Goal: Task Accomplishment & Management: Manage account settings

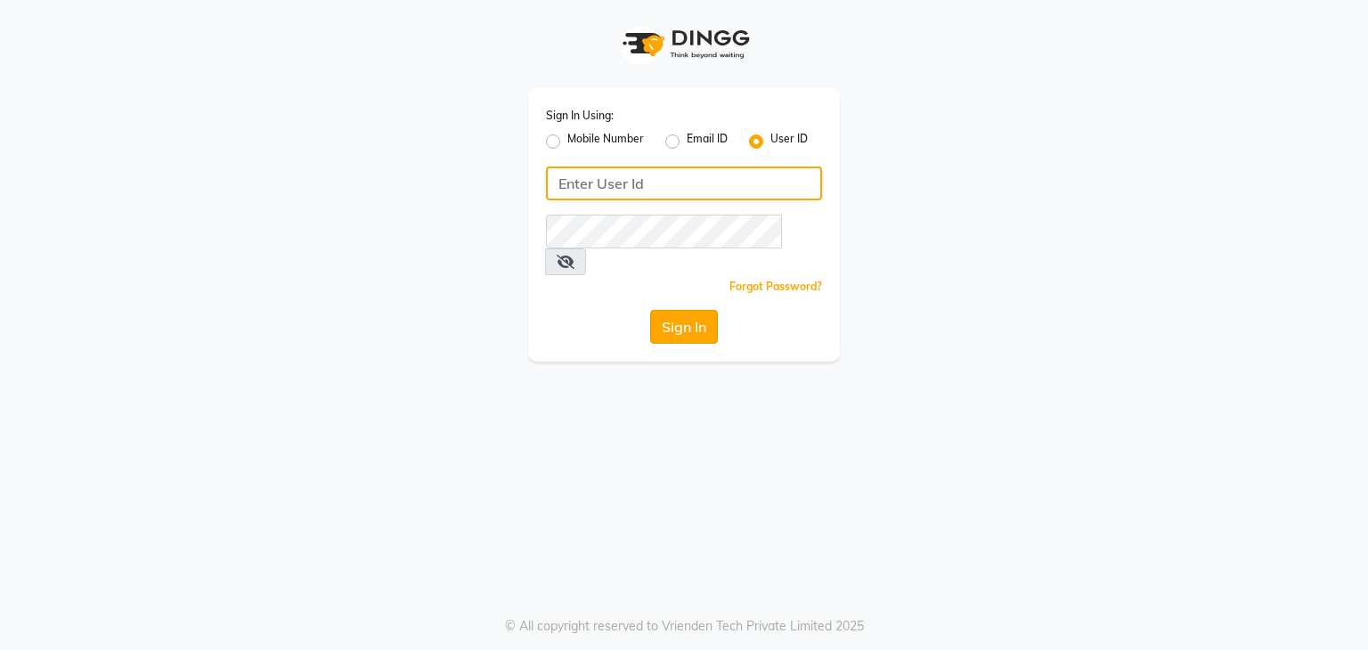
type input "sana"
click at [676, 315] on button "Sign In" at bounding box center [684, 327] width 68 height 34
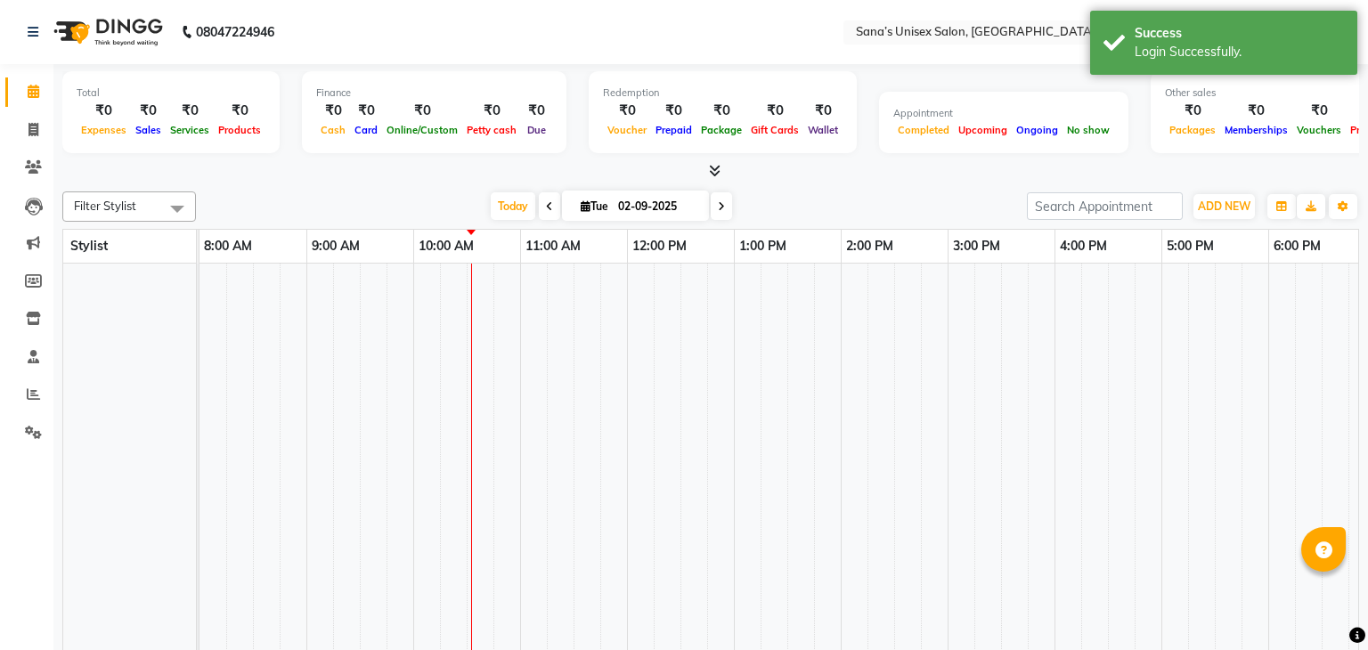
select select "en"
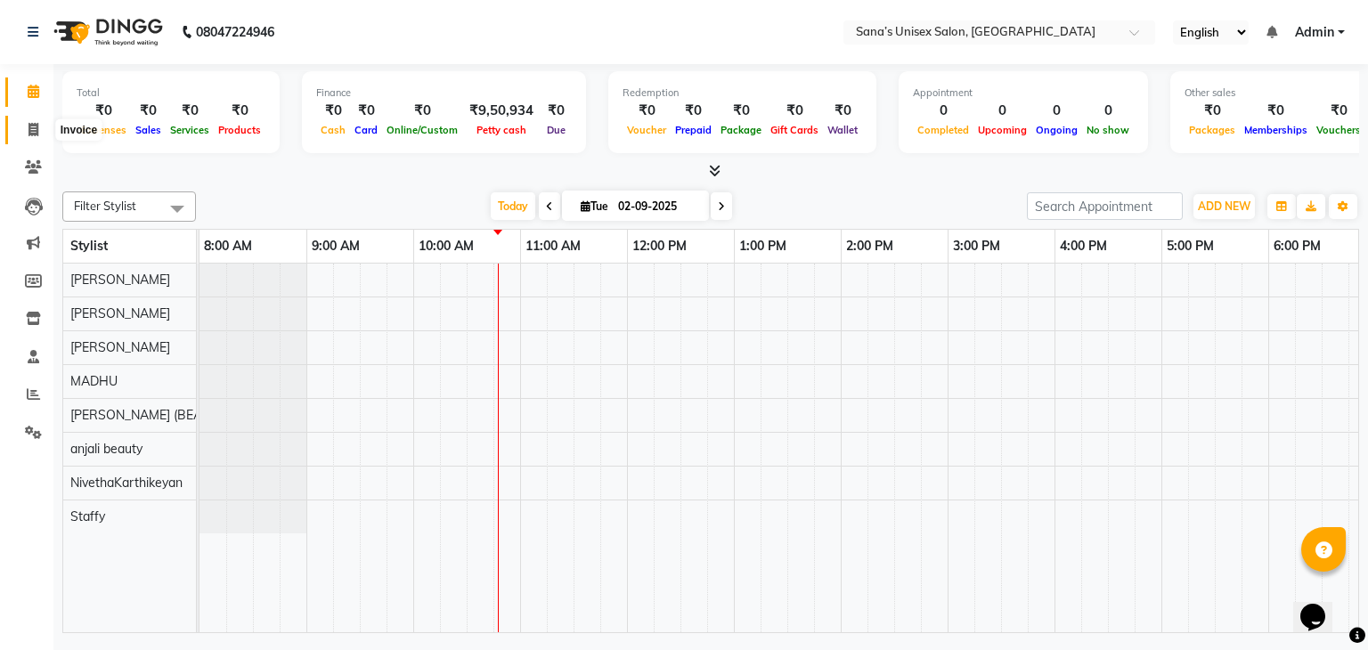
click at [20, 129] on span at bounding box center [33, 130] width 31 height 20
select select "service"
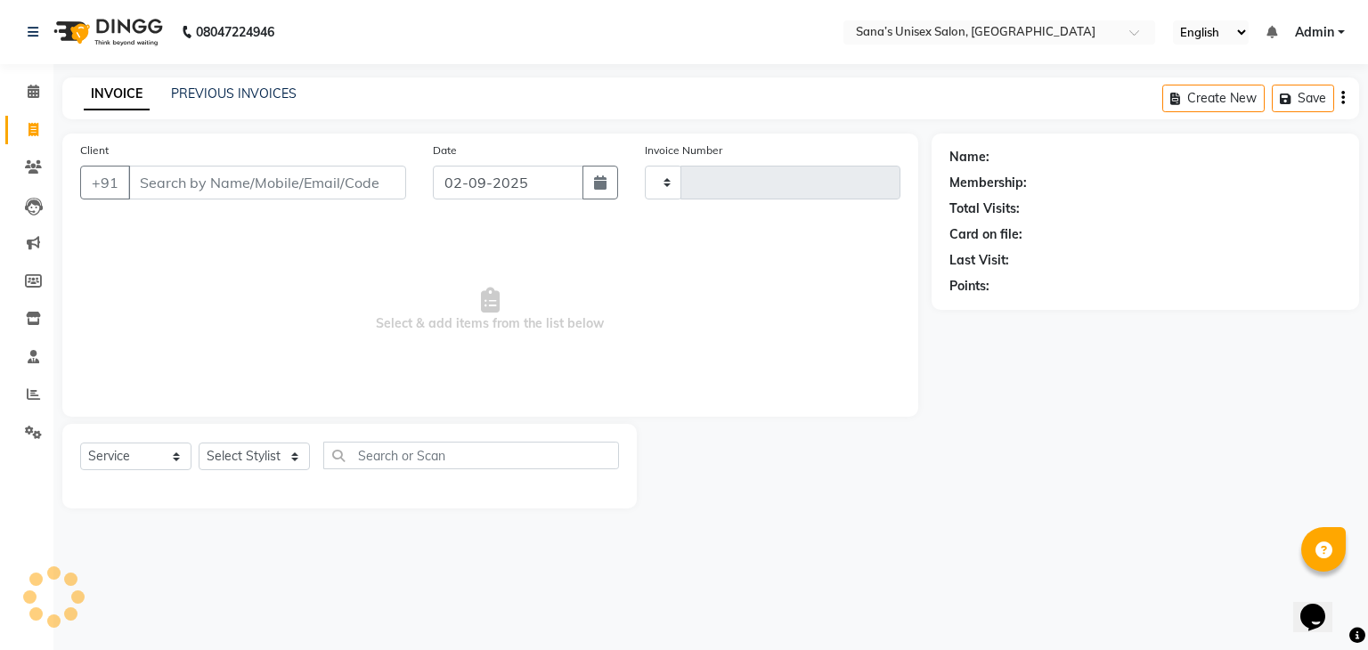
type input "1205"
select select "6091"
click at [234, 103] on div "INVOICE PREVIOUS INVOICES Create New Save" at bounding box center [710, 99] width 1297 height 42
click at [233, 100] on link "PREVIOUS INVOICES" at bounding box center [234, 94] width 126 height 16
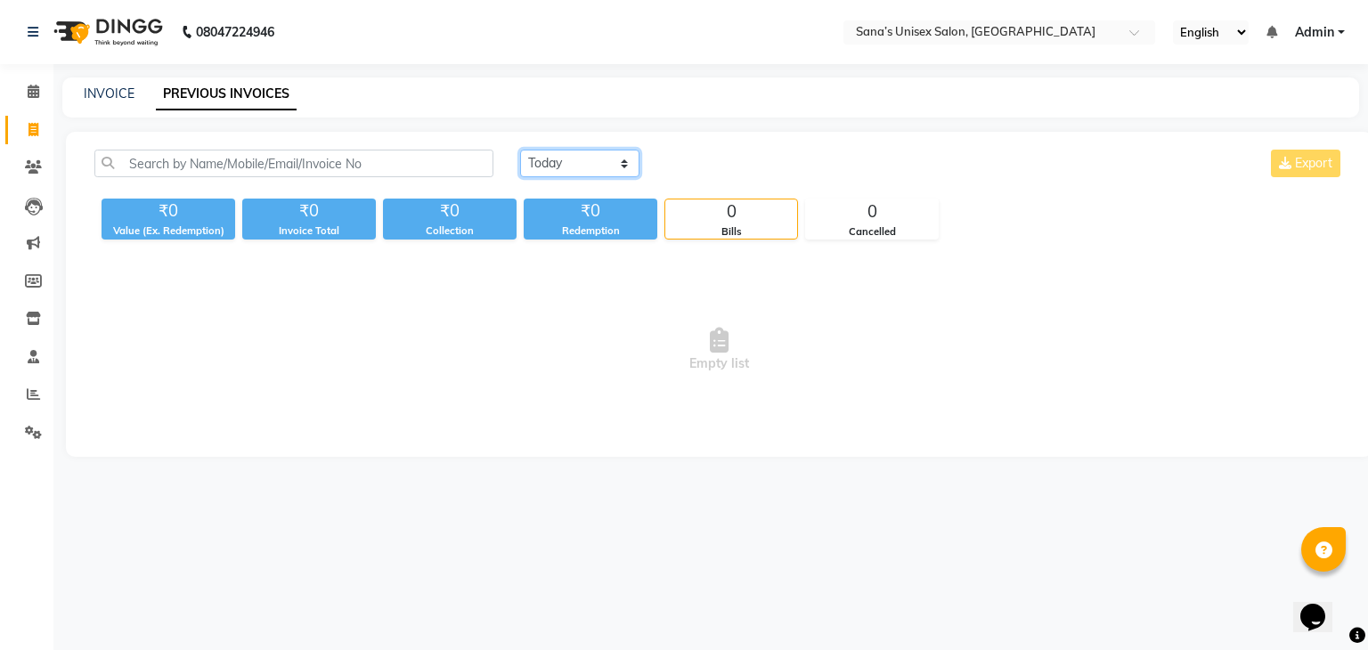
click at [531, 157] on select "Today Yesterday Custom Range" at bounding box center [579, 164] width 119 height 28
select select "range"
click at [520, 150] on select "Today Yesterday Custom Range" at bounding box center [579, 164] width 119 height 28
click at [704, 172] on input "02-09-2025" at bounding box center [725, 163] width 125 height 25
select select "9"
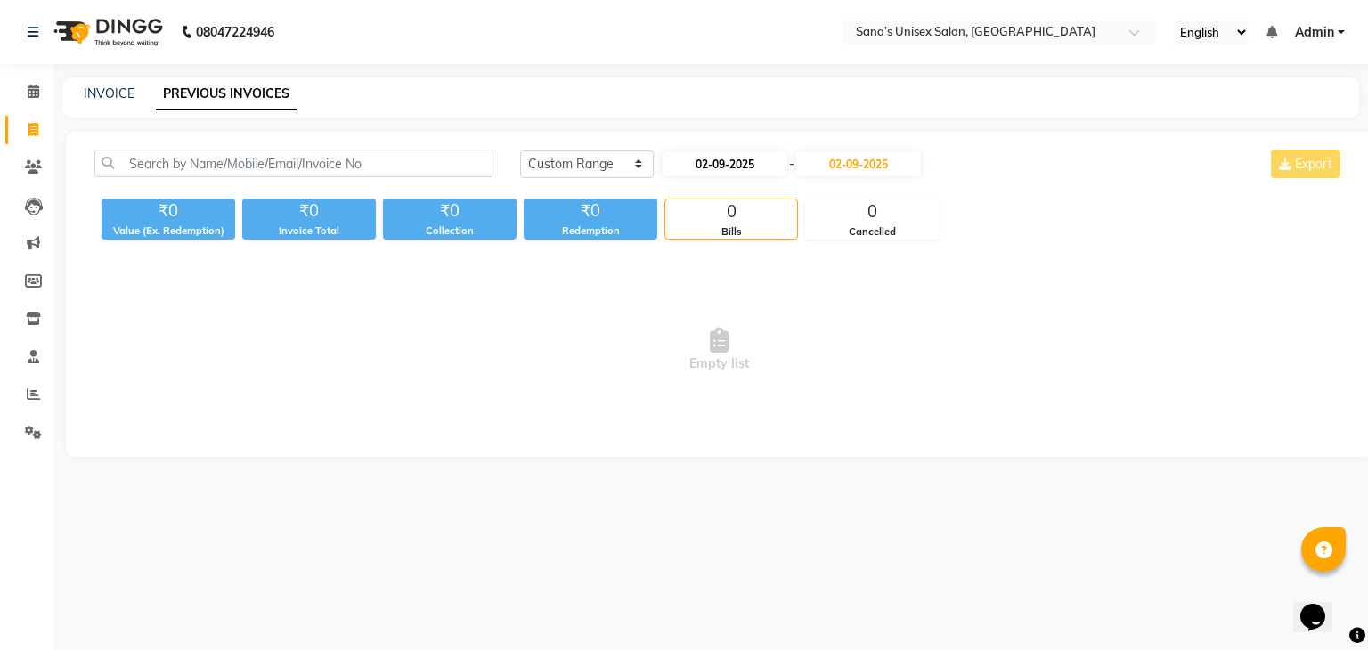
select select "2025"
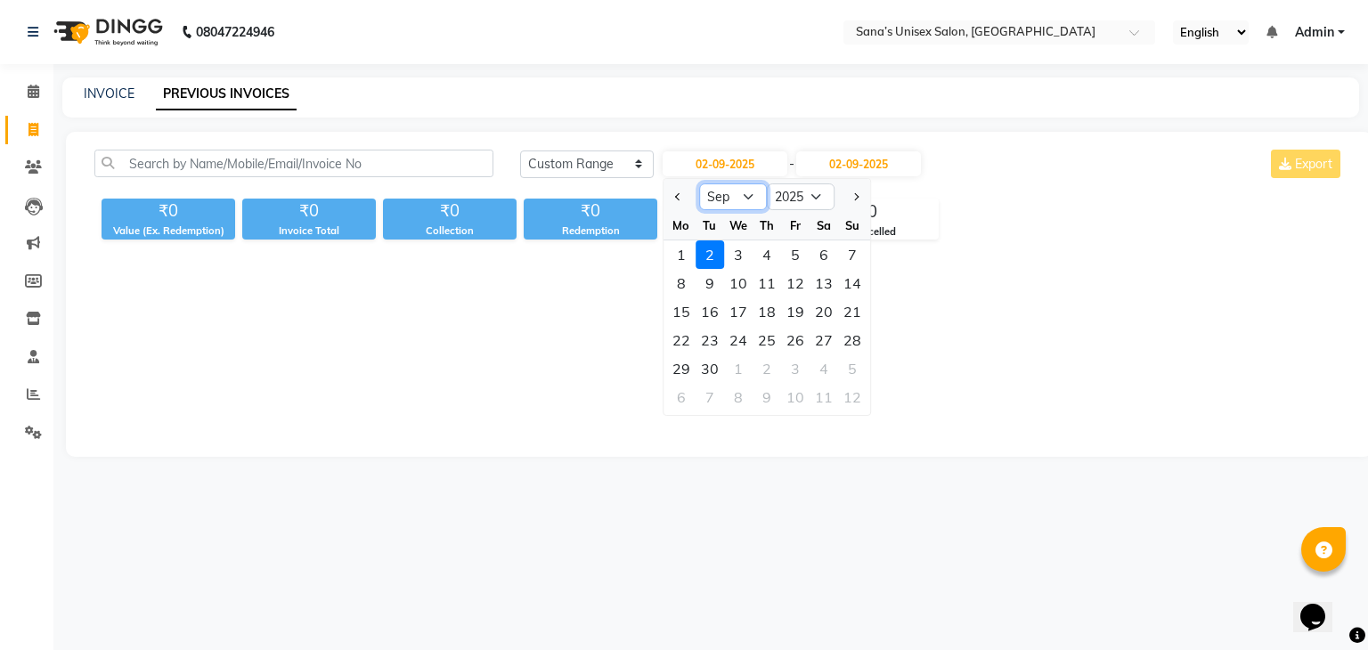
click at [727, 203] on select "Jan Feb Mar Apr May Jun Jul Aug Sep Oct Nov Dec" at bounding box center [733, 197] width 68 height 27
select select "8"
click at [699, 184] on select "Jan Feb Mar Apr May Jun Jul Aug Sep Oct Nov Dec" at bounding box center [733, 197] width 68 height 27
click at [851, 368] on div "31" at bounding box center [852, 369] width 29 height 29
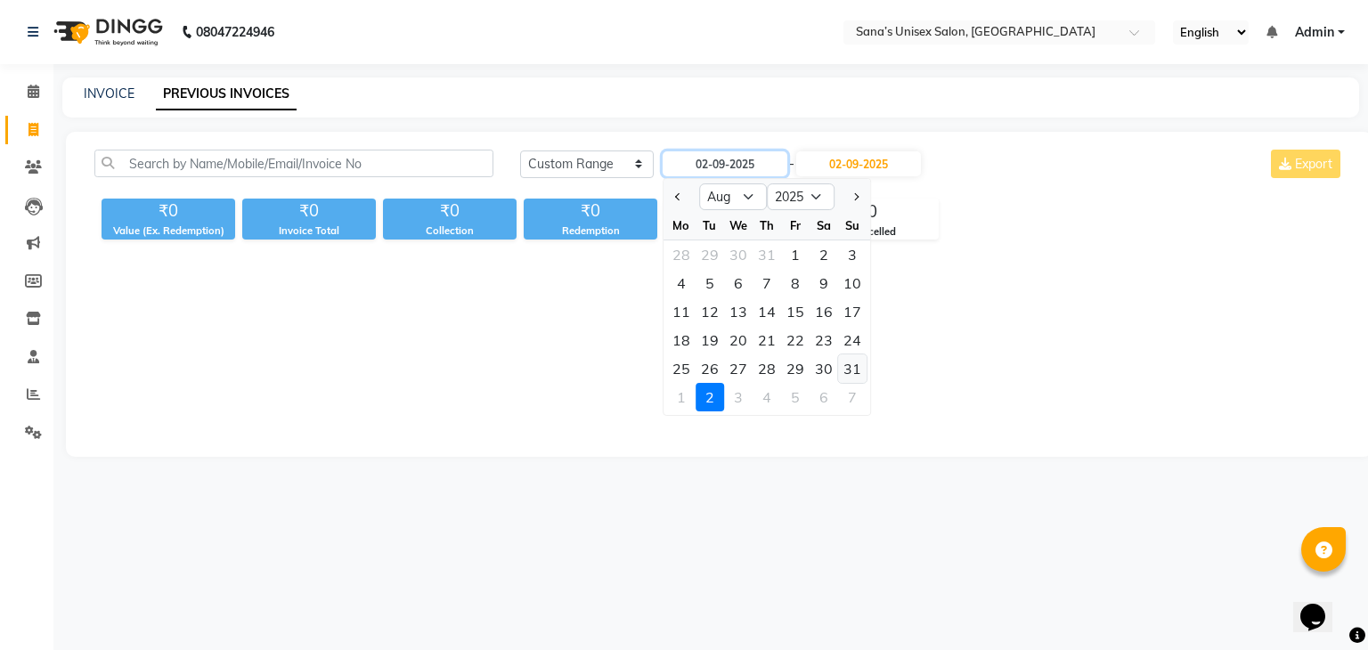
type input "31-08-2025"
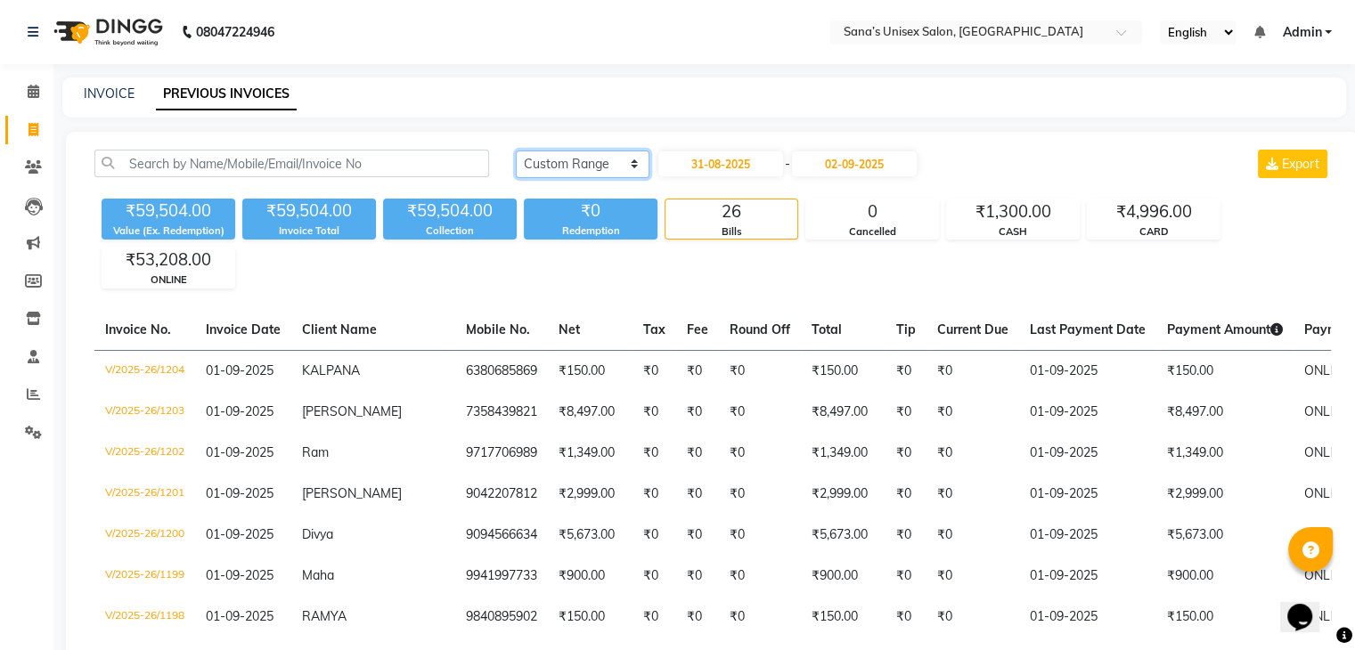
click at [643, 161] on select "Today Yesterday Custom Range" at bounding box center [583, 165] width 134 height 28
select select "today"
click at [516, 151] on select "Today Yesterday Custom Range" at bounding box center [583, 165] width 134 height 28
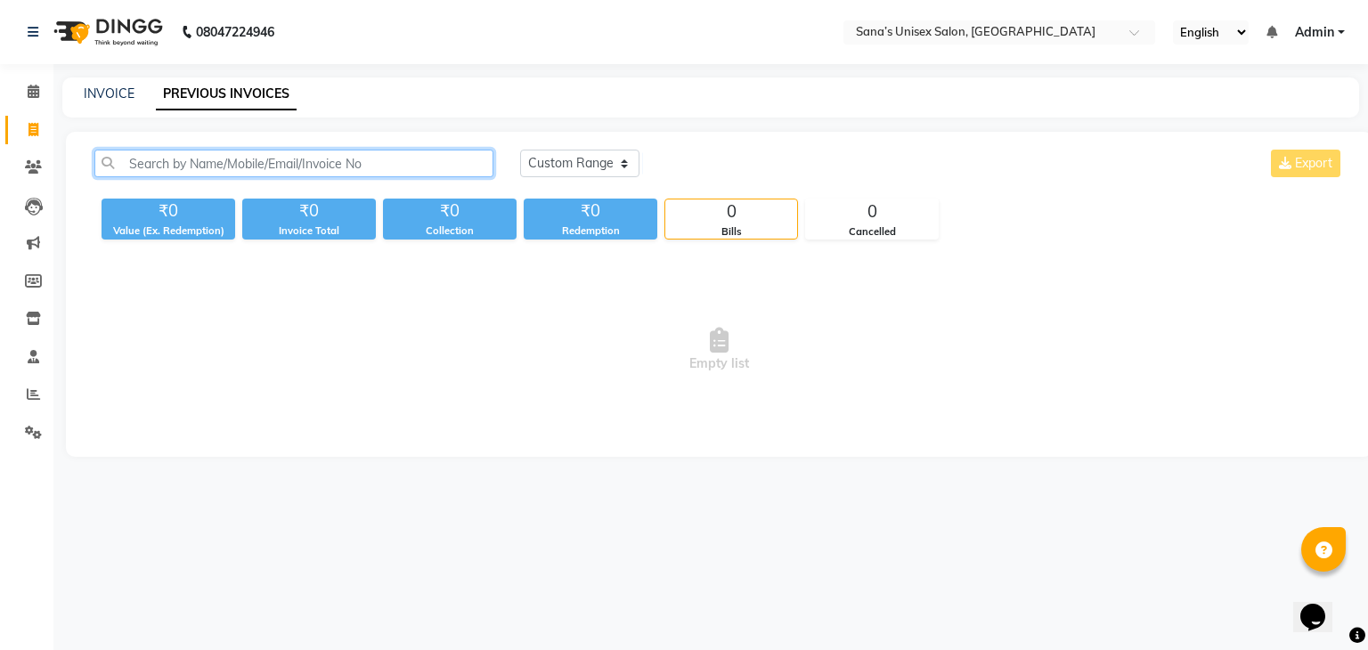
click at [282, 161] on input "text" at bounding box center [293, 164] width 399 height 28
click at [85, 94] on link "INVOICE" at bounding box center [109, 94] width 51 height 16
select select "service"
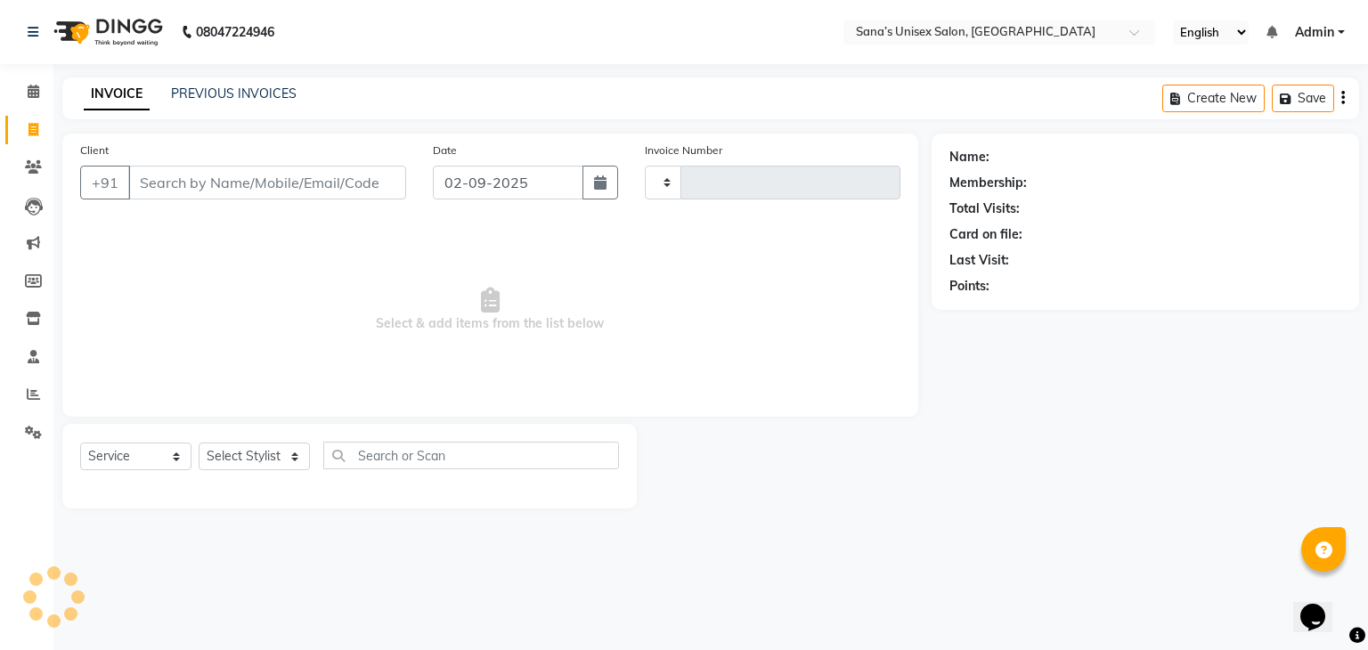
type input "1205"
select select "6091"
click at [182, 89] on link "PREVIOUS INVOICES" at bounding box center [234, 94] width 126 height 16
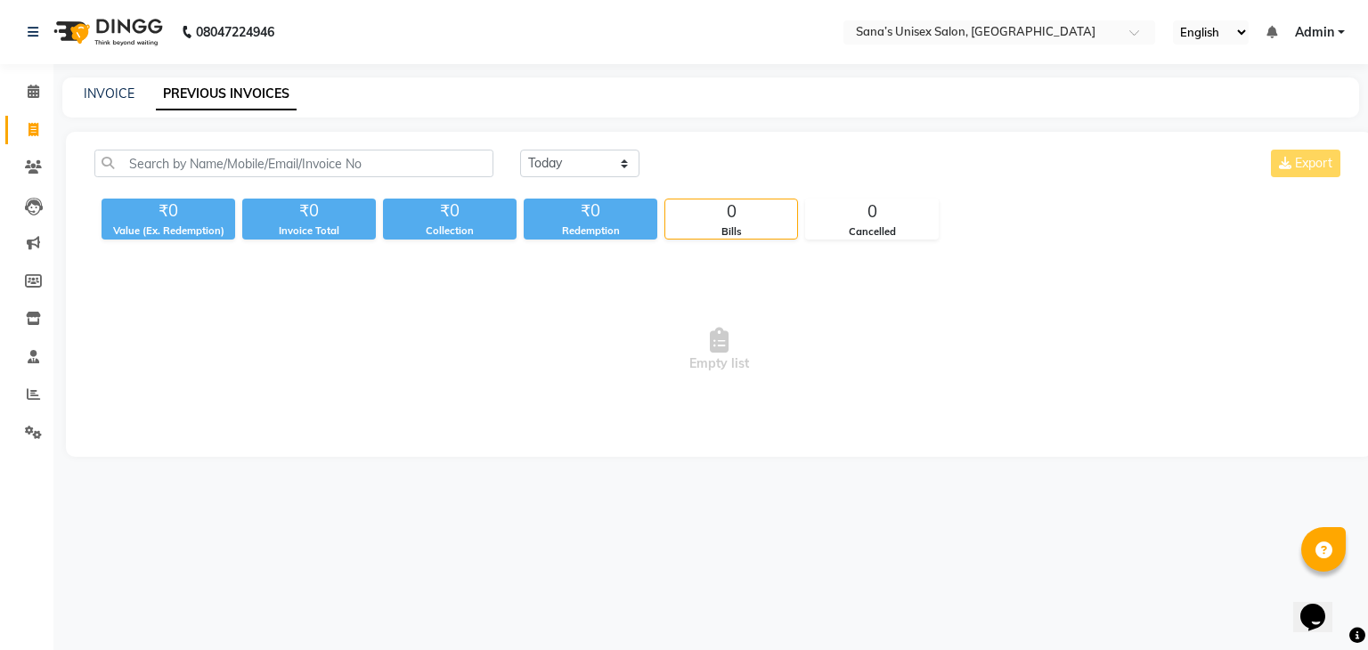
click at [300, 581] on div "08047224946 Select Location × Sana’s Unisex Salon, Ashok Nagar English ENGLISH …" at bounding box center [684, 325] width 1368 height 650
click at [113, 94] on link "INVOICE" at bounding box center [109, 94] width 51 height 16
select select "service"
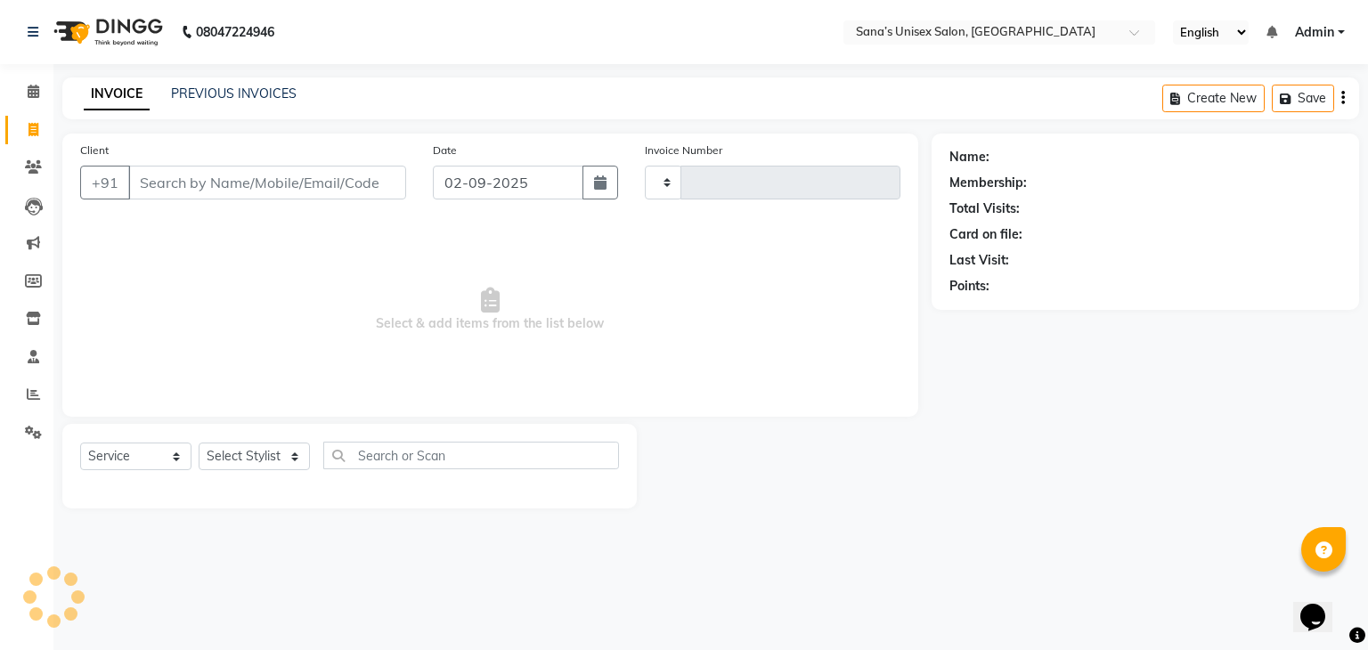
type input "1205"
select select "6091"
click at [232, 95] on link "PREVIOUS INVOICES" at bounding box center [234, 94] width 126 height 16
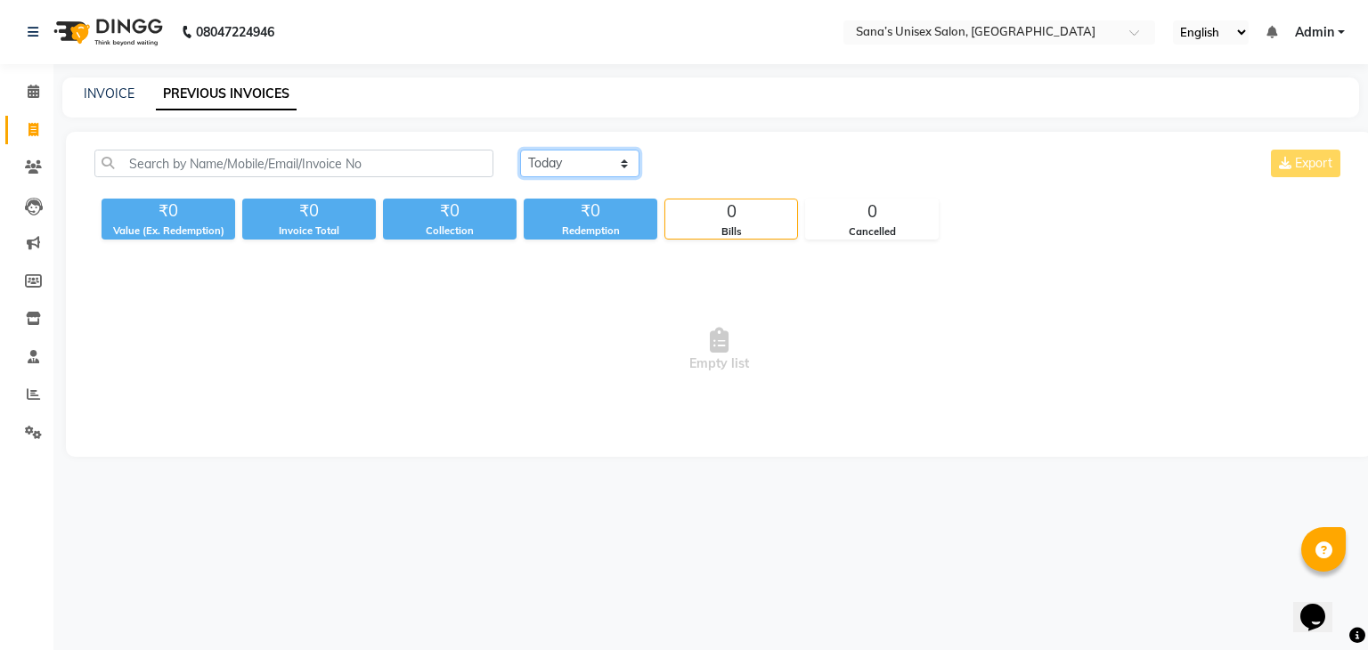
click at [539, 162] on select "Today Yesterday Custom Range" at bounding box center [579, 164] width 119 height 28
select select "range"
click at [520, 150] on select "Today Yesterday Custom Range" at bounding box center [579, 164] width 119 height 28
click at [560, 158] on select "Today Yesterday Custom Range" at bounding box center [587, 165] width 134 height 28
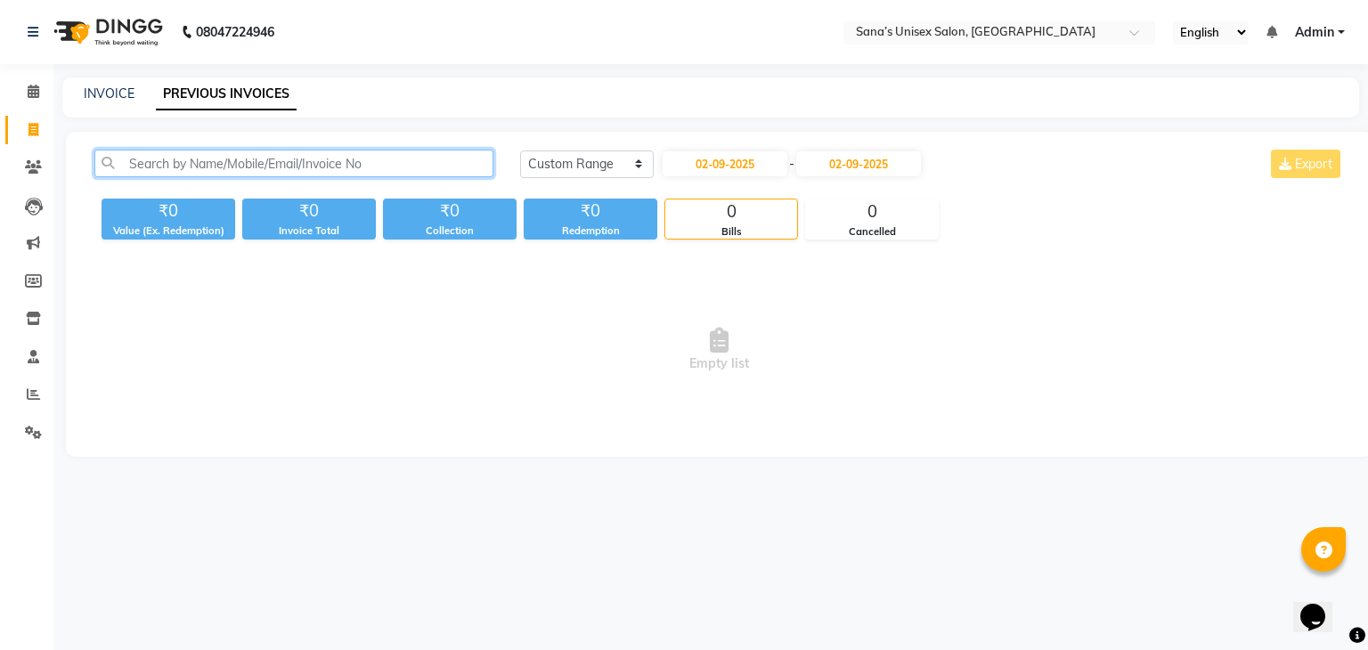
click at [445, 155] on input "text" at bounding box center [293, 164] width 399 height 28
click at [421, 322] on span "Empty list" at bounding box center [719, 350] width 1250 height 178
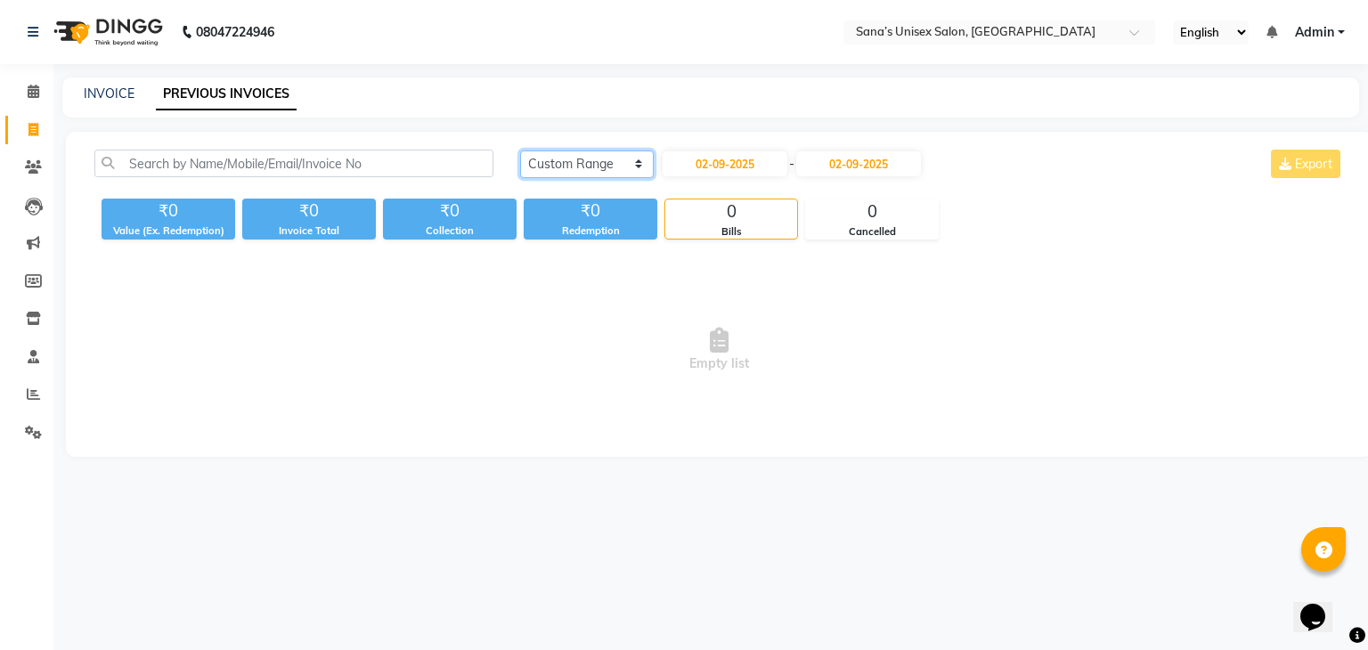
click at [590, 161] on select "Today Yesterday Custom Range" at bounding box center [587, 165] width 134 height 28
click at [520, 151] on select "Today Yesterday Custom Range" at bounding box center [587, 165] width 134 height 28
click at [711, 158] on input "02-09-2025" at bounding box center [725, 163] width 125 height 25
select select "9"
select select "2025"
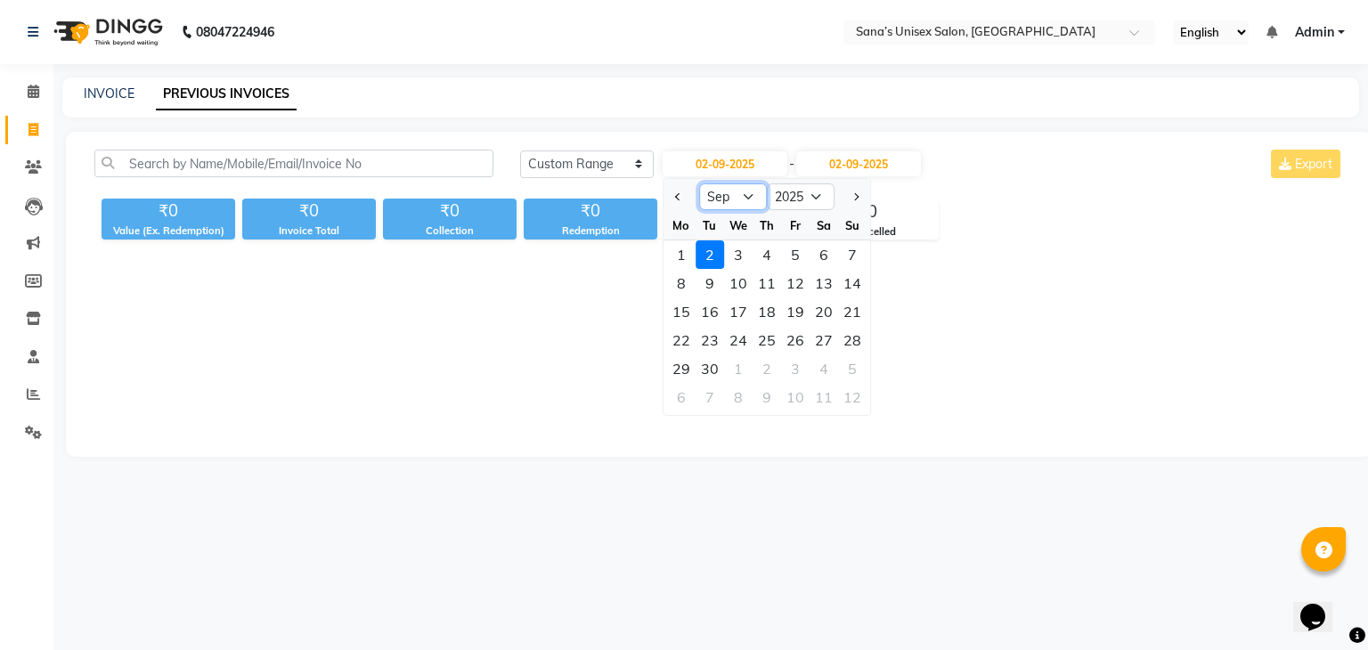
click at [723, 198] on select "Jan Feb Mar Apr May Jun Jul Aug Sep Oct Nov Dec" at bounding box center [733, 197] width 68 height 27
select select "8"
click at [699, 184] on select "Jan Feb Mar Apr May Jun Jul Aug Sep Oct Nov Dec" at bounding box center [733, 197] width 68 height 27
click at [704, 374] on div "26" at bounding box center [710, 369] width 29 height 29
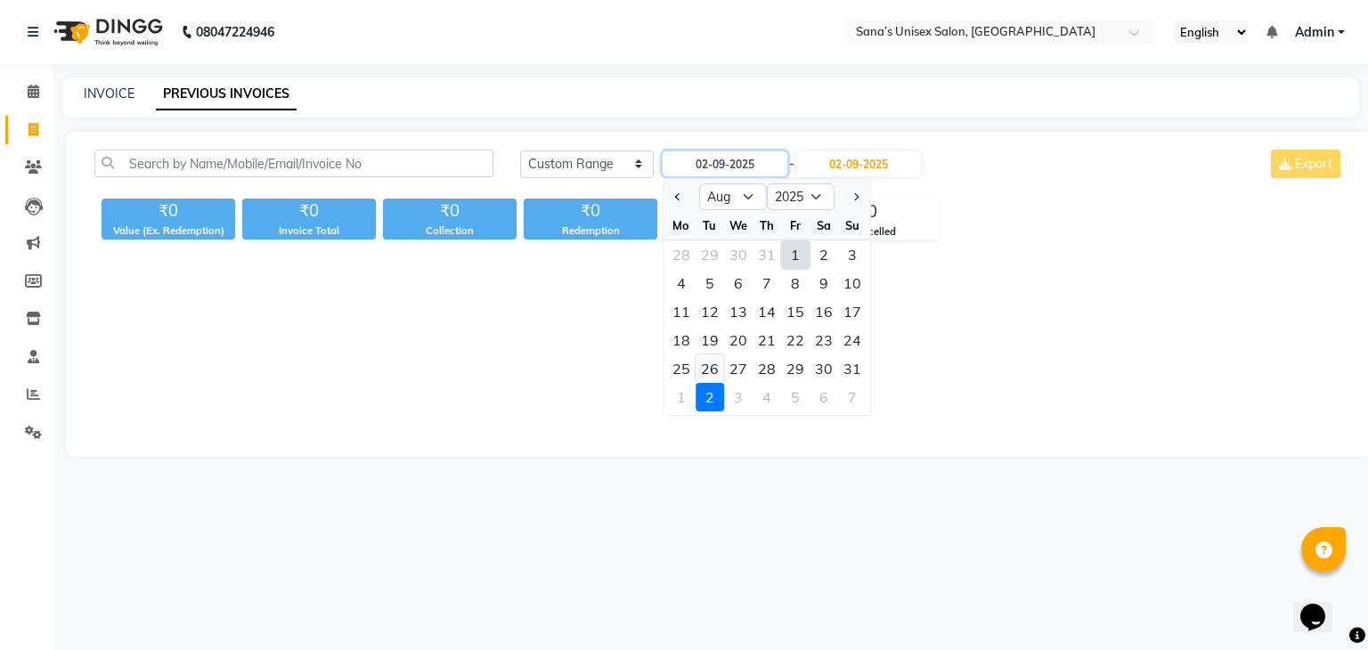
type input "26-08-2025"
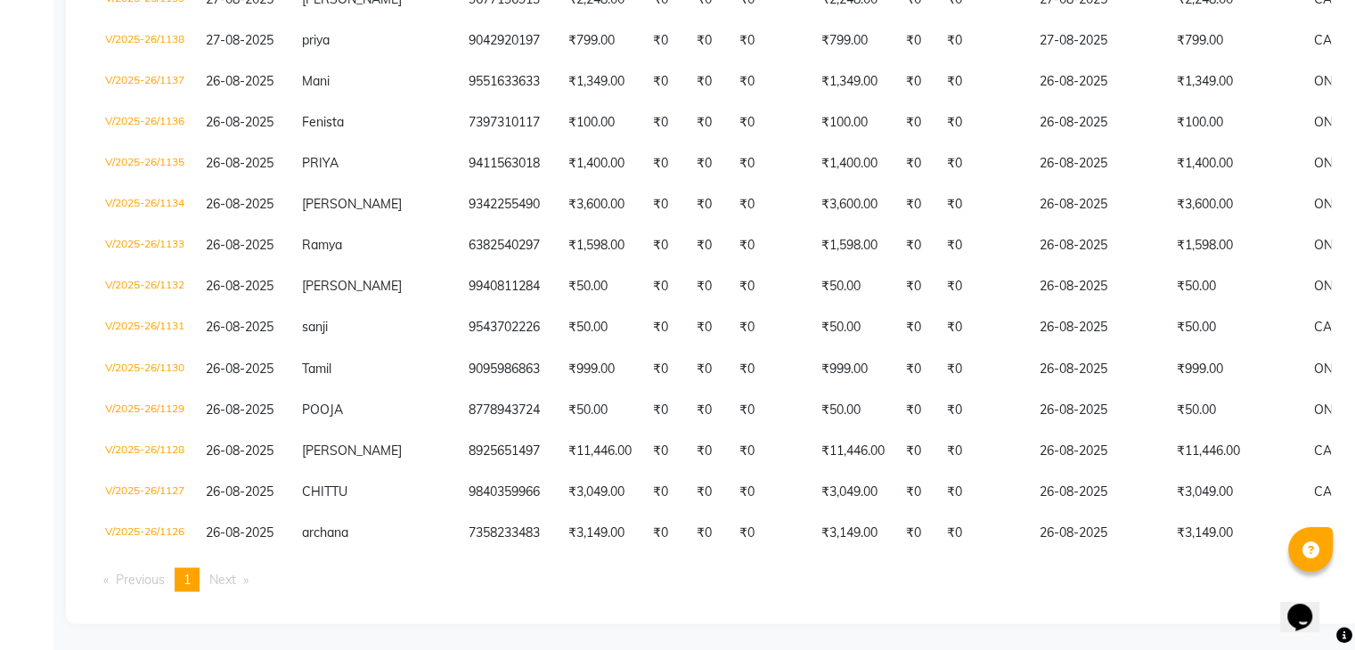
scroll to position [3168, 0]
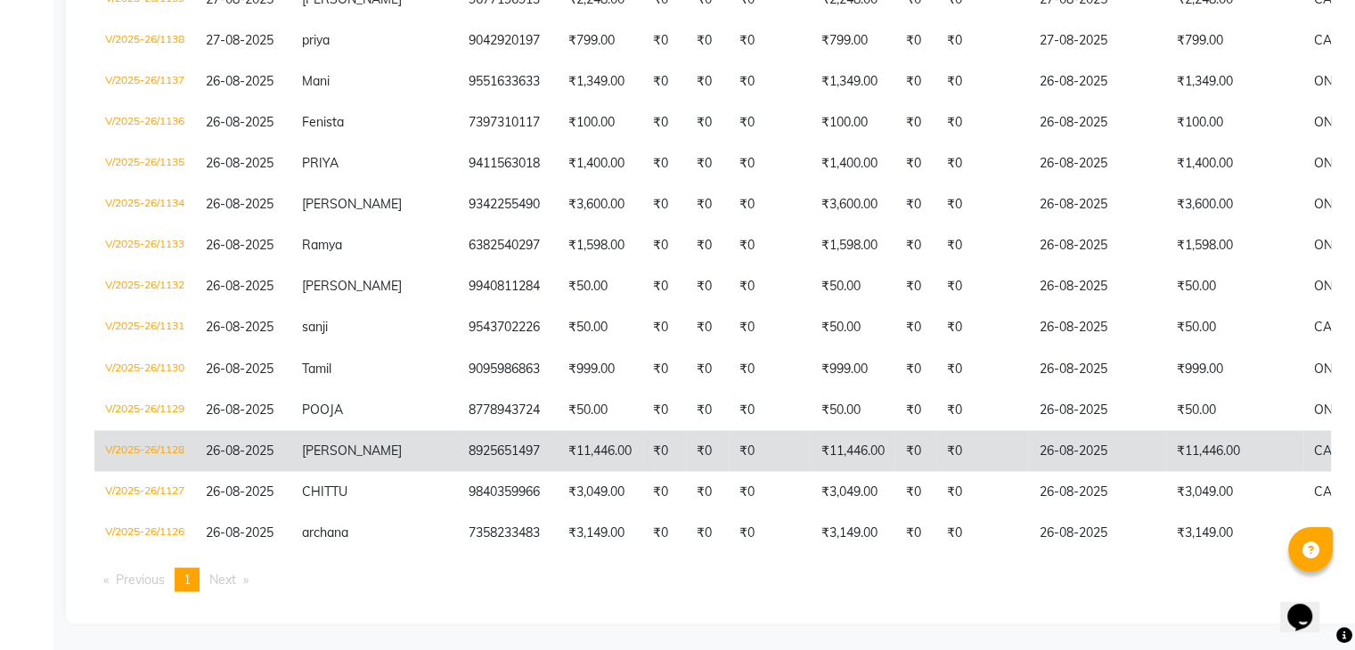
click at [272, 442] on span "26-08-2025" at bounding box center [240, 450] width 68 height 16
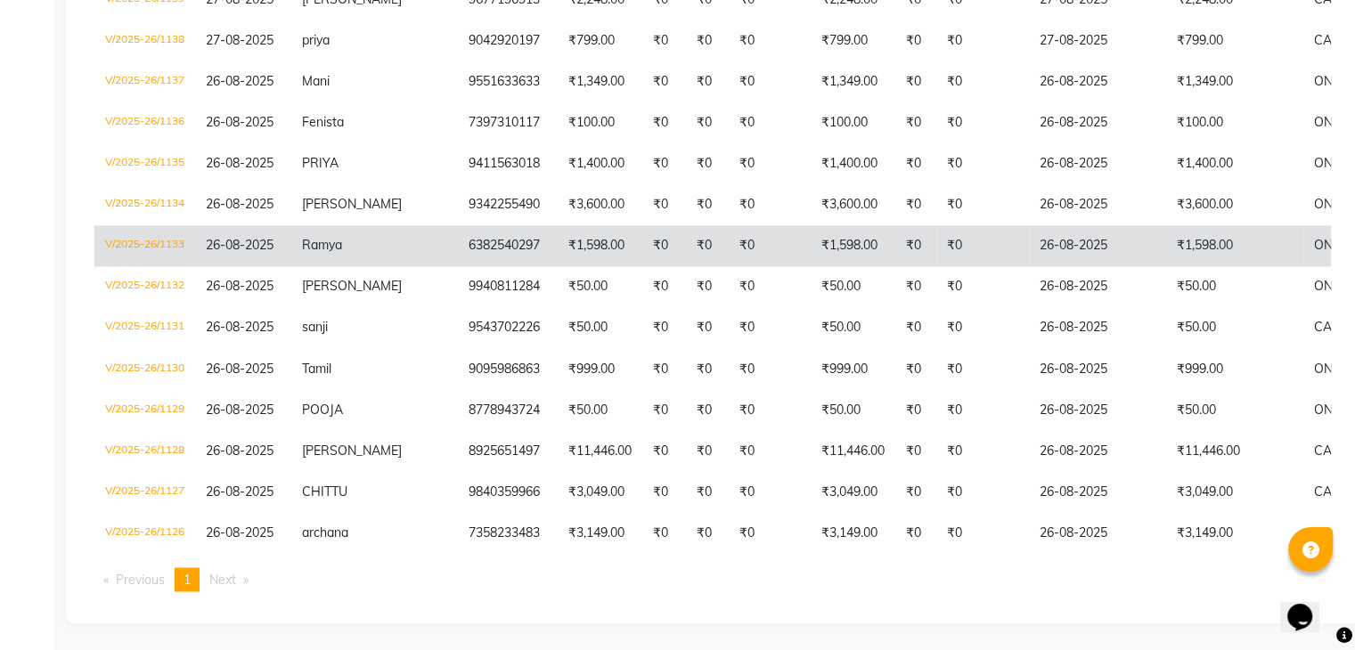
click at [301, 233] on td "Ramya" at bounding box center [374, 245] width 167 height 41
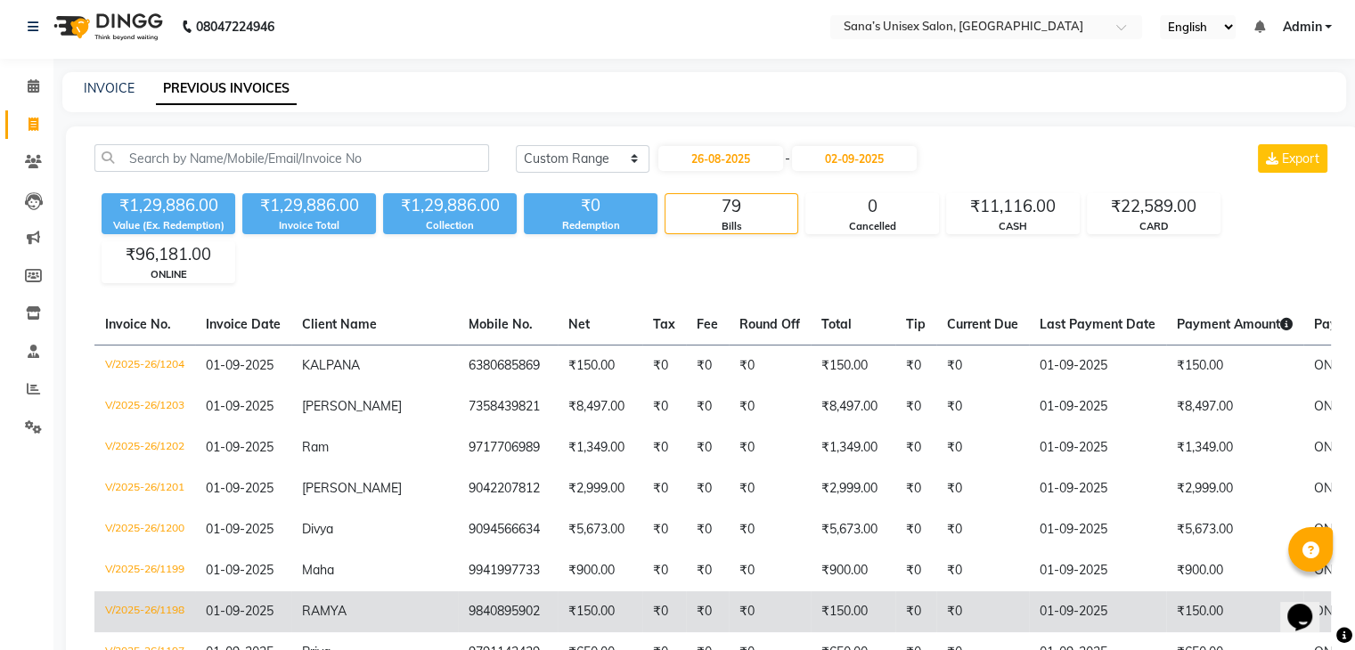
scroll to position [0, 0]
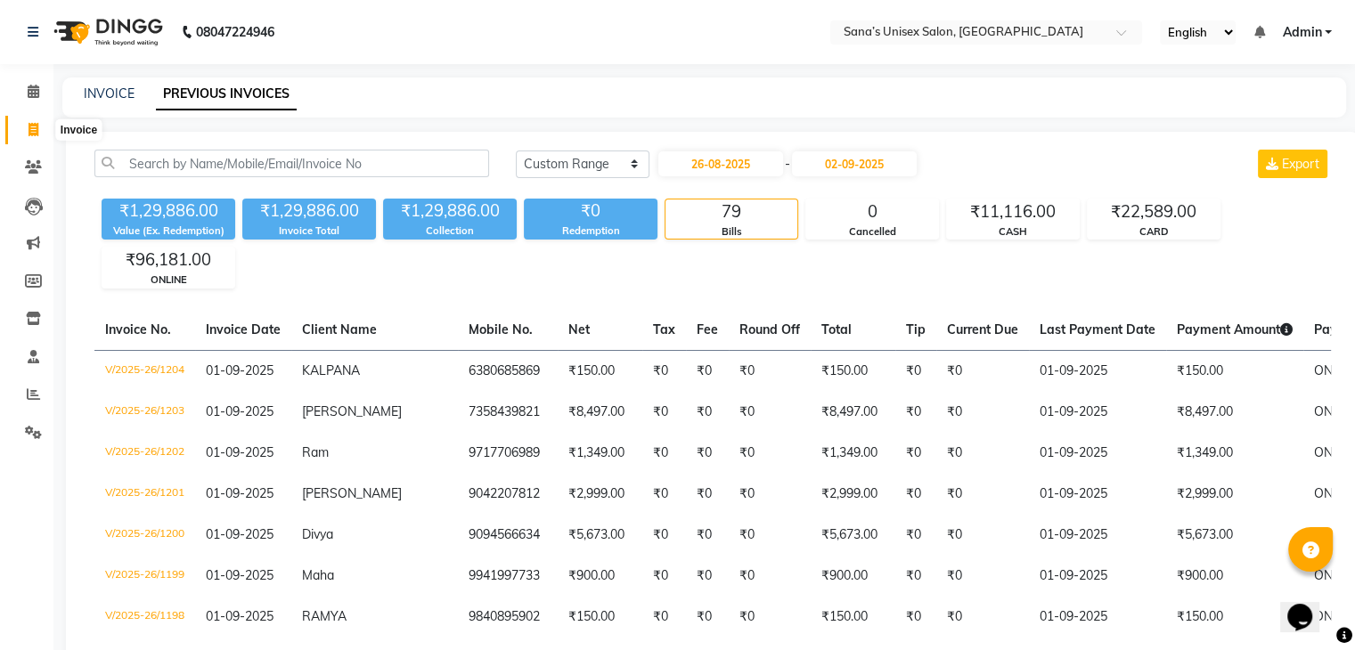
click at [33, 131] on icon at bounding box center [34, 129] width 10 height 13
select select "service"
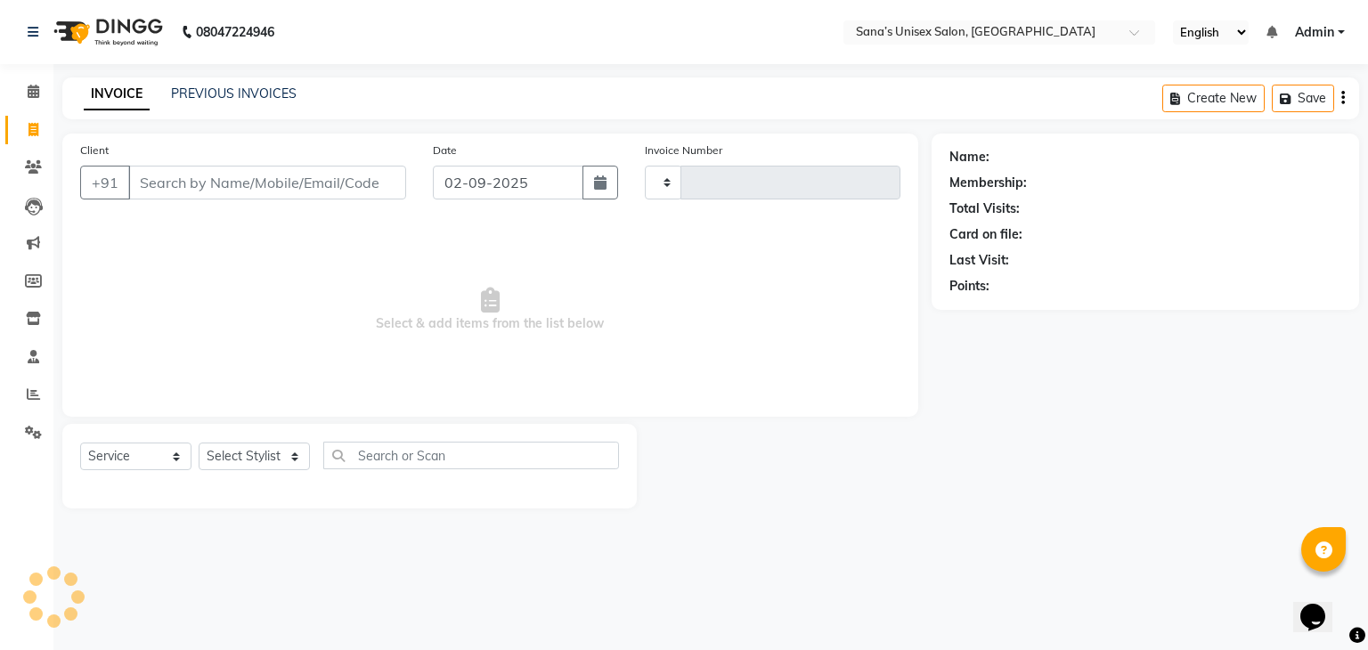
type input "1205"
select select "6091"
click at [238, 450] on select "Select Stylist anjali beauty MADHU MUTHU MARI (BEAUTY THERAPIST) NANDHINI Nivet…" at bounding box center [266, 457] width 135 height 28
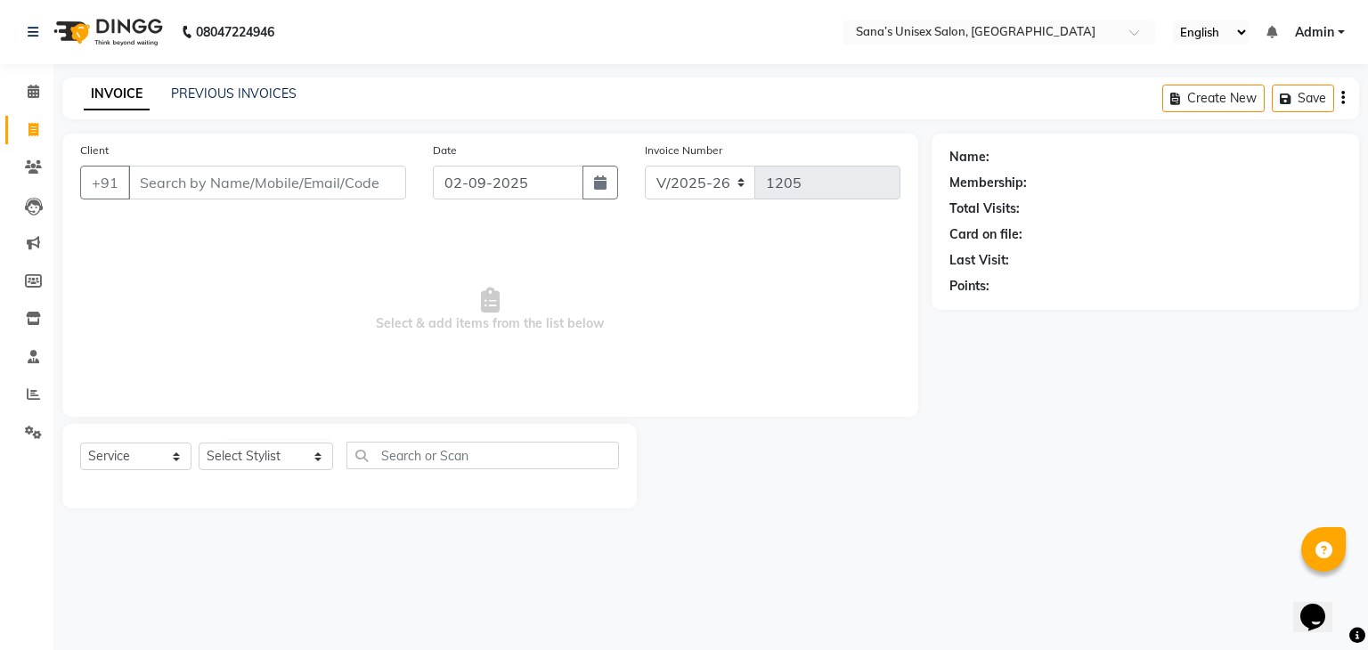
click at [211, 85] on div "PREVIOUS INVOICES" at bounding box center [234, 94] width 126 height 19
click at [207, 93] on link "PREVIOUS INVOICES" at bounding box center [234, 94] width 126 height 16
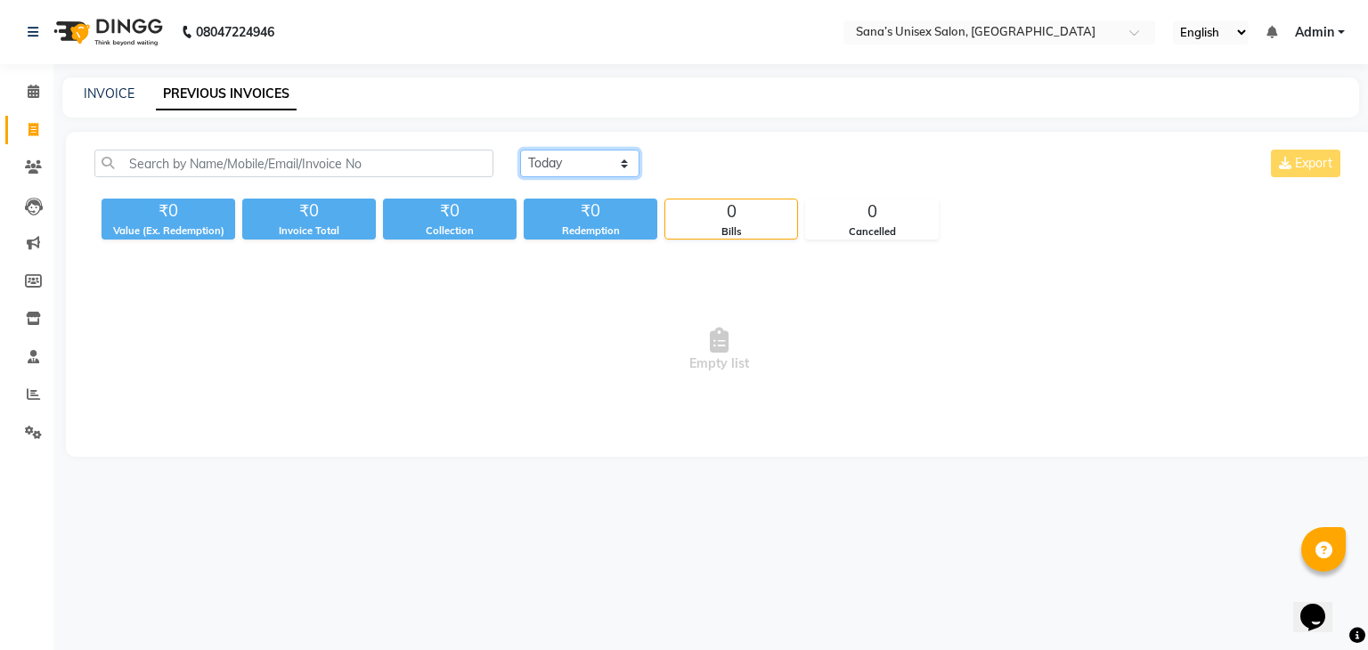
click at [532, 169] on select "[DATE] [DATE] Custom Range" at bounding box center [579, 164] width 119 height 28
click at [182, 393] on span "Empty list" at bounding box center [719, 350] width 1250 height 178
click at [118, 96] on link "INVOICE" at bounding box center [109, 94] width 51 height 16
select select "service"
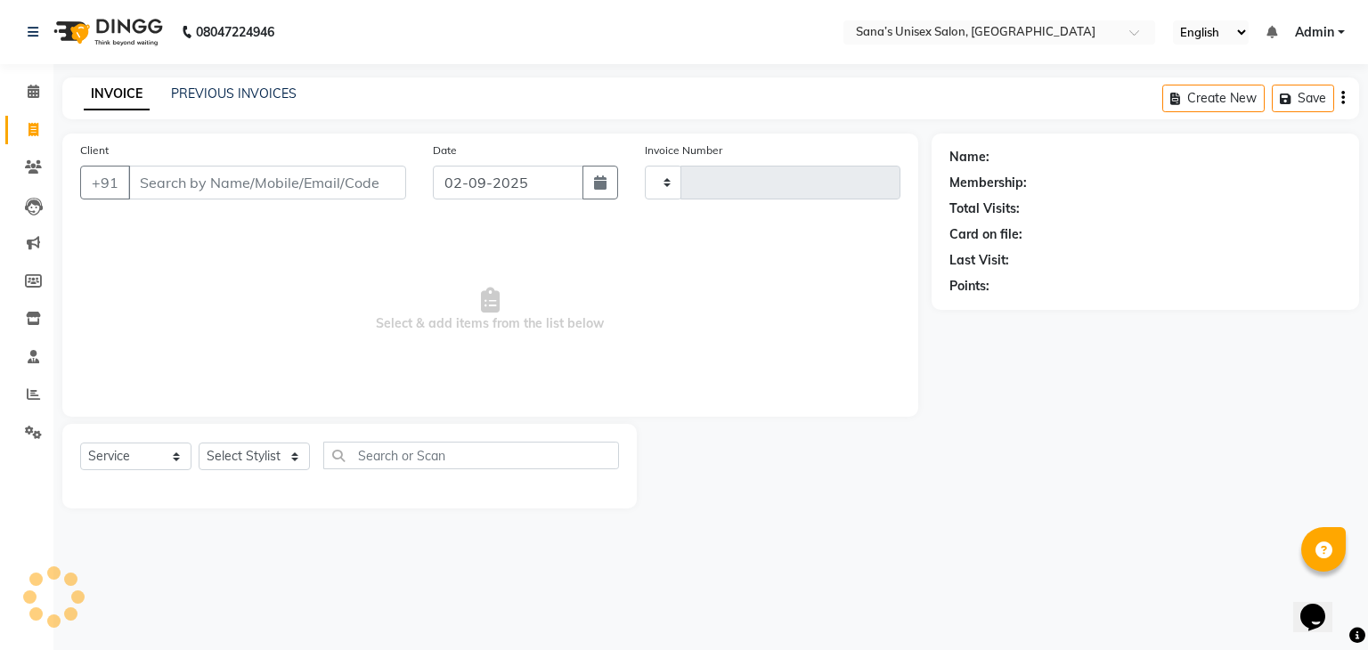
type input "1205"
select select "6091"
click at [273, 90] on link "PREVIOUS INVOICES" at bounding box center [234, 94] width 126 height 16
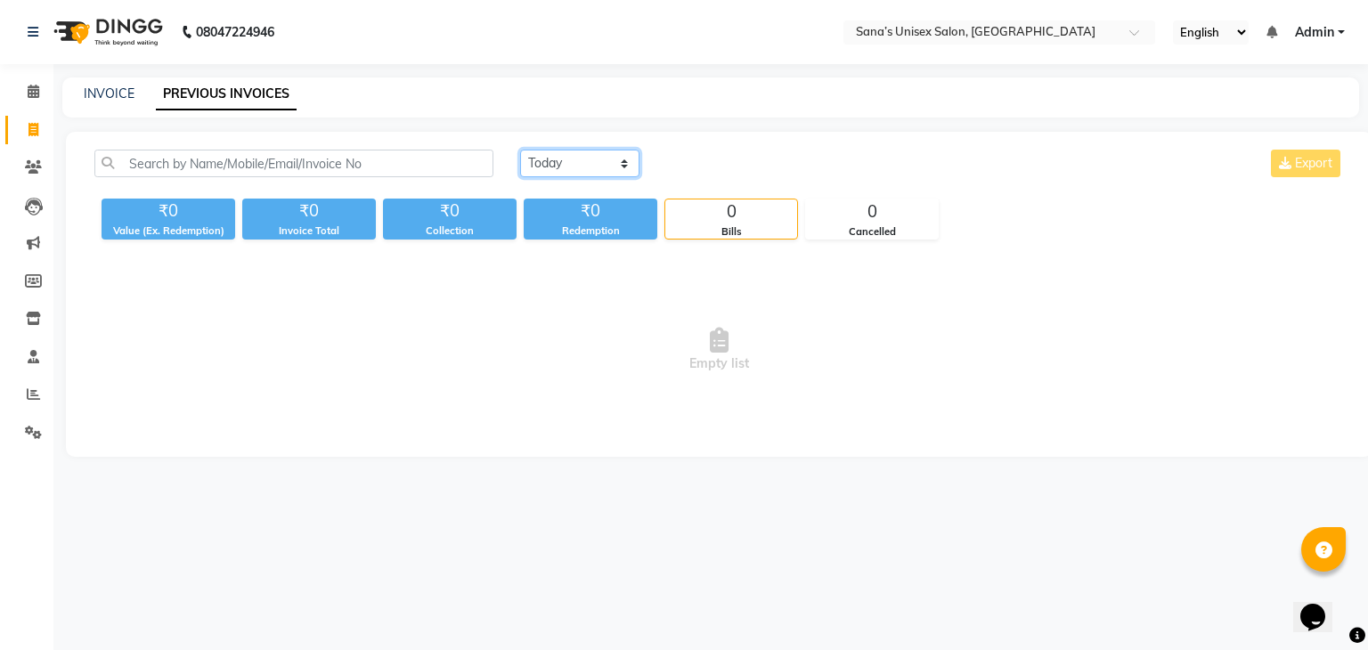
click at [588, 164] on select "[DATE] [DATE] Custom Range" at bounding box center [579, 164] width 119 height 28
click at [520, 150] on select "[DATE] [DATE] Custom Range" at bounding box center [579, 164] width 119 height 28
click at [599, 156] on select "[DATE] [DATE] Custom Range" at bounding box center [587, 165] width 134 height 28
click at [520, 151] on select "[DATE] [DATE] Custom Range" at bounding box center [587, 165] width 134 height 28
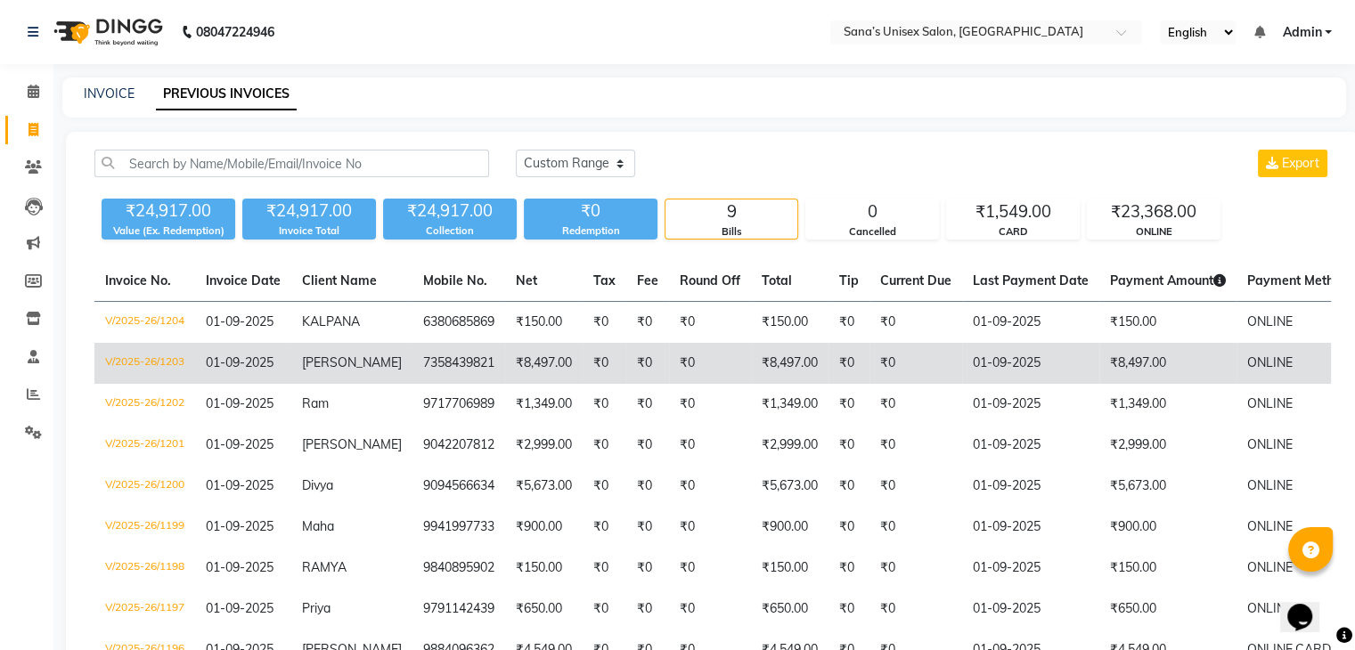
click at [318, 364] on span "Theja" at bounding box center [352, 363] width 100 height 16
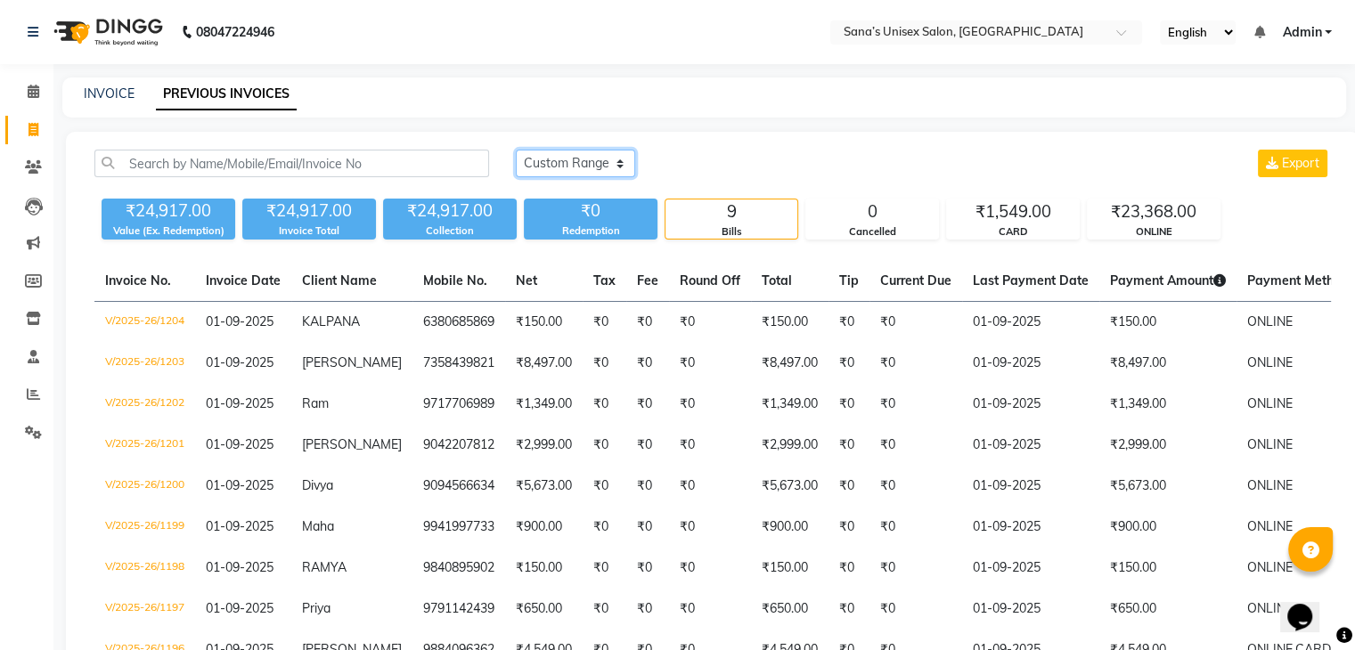
click at [541, 161] on select "[DATE] [DATE] Custom Range" at bounding box center [575, 164] width 119 height 28
click at [540, 161] on select "[DATE] [DATE] Custom Range" at bounding box center [575, 164] width 119 height 28
select select "today"
click at [516, 150] on select "[DATE] [DATE] Custom Range" at bounding box center [575, 164] width 119 height 28
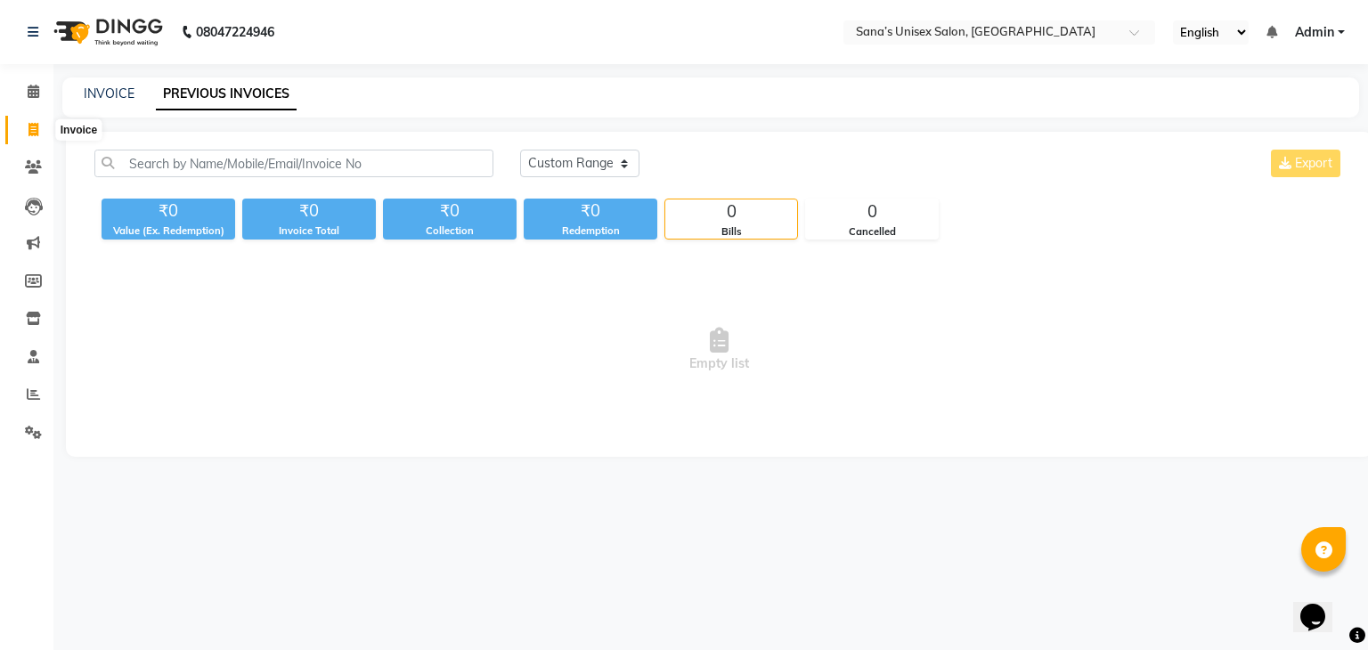
click at [37, 135] on icon at bounding box center [34, 129] width 10 height 13
select select "service"
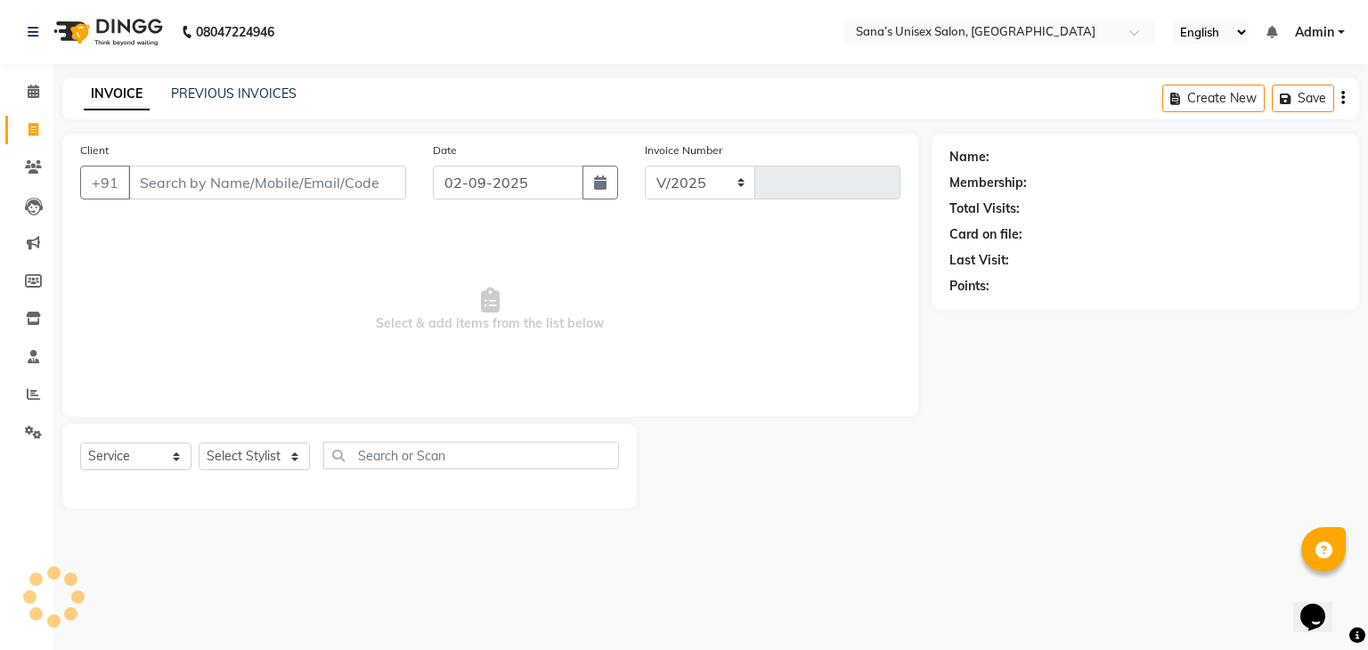
select select "6091"
type input "1205"
click at [29, 137] on span at bounding box center [33, 130] width 31 height 20
select select "service"
type input "1205"
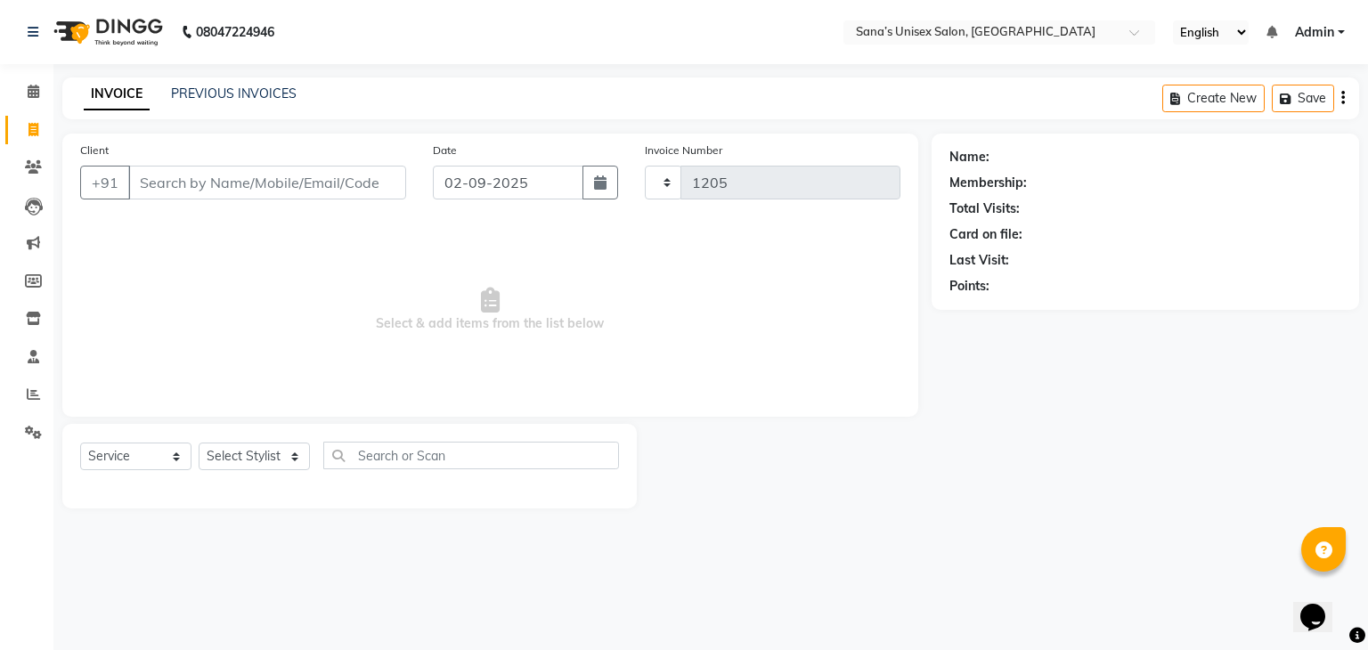
select select "6091"
click at [31, 135] on icon at bounding box center [34, 129] width 10 height 13
select select "service"
type input "1205"
select select "6091"
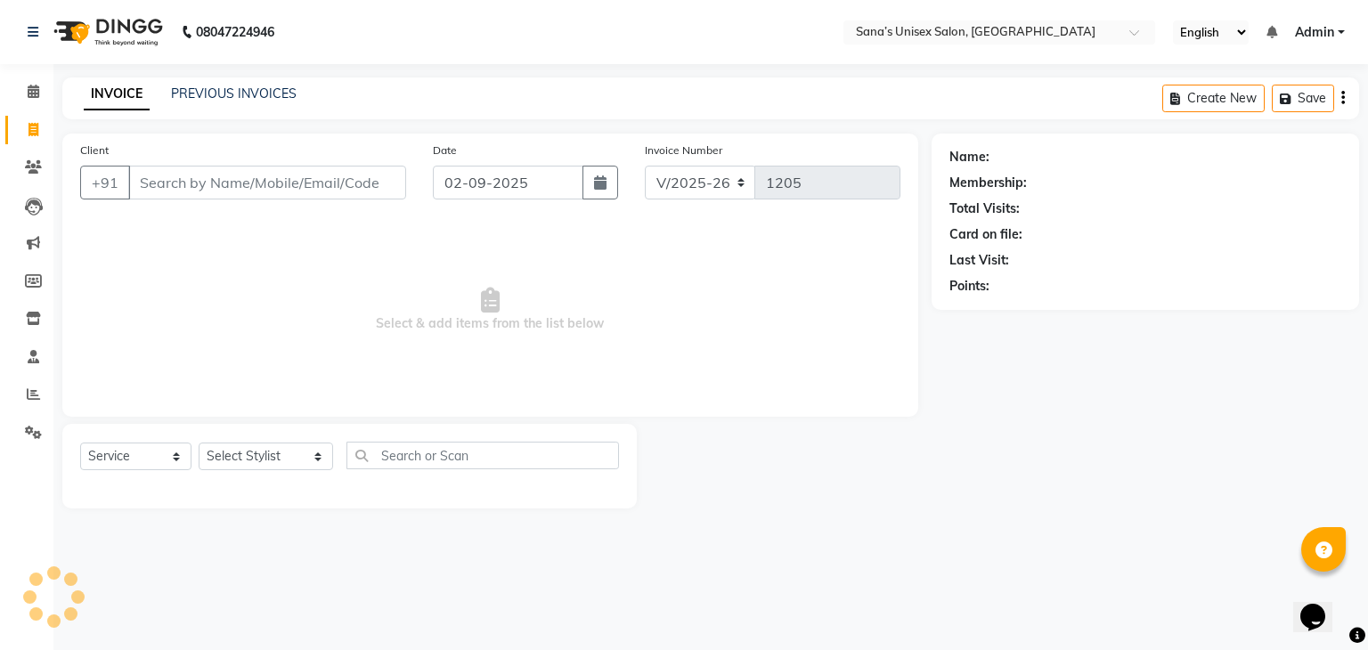
click at [167, 93] on div "INVOICE PREVIOUS INVOICES" at bounding box center [179, 94] width 234 height 19
click at [171, 95] on link "PREVIOUS INVOICES" at bounding box center [234, 94] width 126 height 16
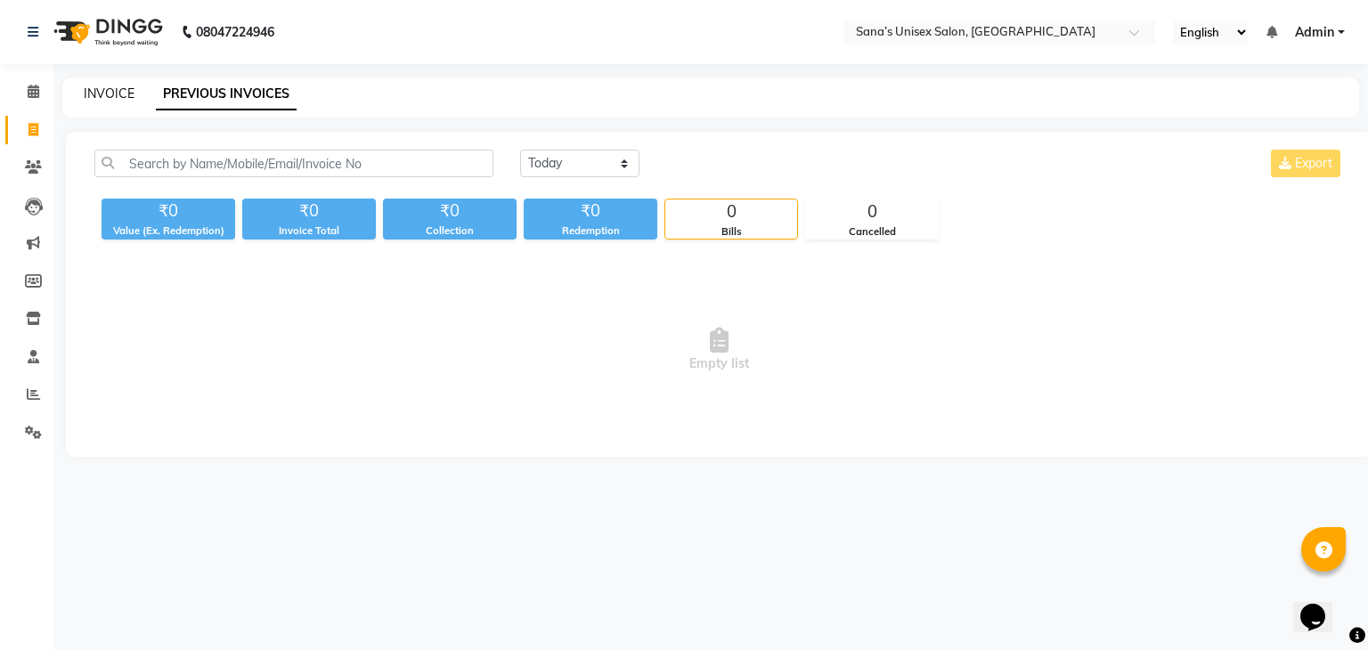
click at [88, 89] on link "INVOICE" at bounding box center [109, 94] width 51 height 16
select select "6091"
select select "service"
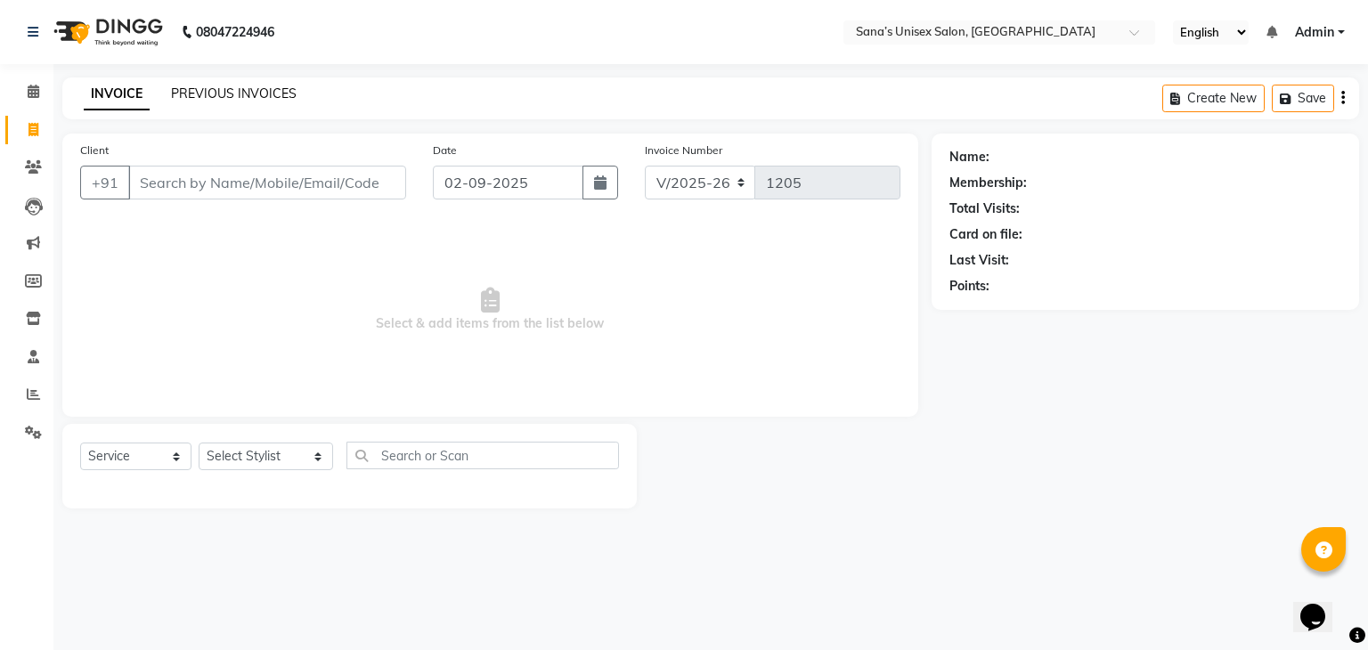
click at [178, 92] on link "PREVIOUS INVOICES" at bounding box center [234, 94] width 126 height 16
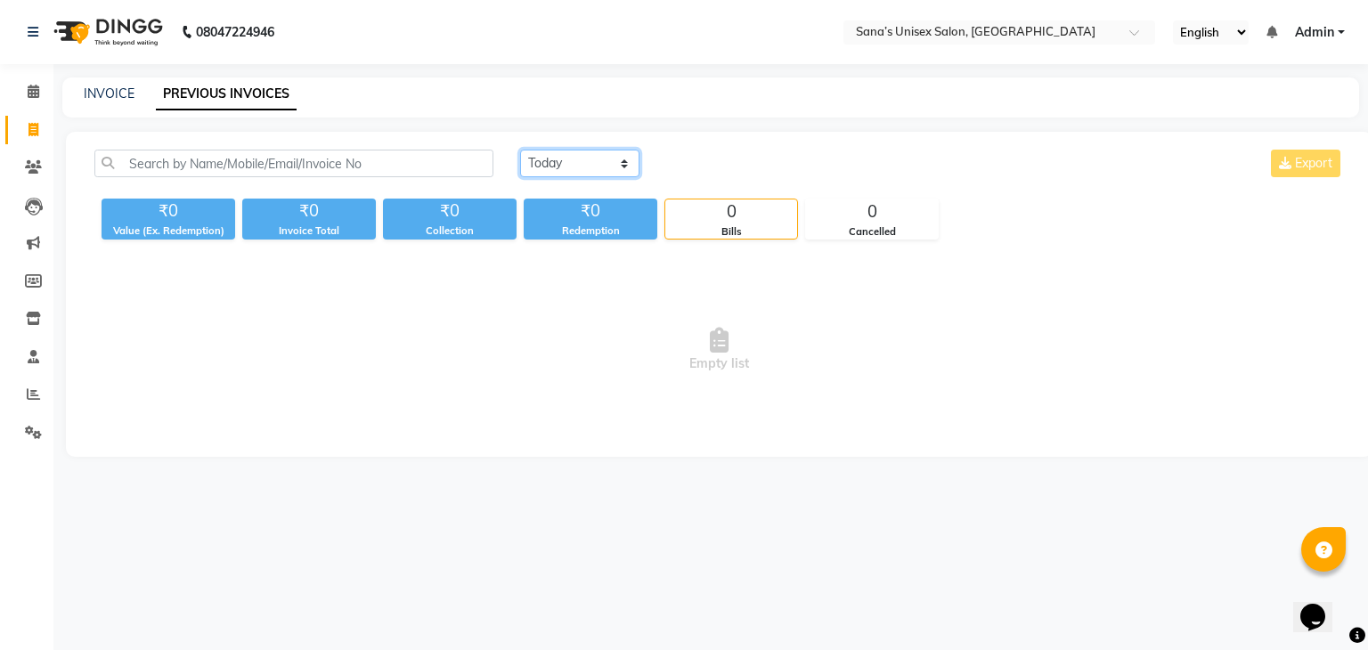
click at [602, 163] on select "[DATE] [DATE] Custom Range" at bounding box center [579, 164] width 119 height 28
select select "range"
click at [520, 150] on select "[DATE] [DATE] Custom Range" at bounding box center [579, 164] width 119 height 28
drag, startPoint x: 699, startPoint y: 163, endPoint x: 688, endPoint y: 162, distance: 11.6
click at [694, 167] on input "02-09-2025" at bounding box center [725, 163] width 125 height 25
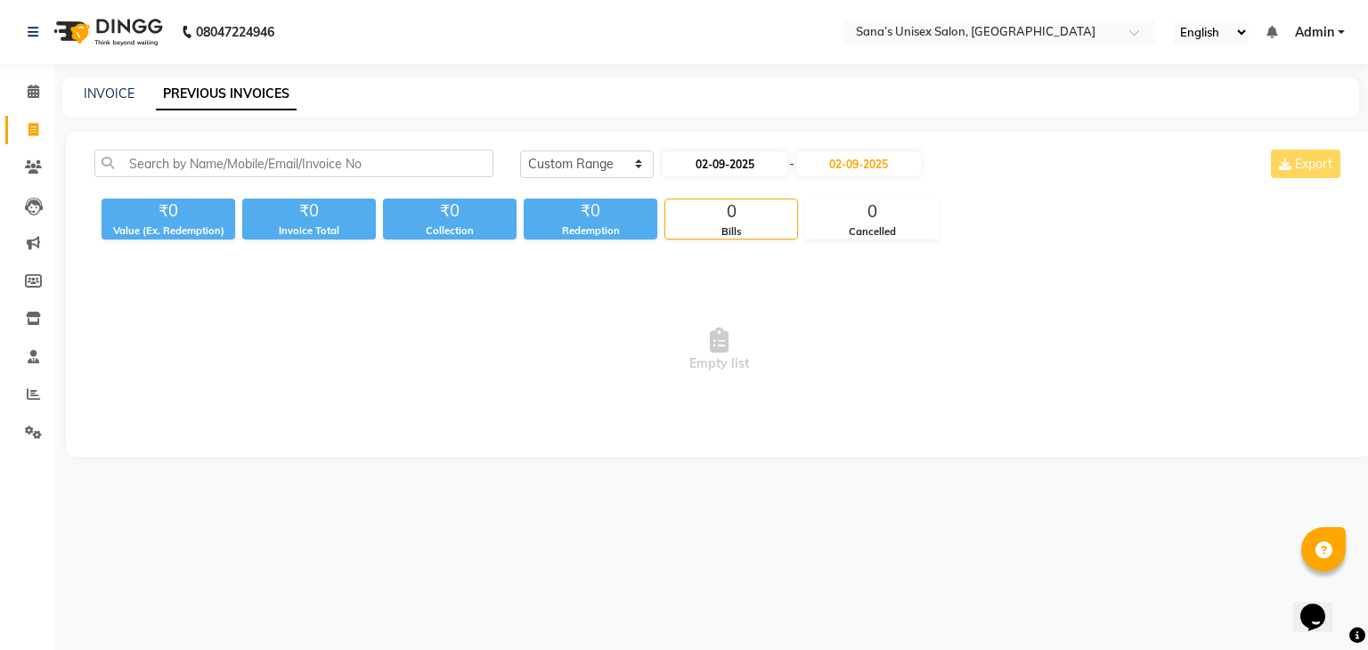
select select "9"
select select "2025"
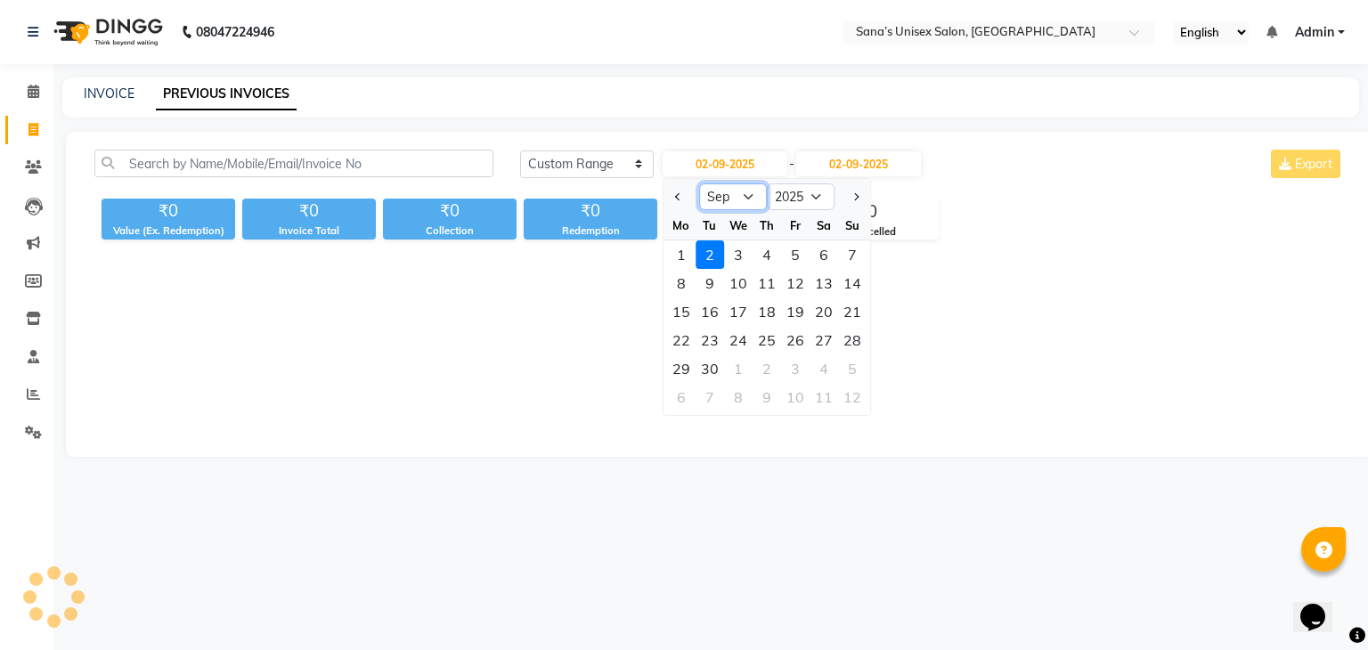
click at [731, 200] on select "Jan Feb Mar Apr May Jun Jul Aug Sep Oct Nov Dec" at bounding box center [733, 197] width 68 height 27
select select "8"
click at [699, 184] on select "Jan Feb Mar Apr May Jun Jul Aug Sep Oct Nov Dec" at bounding box center [733, 197] width 68 height 27
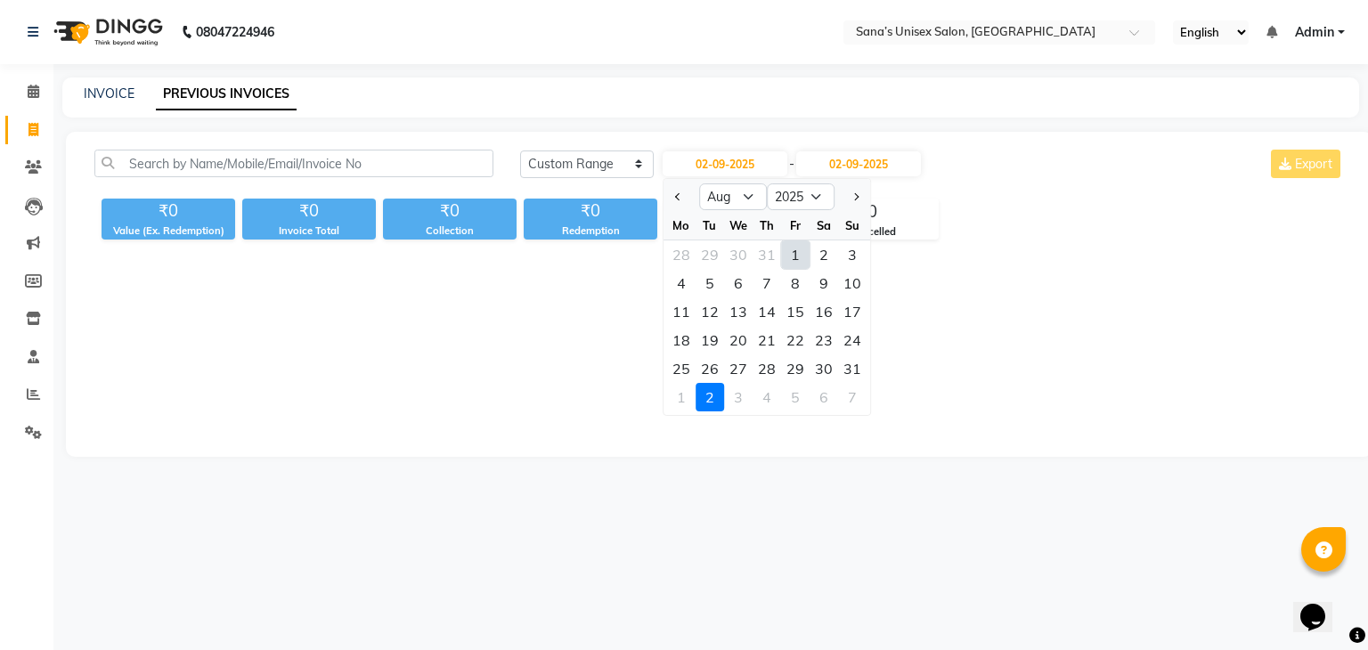
click at [717, 371] on div "26" at bounding box center [710, 369] width 29 height 29
type input "26-08-2025"
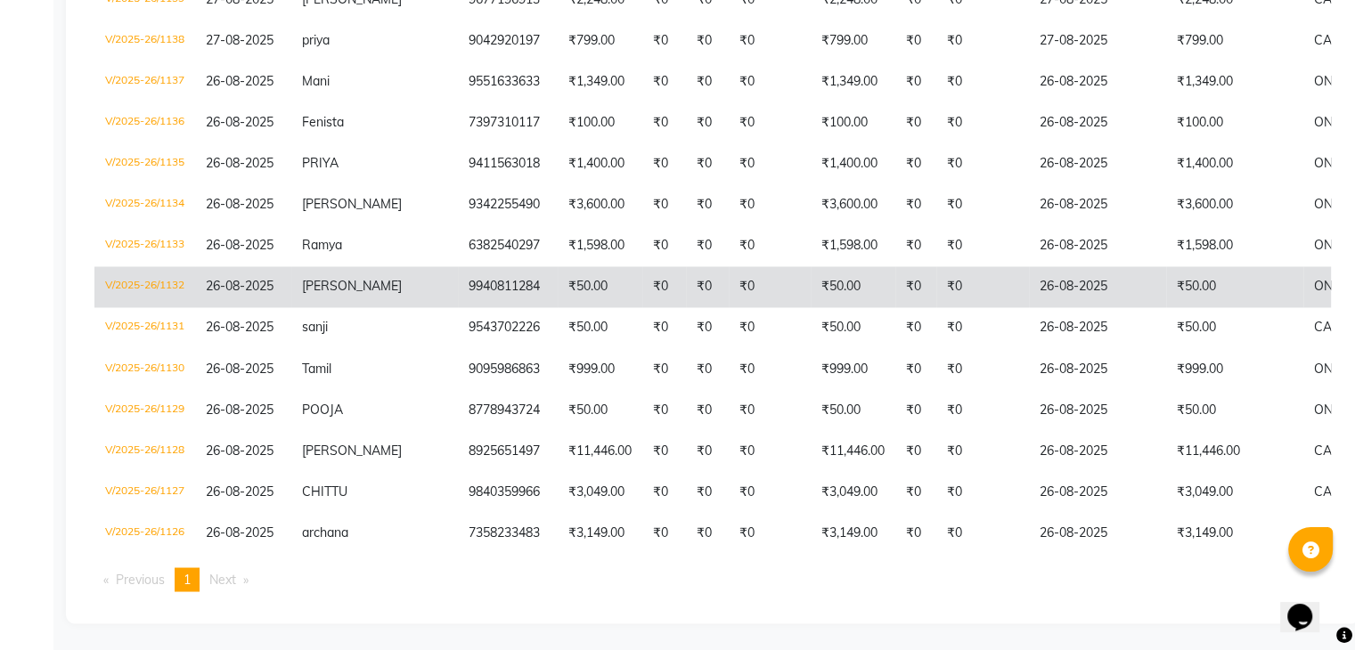
scroll to position [3168, 0]
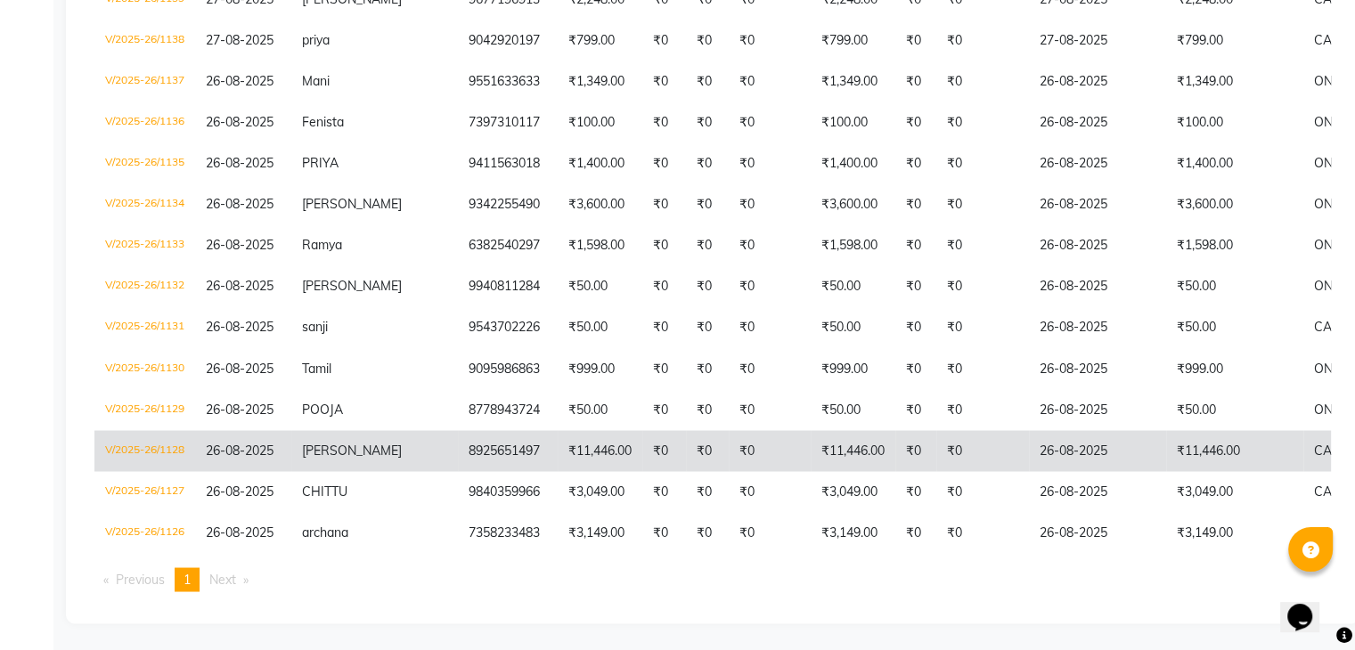
click at [378, 430] on td "Roshini" at bounding box center [374, 450] width 167 height 41
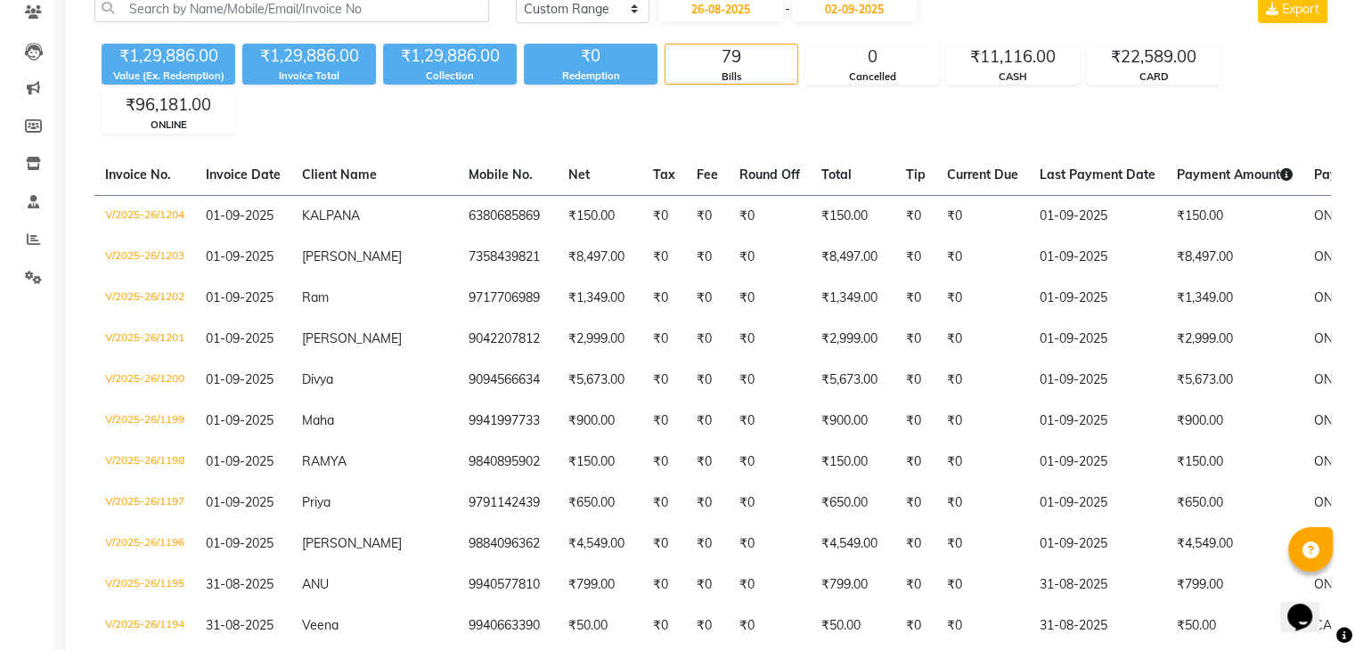
scroll to position [0, 0]
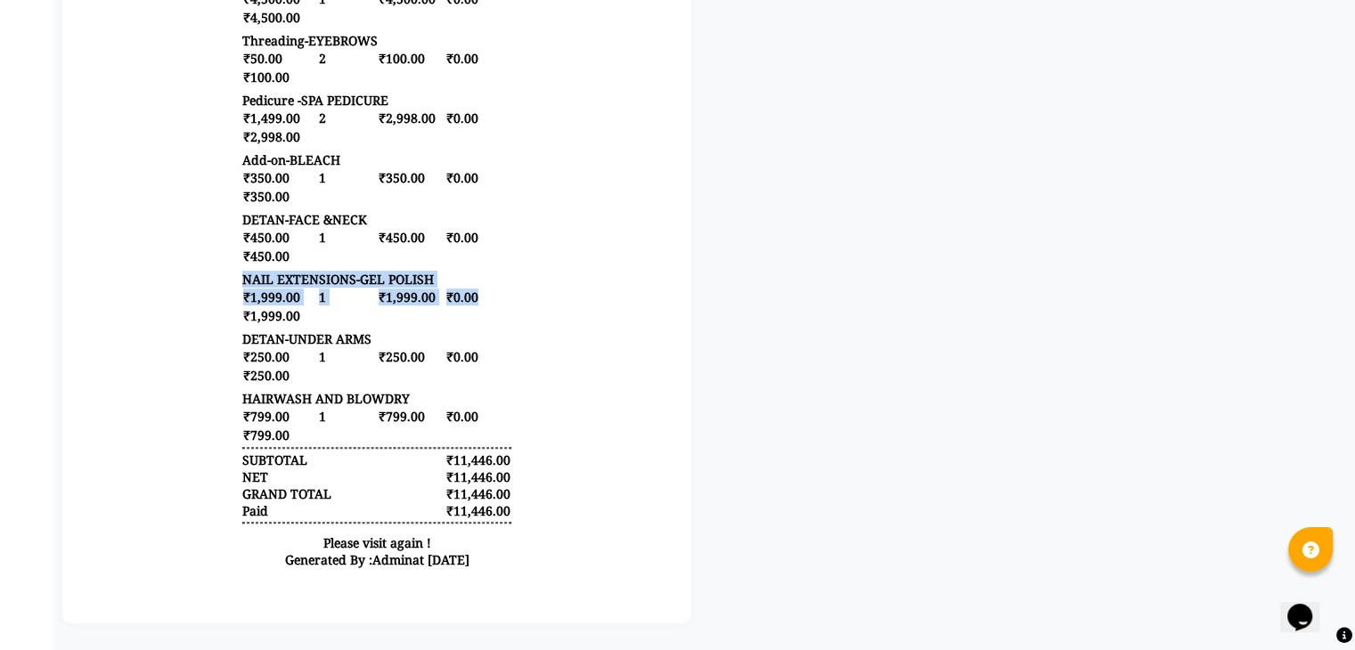
drag, startPoint x: 228, startPoint y: 297, endPoint x: 467, endPoint y: 333, distance: 241.6
click at [467, 333] on div "[PERSON_NAME]’s unisex salon [STREET_ADDRESS] Contact : [PHONE_NUMBER] TAX INVO…" at bounding box center [376, 79] width 283 height 1016
click at [466, 325] on div "₹1,999.00 1 ₹1,999.00 ₹0.00 ₹1,999.00" at bounding box center [376, 306] width 269 height 37
drag, startPoint x: 236, startPoint y: 306, endPoint x: 465, endPoint y: 335, distance: 230.9
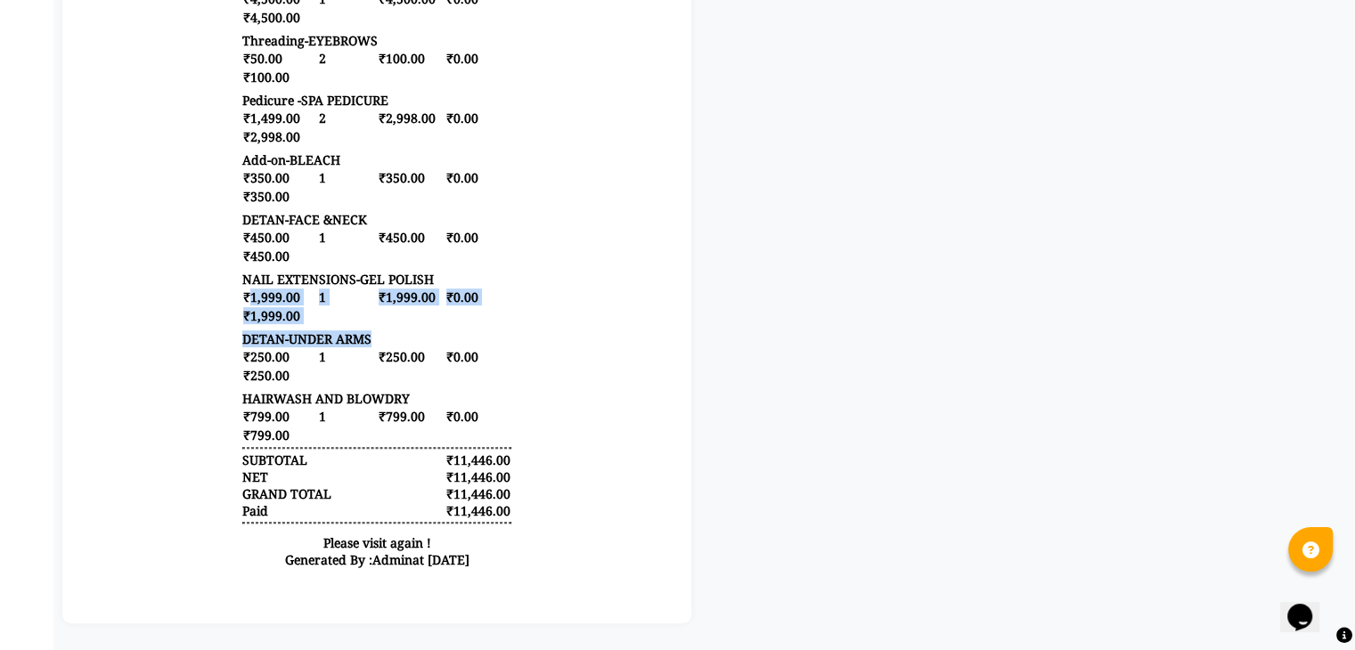
click at [465, 335] on div "[PERSON_NAME]’s unisex salon [STREET_ADDRESS] Contact : [PHONE_NUMBER] TAX INVO…" at bounding box center [376, 79] width 283 height 1016
click at [433, 338] on div "DETAN-UNDER ARMS" at bounding box center [376, 339] width 269 height 17
drag, startPoint x: 228, startPoint y: 298, endPoint x: 411, endPoint y: 347, distance: 189.1
click at [411, 347] on div "Sana’s unisex salon X-8/1 12th avenue, KFC near, Ashok Nagar, Chennai- 600083 C…" at bounding box center [376, 79] width 283 height 1016
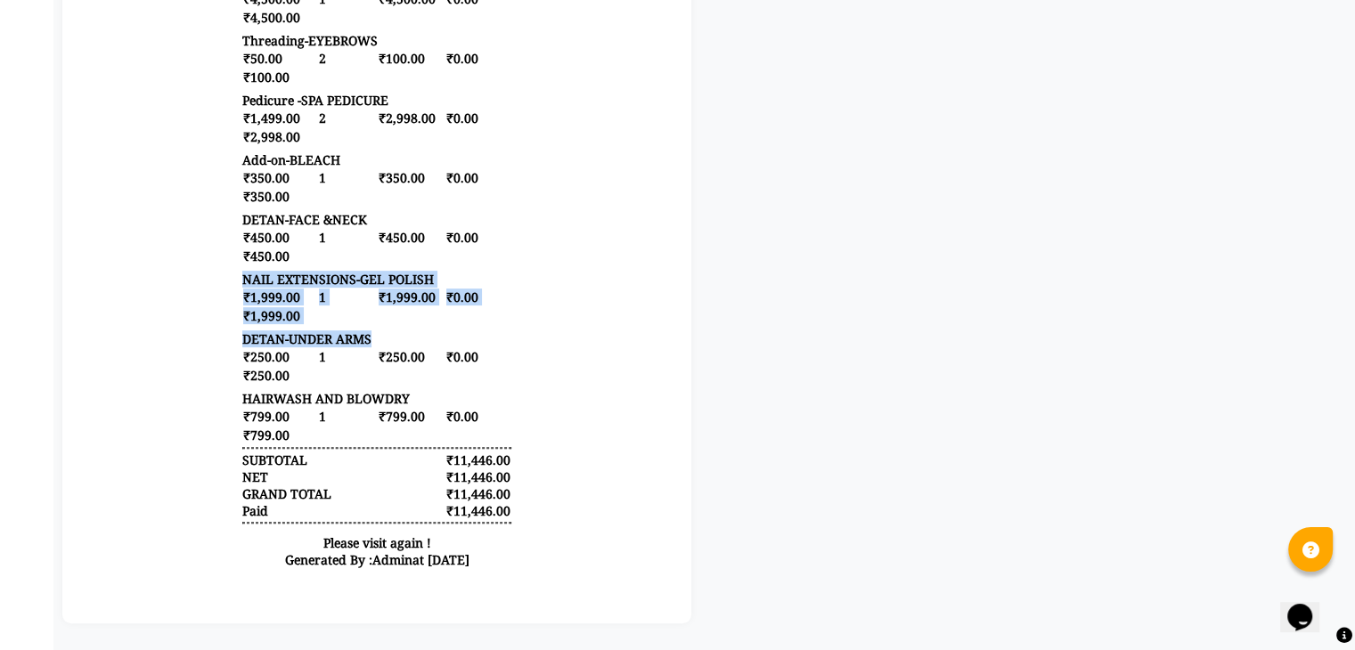
click at [409, 325] on div "₹1,999.00 1 ₹1,999.00 ₹0.00 ₹1,999.00" at bounding box center [376, 306] width 269 height 37
drag, startPoint x: 232, startPoint y: 299, endPoint x: 295, endPoint y: 336, distance: 73.0
click at [295, 336] on div "Sana’s unisex salon X-8/1 12th avenue, KFC near, Ashok Nagar, Chennai- 600083 C…" at bounding box center [376, 79] width 283 height 1016
click at [295, 325] on div "₹1,999.00 1 ₹1,999.00 ₹0.00 ₹1,999.00" at bounding box center [376, 306] width 269 height 37
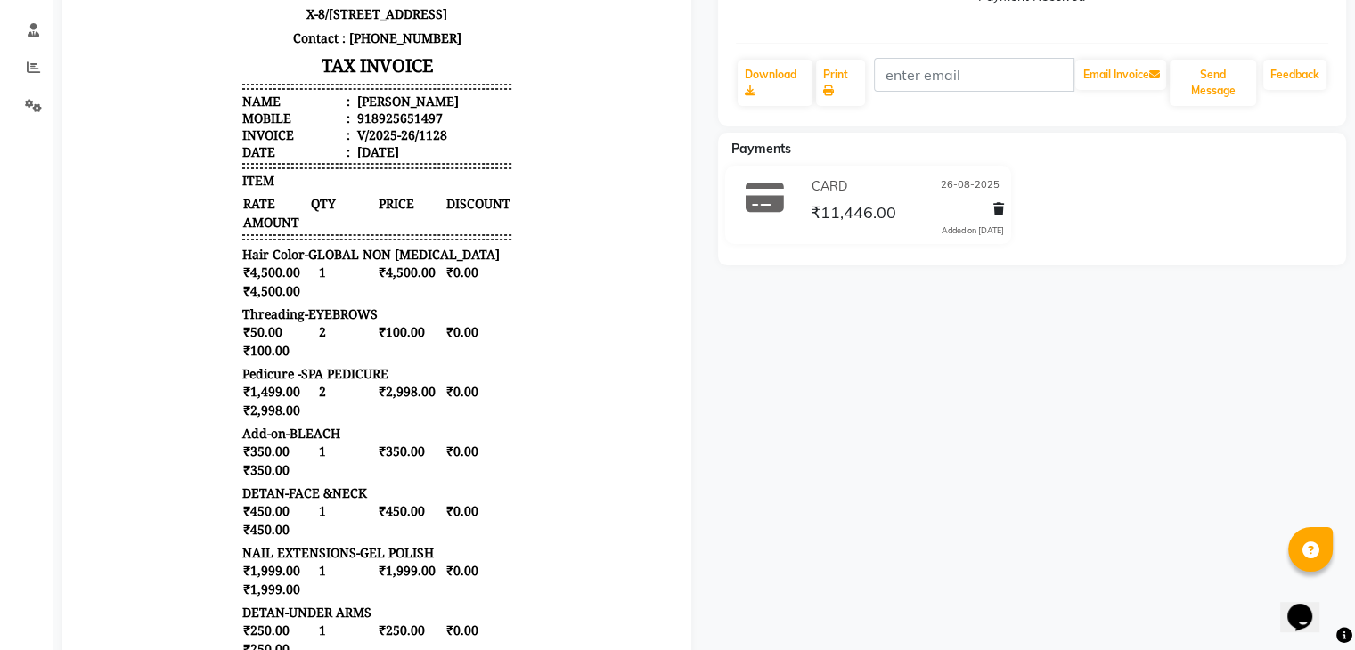
scroll to position [257, 0]
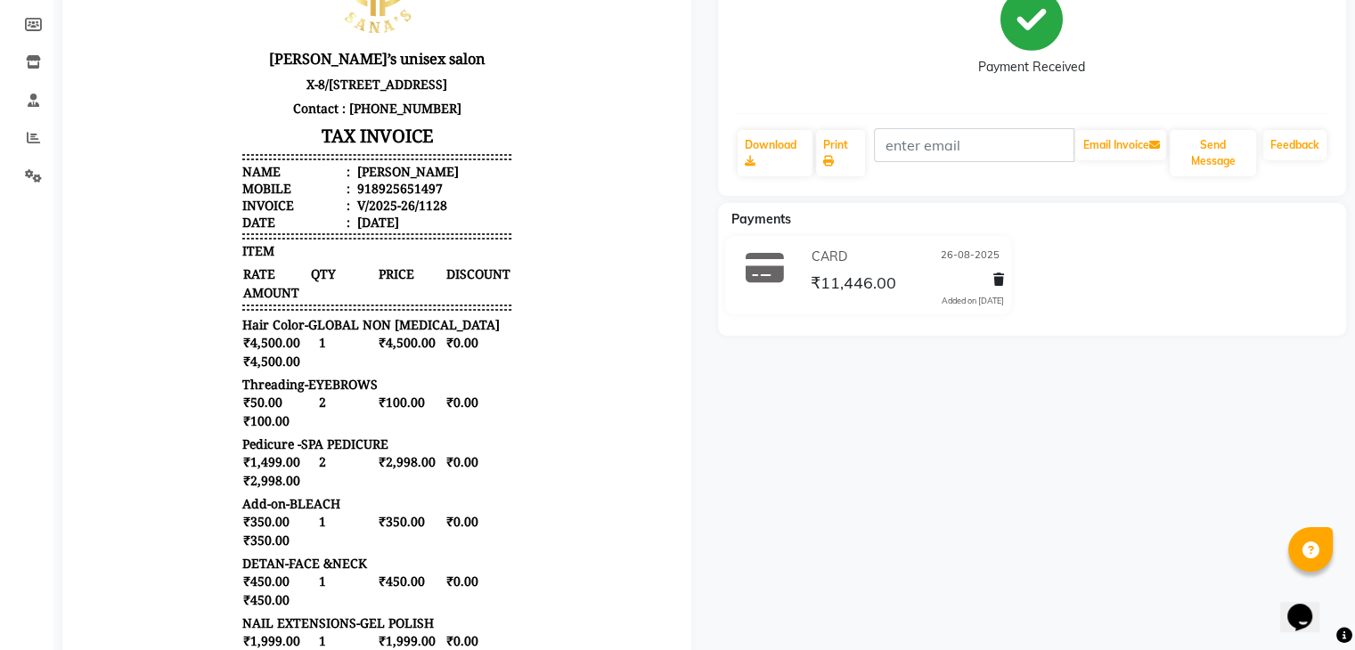
click at [900, 500] on div "Roshini Prebook Payment Received Download Print Email Invoice Send Message Feed…" at bounding box center [1033, 429] width 656 height 1078
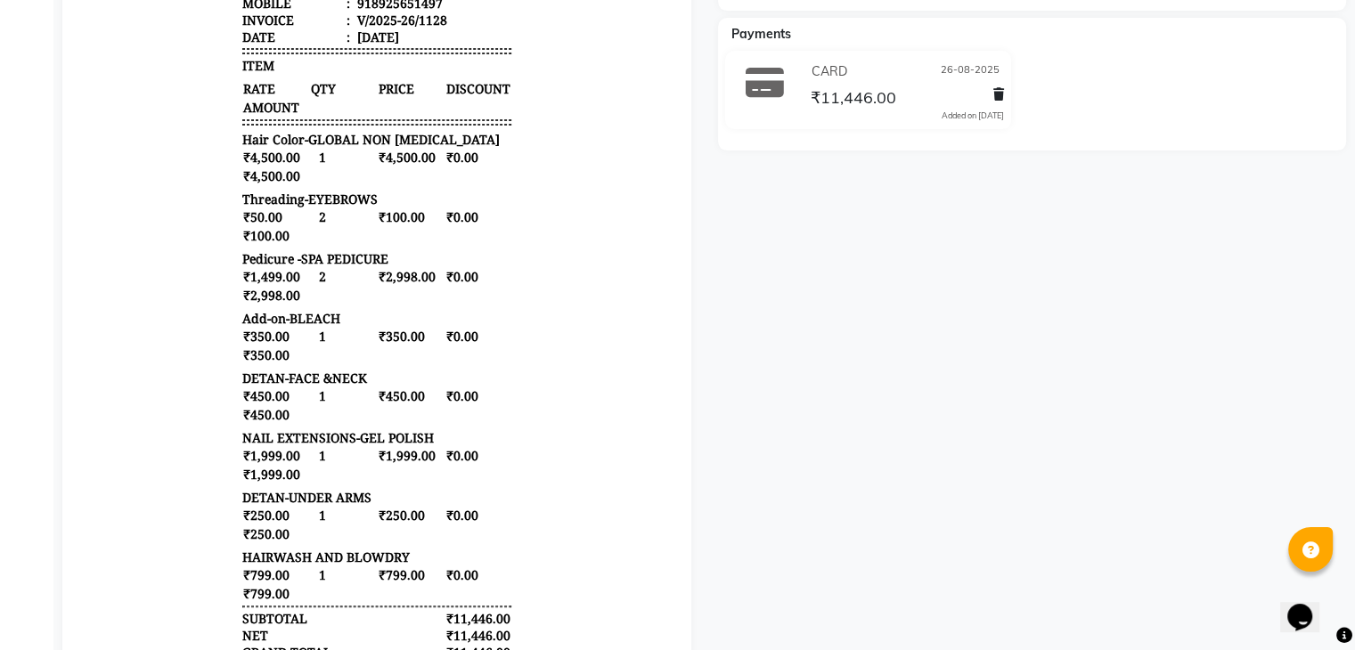
scroll to position [435, 0]
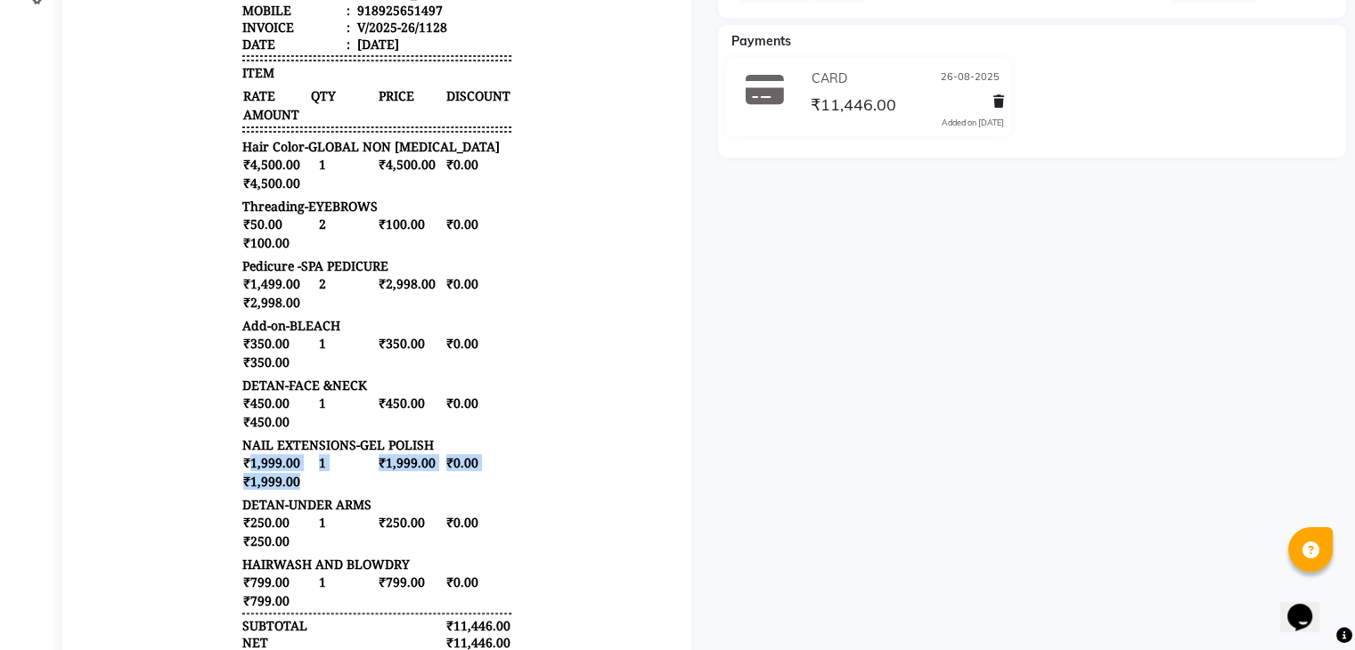
drag, startPoint x: 233, startPoint y: 481, endPoint x: 306, endPoint y: 506, distance: 78.0
click at [306, 491] on div "₹1,999.00 1 ₹1,999.00 ₹0.00 ₹1,999.00" at bounding box center [376, 471] width 269 height 37
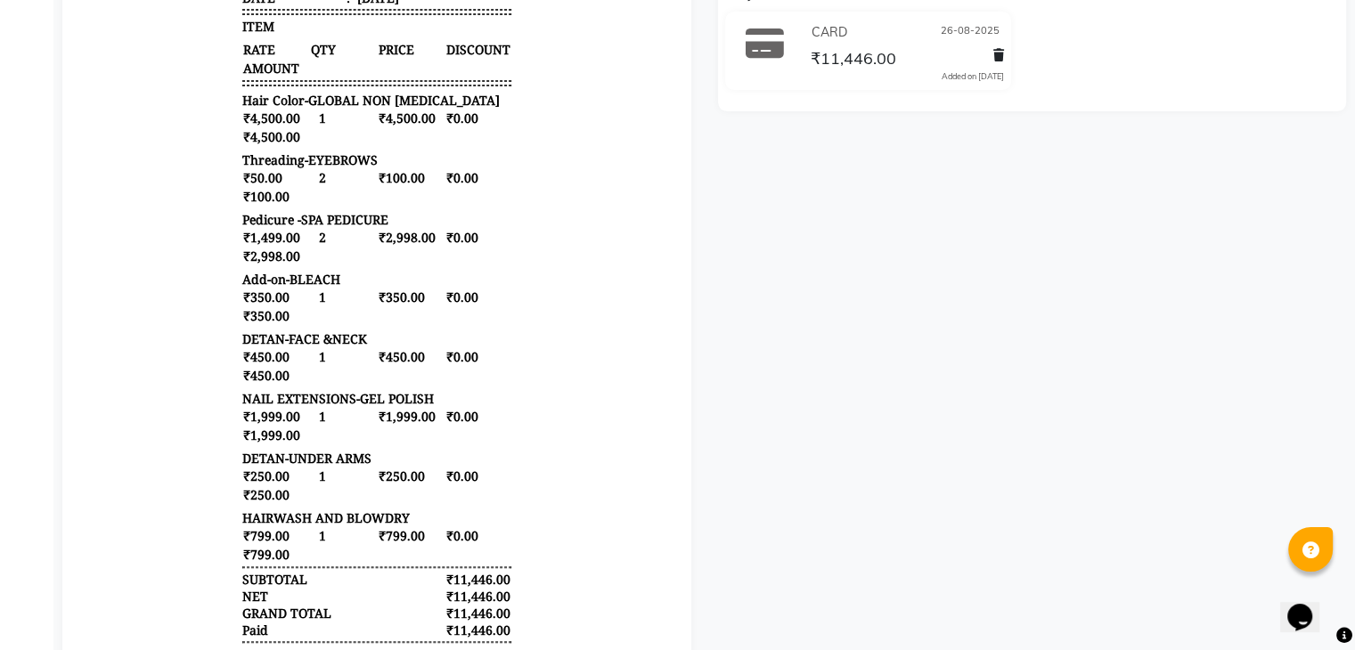
scroll to position [524, 0]
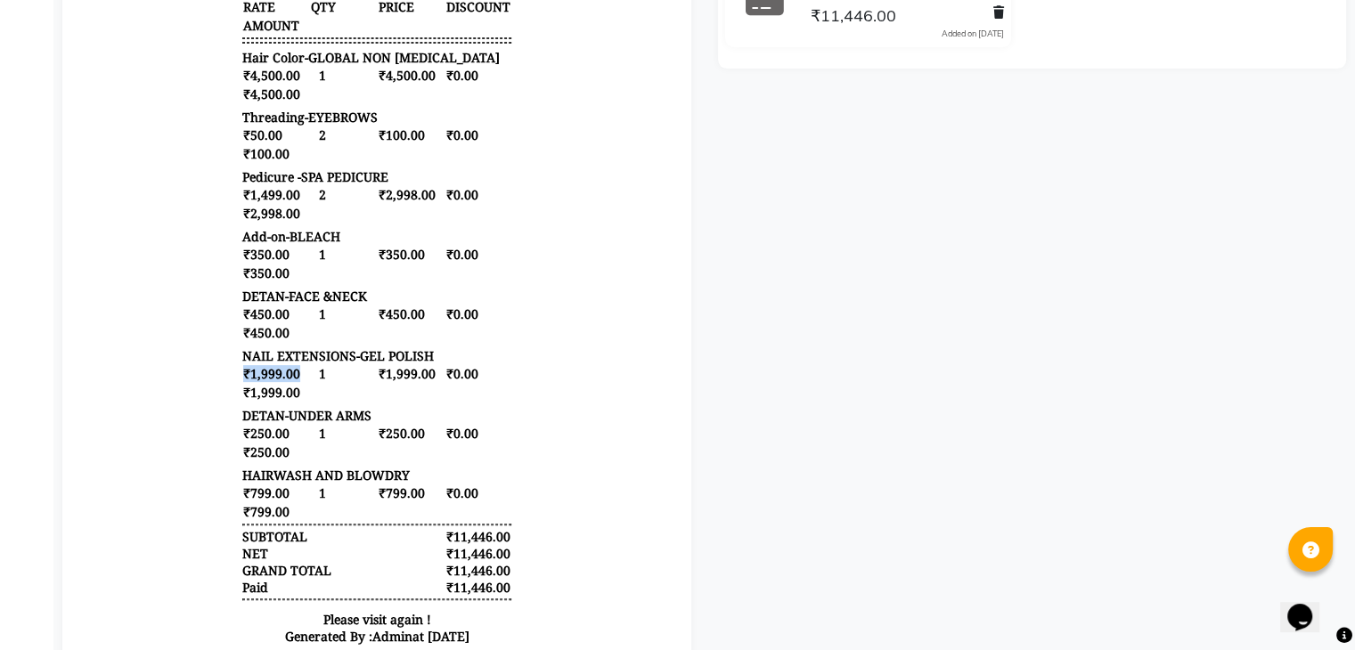
drag, startPoint x: 229, startPoint y: 372, endPoint x: 264, endPoint y: 378, distance: 35.3
click at [281, 377] on span "₹1,999.00" at bounding box center [275, 373] width 66 height 19
drag, startPoint x: 230, startPoint y: 361, endPoint x: 353, endPoint y: 404, distance: 130.2
click at [353, 404] on div "Sana’s unisex salon X-8/1 12th avenue, KFC near, Ashok Nagar, Chennai- 600083 C…" at bounding box center [376, 155] width 283 height 1016
click at [319, 397] on div "₹1,999.00 1 ₹1,999.00 ₹0.00 ₹1,999.00" at bounding box center [376, 382] width 269 height 37
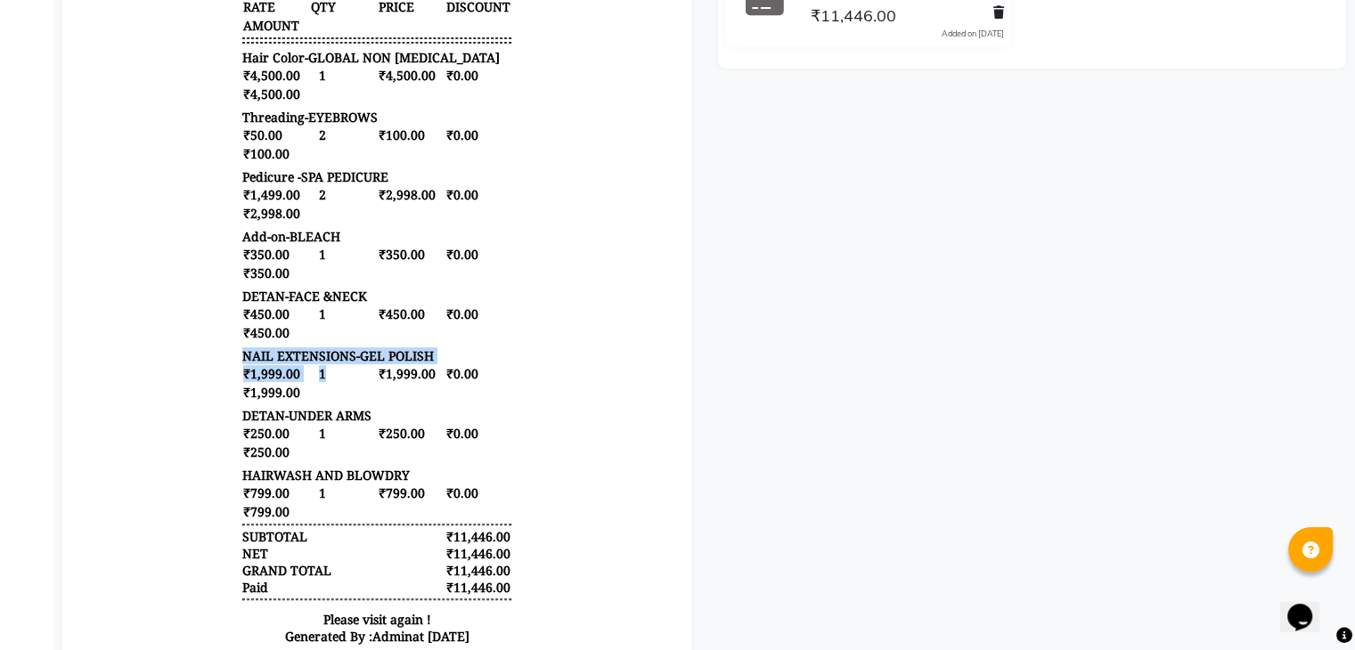
drag, startPoint x: 230, startPoint y: 362, endPoint x: 294, endPoint y: 396, distance: 72.5
click at [332, 398] on div "Sana’s unisex salon X-8/1 12th avenue, KFC near, Ashok Nagar, Chennai- 600083 C…" at bounding box center [376, 155] width 283 height 1016
click at [296, 397] on div "₹1,999.00 1 ₹1,999.00 ₹0.00 ₹1,999.00" at bounding box center [376, 382] width 269 height 37
drag, startPoint x: 232, startPoint y: 360, endPoint x: 372, endPoint y: 411, distance: 148.8
click at [372, 411] on div "Sana’s unisex salon X-8/1 12th avenue, KFC near, Ashok Nagar, Chennai- 600083 C…" at bounding box center [376, 155] width 283 height 1016
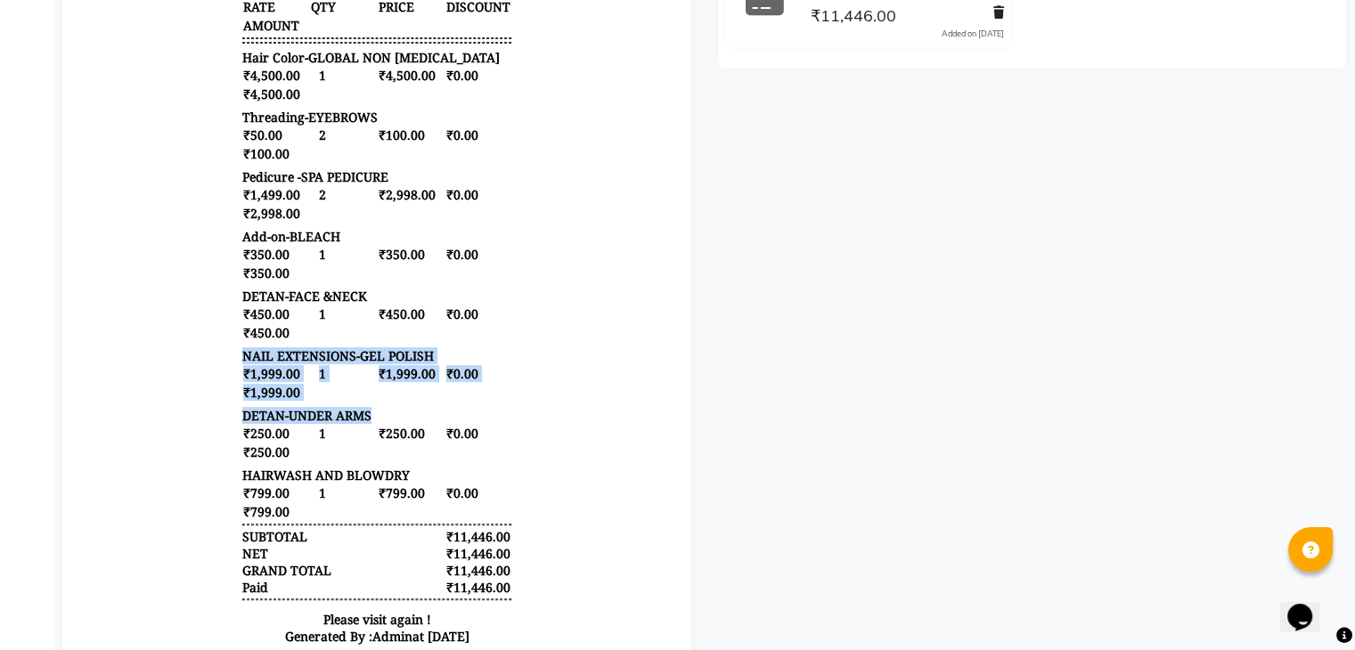
click at [371, 400] on div "₹1,999.00 1 ₹1,999.00 ₹0.00 ₹1,999.00" at bounding box center [376, 382] width 269 height 37
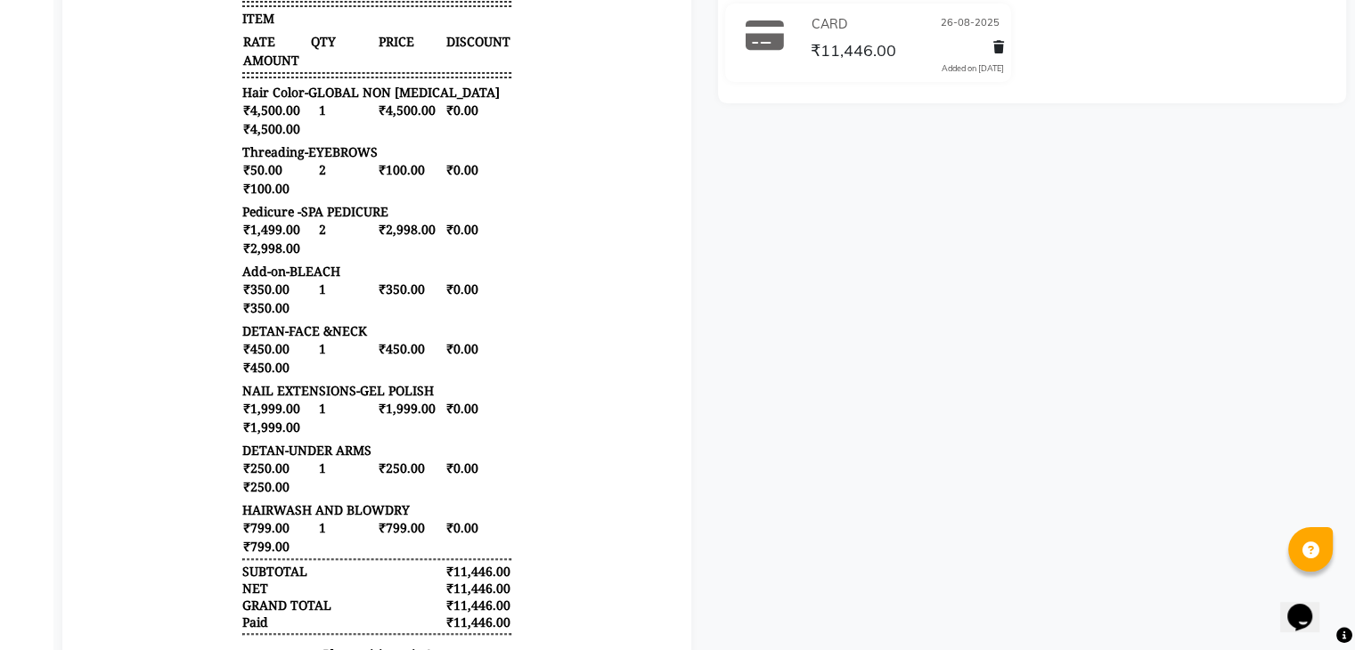
scroll to position [435, 0]
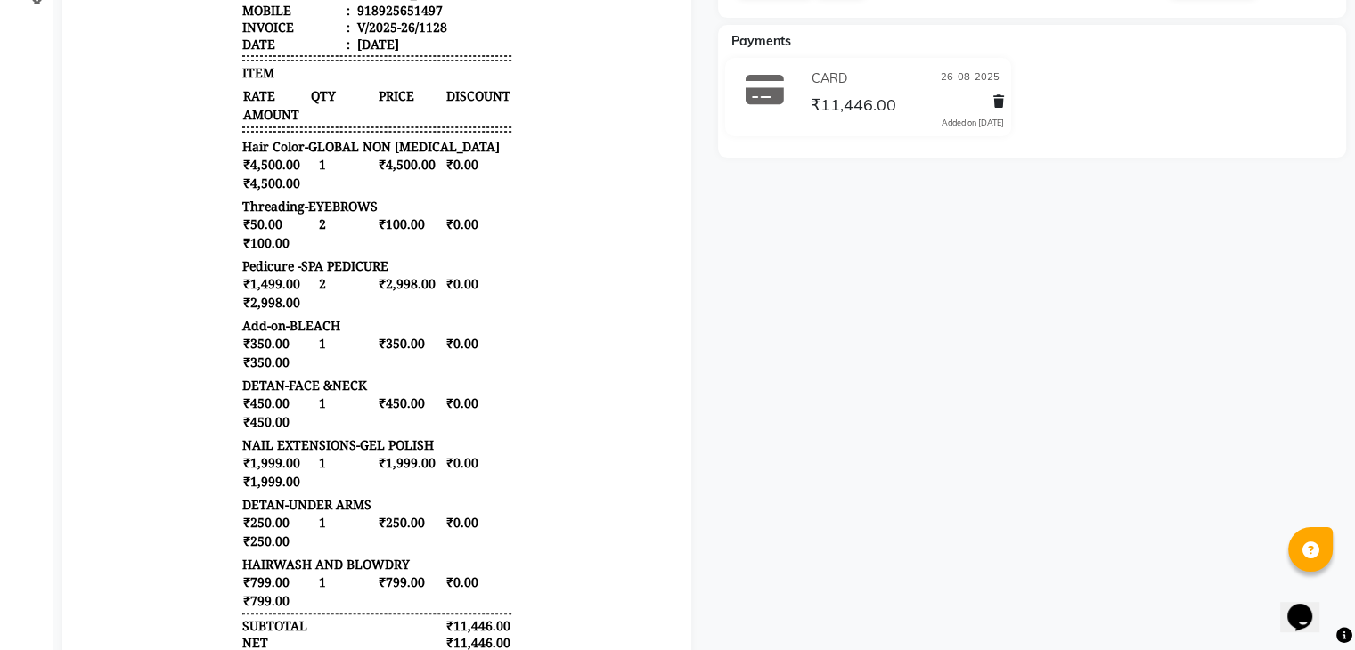
click at [837, 374] on div "Roshini Prebook Payment Received Download Print Email Invoice Send Message Feed…" at bounding box center [1033, 250] width 656 height 1078
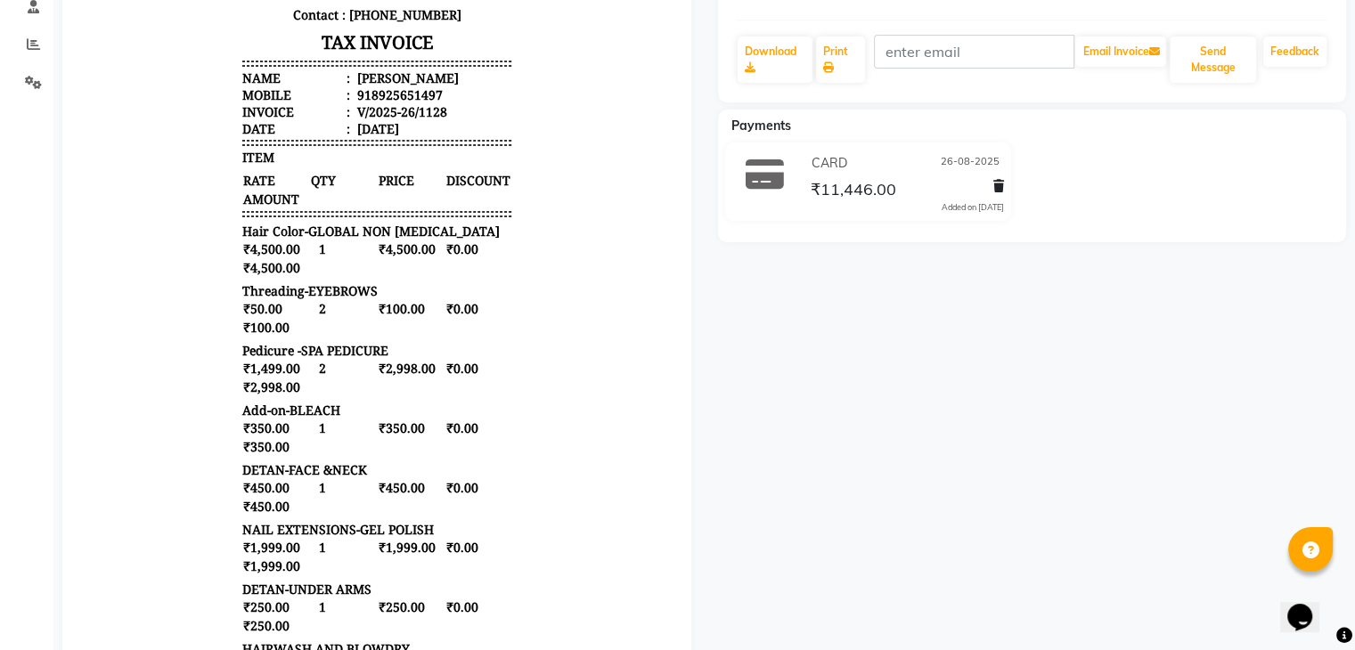
scroll to position [356, 0]
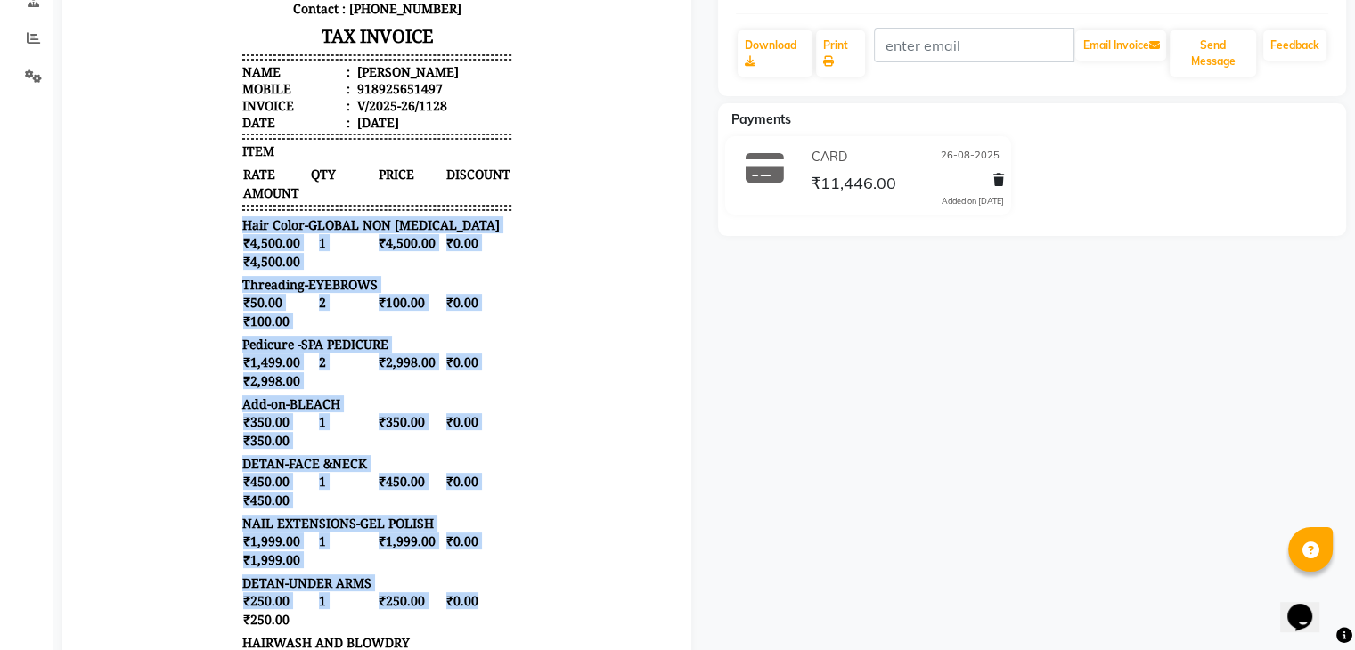
drag, startPoint x: 228, startPoint y: 237, endPoint x: 494, endPoint y: 623, distance: 468.8
click at [498, 635] on div "Sana’s unisex salon X-8/1 12th avenue, KFC near, Ashok Nagar, Chennai- 600083 C…" at bounding box center [376, 323] width 283 height 1016
click at [493, 610] on span "₹0.00" at bounding box center [478, 601] width 66 height 19
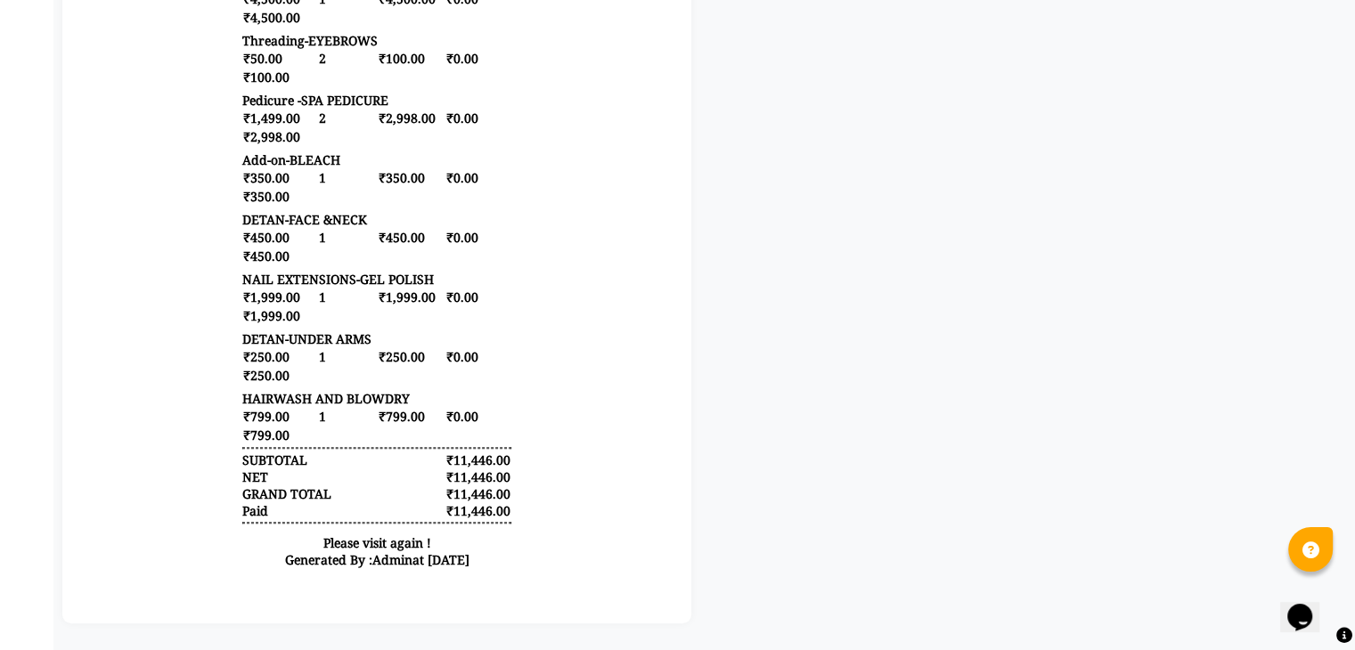
scroll to position [613, 0]
click at [235, 468] on div "Sana’s unisex salon X-8/1 12th avenue, KFC near, Ashok Nagar, Chennai- 600083 C…" at bounding box center [376, 79] width 283 height 1016
drag, startPoint x: 232, startPoint y: 465, endPoint x: 505, endPoint y: 522, distance: 279.4
click at [503, 522] on div "Sana’s unisex salon X-8/1 12th avenue, KFC near, Ashok Nagar, Chennai- 600083 C…" at bounding box center [376, 79] width 283 height 1016
click at [213, 406] on body "Sana’s unisex salon X-8/1 12th avenue, KFC near, Ashok Nagar, Chennai- 600083 C…" at bounding box center [376, 79] width 579 height 1016
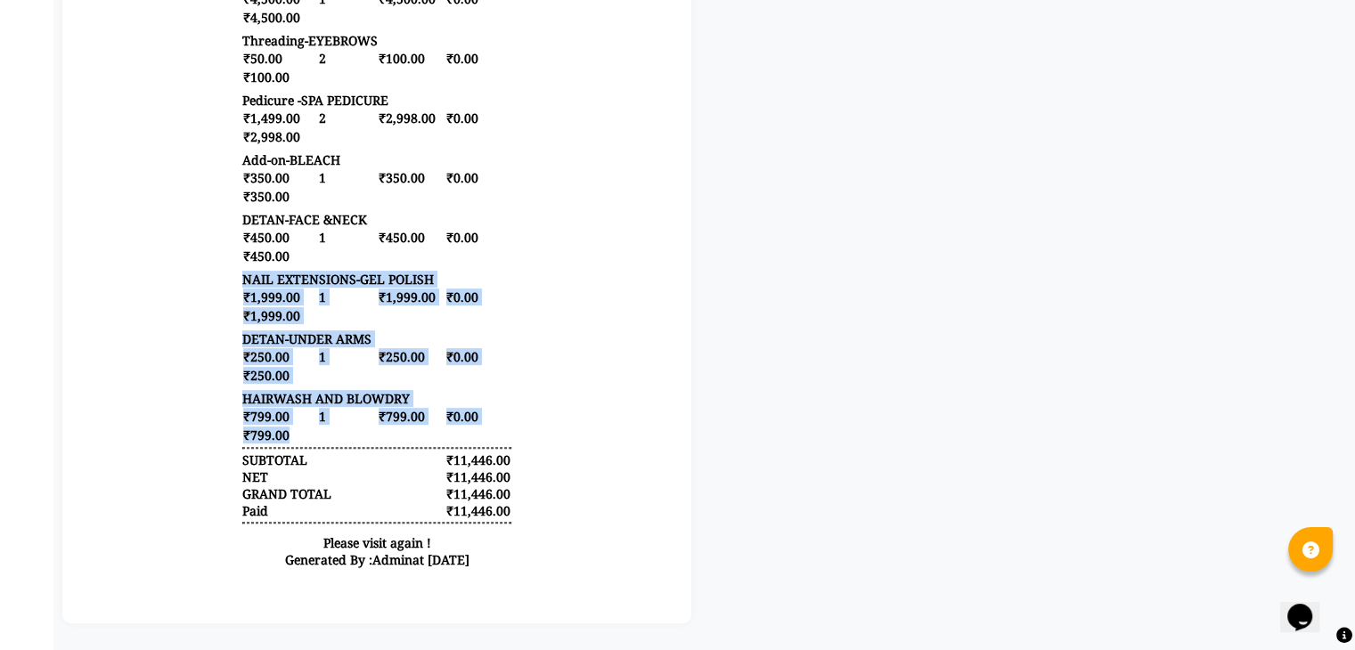
drag, startPoint x: 230, startPoint y: 282, endPoint x: 465, endPoint y: 452, distance: 290.3
click at [465, 452] on div "Sana’s unisex salon X-8/1 12th avenue, KFC near, Ashok Nagar, Chennai- 600083 C…" at bounding box center [376, 79] width 283 height 1016
click at [485, 422] on span "₹0.00" at bounding box center [478, 416] width 66 height 19
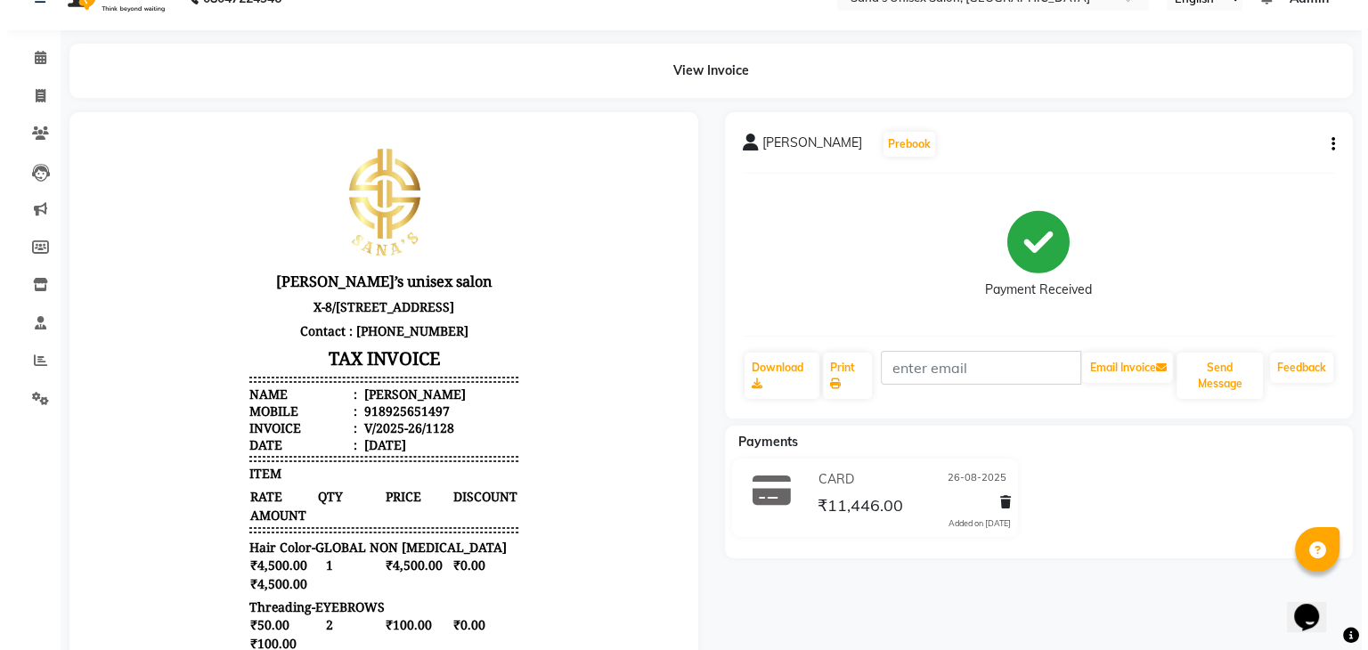
scroll to position [0, 0]
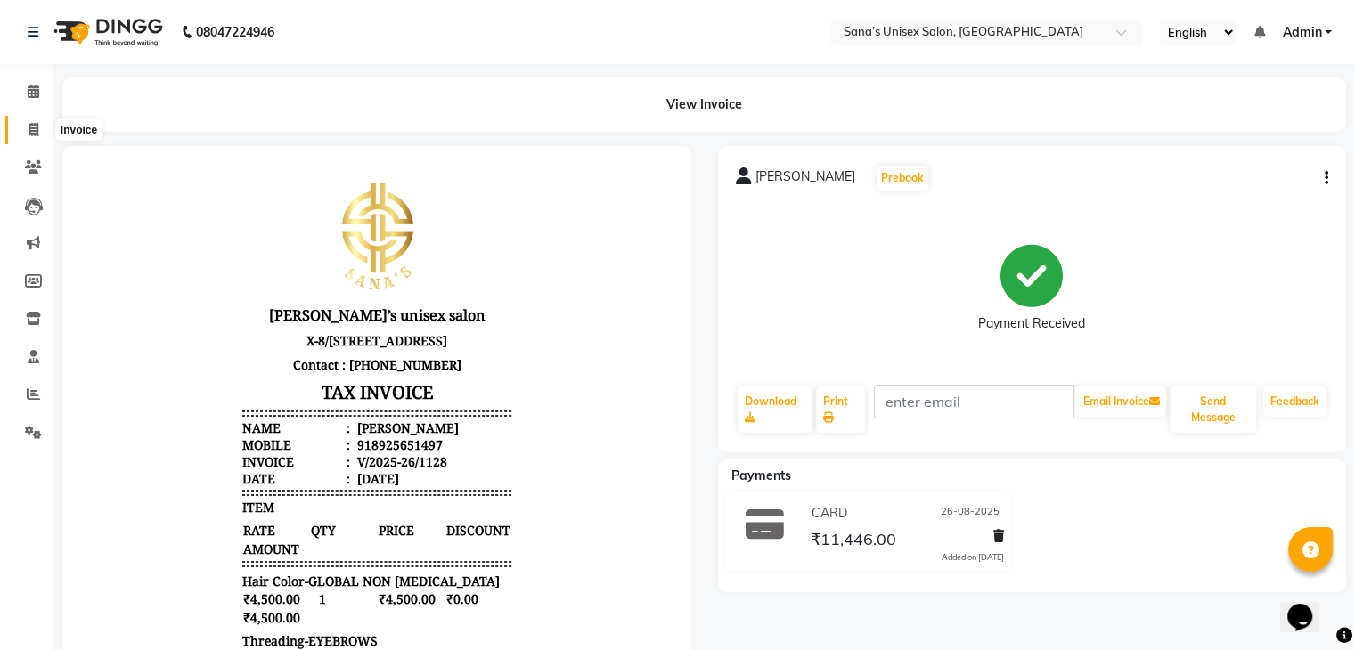
click at [33, 124] on icon at bounding box center [34, 129] width 10 height 13
select select "6091"
select select "service"
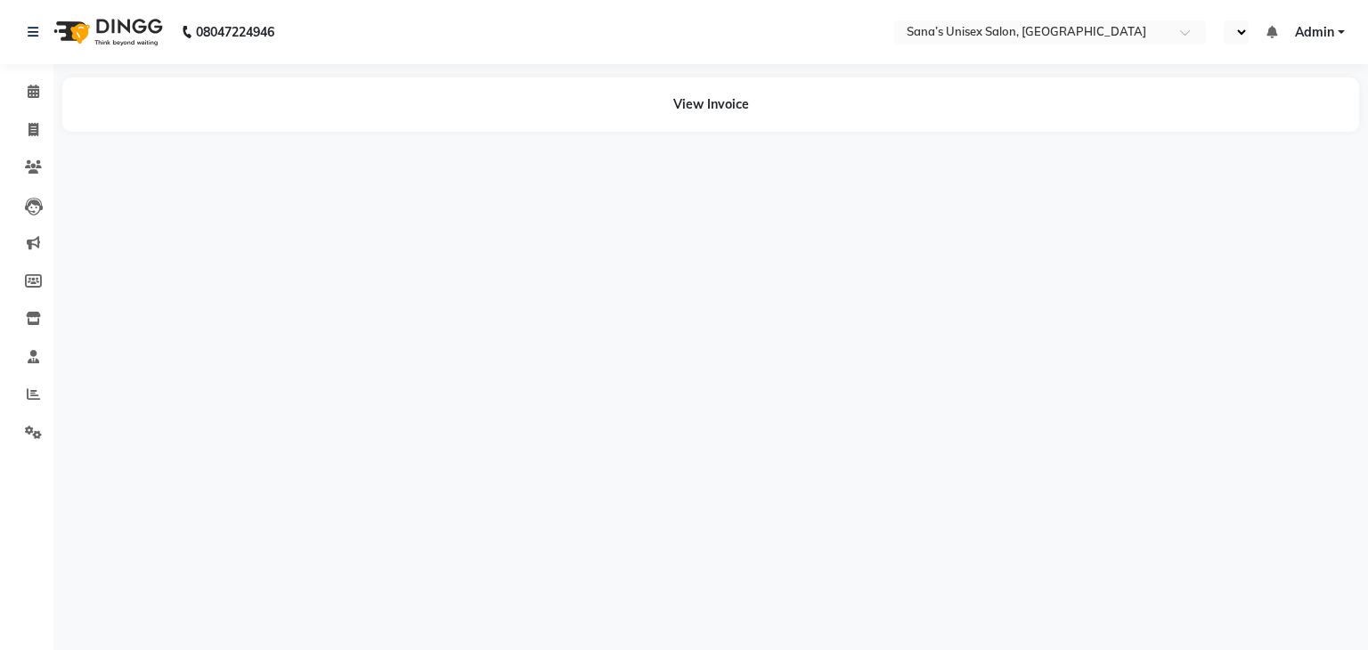
select select "en"
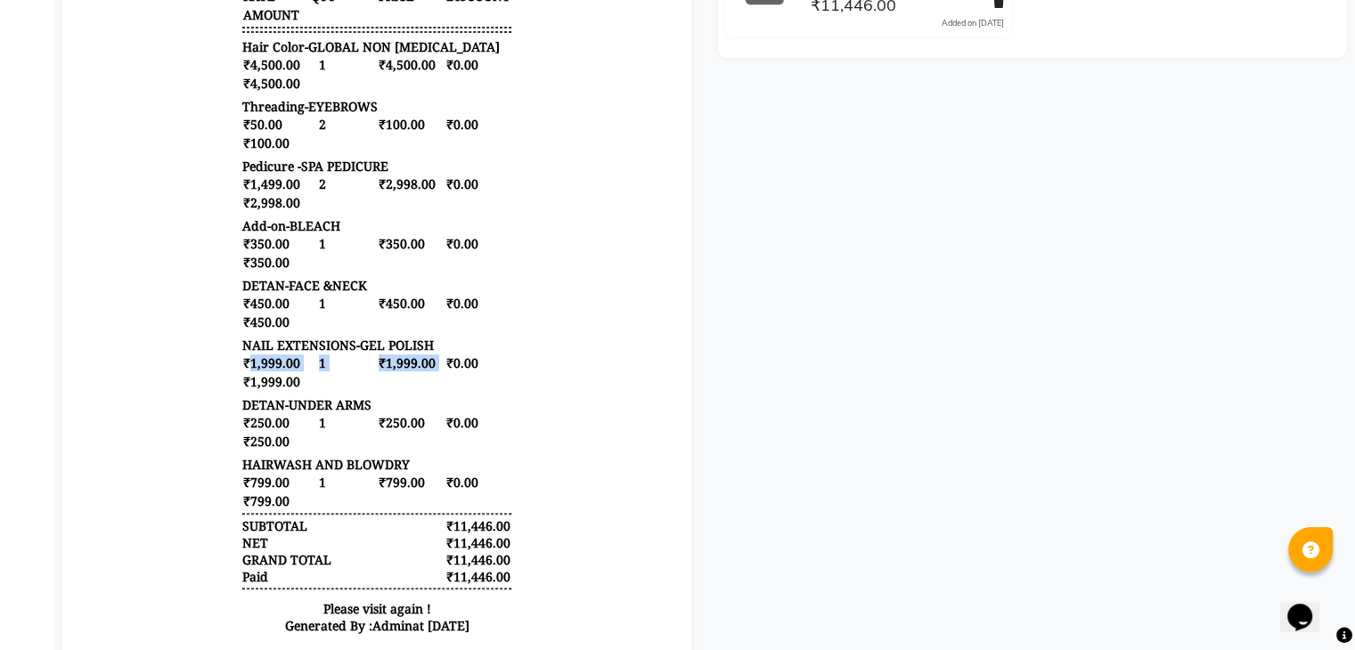
drag, startPoint x: 233, startPoint y: 378, endPoint x: 413, endPoint y: 395, distance: 180.8
click at [426, 389] on div "₹1,999.00 1 ₹1,999.00 ₹0.00 ₹1,999.00" at bounding box center [376, 372] width 269 height 37
drag, startPoint x: 349, startPoint y: 407, endPoint x: 355, endPoint y: 418, distance: 12.4
click at [349, 391] on div "₹1,999.00 1 ₹1,999.00 ₹0.00 ₹1,999.00" at bounding box center [376, 372] width 269 height 37
click at [396, 432] on span "₹250.00" at bounding box center [411, 422] width 66 height 19
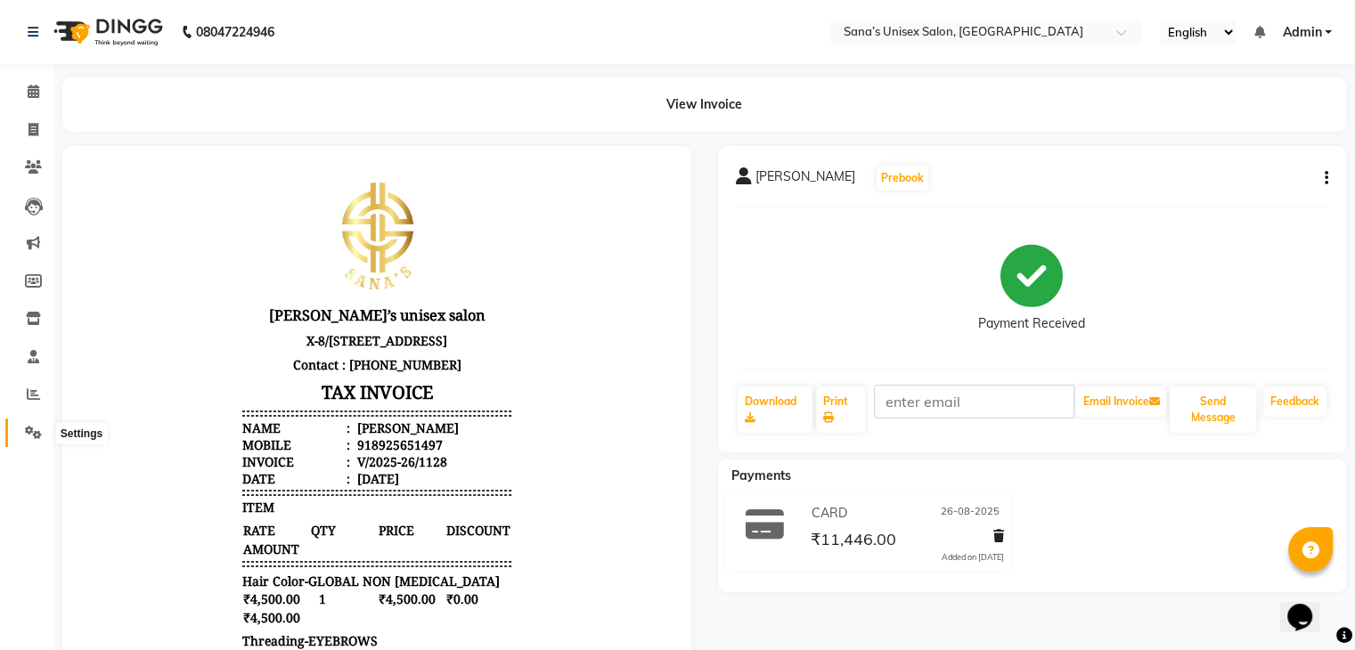
click at [36, 434] on icon at bounding box center [33, 432] width 17 height 13
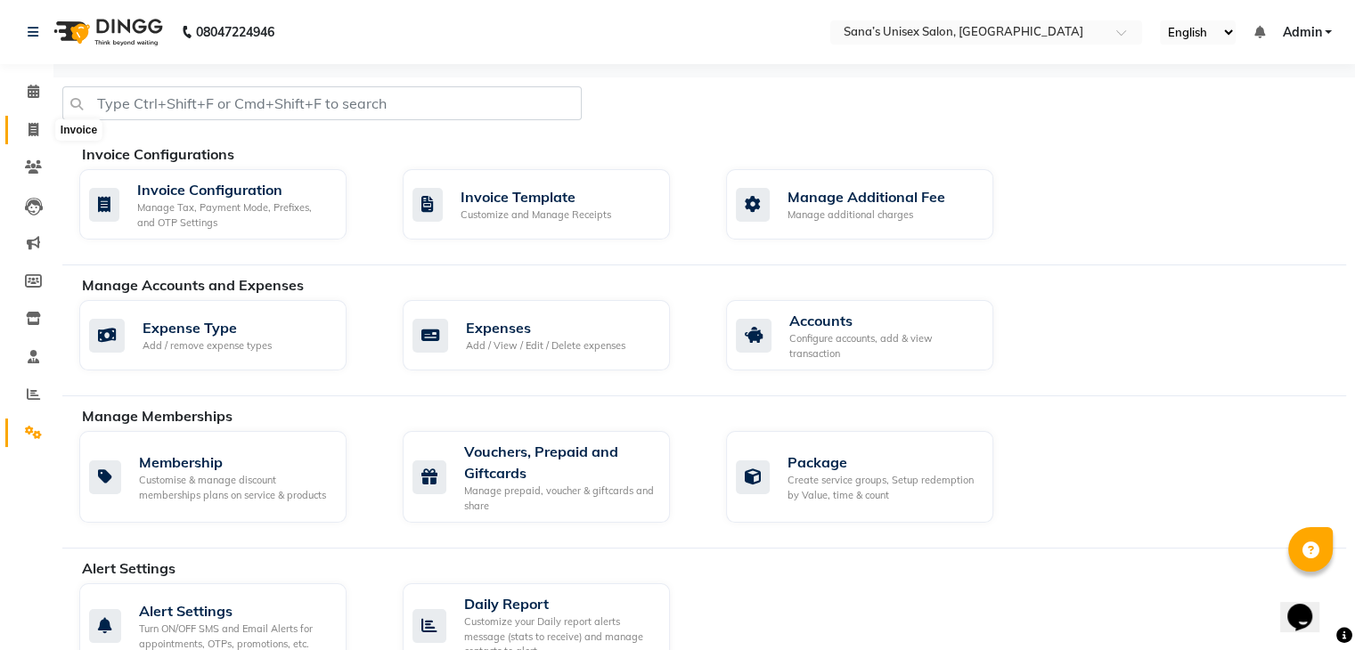
click at [22, 130] on span at bounding box center [33, 130] width 31 height 20
select select "service"
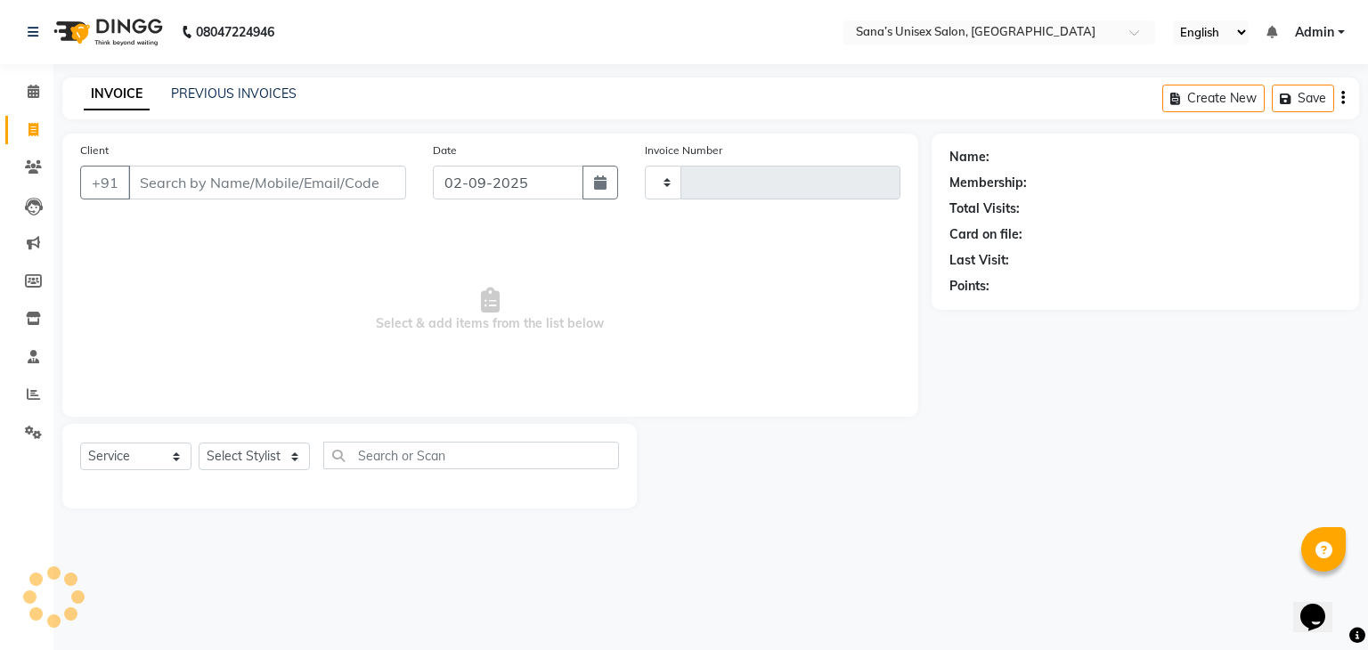
type input "1205"
select select "6091"
click at [233, 456] on select "Select Stylist" at bounding box center [254, 457] width 111 height 28
click at [233, 456] on select "Select Stylist anjali beauty MADHU MUTHU MARI (BEAUTY THERAPIST) NANDHINI Nivet…" at bounding box center [266, 457] width 135 height 28
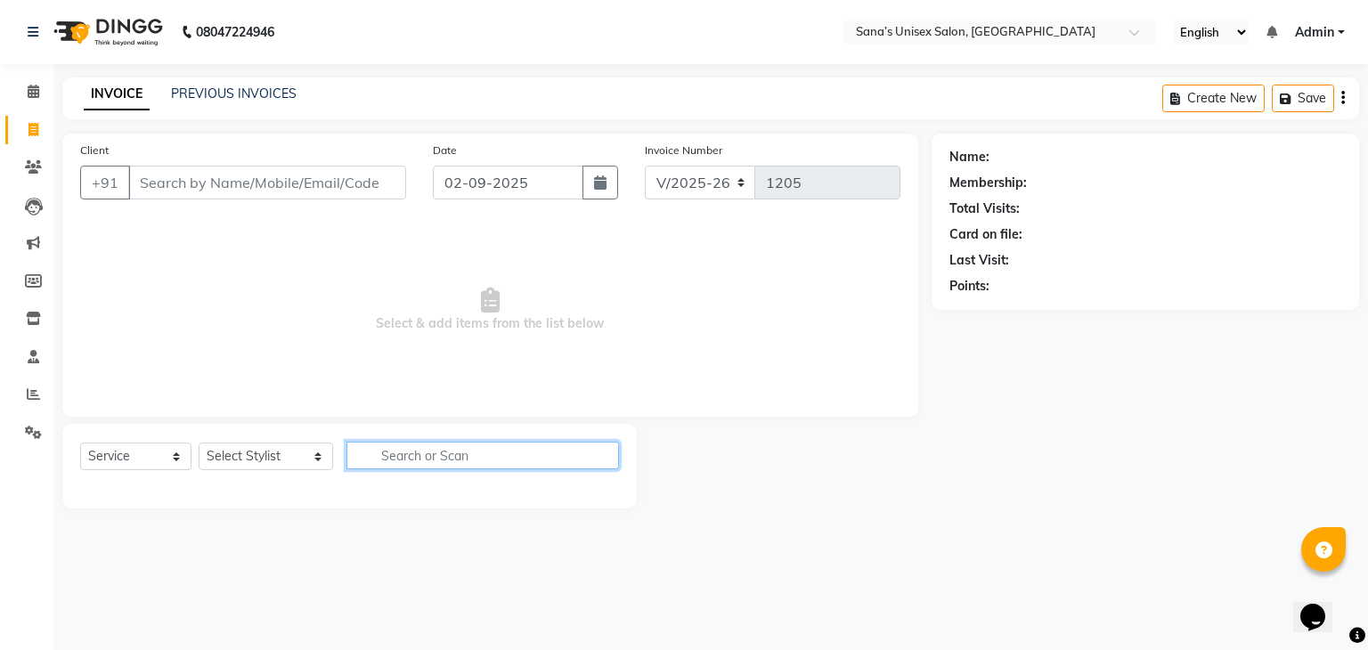
click at [385, 461] on input "text" at bounding box center [484, 456] width 274 height 28
type input "F"
type input "gEL"
drag, startPoint x: 403, startPoint y: 461, endPoint x: 297, endPoint y: 457, distance: 106.1
click at [297, 457] on div "Select Service Product Membership Package Voucher Prepaid Gift Card Select Styl…" at bounding box center [349, 463] width 539 height 42
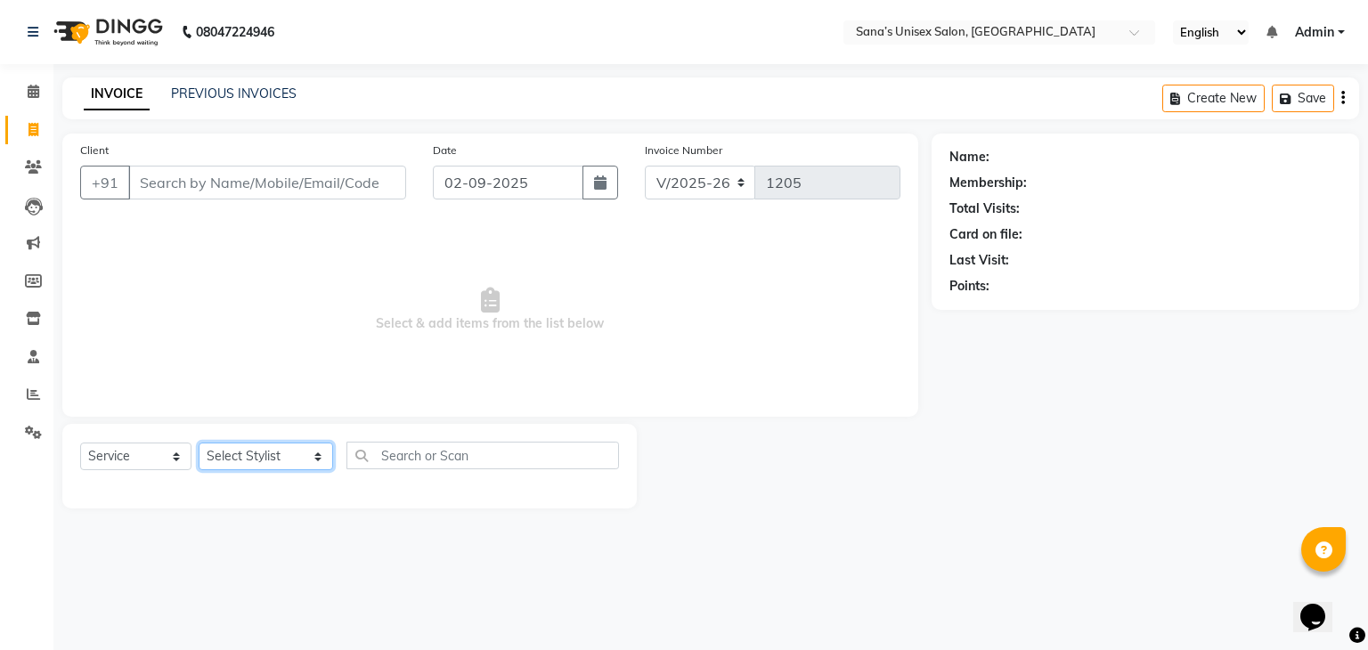
click at [253, 461] on select "Select Stylist anjali beauty MADHU MUTHU MARI (BEAUTY THERAPIST) NANDHINI Nivet…" at bounding box center [266, 457] width 135 height 28
select select "45605"
click at [199, 444] on select "Select Stylist anjali beauty MADHU MUTHU MARI (BEAUTY THERAPIST) NANDHINI Nivet…" at bounding box center [266, 457] width 135 height 28
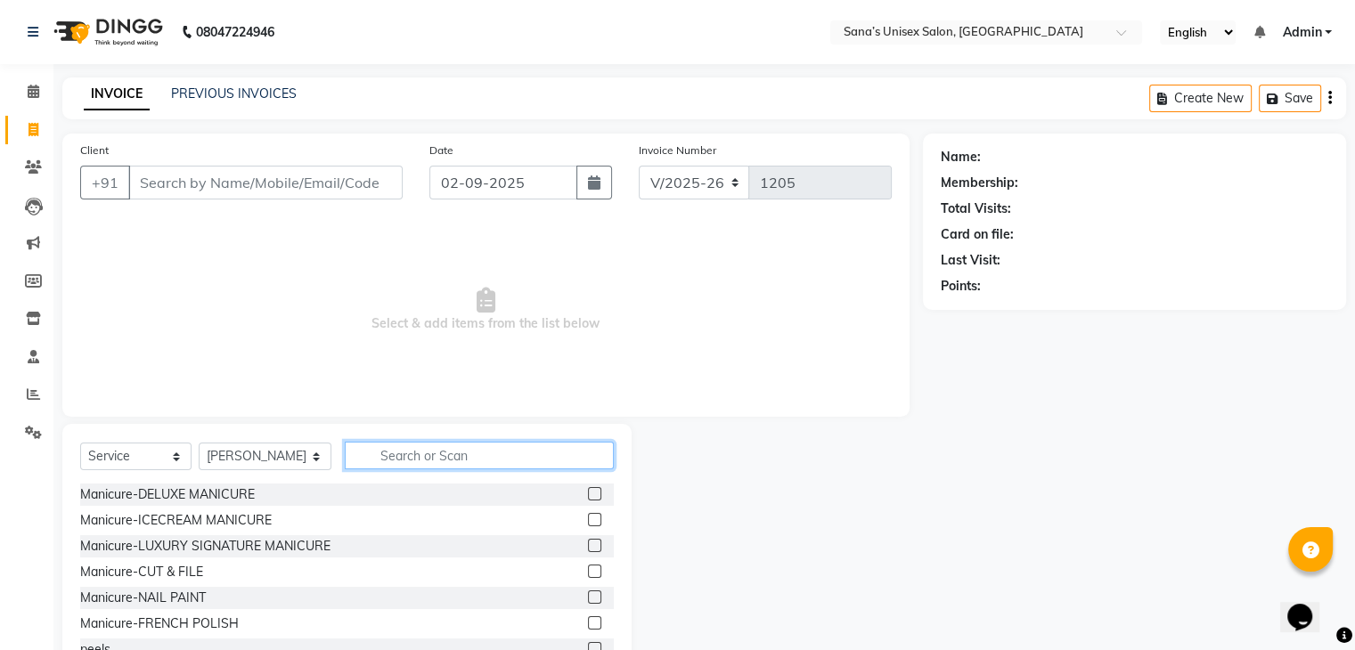
click at [388, 457] on input "text" at bounding box center [479, 456] width 268 height 28
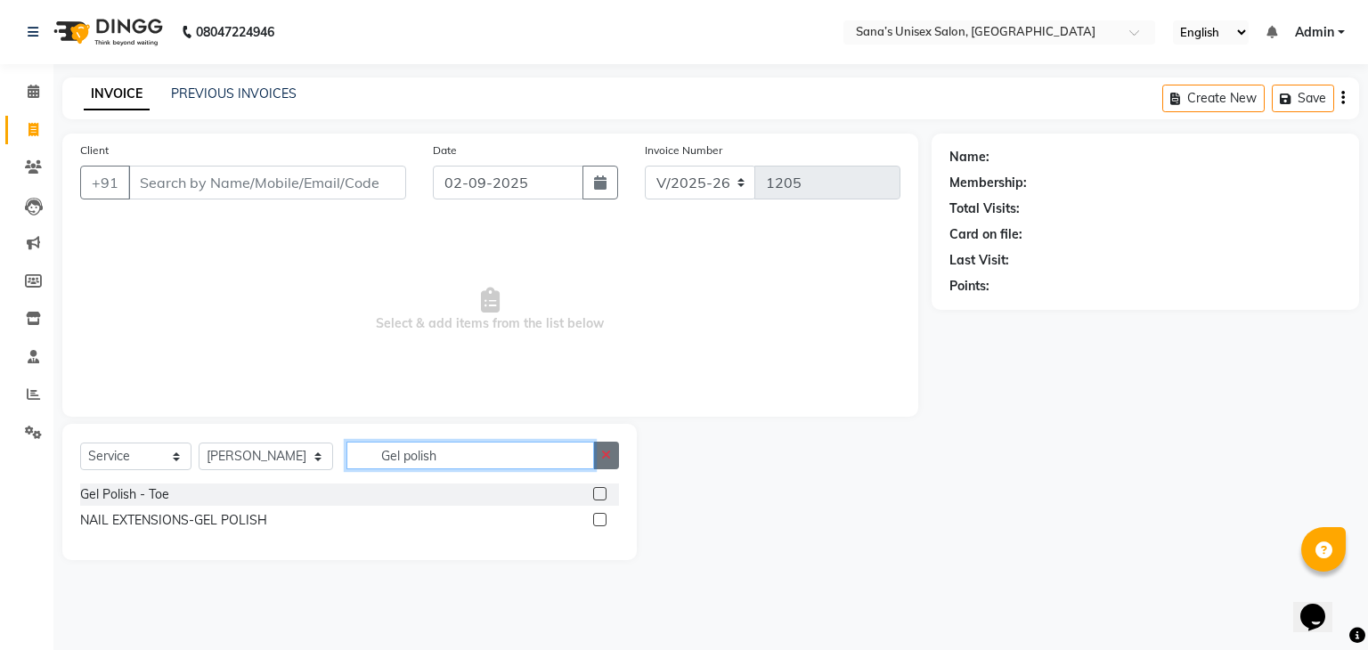
type input "Gel polish"
click at [605, 457] on icon "button" at bounding box center [606, 455] width 10 height 12
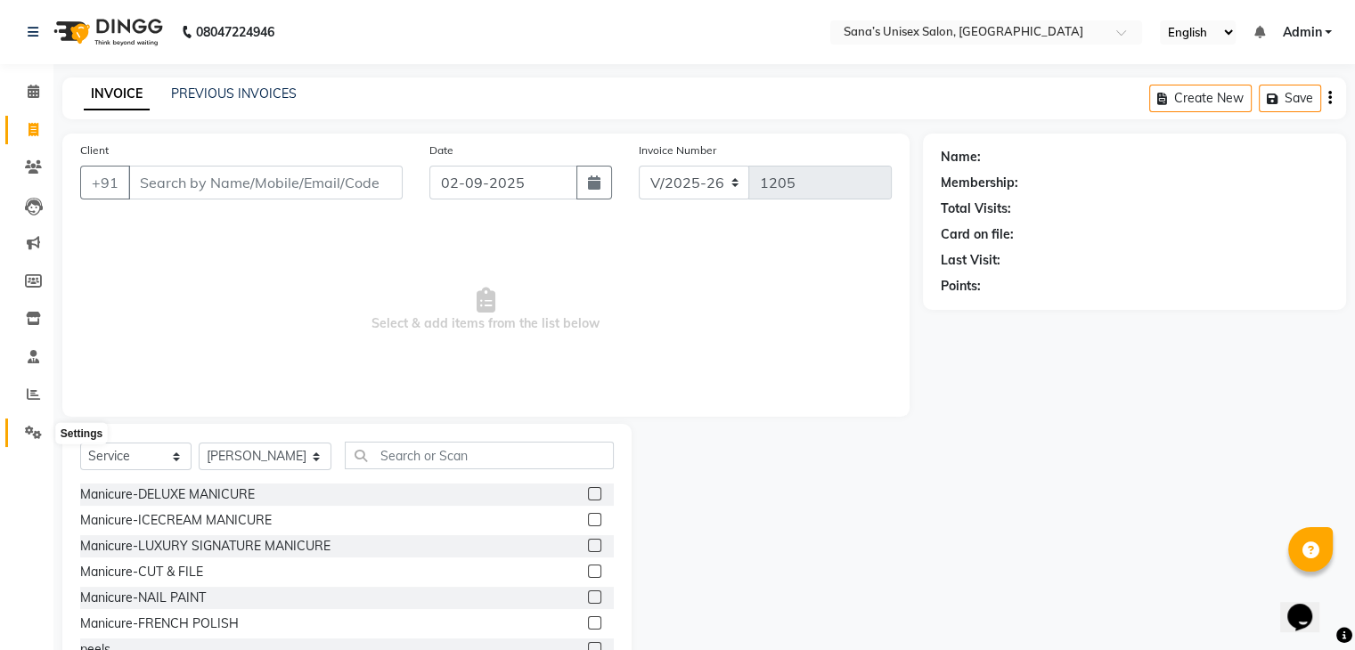
click at [35, 424] on span at bounding box center [33, 433] width 31 height 20
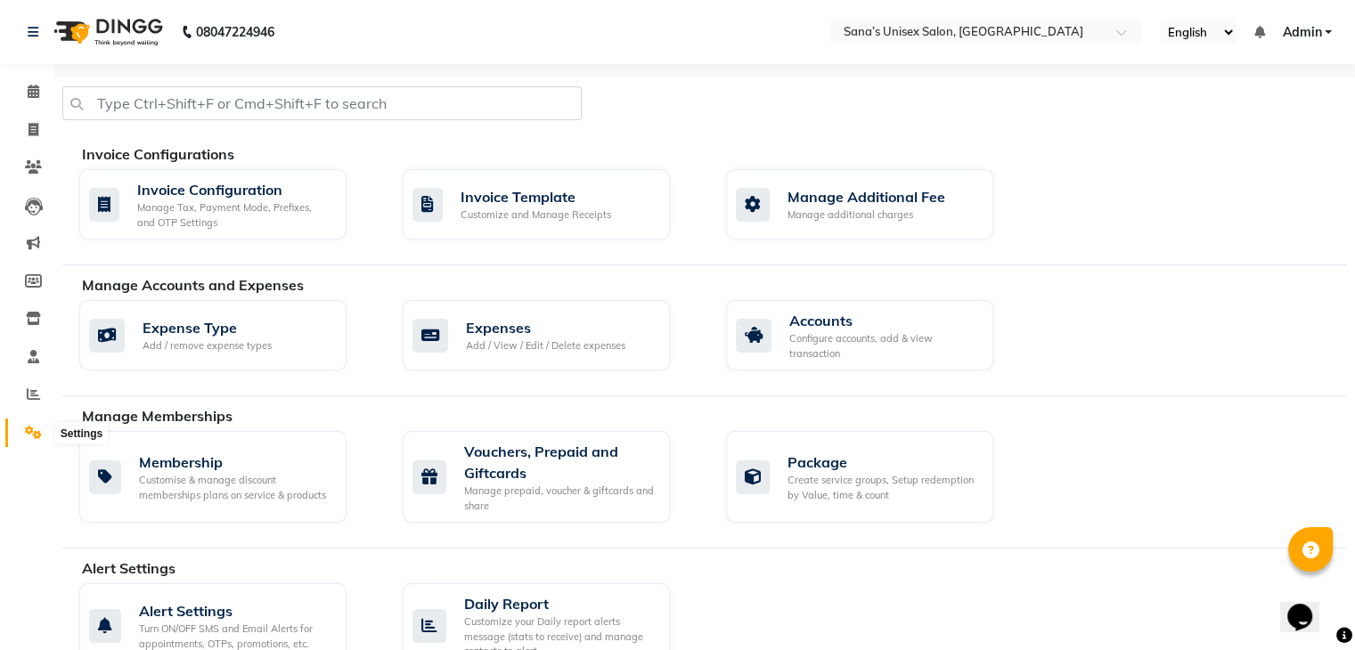
click at [32, 432] on icon at bounding box center [33, 432] width 17 height 13
click at [36, 432] on icon at bounding box center [33, 432] width 17 height 13
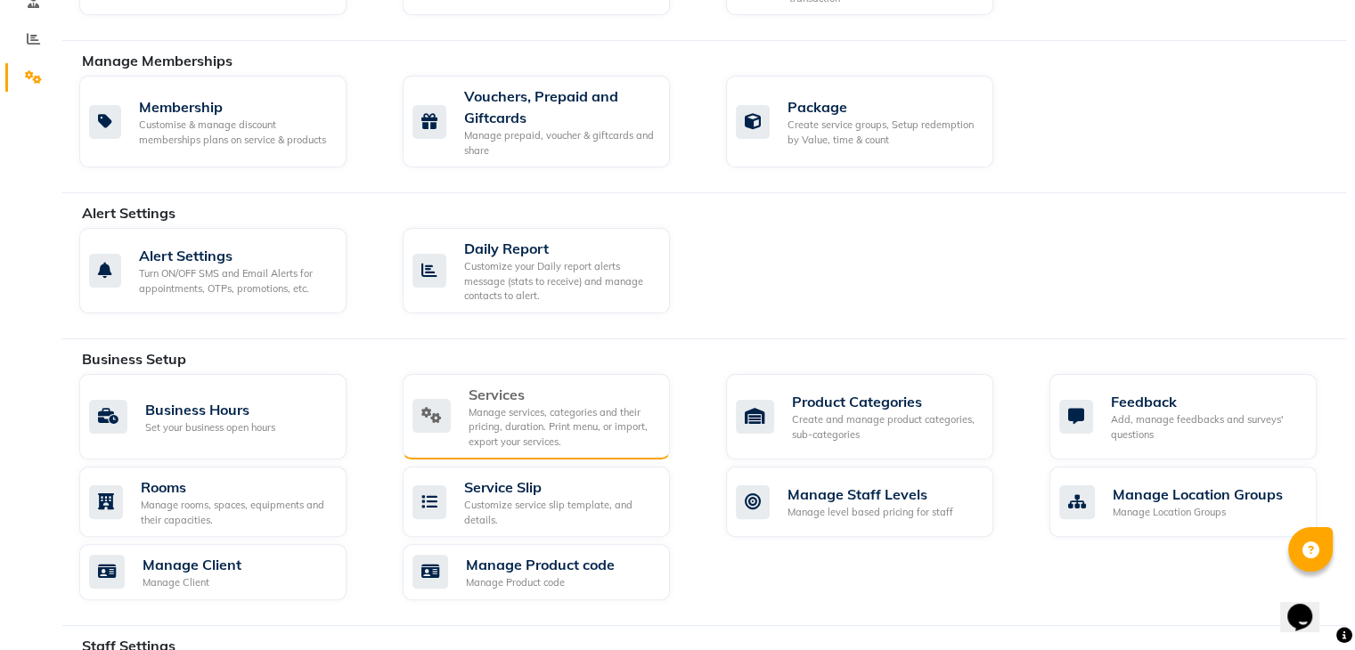
scroll to position [356, 0]
click at [520, 421] on div "Manage services, categories and their pricing, duration. Print menu, or import,…" at bounding box center [562, 426] width 187 height 45
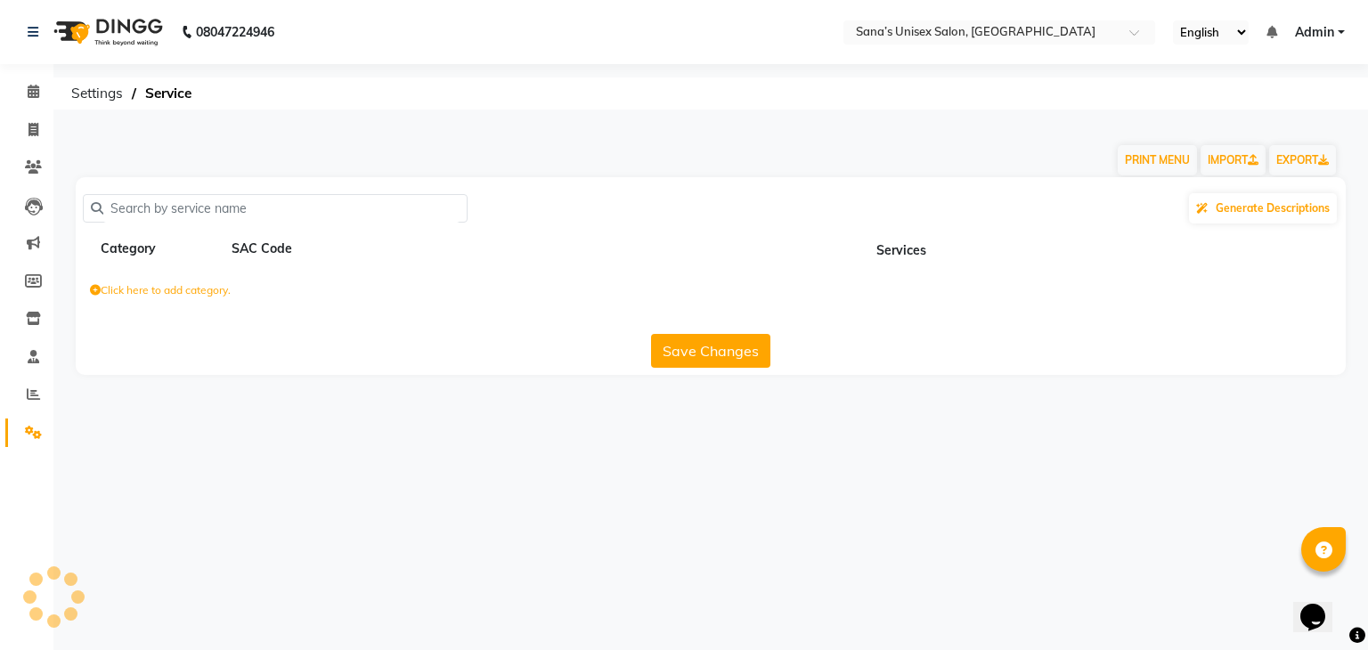
click at [519, 421] on div "08047224946 Select Location × Sana’s Unisex Salon, Ashok Nagar English ENGLISH …" at bounding box center [684, 325] width 1368 height 650
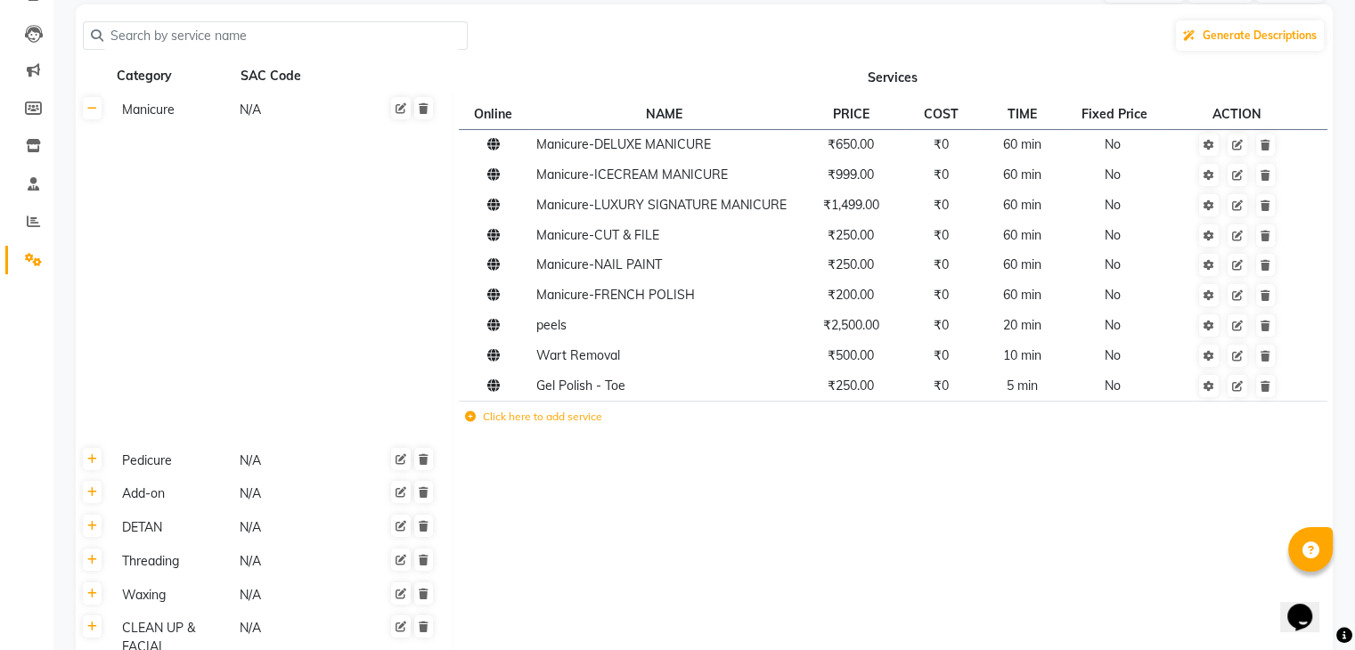
scroll to position [356, 0]
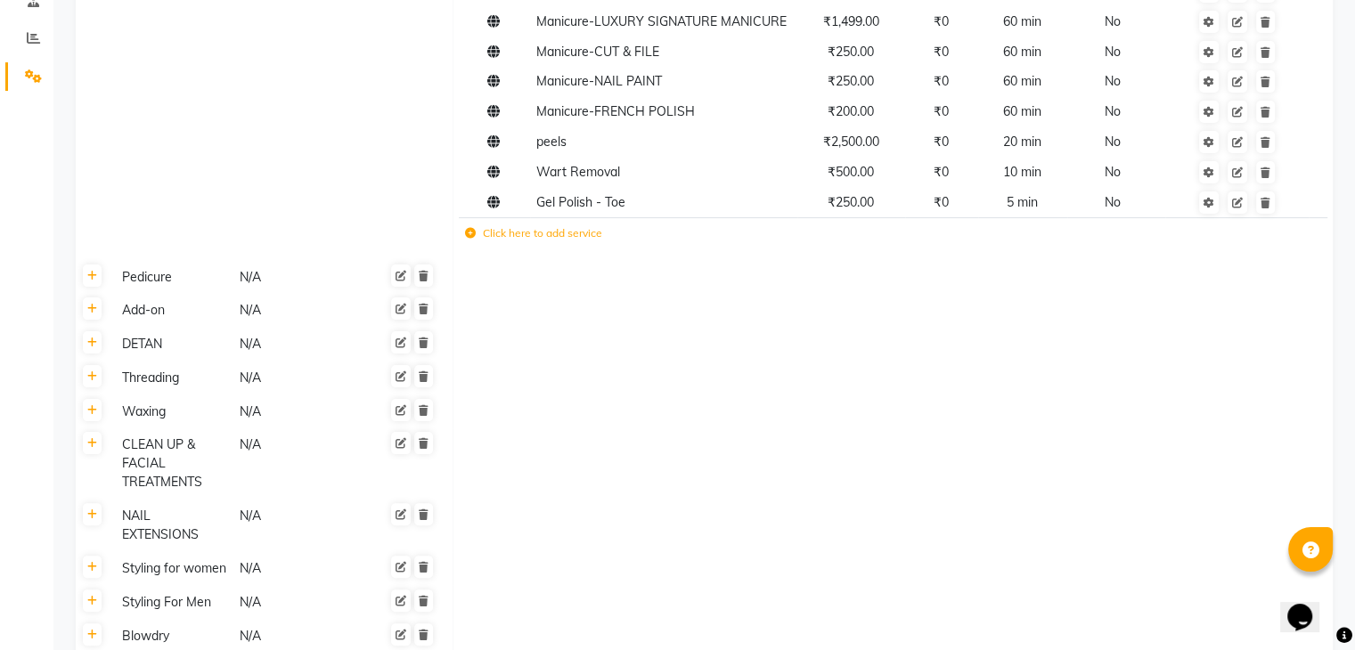
click at [471, 238] on icon at bounding box center [470, 233] width 11 height 11
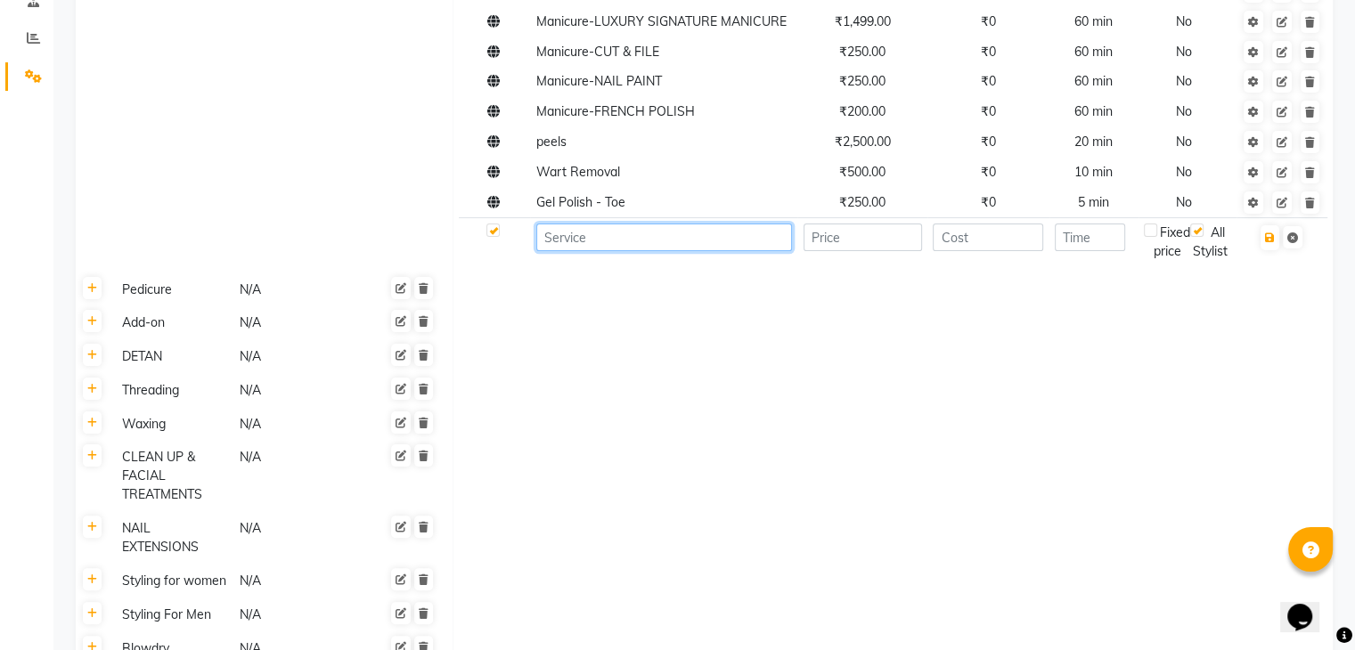
click at [617, 249] on input at bounding box center [664, 238] width 256 height 28
type input "Gel Polish - Hand"
type input "999"
click at [916, 306] on td at bounding box center [893, 290] width 880 height 34
click at [987, 241] on input "number" at bounding box center [988, 238] width 110 height 28
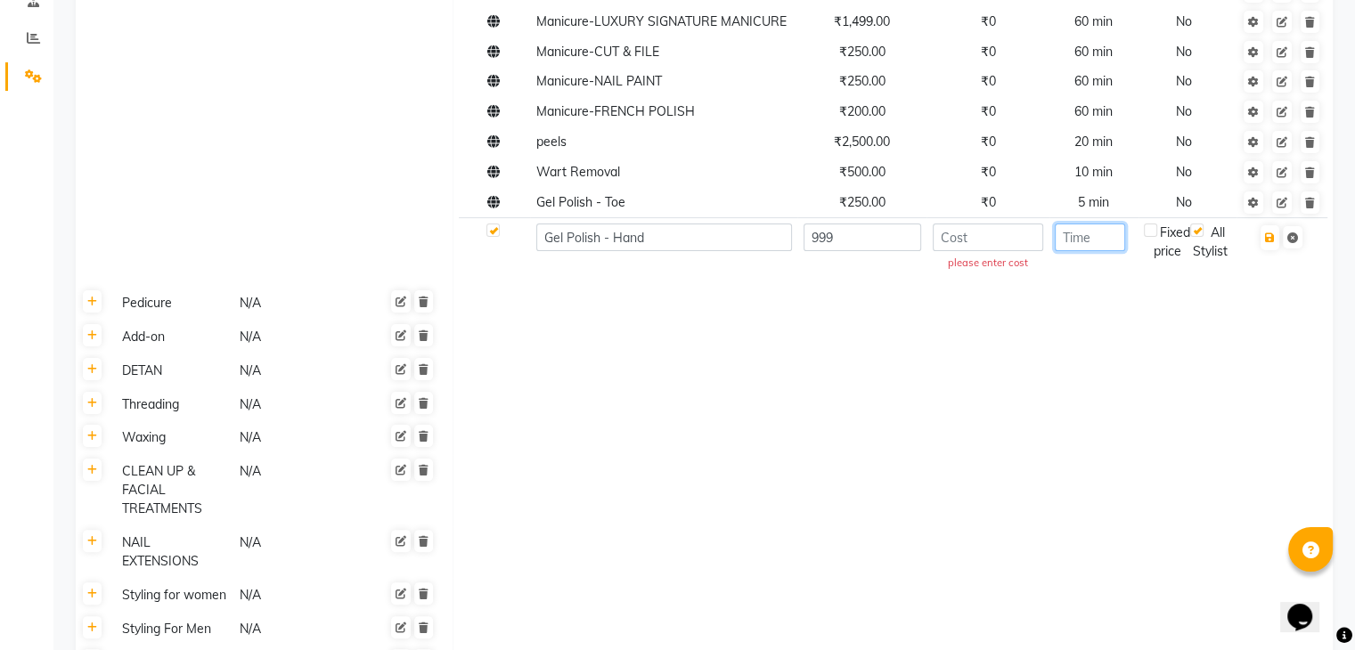
click at [1105, 238] on input "number" at bounding box center [1090, 238] width 70 height 28
type input "3"
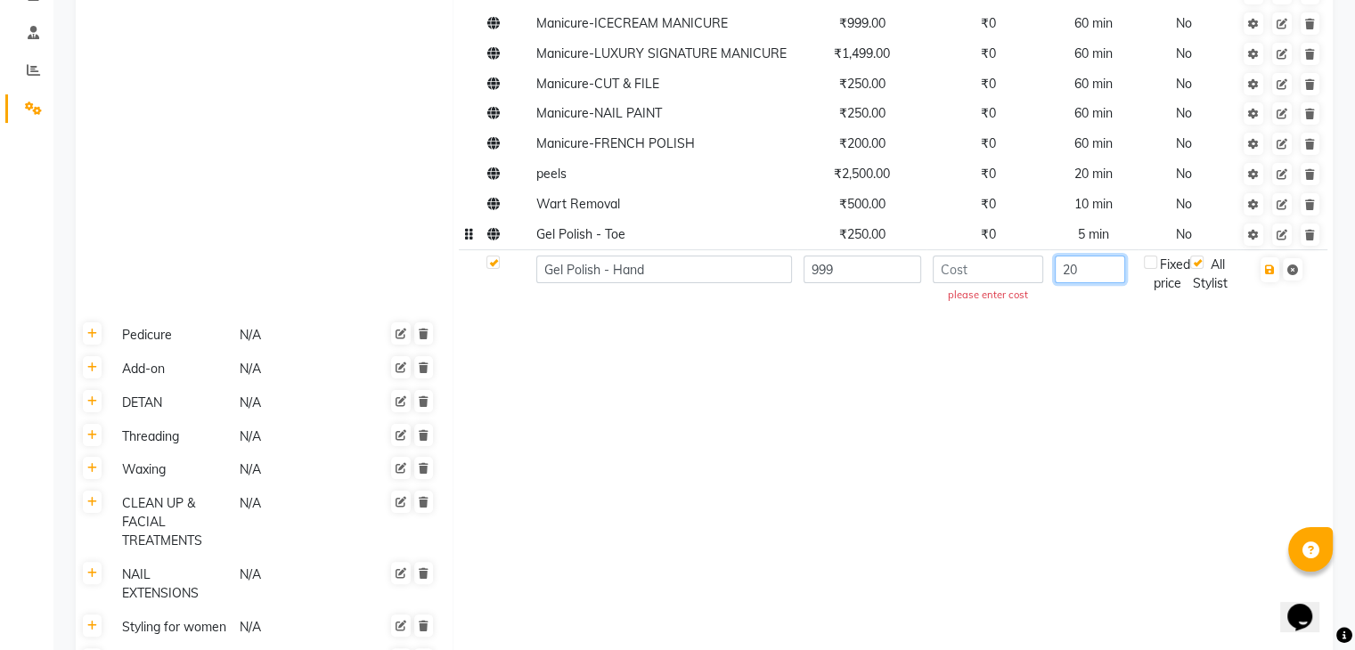
scroll to position [267, 0]
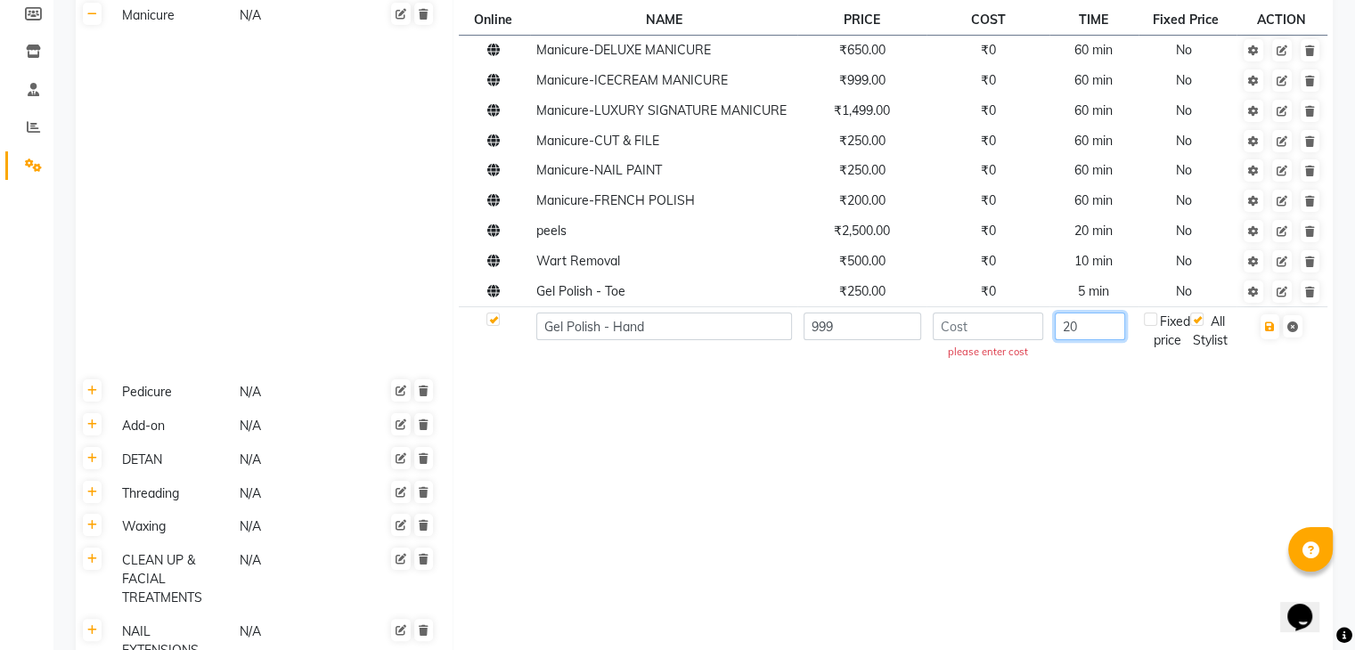
type input "20"
click at [1067, 410] on td at bounding box center [893, 393] width 880 height 34
click at [1270, 331] on icon "button" at bounding box center [1270, 327] width 10 height 11
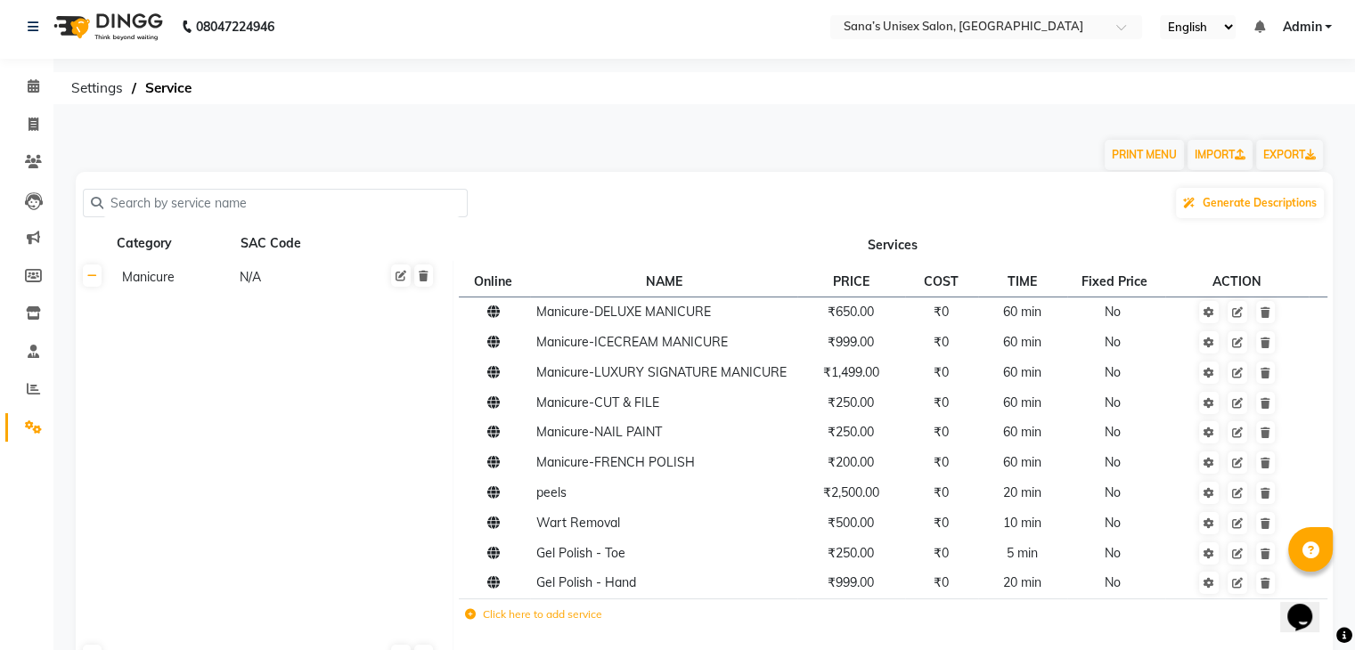
scroll to position [0, 0]
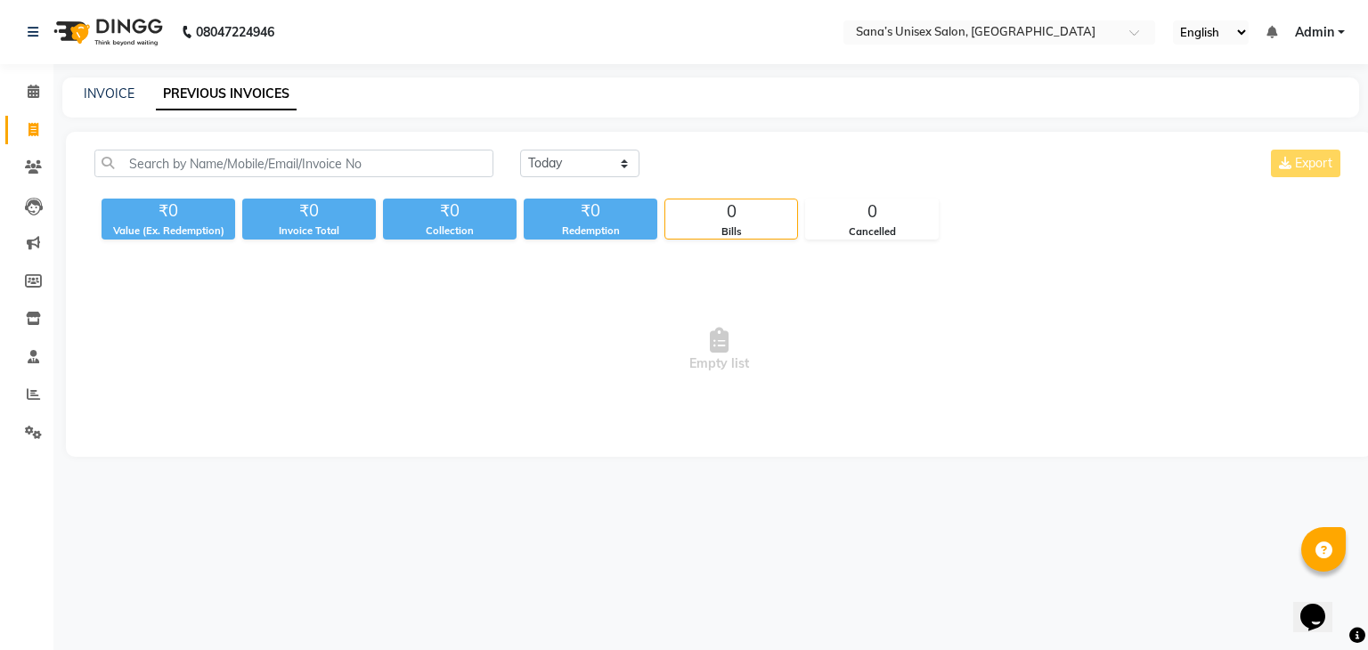
click at [124, 323] on span "Empty list" at bounding box center [719, 350] width 1250 height 178
click at [126, 97] on link "INVOICE" at bounding box center [109, 94] width 51 height 16
select select "service"
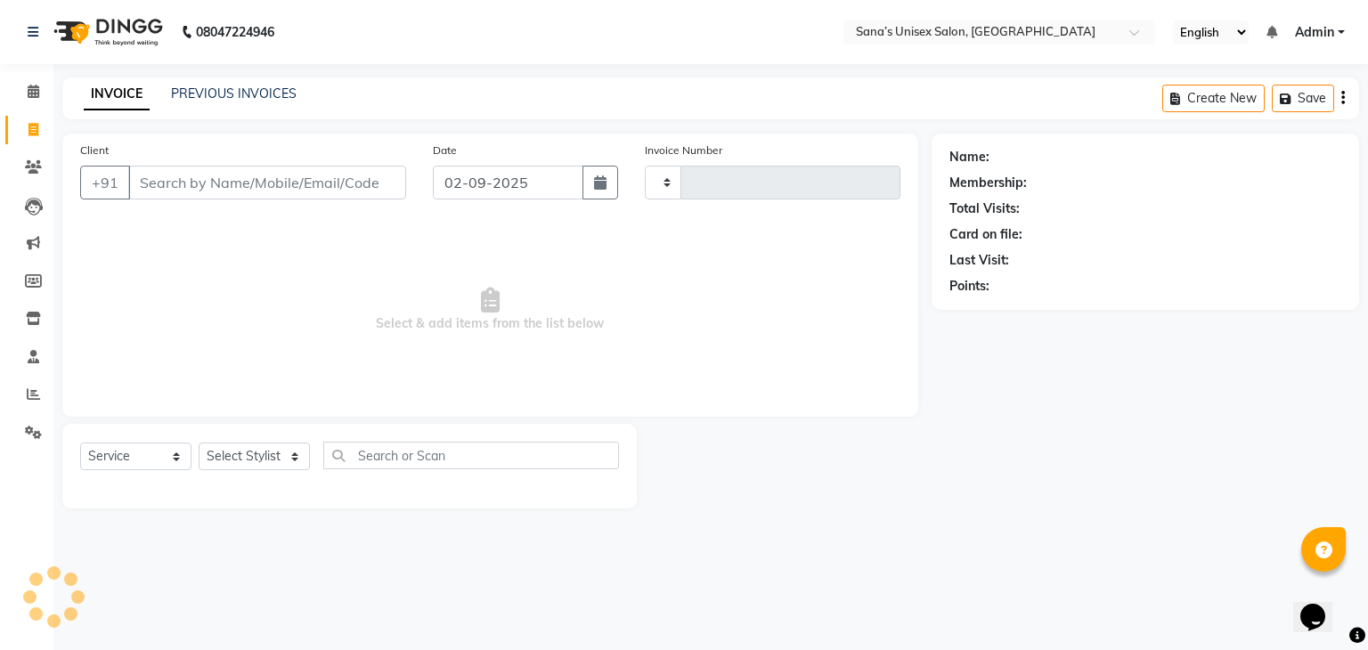
type input "1205"
select select "6091"
click at [271, 457] on select "Select Stylist" at bounding box center [254, 457] width 111 height 28
select select "45605"
click at [199, 444] on select "Select Stylist anjali beauty MADHU [PERSON_NAME] (BEAUTY THERAPIST) [PERSON_NAM…" at bounding box center [266, 457] width 135 height 28
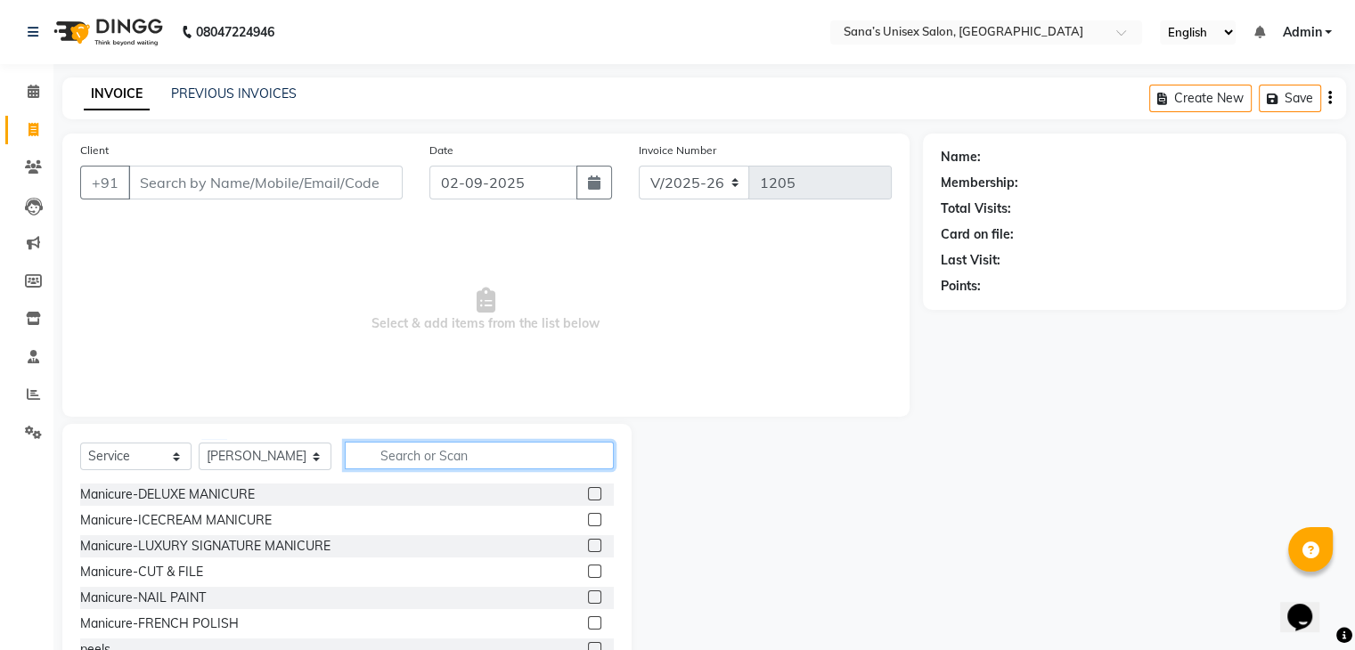
click at [364, 450] on input "text" at bounding box center [479, 456] width 268 height 28
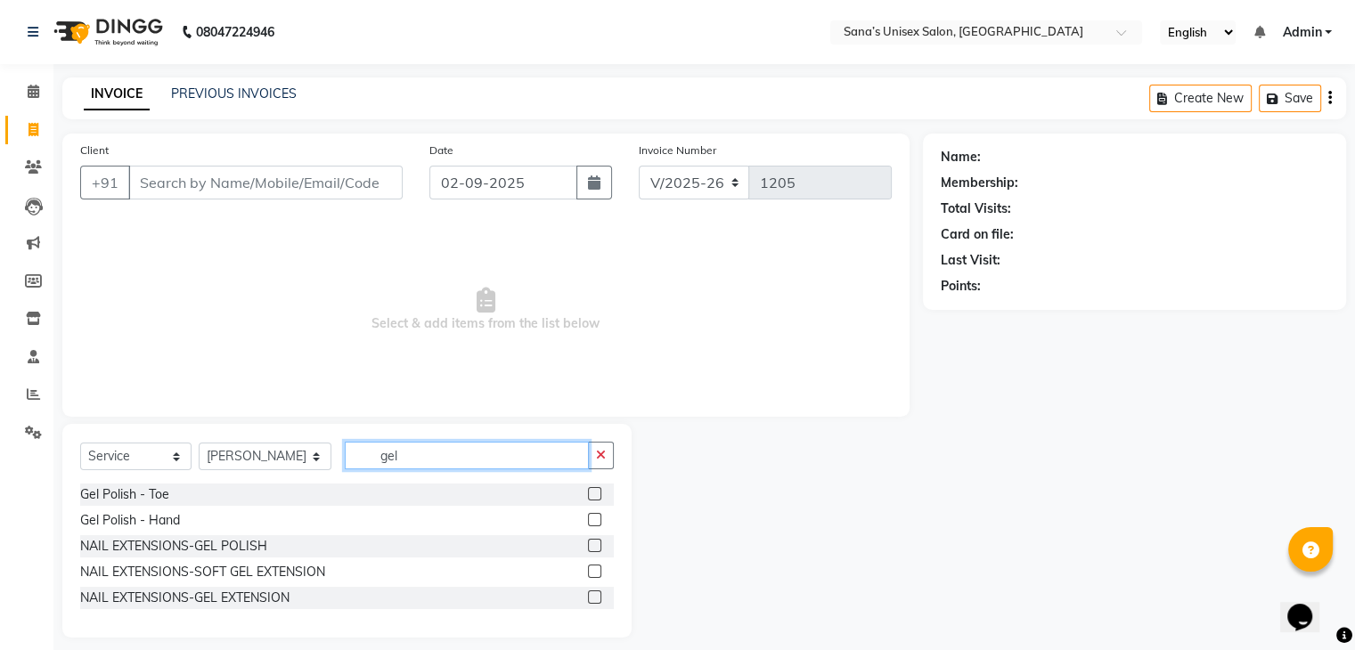
type input "gel"
click at [592, 521] on label at bounding box center [594, 519] width 13 height 13
click at [592, 521] on input "checkbox" at bounding box center [594, 521] width 12 height 12
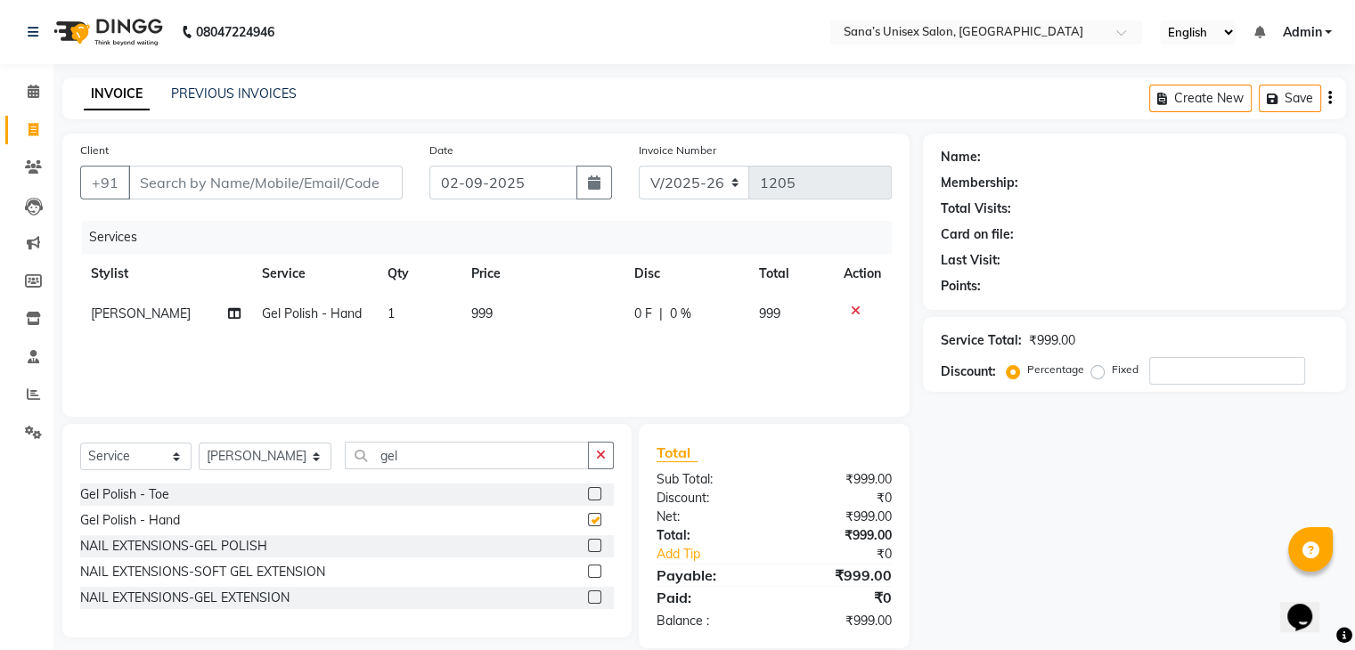
checkbox input "false"
click at [607, 464] on button "button" at bounding box center [601, 456] width 26 height 28
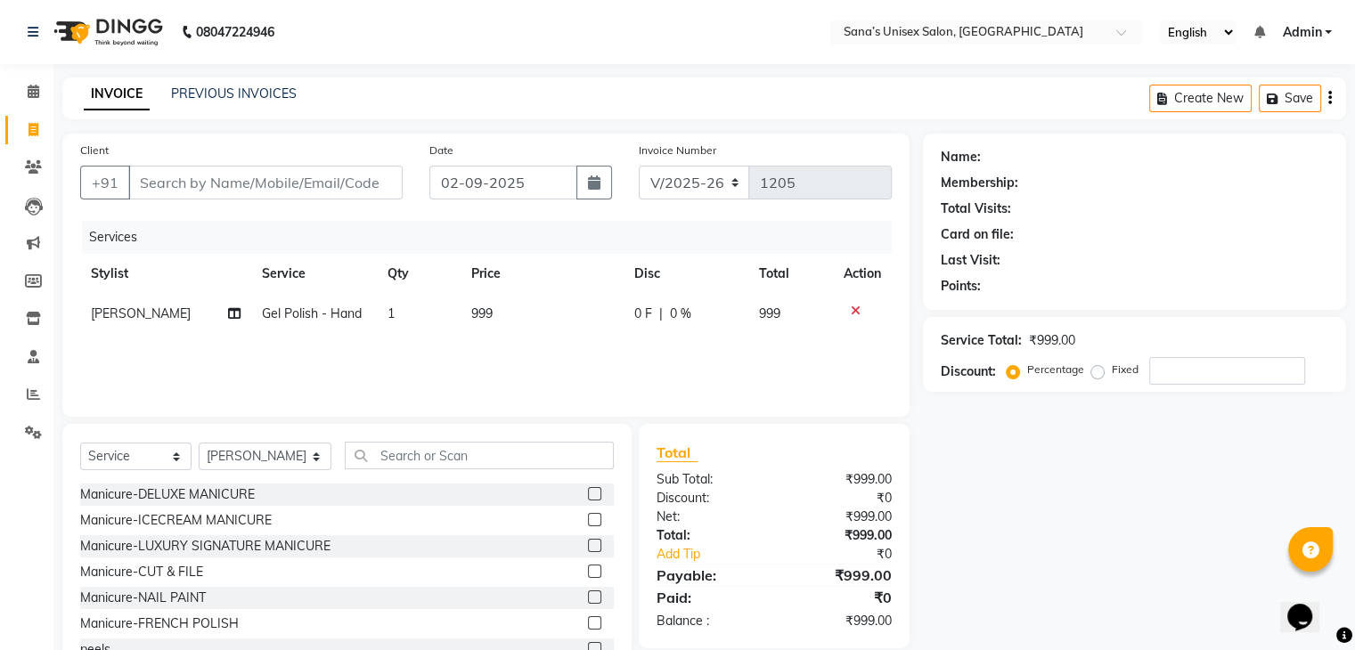
click at [854, 309] on icon at bounding box center [856, 311] width 10 height 12
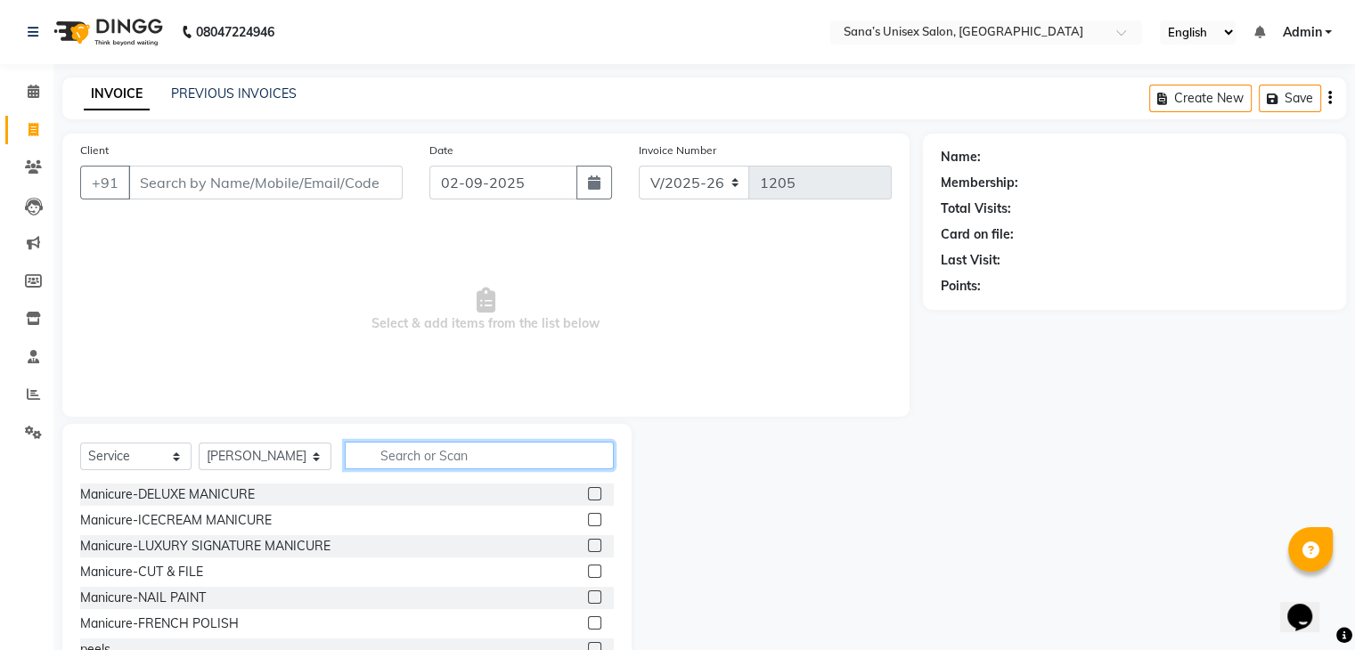
click at [399, 455] on input "text" at bounding box center [479, 456] width 268 height 28
click at [161, 460] on select "Select Service Product Membership Package Voucher Prepaid Gift Card" at bounding box center [135, 457] width 111 height 28
select select "product"
click at [80, 444] on select "Select Service Product Membership Package Voucher Prepaid Gift Card" at bounding box center [135, 457] width 111 height 28
click at [460, 459] on input "text" at bounding box center [479, 456] width 268 height 28
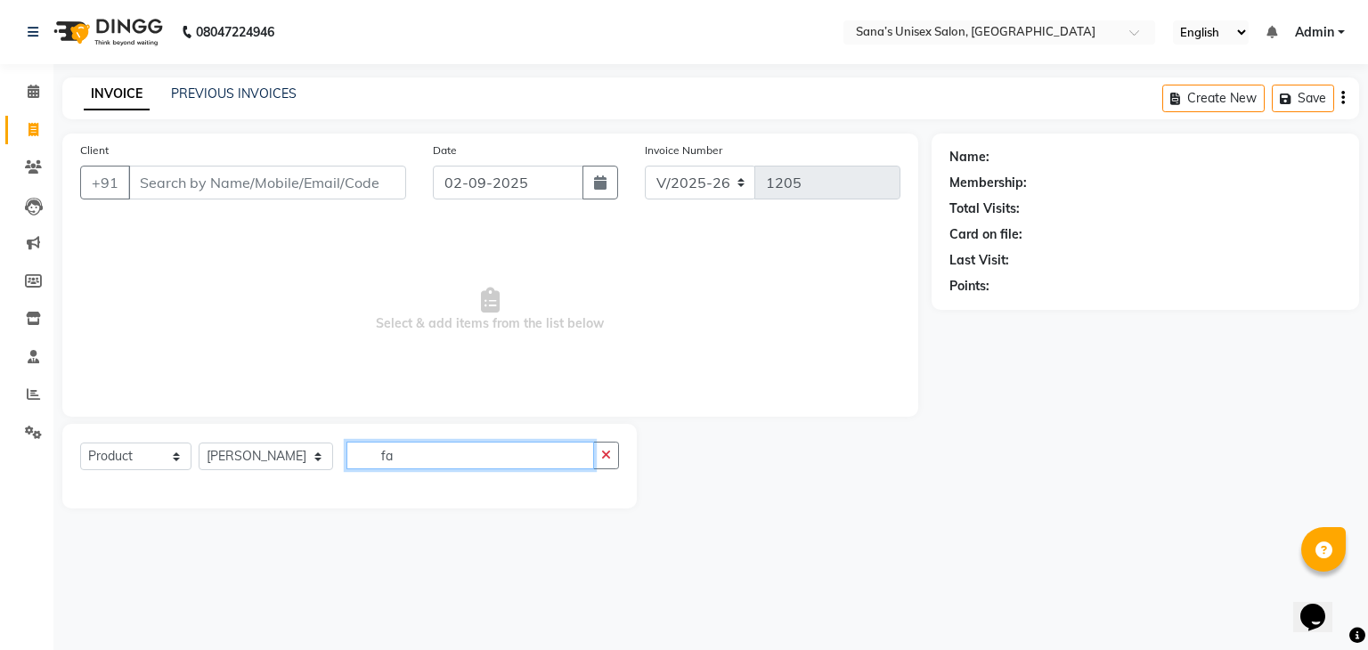
type input "f"
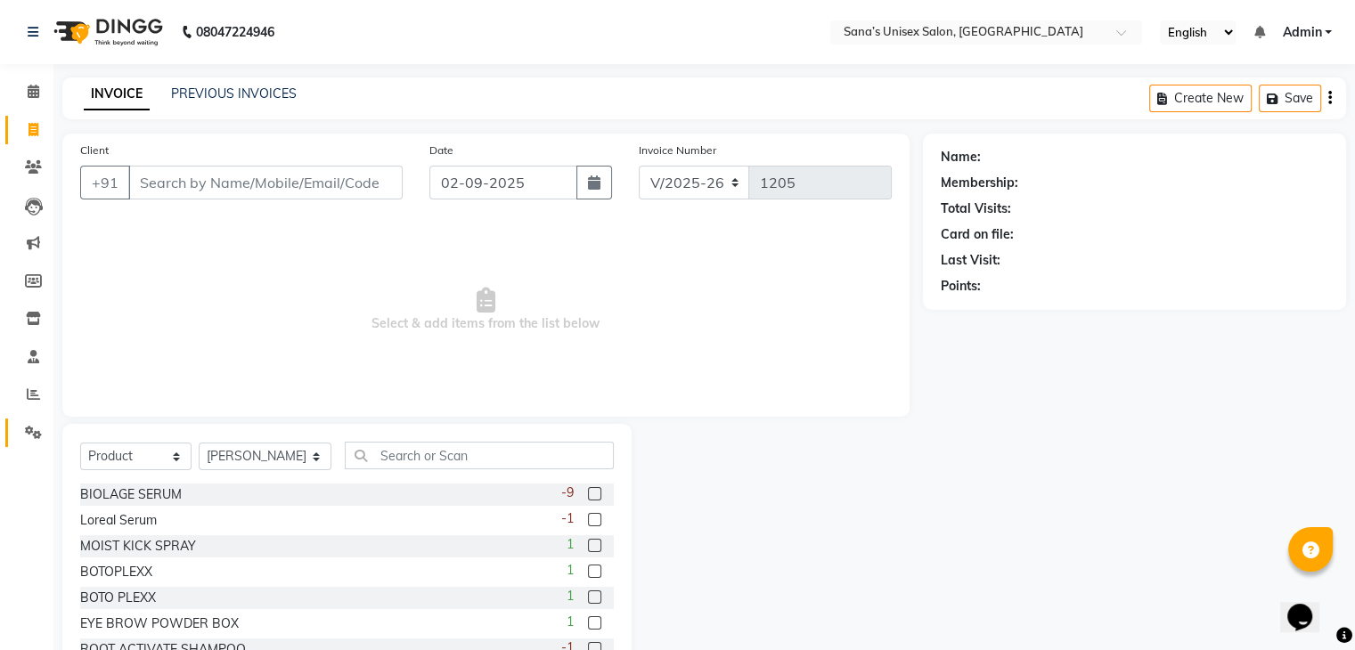
click at [30, 432] on icon at bounding box center [33, 432] width 17 height 13
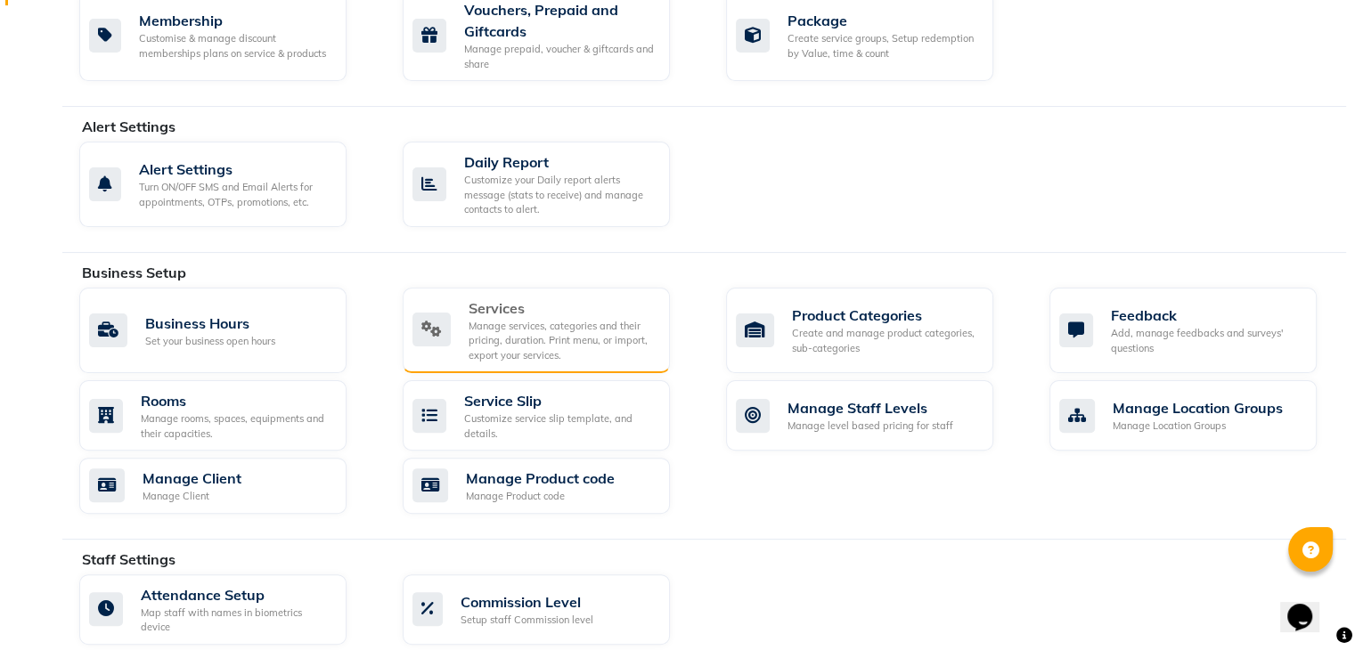
scroll to position [438, 0]
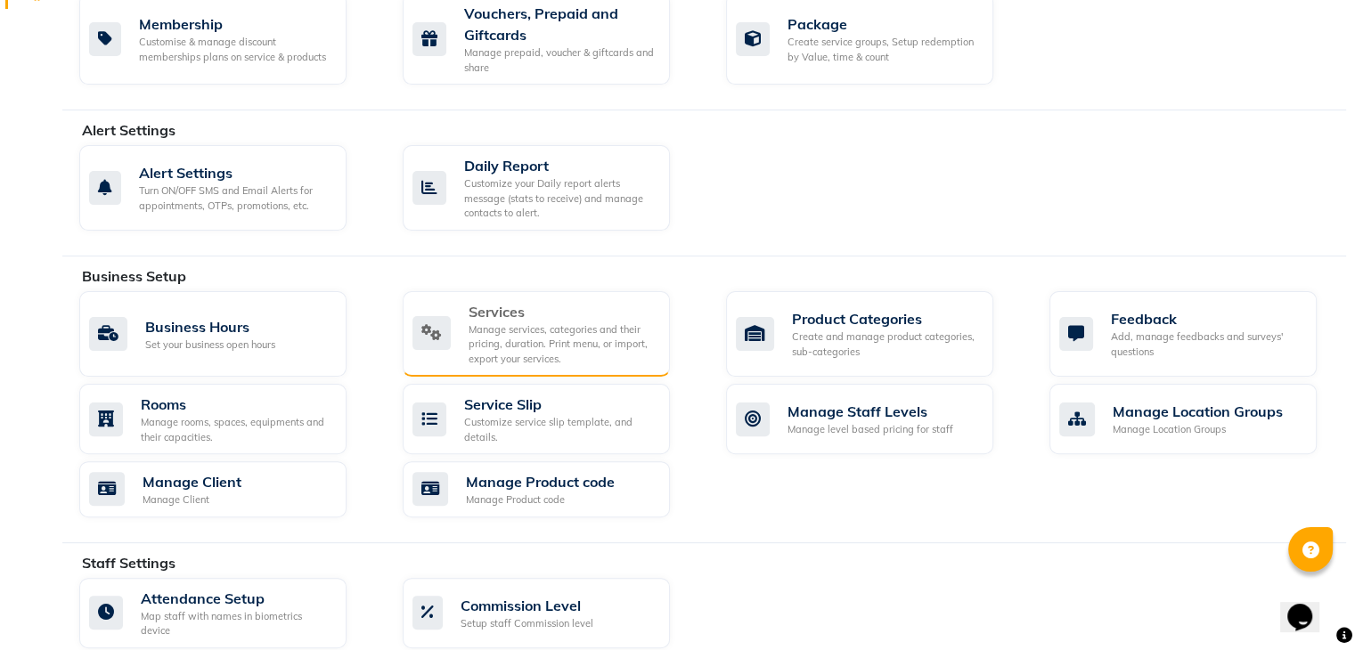
click at [517, 340] on div "Manage services, categories and their pricing, duration. Print menu, or import,…" at bounding box center [562, 345] width 187 height 45
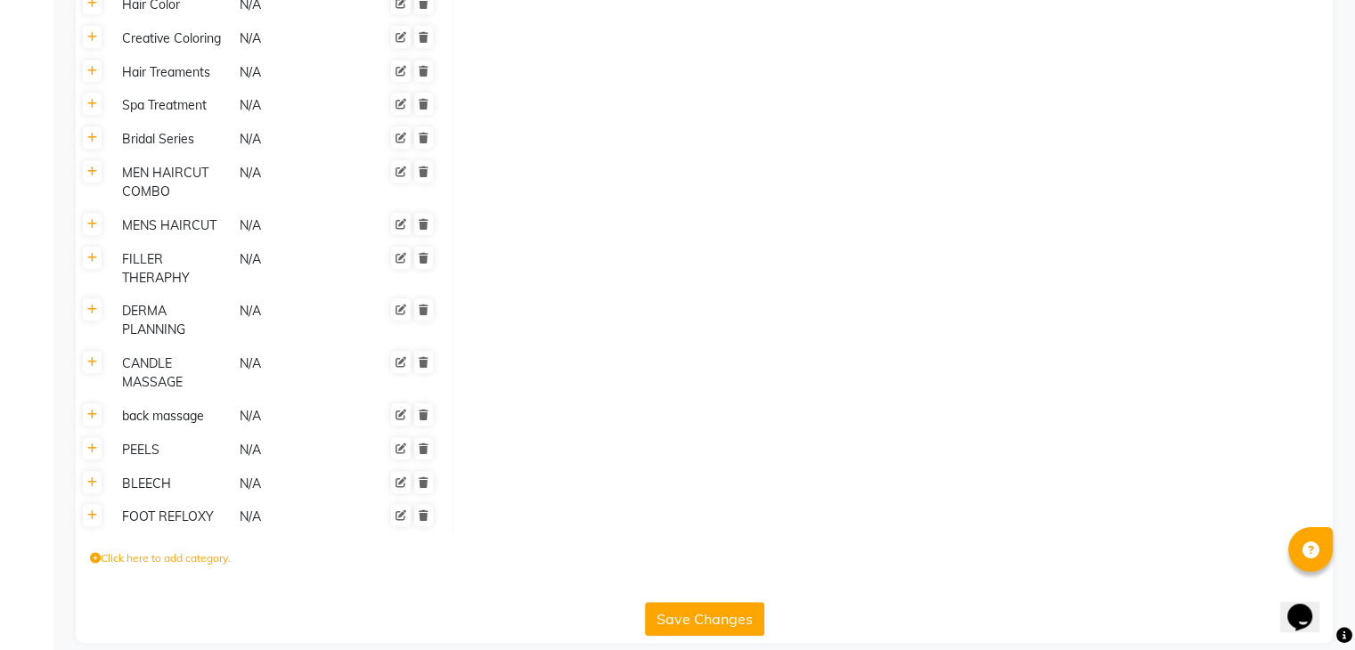
scroll to position [1074, 0]
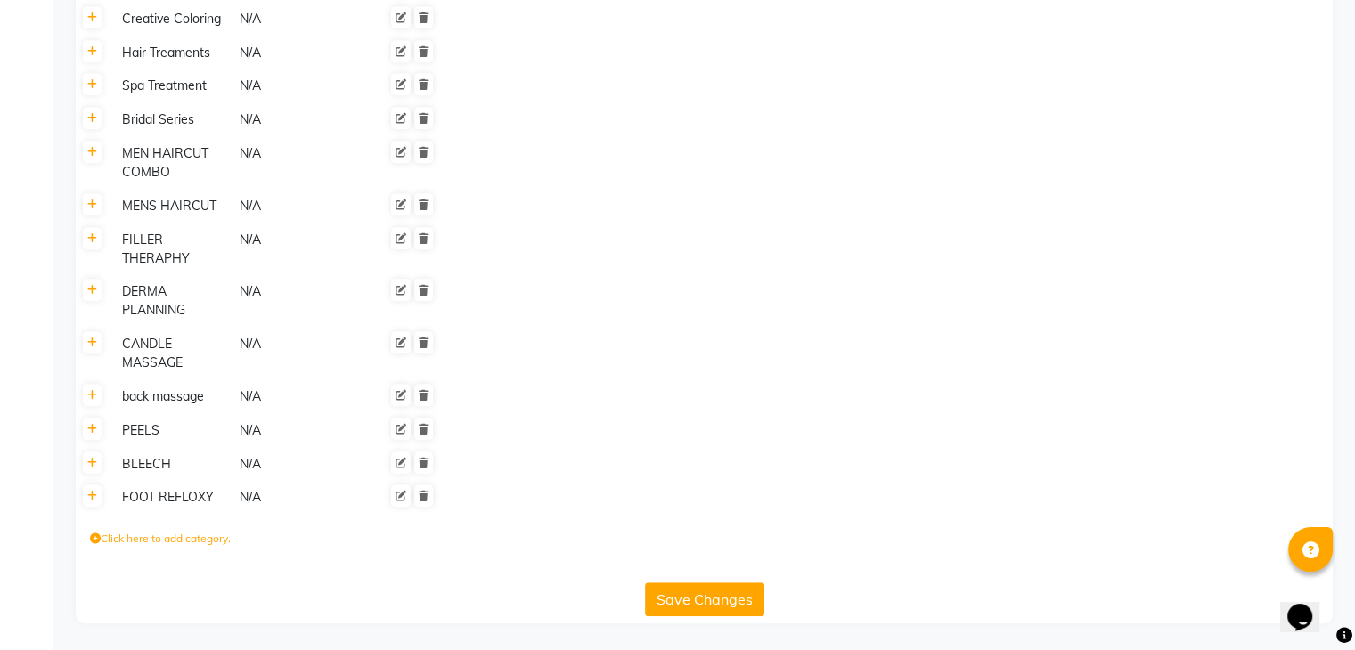
click at [707, 591] on button "Save Changes" at bounding box center [704, 600] width 119 height 34
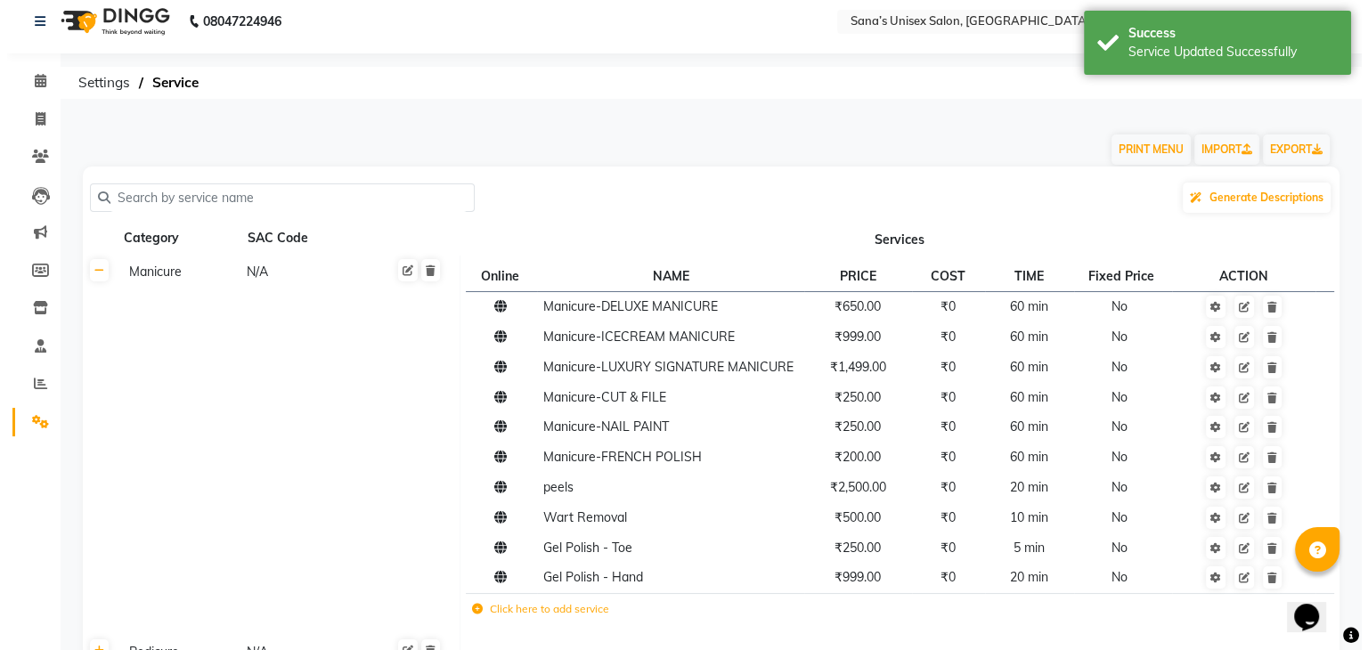
scroll to position [0, 0]
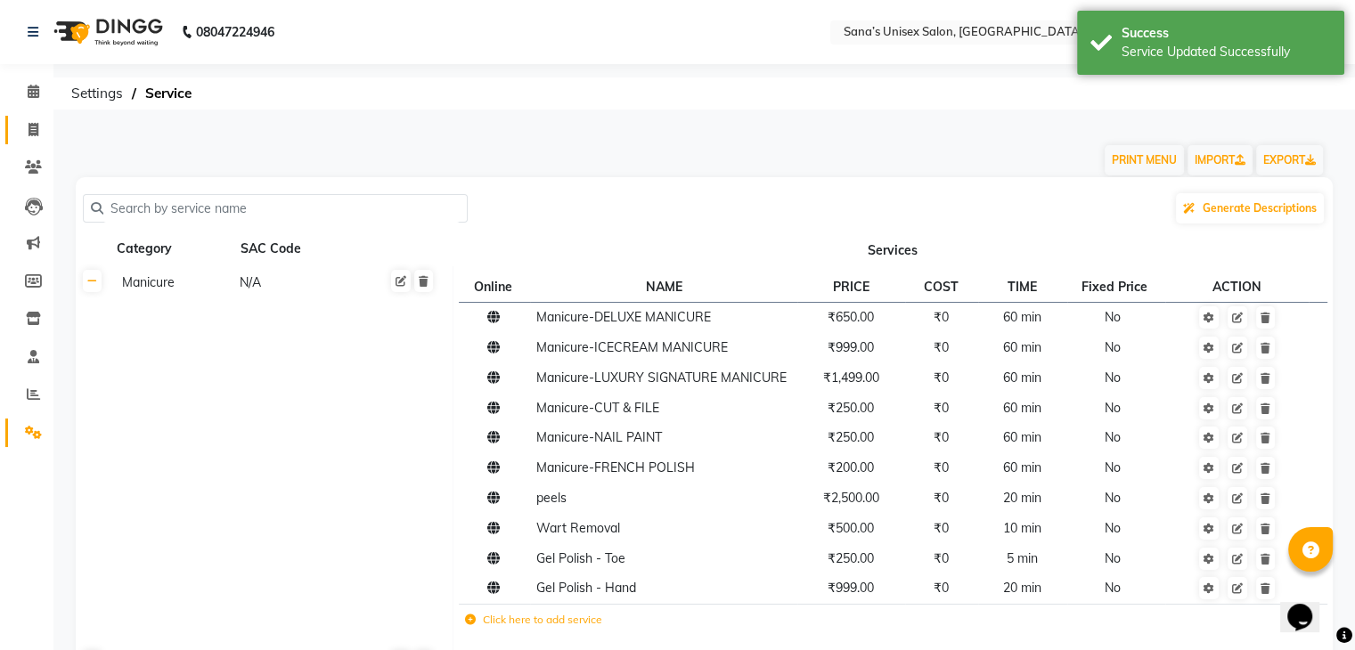
click at [36, 123] on icon at bounding box center [34, 129] width 10 height 13
select select "service"
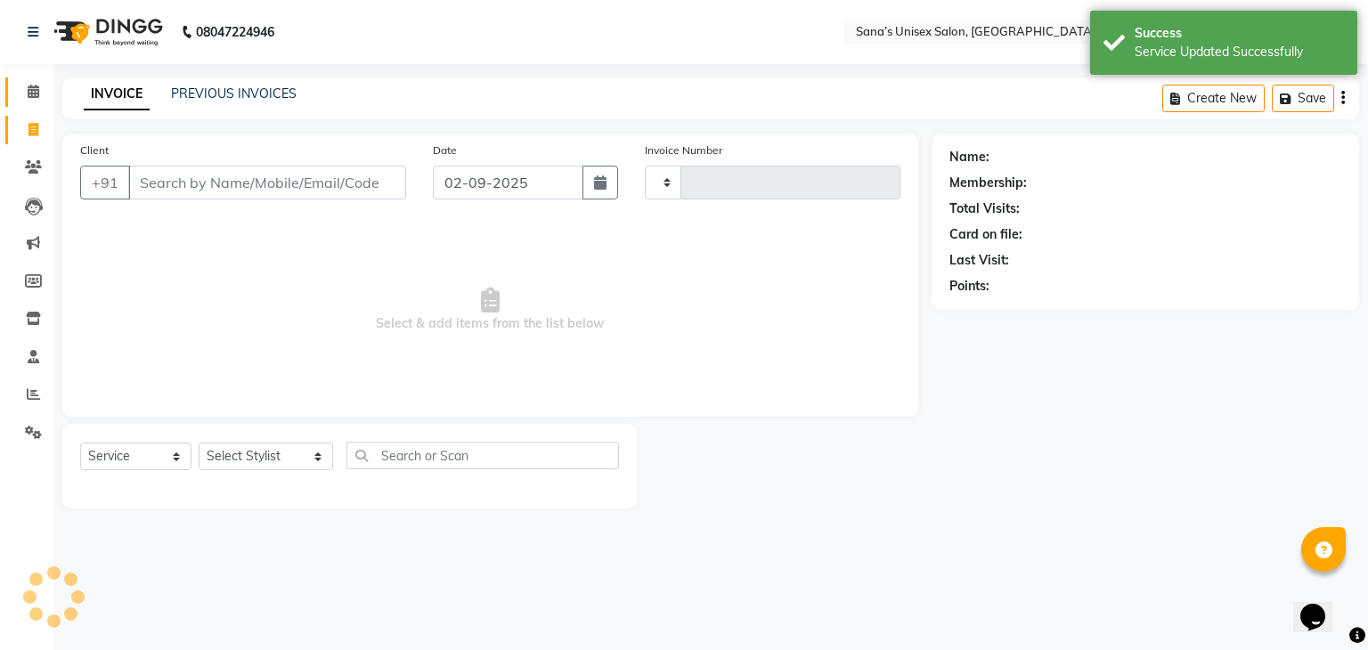
type input "1205"
select select "6091"
click at [40, 94] on span at bounding box center [33, 92] width 31 height 20
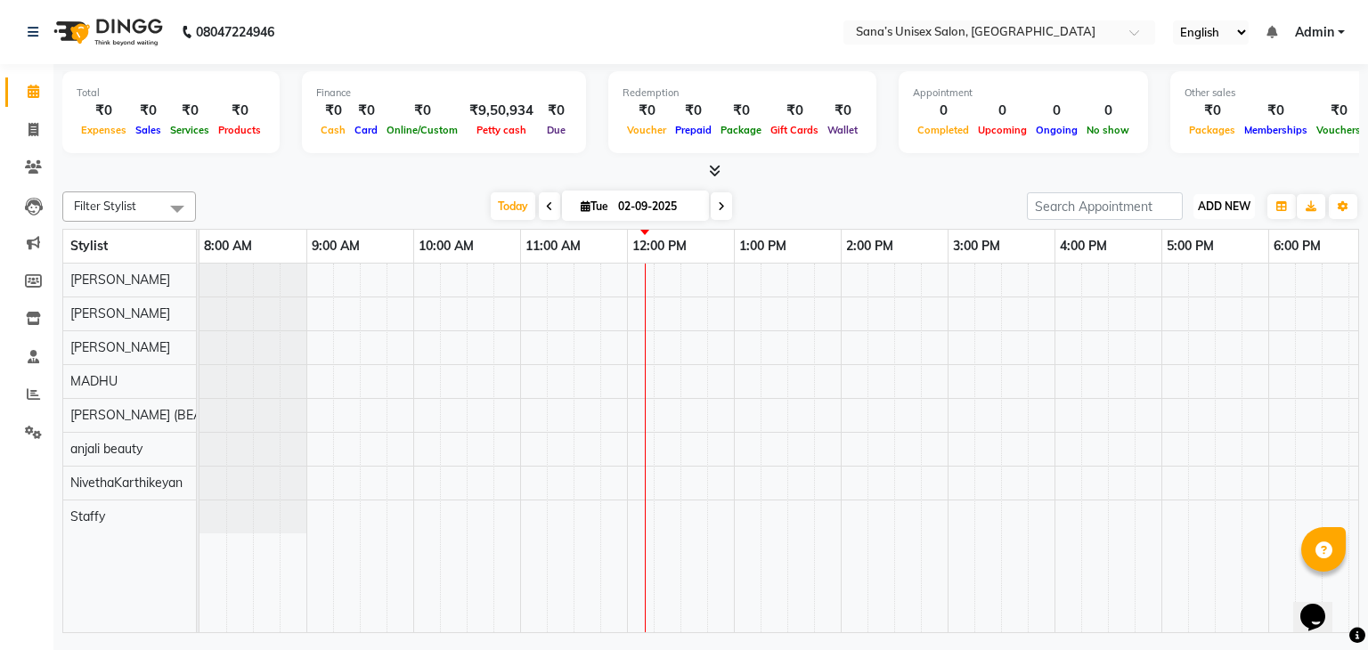
click at [1203, 195] on button "ADD NEW Toggle Dropdown" at bounding box center [1224, 206] width 61 height 25
click at [785, 186] on div "Filter Stylist Select All anjali beauty MADHU MUTHU MARI (BEAUTY THERAPIST) NAN…" at bounding box center [710, 408] width 1297 height 449
click at [29, 315] on icon at bounding box center [33, 318] width 15 height 13
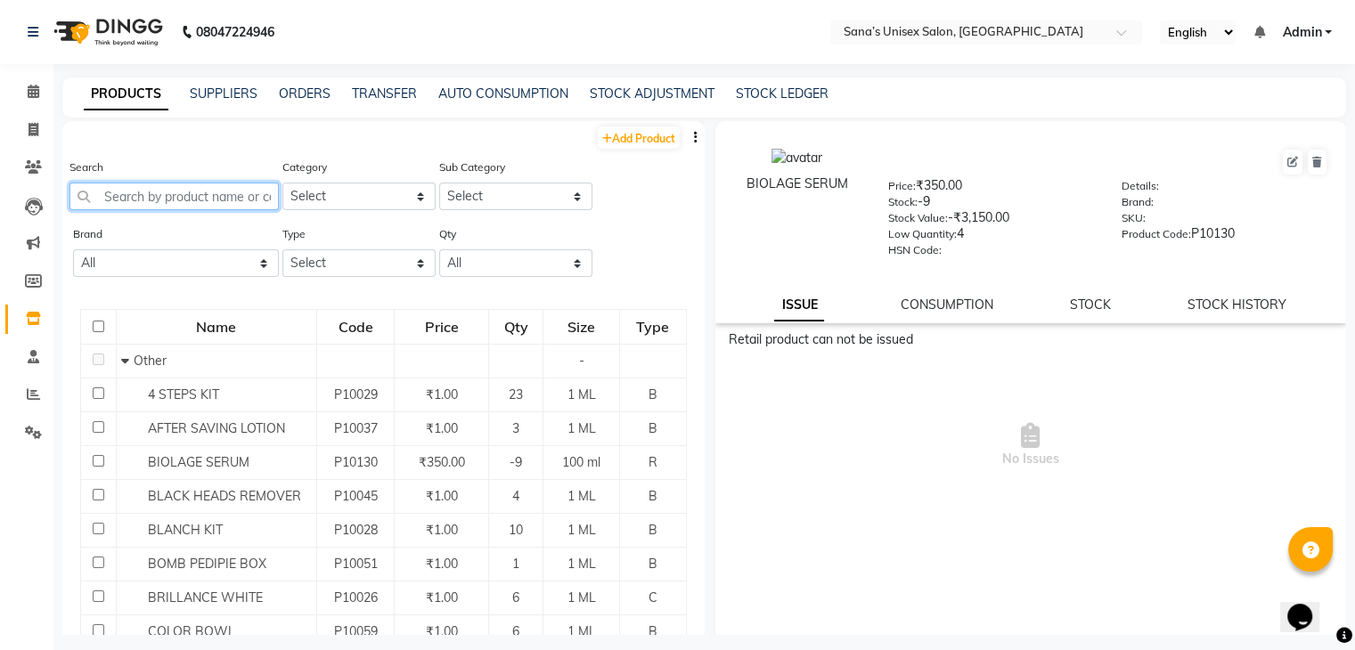
click at [119, 200] on input "text" at bounding box center [173, 197] width 209 height 28
click at [380, 194] on select "Select Hair Skin Makeup Personal Care Appliances Beard Waxing Disposable Thread…" at bounding box center [358, 197] width 153 height 28
click at [228, 86] on link "SUPPLIERS" at bounding box center [224, 94] width 68 height 16
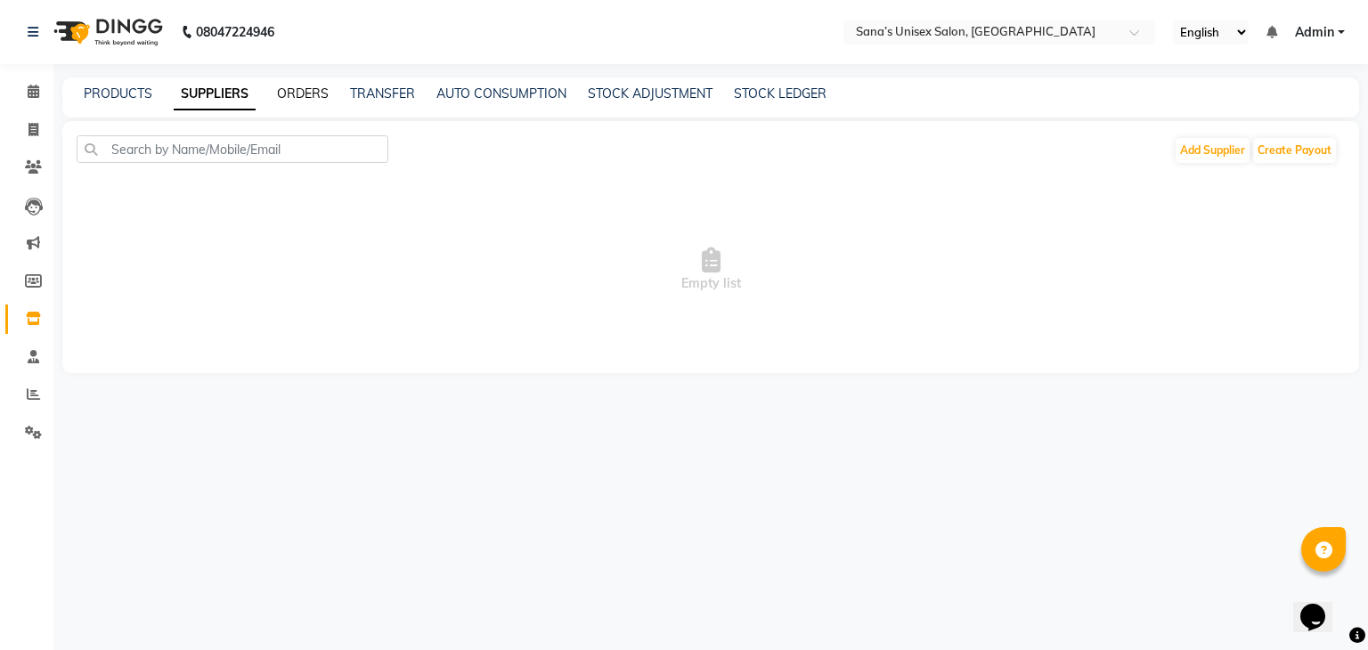
click at [290, 101] on link "ORDERS" at bounding box center [303, 94] width 52 height 16
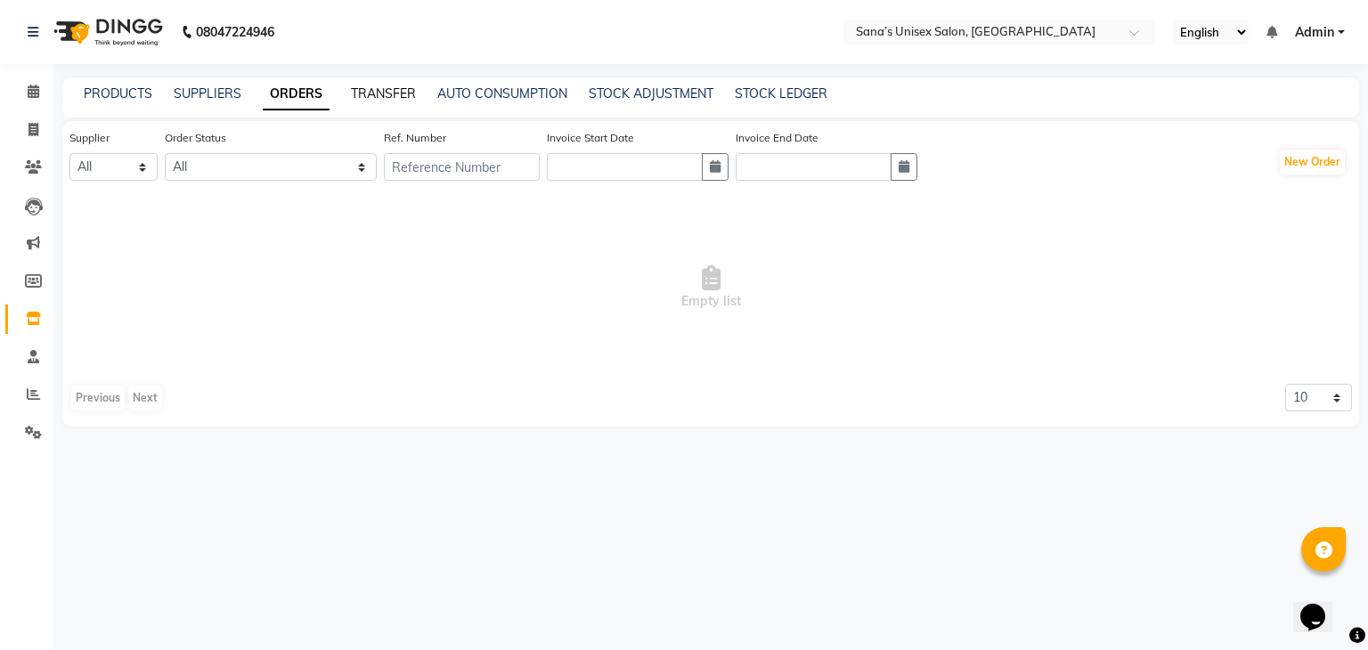
click at [372, 97] on link "TRANSFER" at bounding box center [383, 94] width 65 height 16
select select "sender"
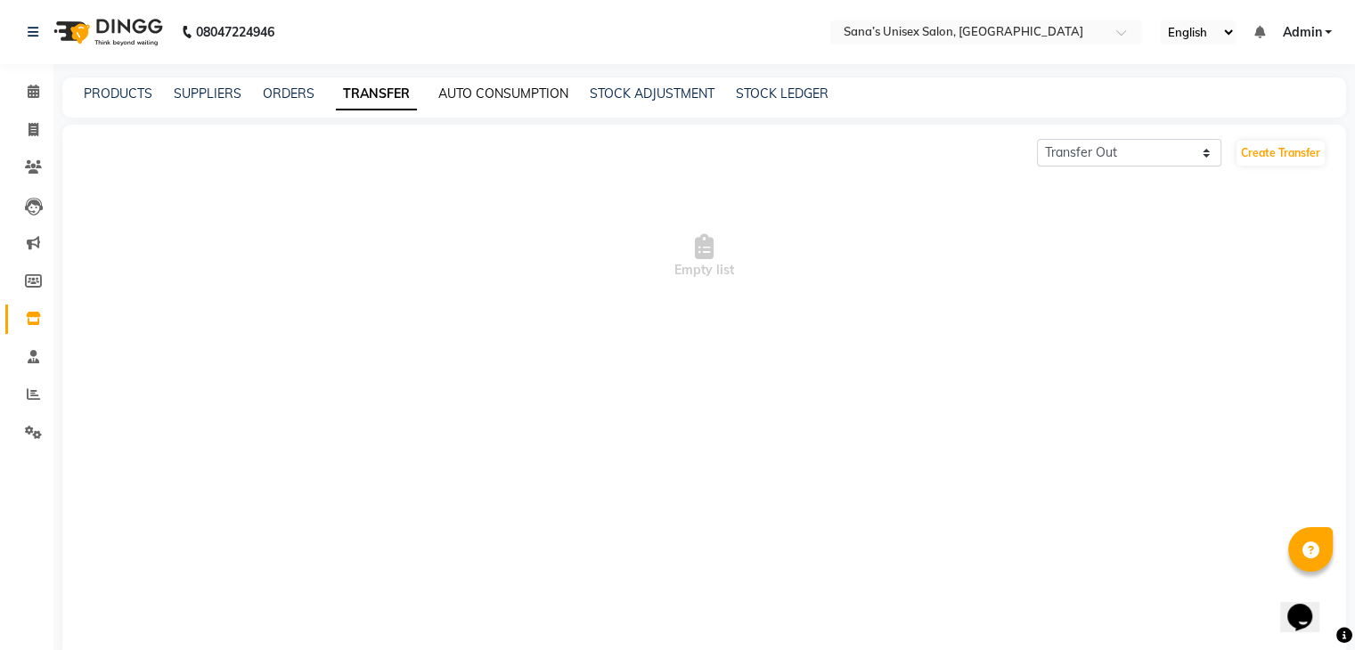
click at [471, 101] on link "AUTO CONSUMPTION" at bounding box center [503, 94] width 130 height 16
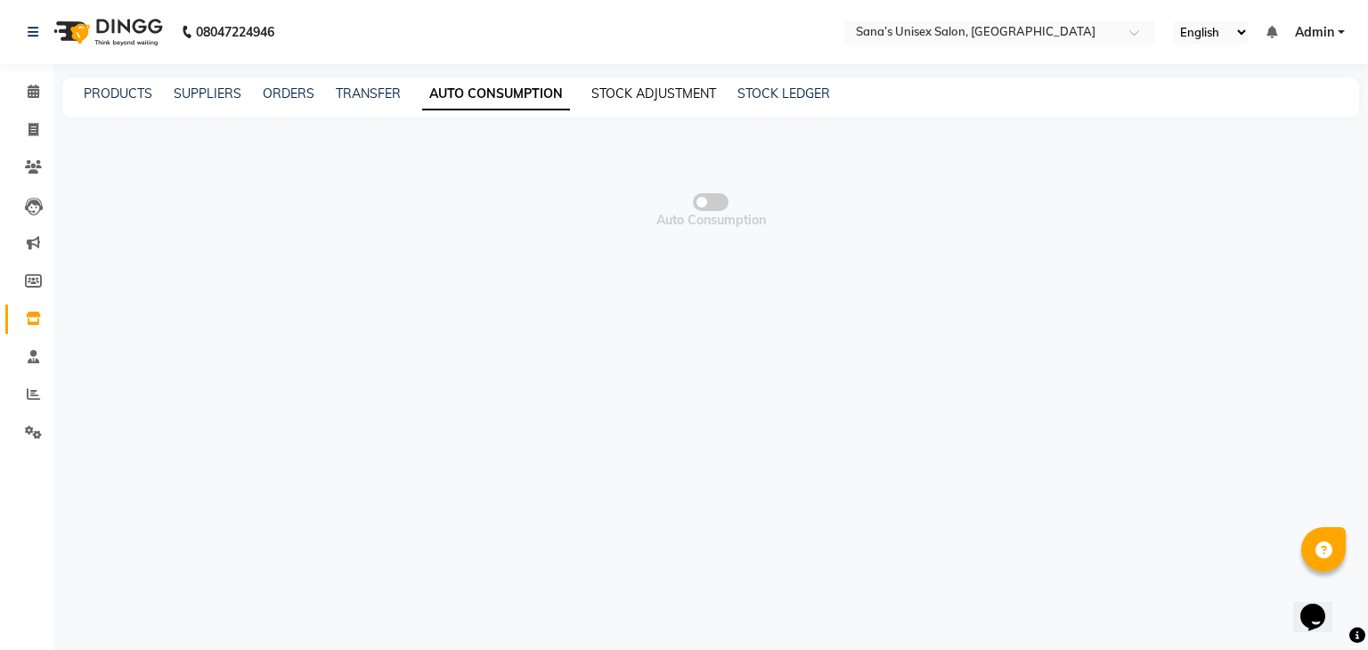
click at [652, 94] on link "STOCK ADJUSTMENT" at bounding box center [654, 94] width 125 height 16
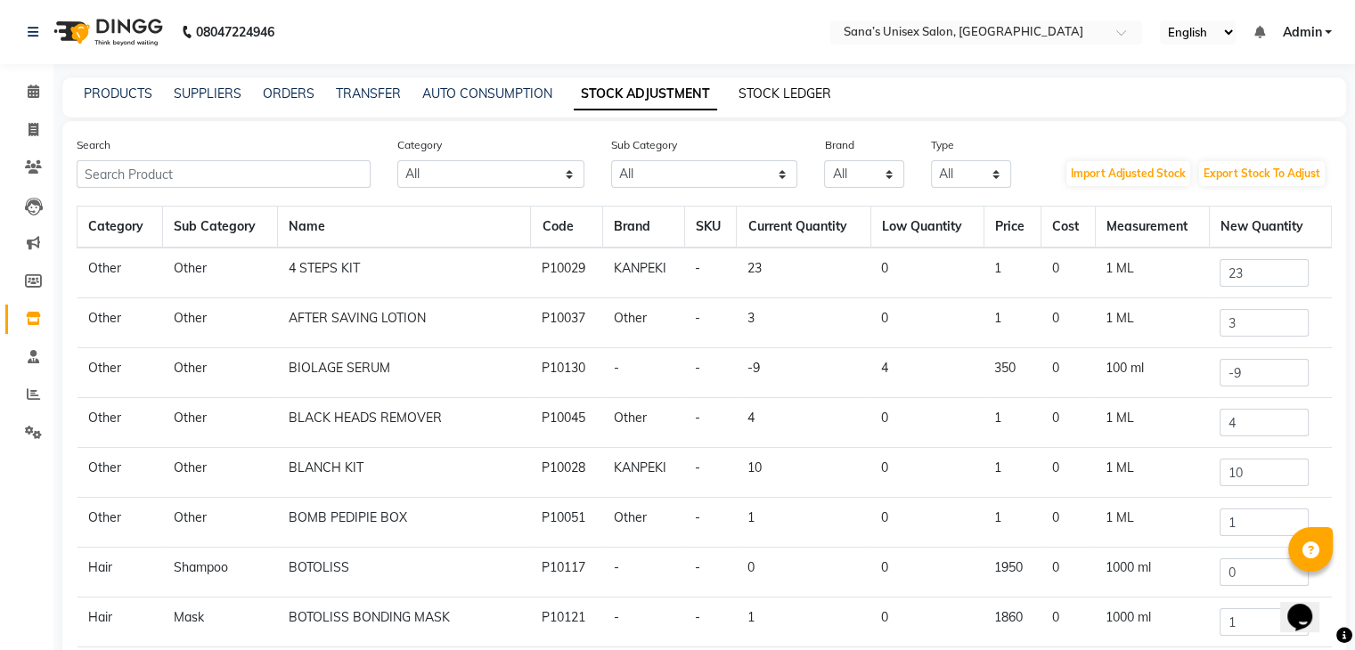
click at [785, 86] on link "STOCK LEDGER" at bounding box center [785, 94] width 93 height 16
select select "all"
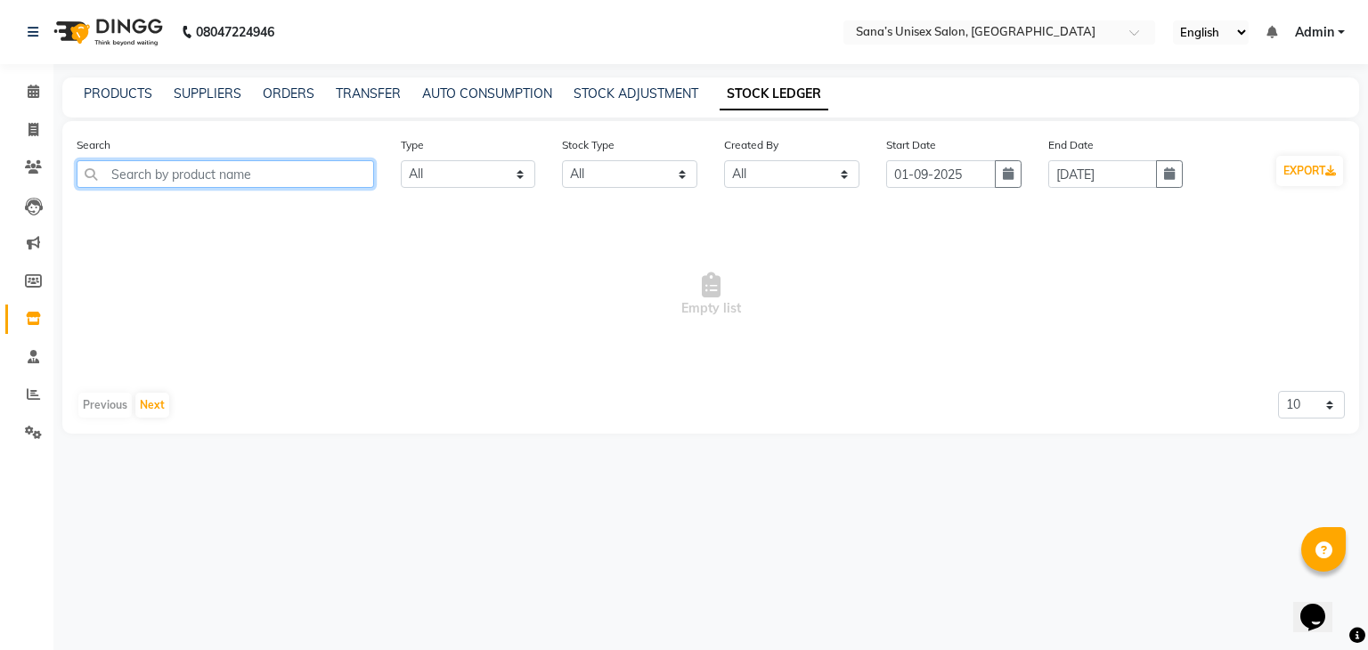
click at [270, 176] on input "text" at bounding box center [226, 174] width 298 height 28
click at [636, 97] on link "STOCK ADJUSTMENT" at bounding box center [636, 94] width 125 height 16
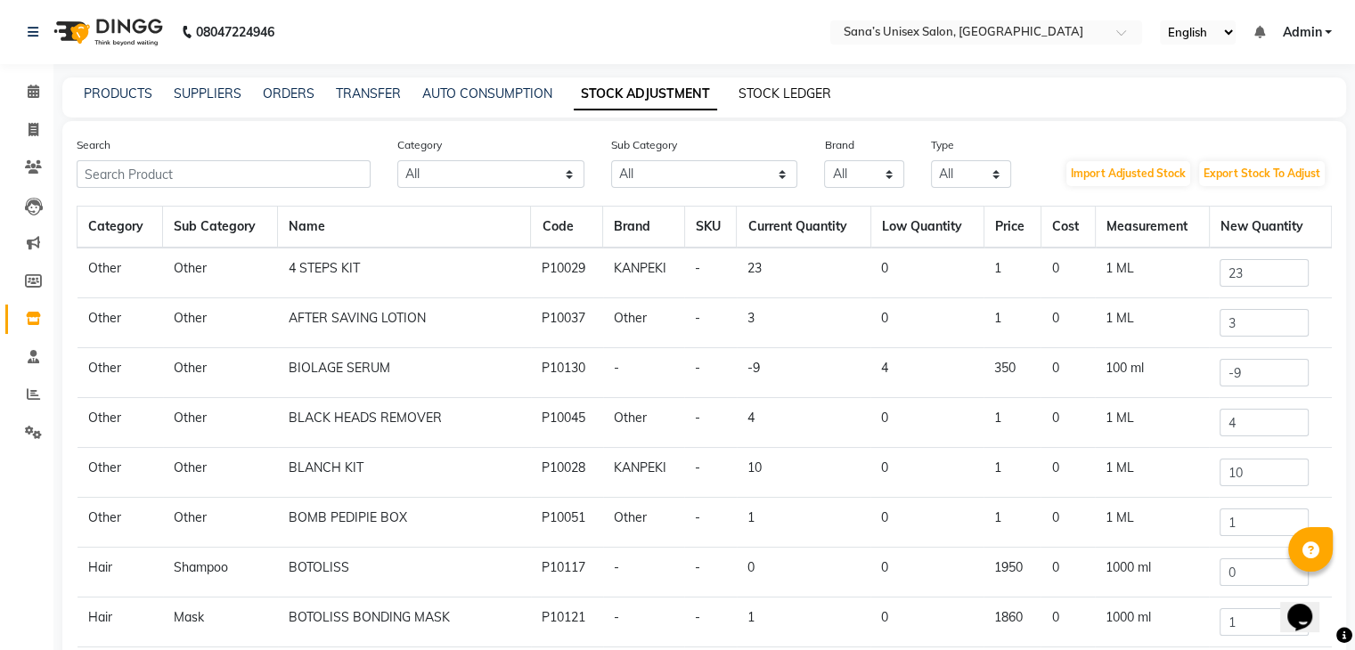
click at [797, 98] on link "STOCK LEDGER" at bounding box center [785, 94] width 93 height 16
select select "all"
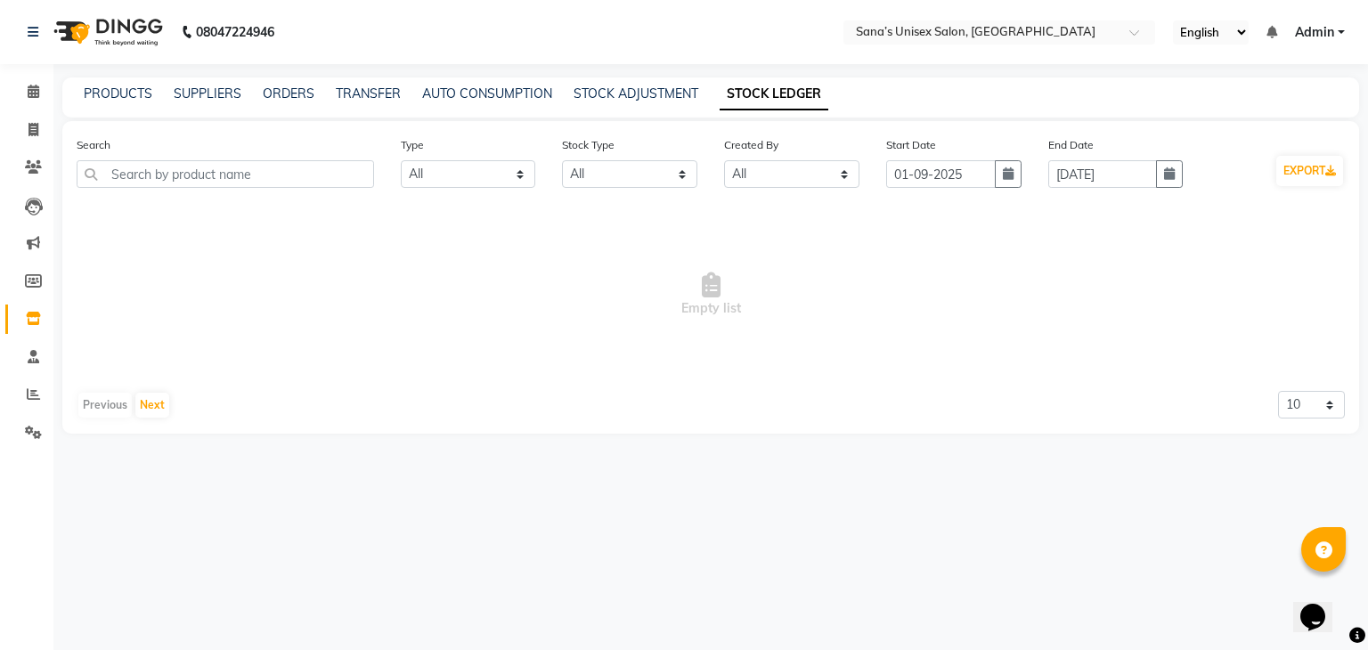
click at [133, 85] on div "PRODUCTS" at bounding box center [118, 94] width 69 height 19
click at [133, 92] on link "PRODUCTS" at bounding box center [118, 94] width 69 height 16
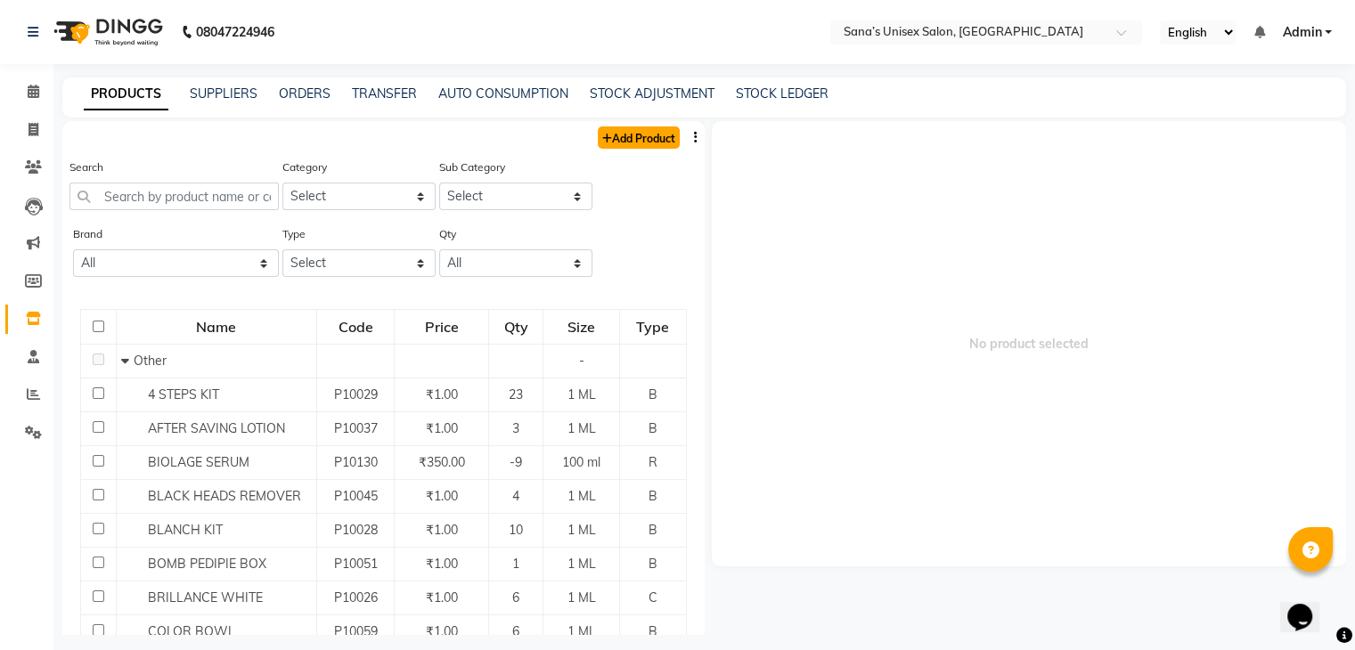
click at [638, 136] on link "Add Product" at bounding box center [639, 138] width 82 height 22
select select "true"
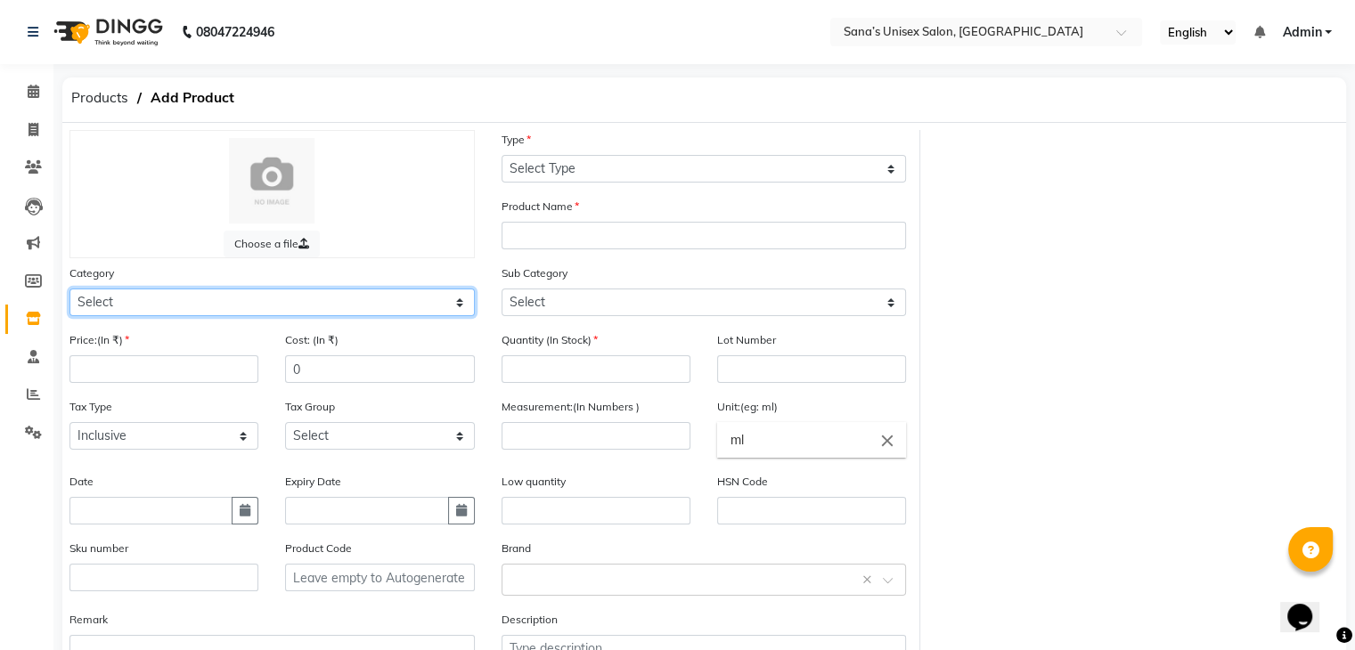
click at [281, 301] on select "Select Hair Skin Makeup Personal Care Appliances Beard Waxing Disposable Thread…" at bounding box center [271, 303] width 405 height 28
select select "973301150"
click at [69, 291] on select "Select Hair Skin Makeup Personal Care Appliances Beard Waxing Disposable Thread…" at bounding box center [271, 303] width 405 height 28
click at [150, 301] on select "Select Hair Skin Makeup Personal Care Appliances Beard Waxing Disposable Thread…" at bounding box center [271, 303] width 405 height 28
click at [69, 291] on select "Select Hair Skin Makeup Personal Care Appliances Beard Waxing Disposable Thread…" at bounding box center [271, 303] width 405 height 28
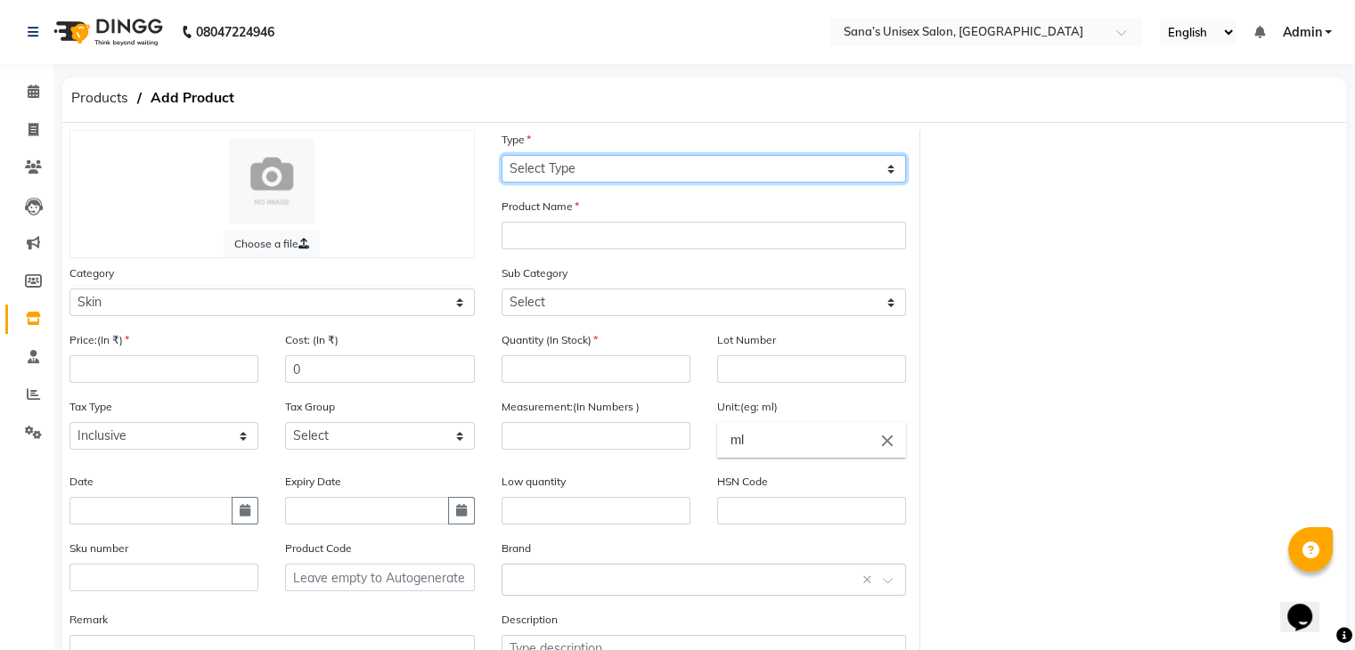
click at [603, 171] on select "Select Type Both Retail Consumable" at bounding box center [704, 169] width 405 height 28
click at [599, 165] on select "Select Type Both Retail Consumable" at bounding box center [704, 169] width 405 height 28
select select "C"
click at [502, 156] on select "Select Type Both Retail Consumable" at bounding box center [704, 169] width 405 height 28
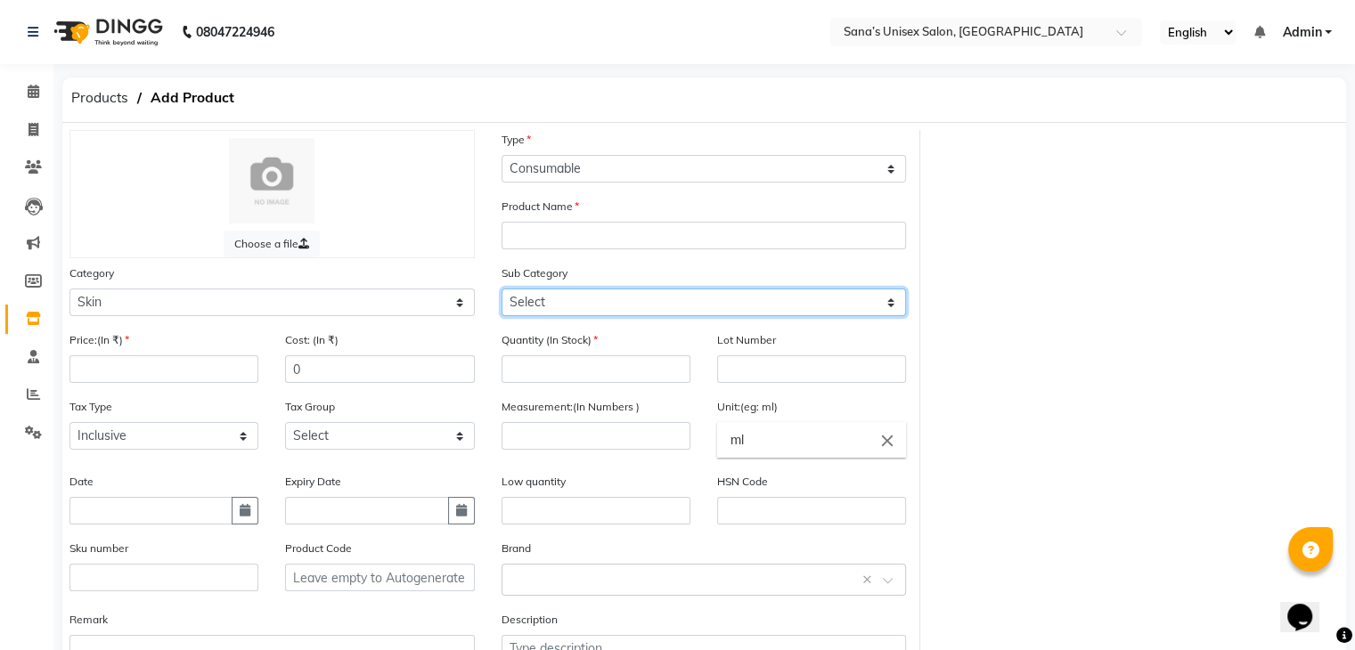
click at [564, 313] on select "Select Cleanser Facial Moisturiser Serum Toner Sun Care Masks Lip Care Eye Care…" at bounding box center [704, 303] width 405 height 28
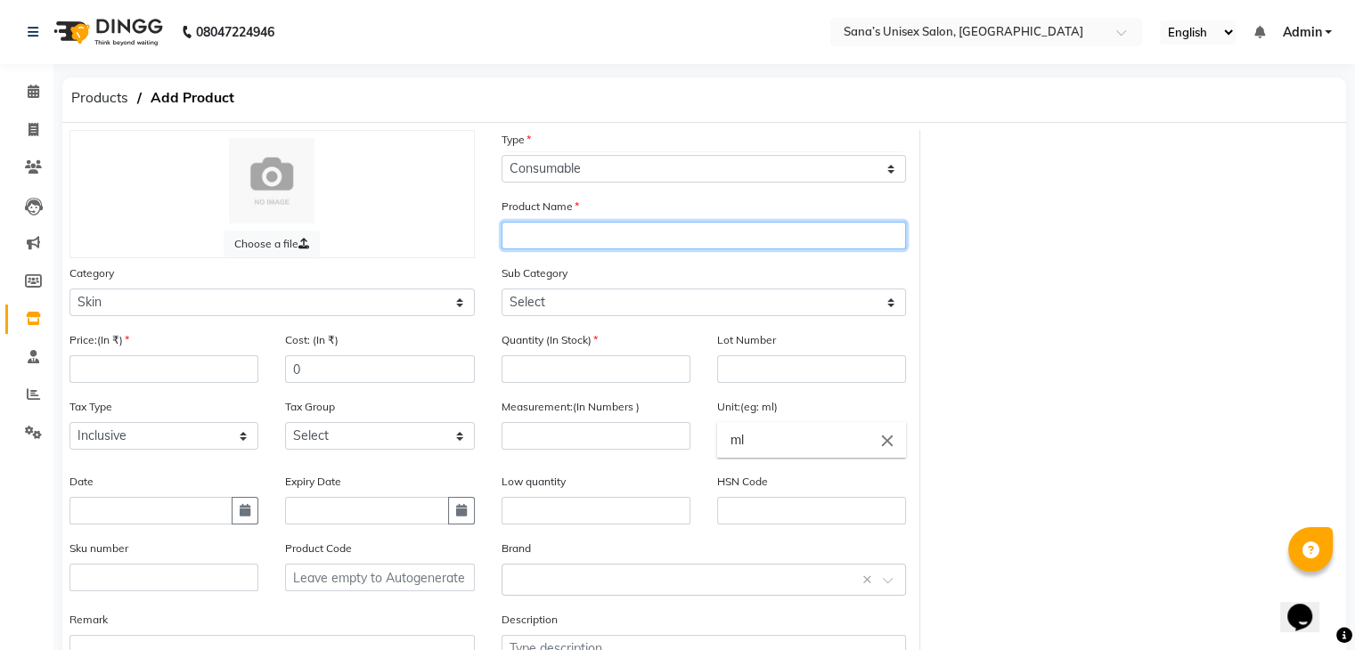
click at [570, 239] on input "text" at bounding box center [704, 236] width 405 height 28
type input "Dot & Key CICA CALMING BLEMISH CLEARING GEL FACE WASH"
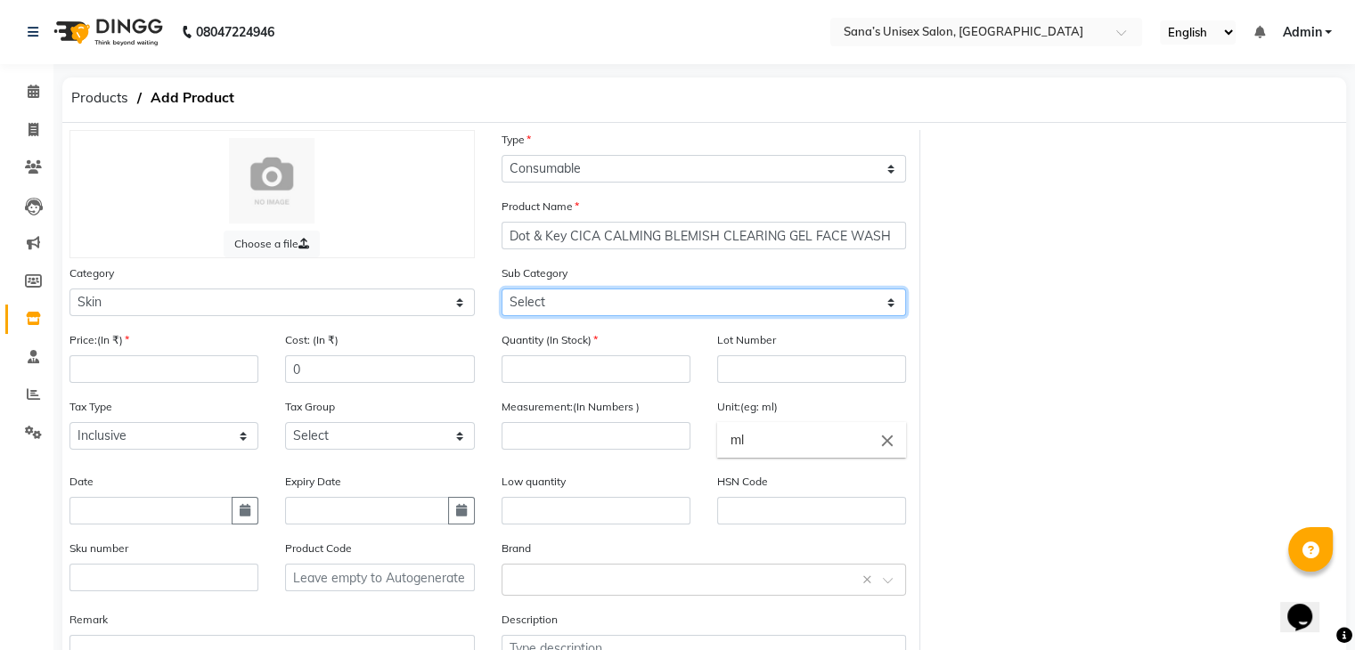
click at [633, 313] on select "Select Cleanser Facial Moisturiser Serum Toner Sun Care Masks Lip Care Eye Care…" at bounding box center [704, 303] width 405 height 28
select select "973301151"
click at [502, 291] on select "Select Cleanser Facial Moisturiser Serum Toner Sun Care Masks Lip Care Eye Care…" at bounding box center [704, 303] width 405 height 28
click at [645, 297] on select "Select Cleanser Facial Moisturiser Serum Toner Sun Care Masks Lip Care Eye Care…" at bounding box center [704, 303] width 405 height 28
click at [502, 291] on select "Select Cleanser Facial Moisturiser Serum Toner Sun Care Masks Lip Care Eye Care…" at bounding box center [704, 303] width 405 height 28
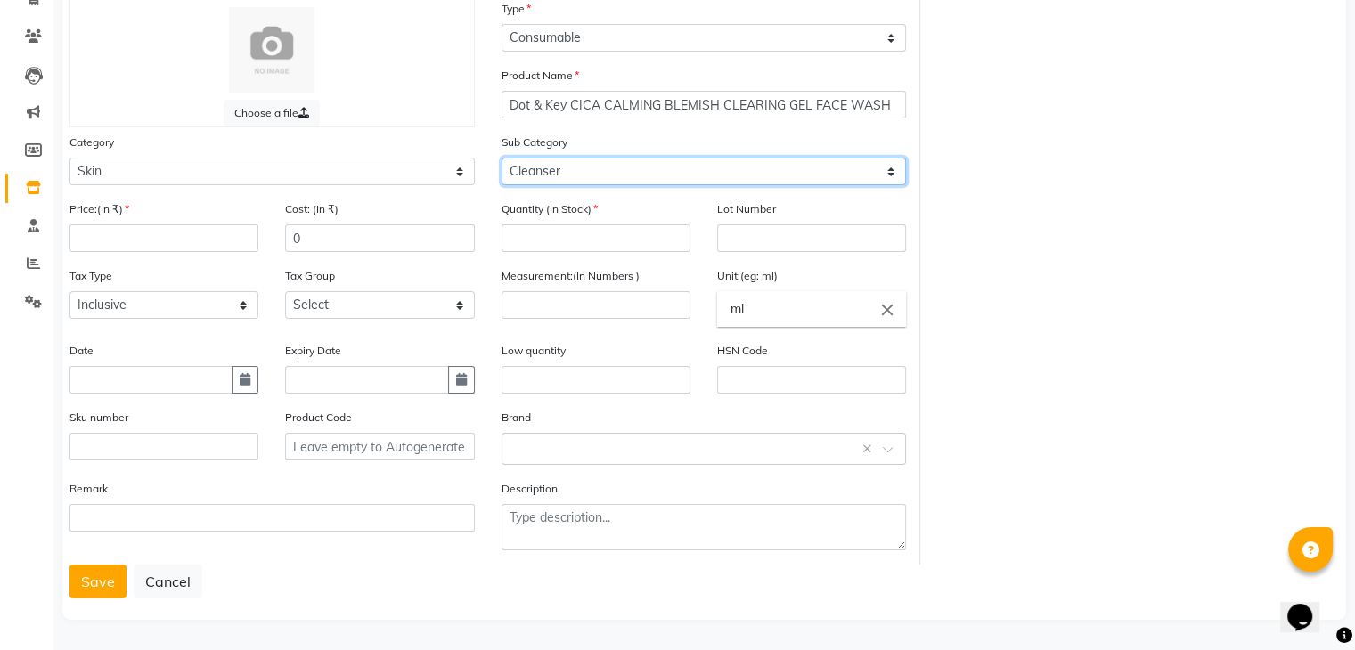
scroll to position [139, 0]
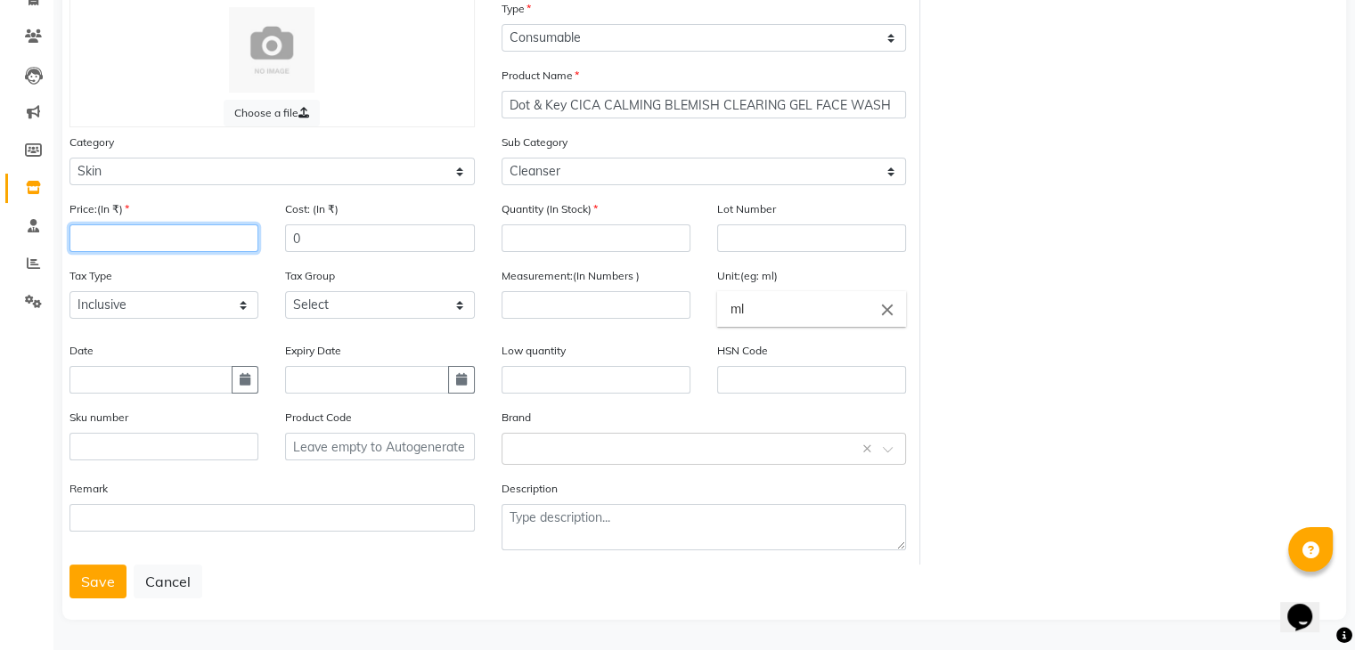
click at [251, 229] on input "number" at bounding box center [163, 239] width 189 height 28
type input "375"
click at [551, 230] on input "number" at bounding box center [596, 239] width 189 height 28
type input "1"
click at [991, 221] on div "Choose a file Type Select Type Both Retail Consumable Product Name Dot & Key CI…" at bounding box center [704, 282] width 1296 height 566
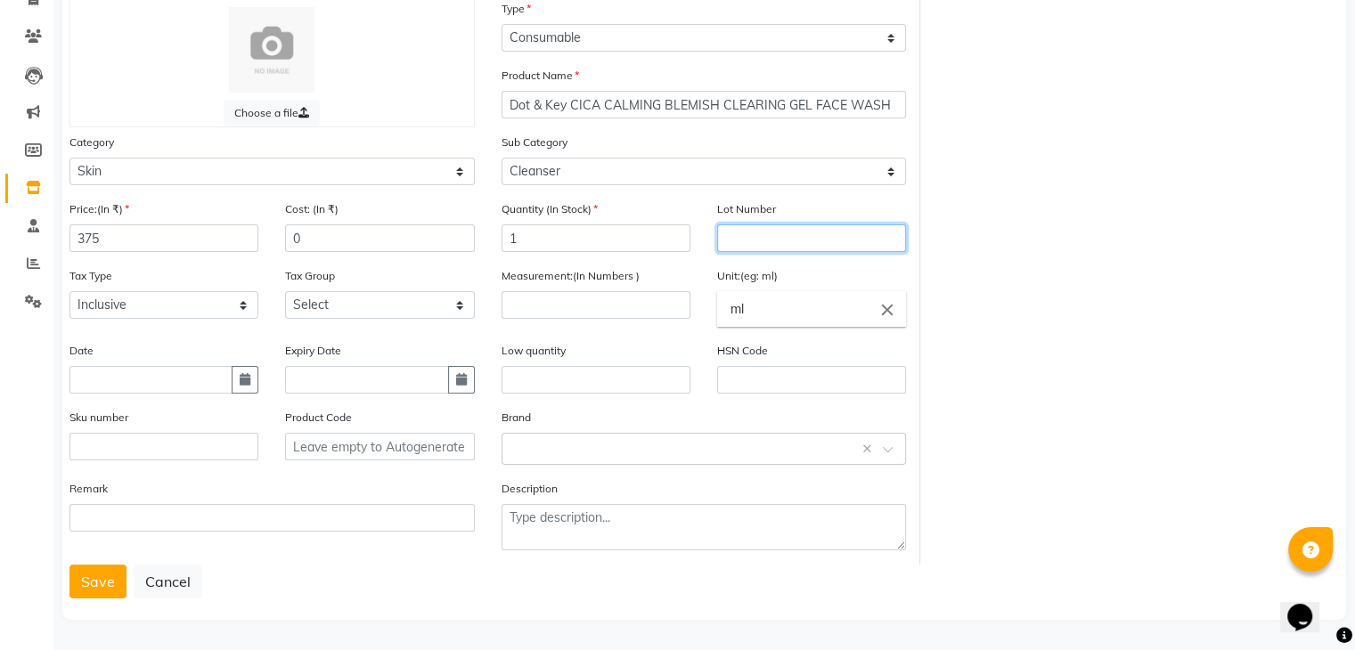
click at [878, 236] on input "text" at bounding box center [811, 239] width 189 height 28
type input "BR2E0786"
drag, startPoint x: 833, startPoint y: 310, endPoint x: 720, endPoint y: 304, distance: 113.3
click at [720, 304] on input "ml" at bounding box center [811, 309] width 189 height 36
click at [890, 304] on icon "close" at bounding box center [888, 309] width 20 height 20
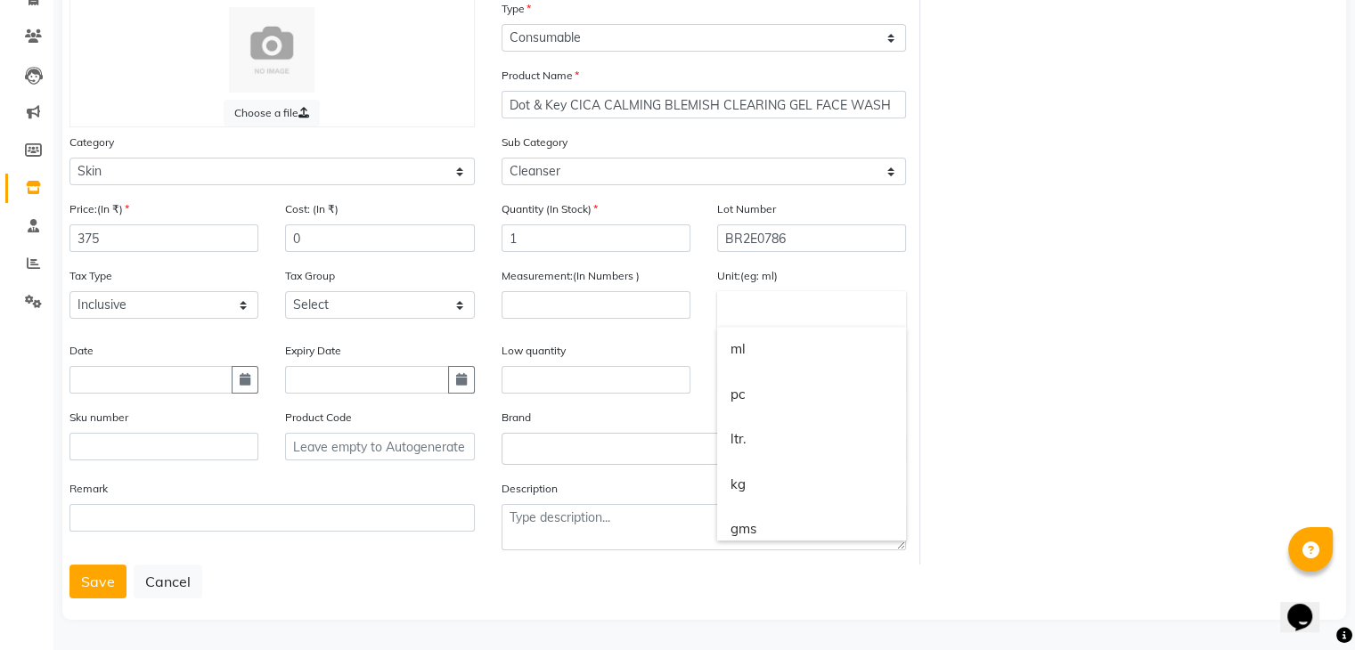
click at [622, 299] on div at bounding box center [677, 325] width 1355 height 650
click at [778, 308] on input "text" at bounding box center [811, 309] width 189 height 36
click at [737, 350] on link "ml" at bounding box center [811, 349] width 189 height 45
type input "ml"
click at [586, 299] on input "number" at bounding box center [596, 305] width 189 height 28
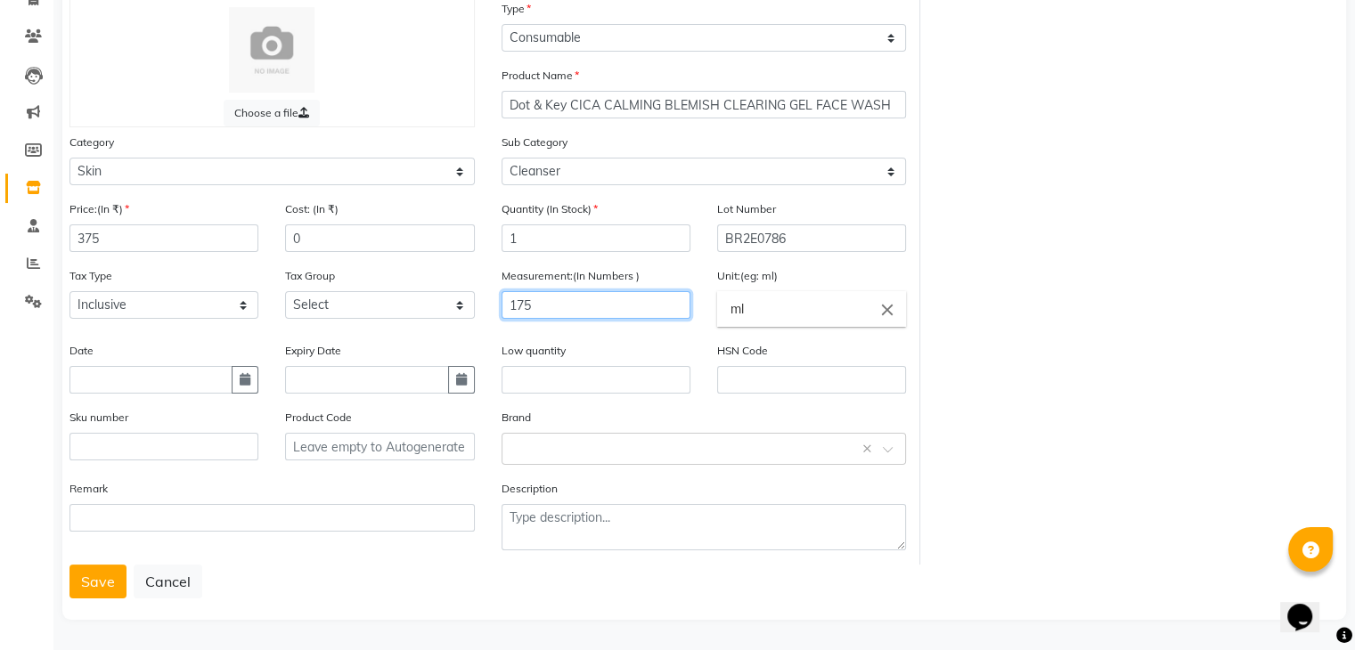
type input "175"
click at [992, 332] on div "Choose a file Type Select Type Both Retail Consumable Product Name Dot & Key CI…" at bounding box center [704, 282] width 1296 height 566
click at [188, 369] on input "text" at bounding box center [150, 380] width 163 height 28
select select "9"
select select "2025"
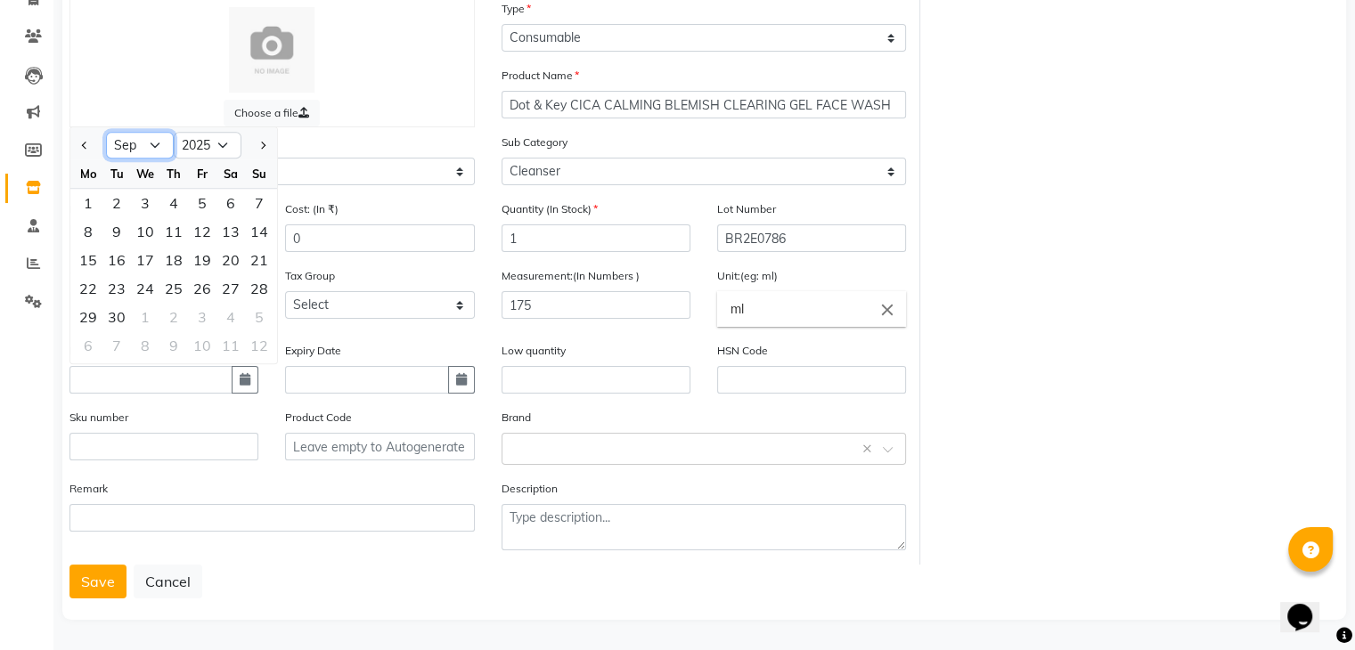
click at [126, 143] on select "Jan Feb Mar Apr May Jun Jul Aug Sep Oct Nov Dec" at bounding box center [140, 146] width 68 height 27
select select "4"
click at [106, 133] on select "Jan Feb Mar Apr May Jun Jul Aug Sep Oct Nov Dec" at bounding box center [140, 146] width 68 height 27
click at [158, 372] on input "text" at bounding box center [150, 380] width 163 height 28
type input "04/25"
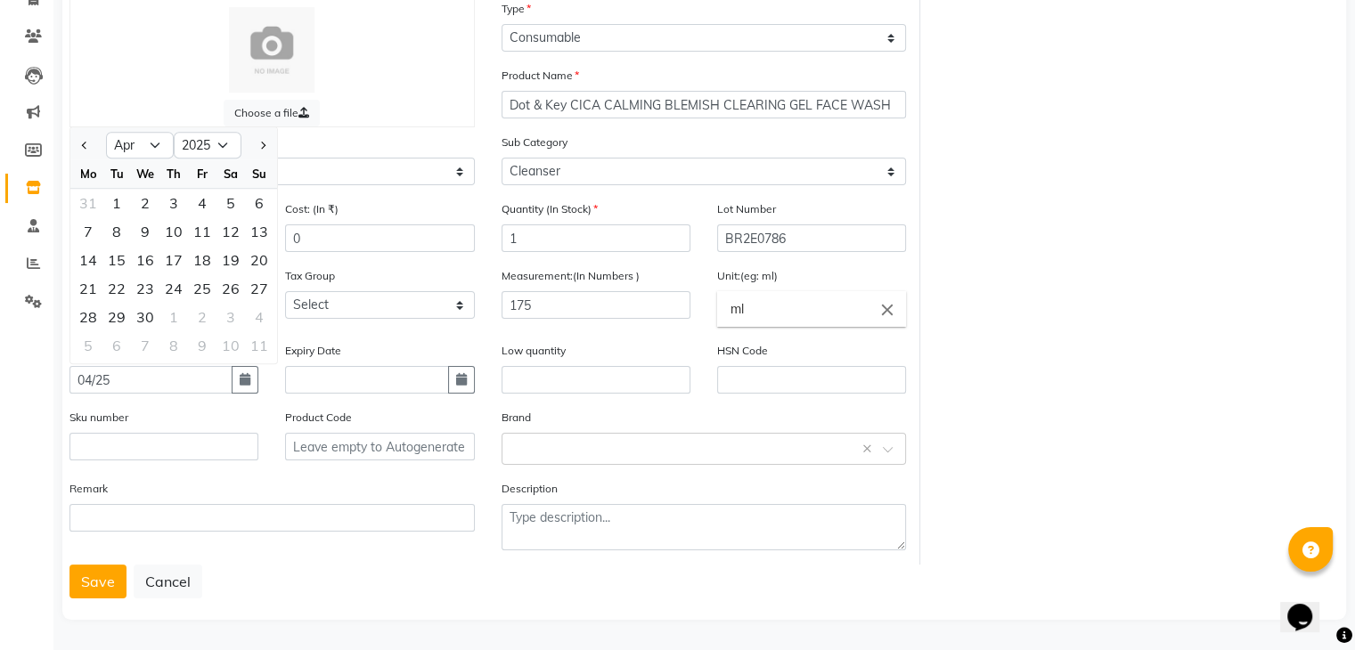
click at [313, 362] on div "Expiry Date" at bounding box center [379, 367] width 189 height 53
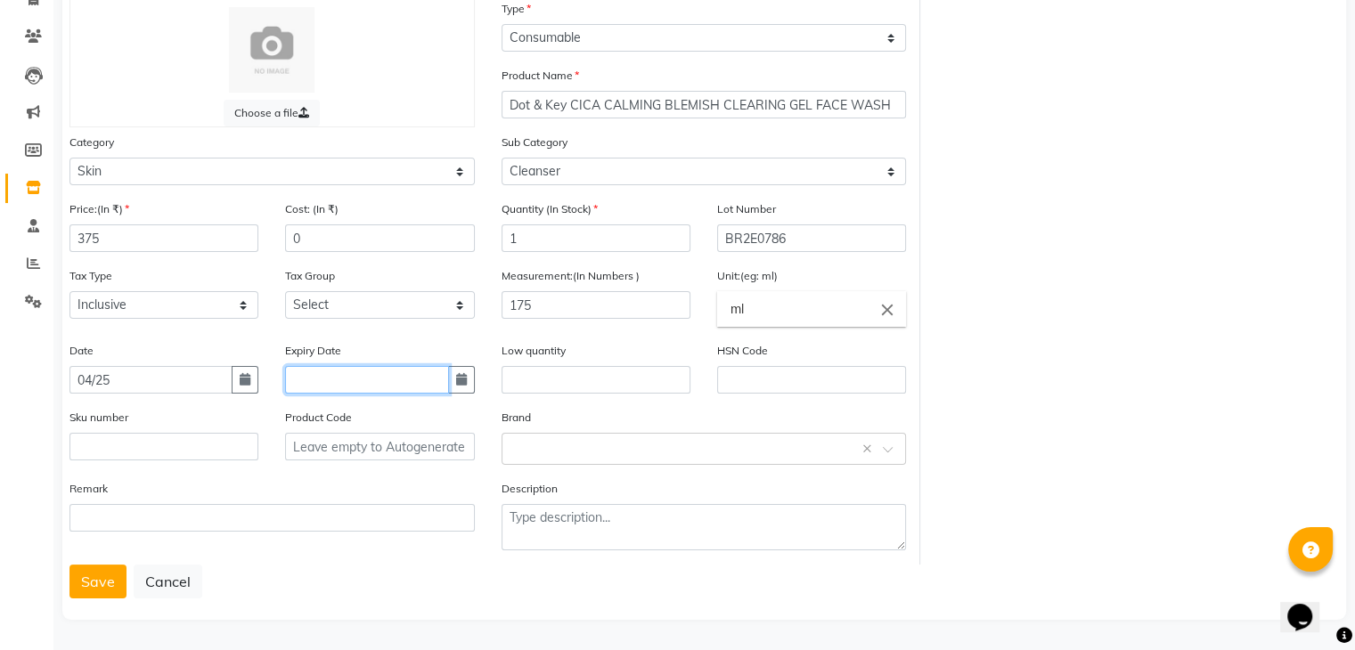
click at [313, 368] on input "text" at bounding box center [366, 380] width 163 height 28
select select "9"
select select "2025"
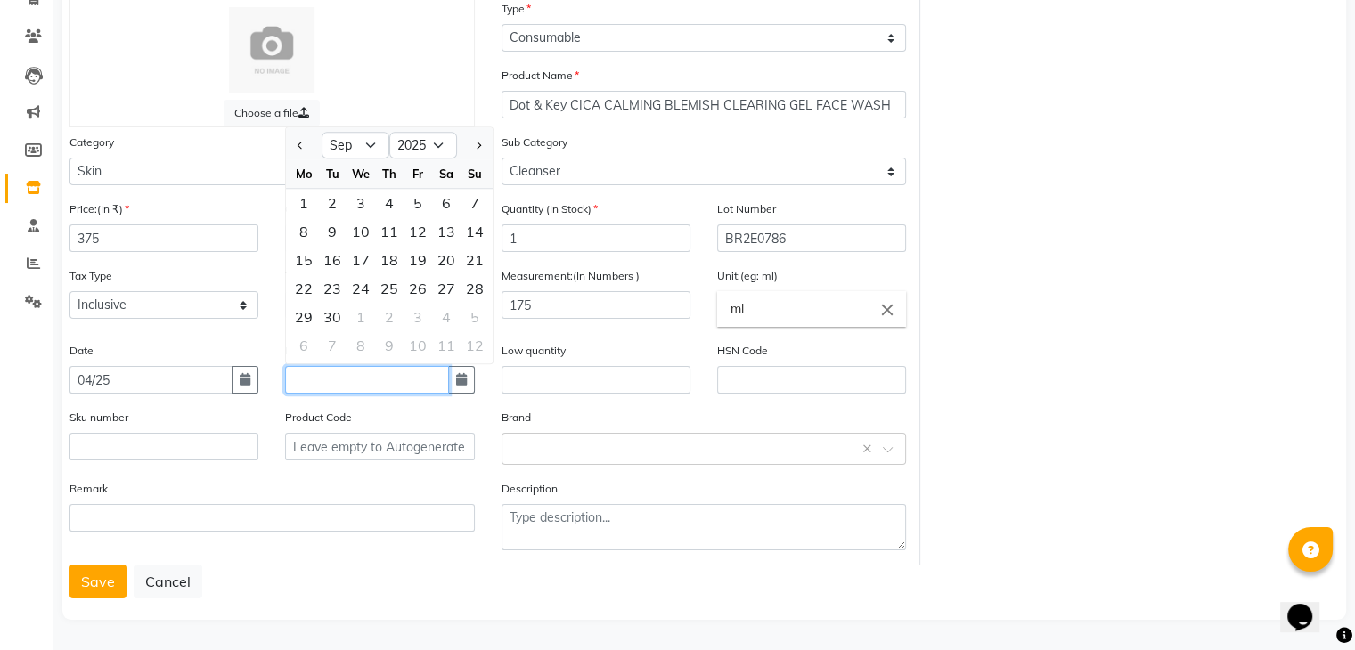
click at [313, 369] on input "text" at bounding box center [366, 380] width 163 height 28
type input "03/28"
click at [107, 413] on label "Sku number" at bounding box center [98, 418] width 59 height 16
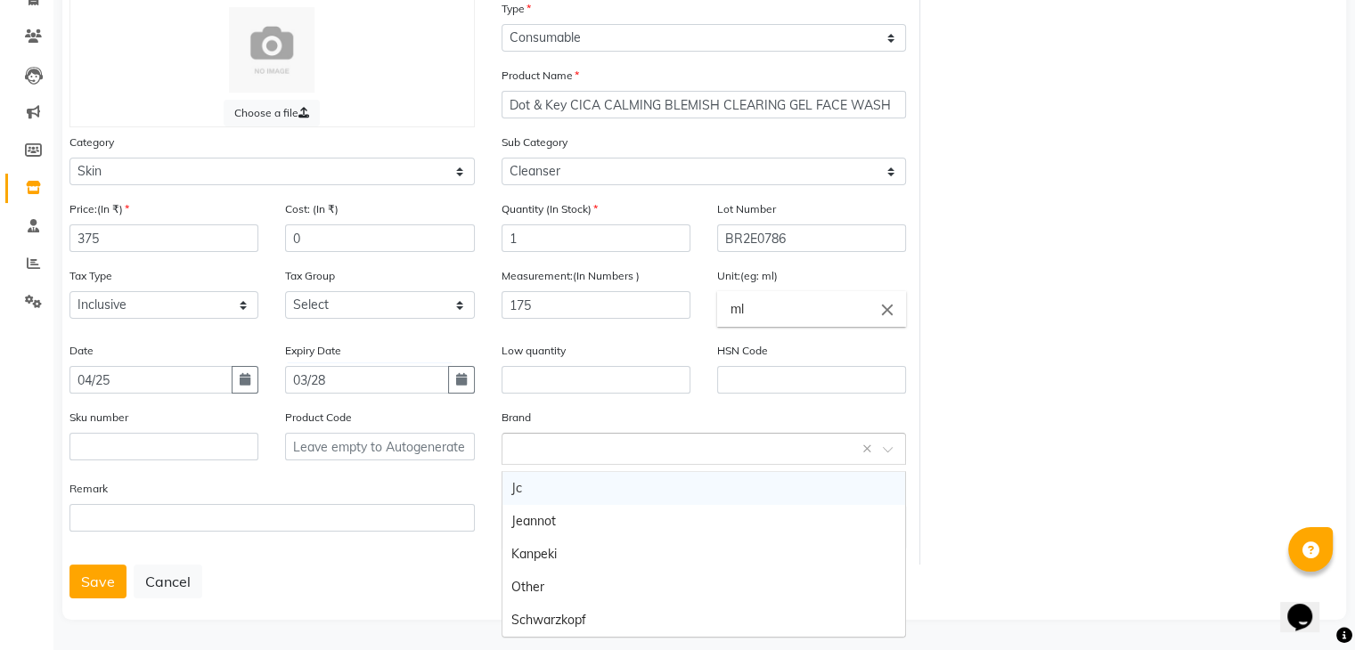
click at [611, 453] on input "text" at bounding box center [686, 447] width 350 height 19
click at [410, 590] on div "Save Cancel" at bounding box center [704, 582] width 1270 height 34
drag, startPoint x: 331, startPoint y: 499, endPoint x: 234, endPoint y: 567, distance: 118.4
click at [318, 517] on div "Remark" at bounding box center [271, 505] width 405 height 53
click at [107, 584] on button "Save" at bounding box center [97, 582] width 57 height 34
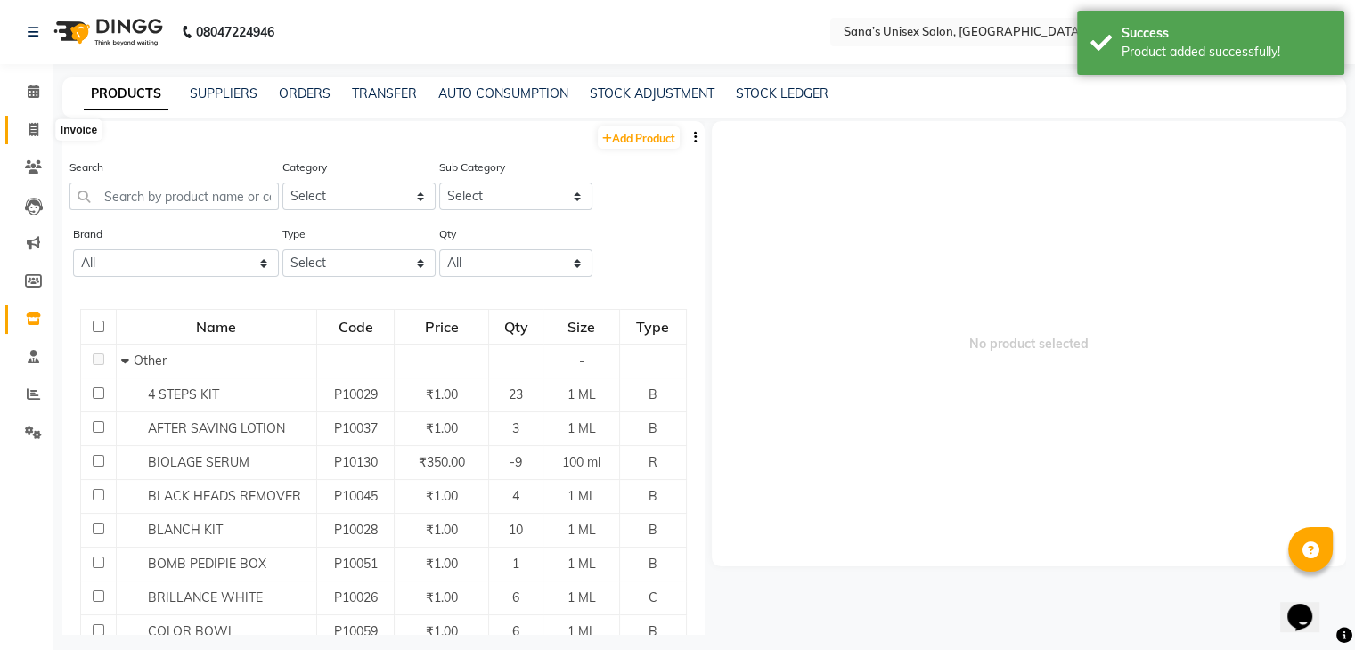
click at [36, 128] on icon at bounding box center [34, 129] width 10 height 13
select select "service"
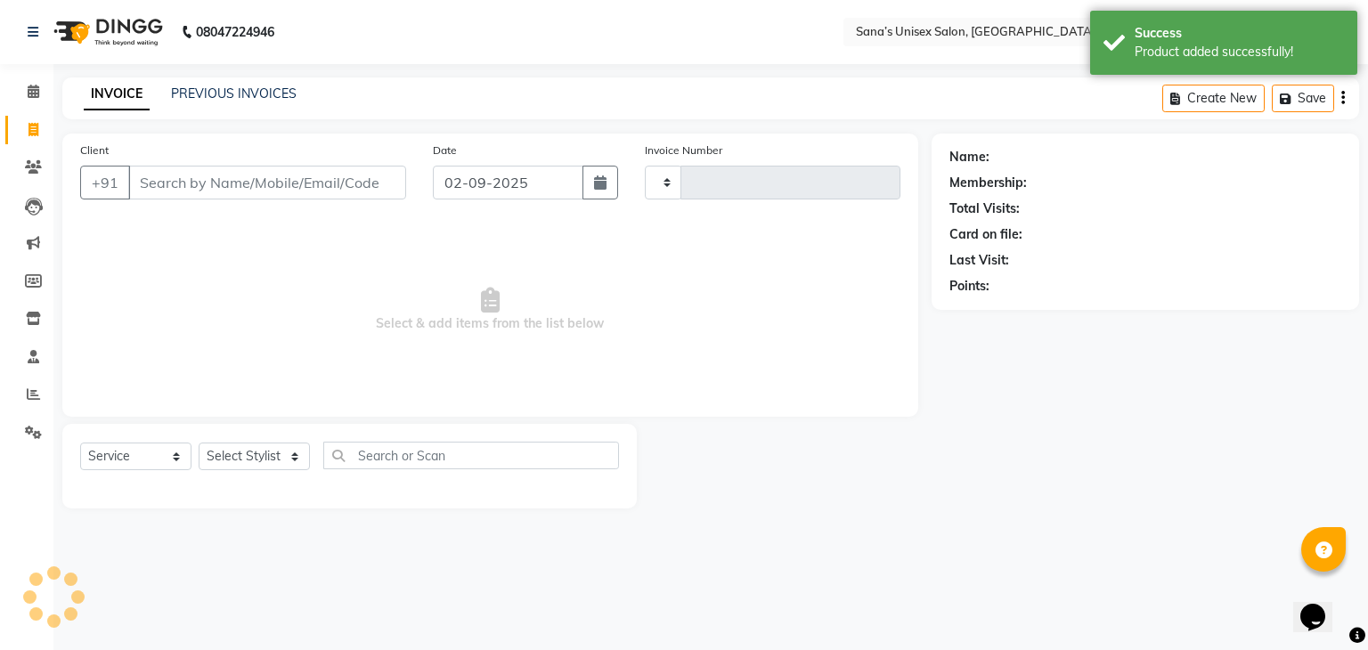
type input "1205"
select select "6091"
click at [114, 450] on select "Select Service Product Membership Package Voucher Prepaid Gift Card" at bounding box center [135, 457] width 111 height 28
select select "product"
click at [80, 444] on select "Select Service Product Membership Package Voucher Prepaid Gift Card" at bounding box center [135, 457] width 111 height 28
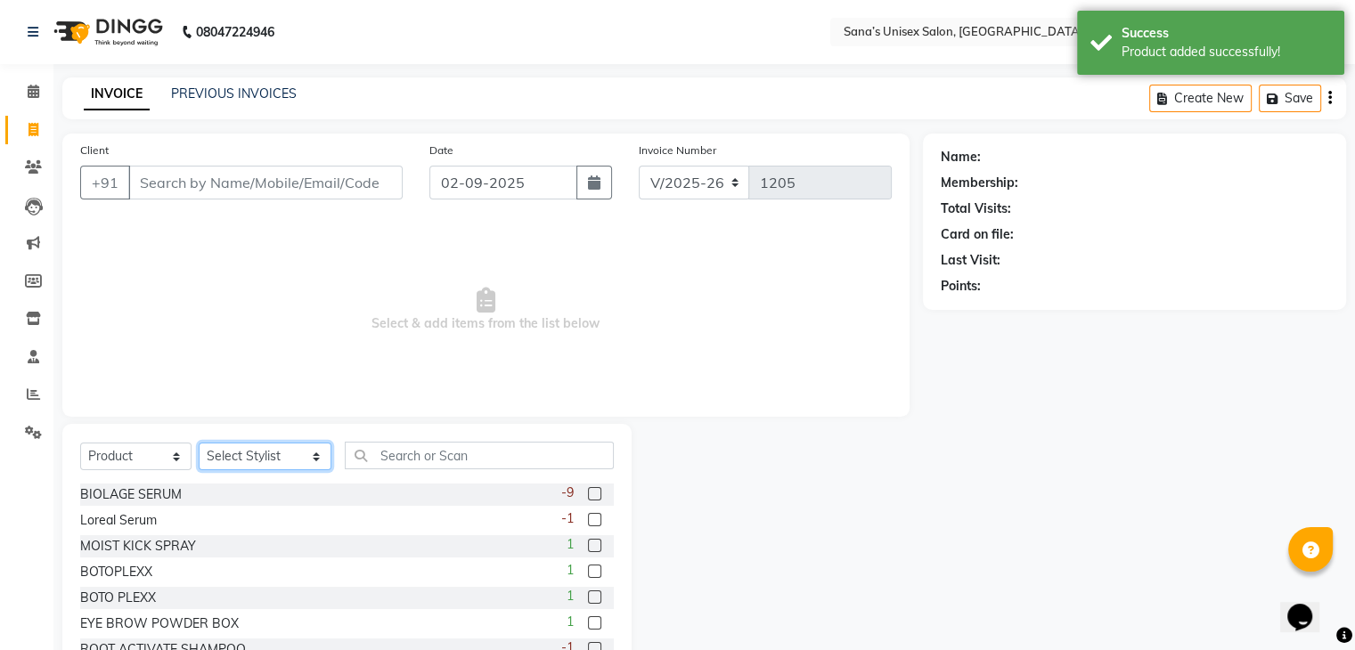
click at [273, 457] on select "Select Stylist anjali beauty MADHU MUTHU MARI (BEAUTY THERAPIST) NANDHINI Nivet…" at bounding box center [265, 457] width 133 height 28
click at [276, 454] on select "Select Stylist anjali beauty MADHU MUTHU MARI (BEAUTY THERAPIST) NANDHINI Nivet…" at bounding box center [265, 457] width 133 height 28
click at [404, 459] on input "text" at bounding box center [479, 456] width 268 height 28
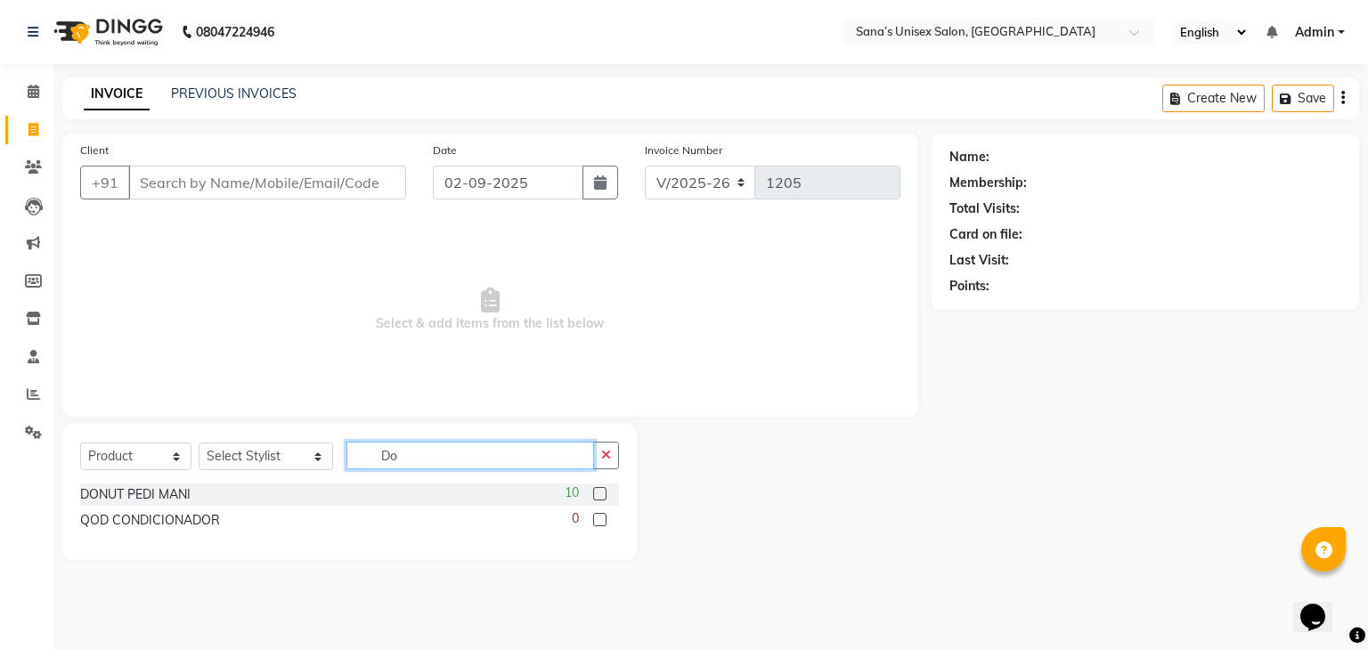
type input "Dot"
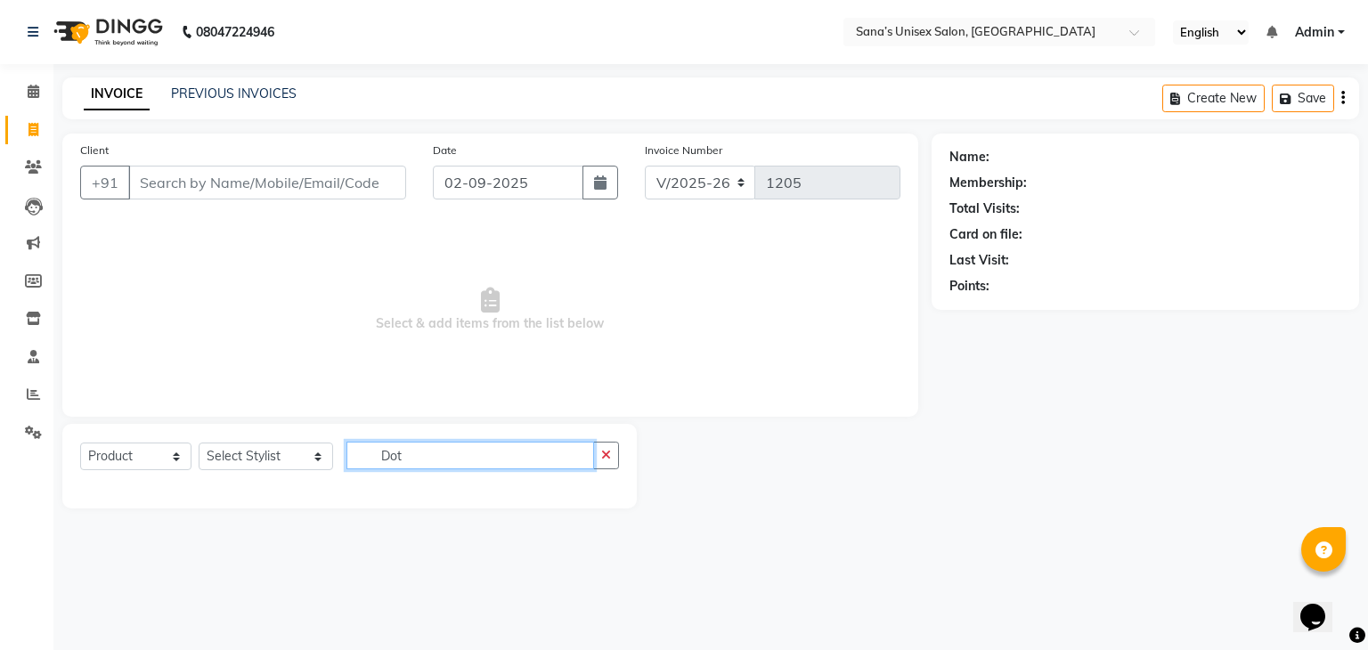
drag, startPoint x: 430, startPoint y: 461, endPoint x: 255, endPoint y: 511, distance: 182.7
click at [255, 512] on main "INVOICE PREVIOUS INVOICES Create New Save Client +91 Date 02-09-2025 Invoice Nu…" at bounding box center [710, 307] width 1315 height 458
select select "6091"
select select "service"
click at [181, 95] on link "PREVIOUS INVOICES" at bounding box center [234, 94] width 126 height 16
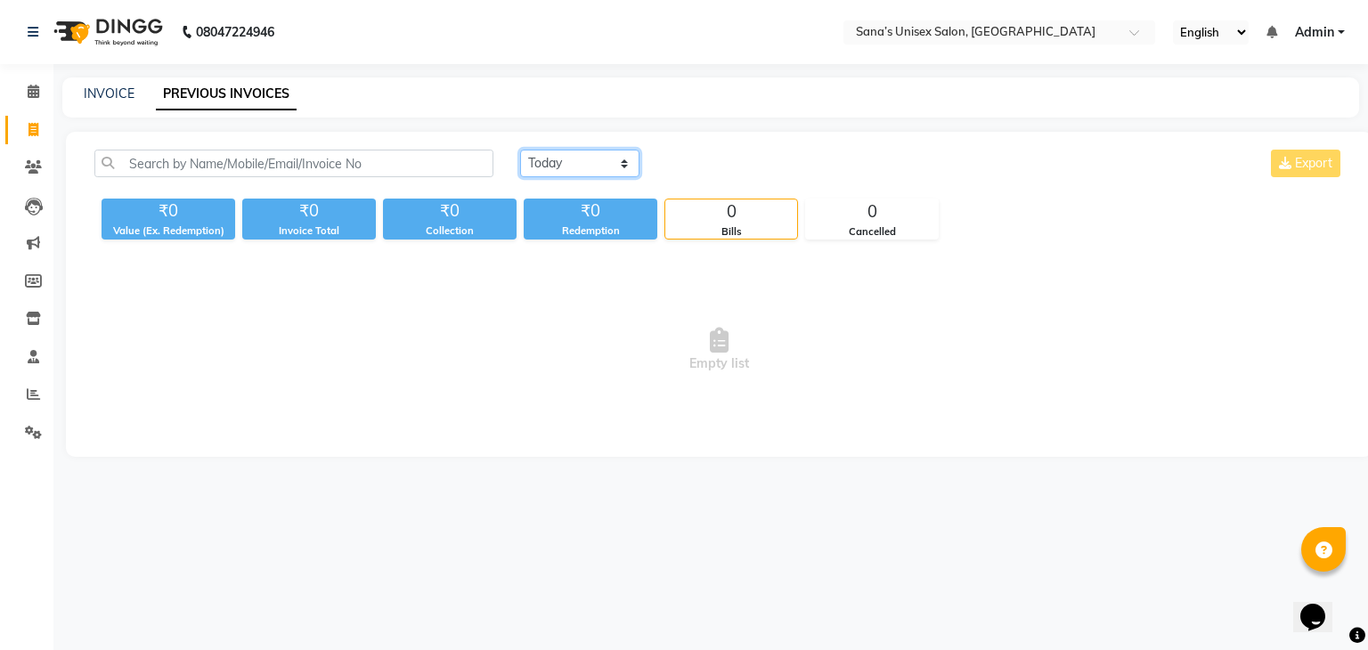
click at [555, 161] on select "[DATE] [DATE] Custom Range" at bounding box center [579, 164] width 119 height 28
click at [554, 161] on select "[DATE] [DATE] Custom Range" at bounding box center [579, 164] width 119 height 28
click at [121, 100] on link "INVOICE" at bounding box center [109, 94] width 51 height 16
select select "service"
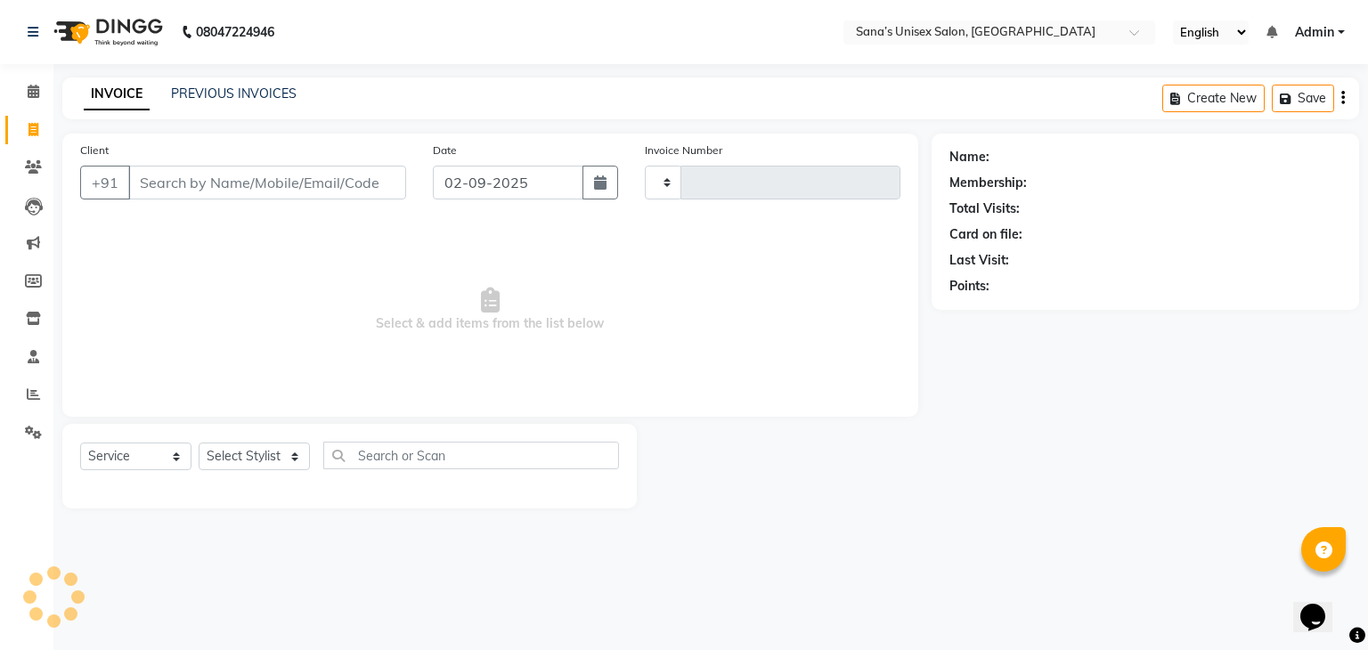
type input "1205"
select select "6091"
click at [114, 460] on select "Select Service Product Membership Package Voucher Prepaid Gift Card" at bounding box center [135, 457] width 111 height 28
select select "product"
click at [80, 444] on select "Select Service Product Membership Package Voucher Prepaid Gift Card" at bounding box center [135, 457] width 111 height 28
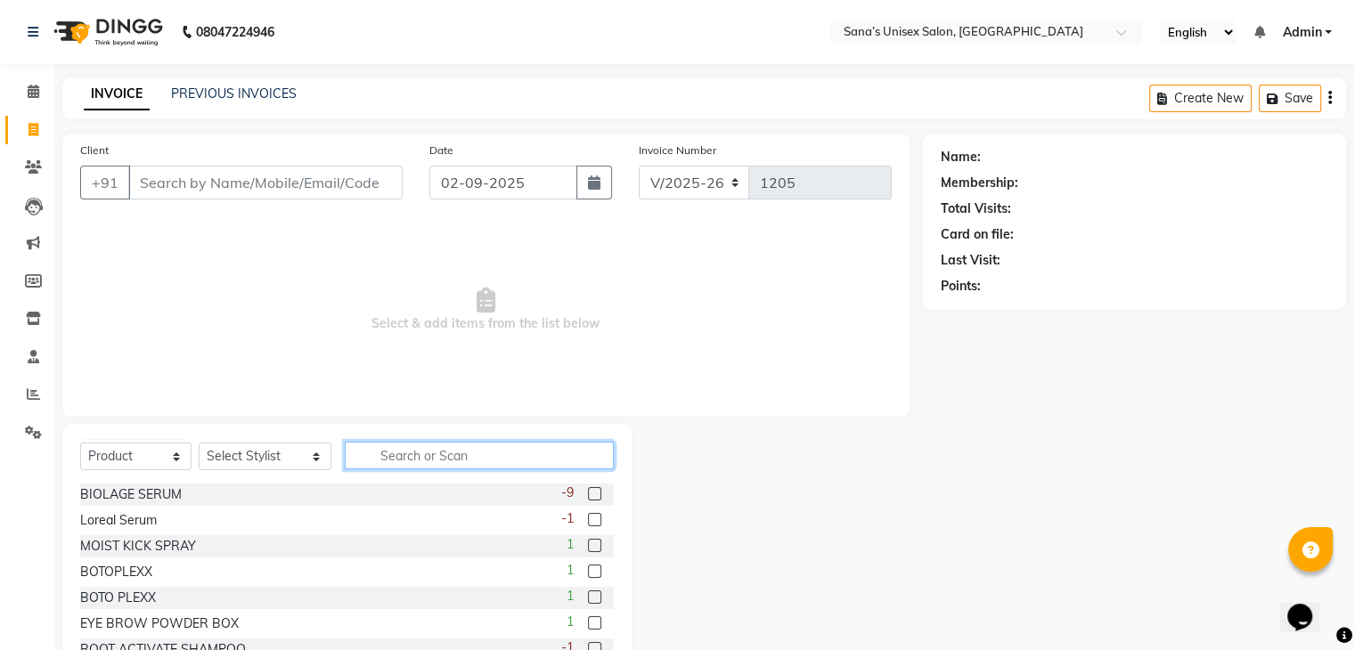
click at [404, 452] on input "text" at bounding box center [479, 456] width 268 height 28
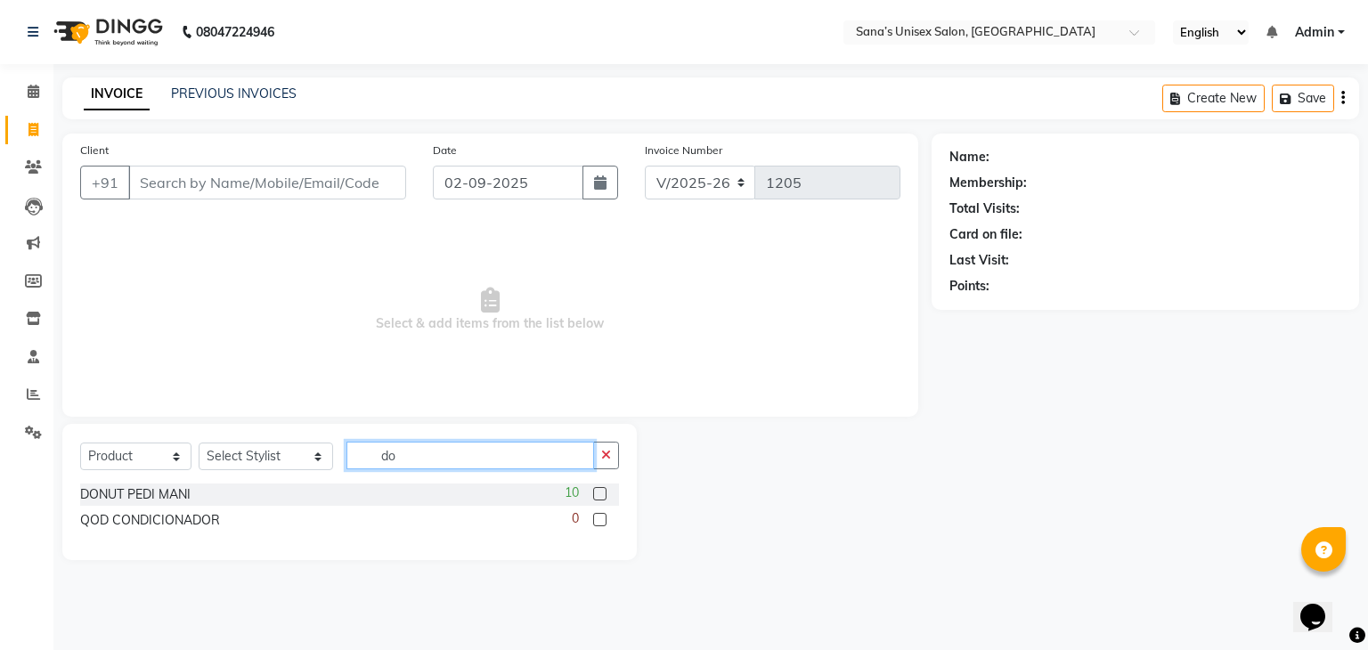
type input "d"
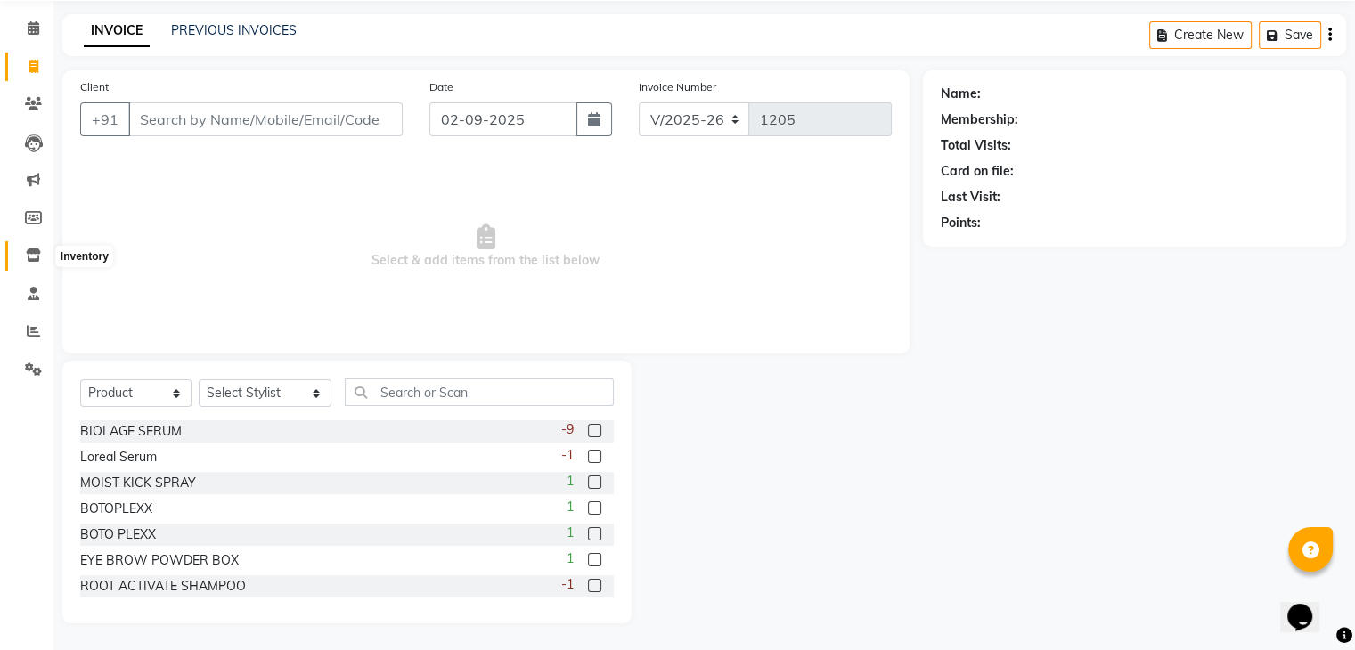
click at [32, 249] on icon at bounding box center [33, 255] width 15 height 13
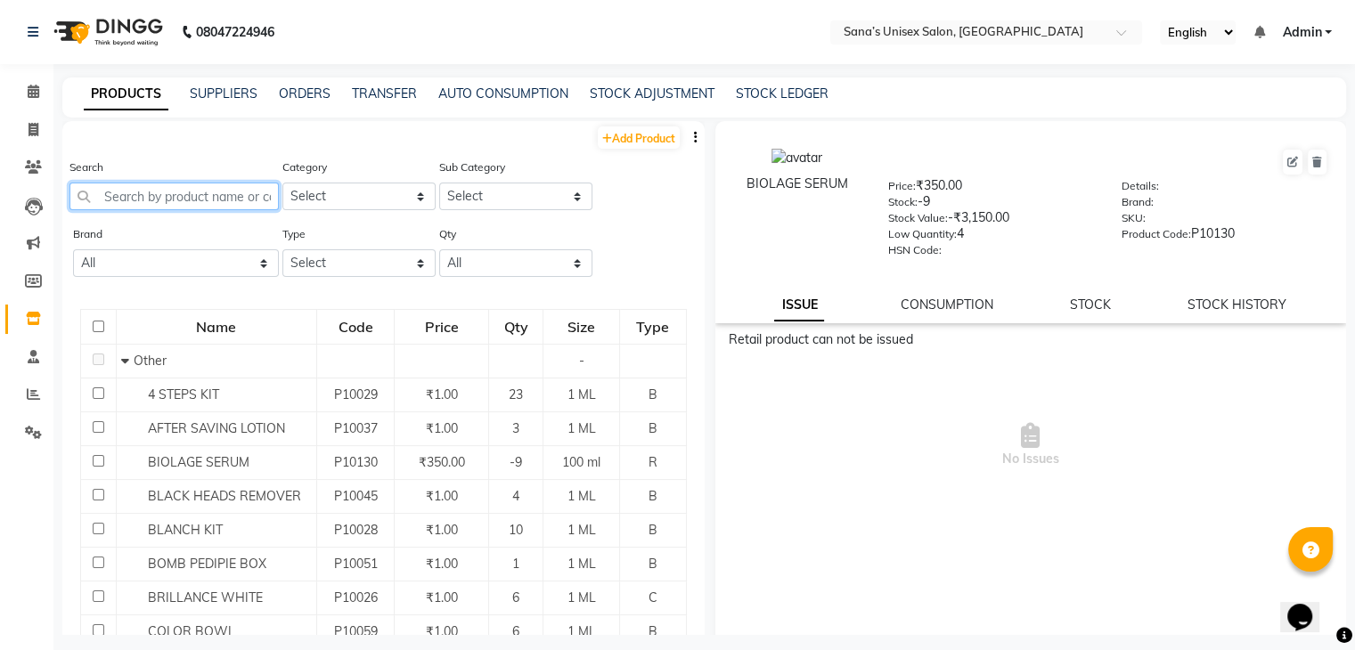
click at [225, 207] on input "text" at bounding box center [173, 197] width 209 height 28
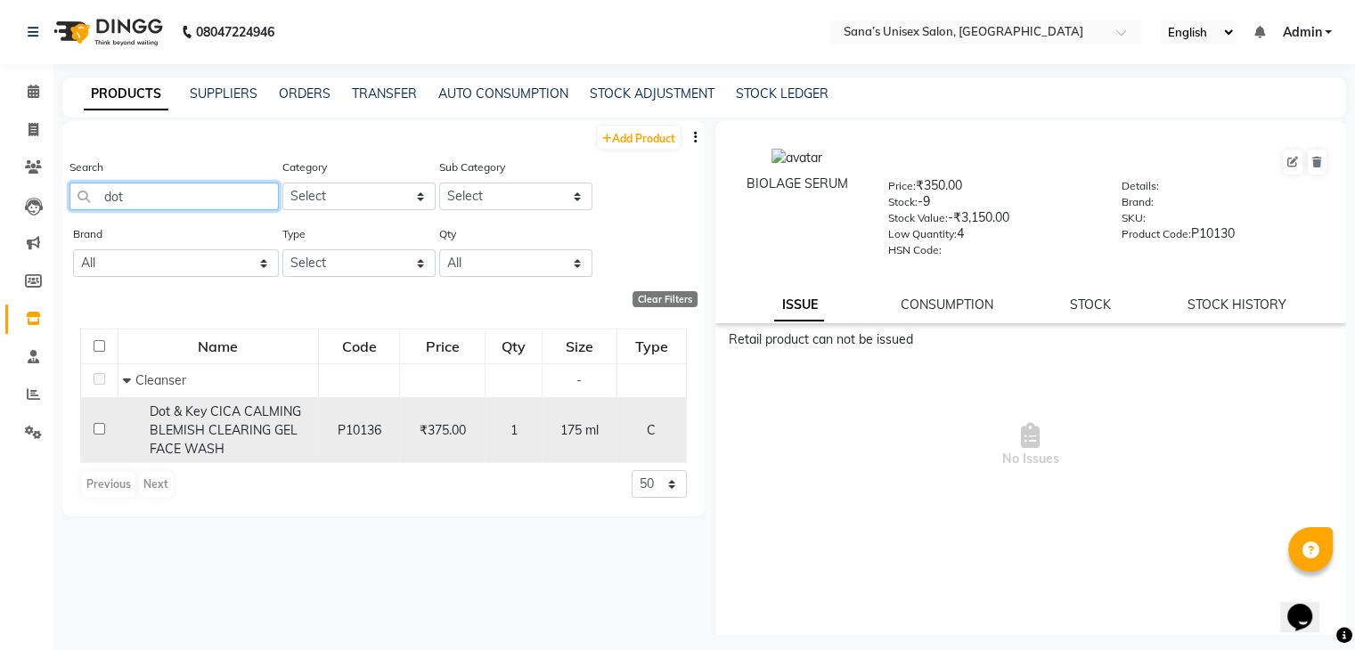
type input "dot"
click at [94, 429] on input "checkbox" at bounding box center [100, 429] width 12 height 12
checkbox input "true"
select select
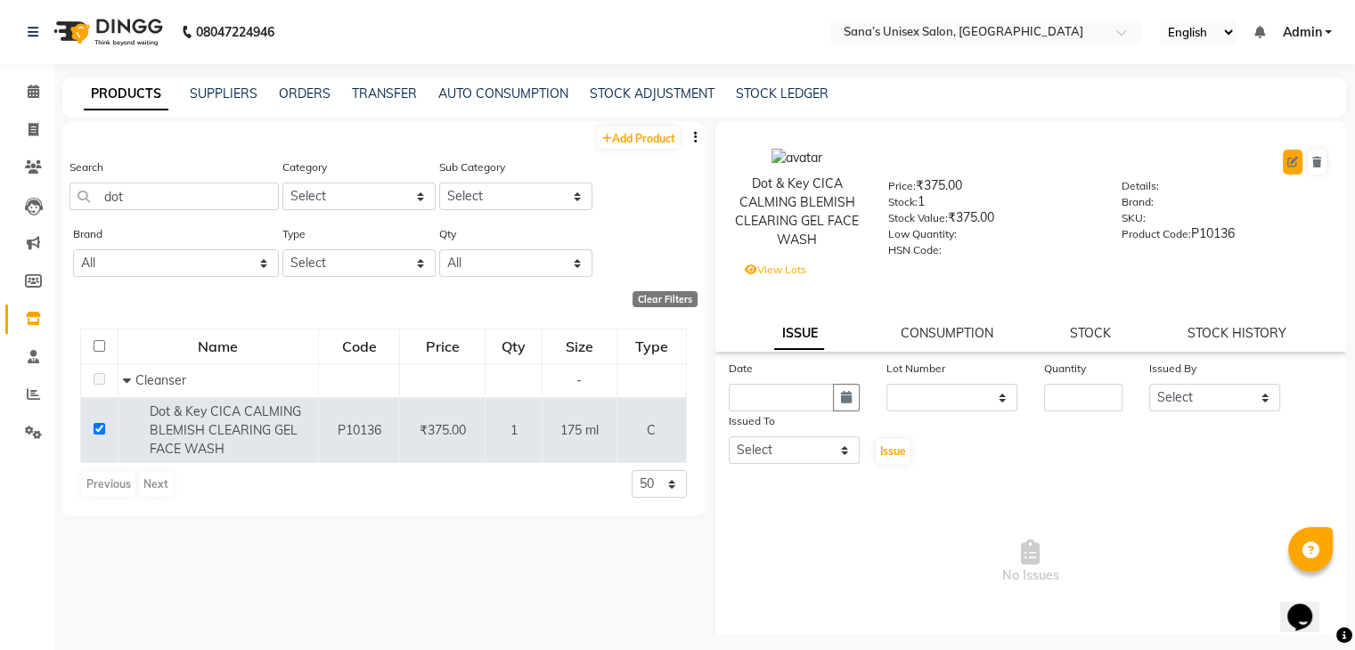
click at [1287, 160] on icon at bounding box center [1292, 162] width 11 height 11
select select "C"
select select "true"
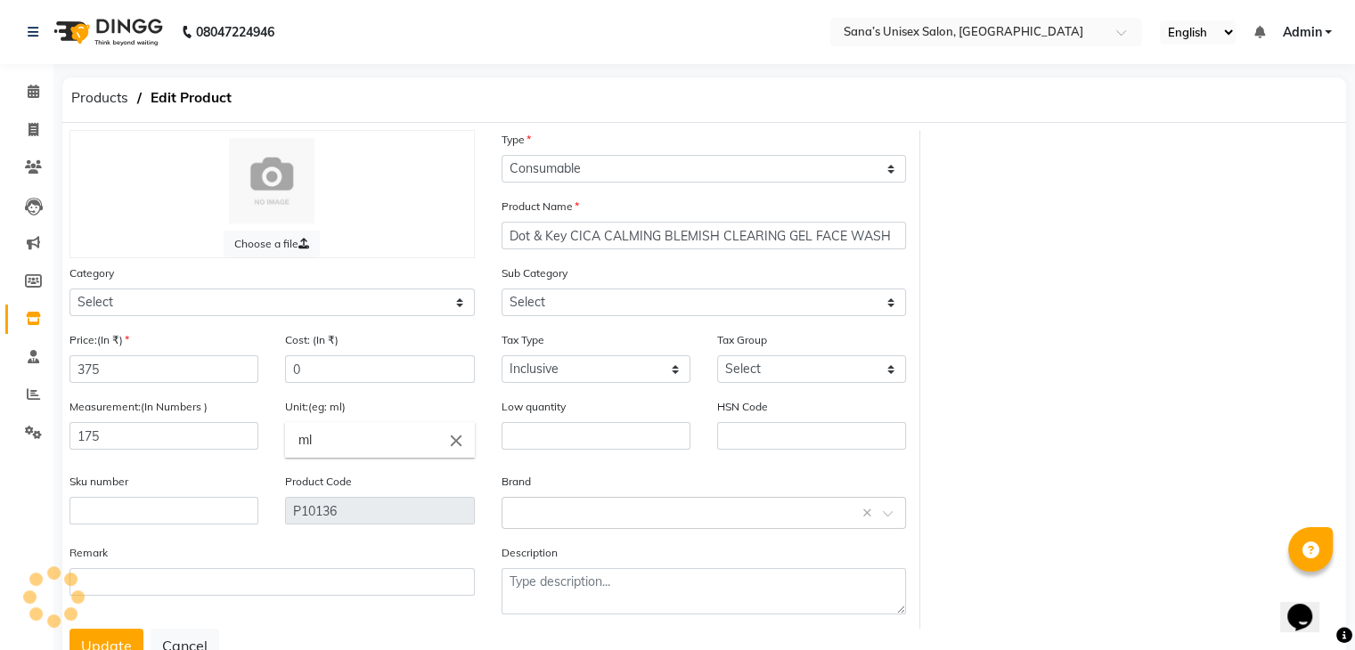
select select "973301150"
select select "973301151"
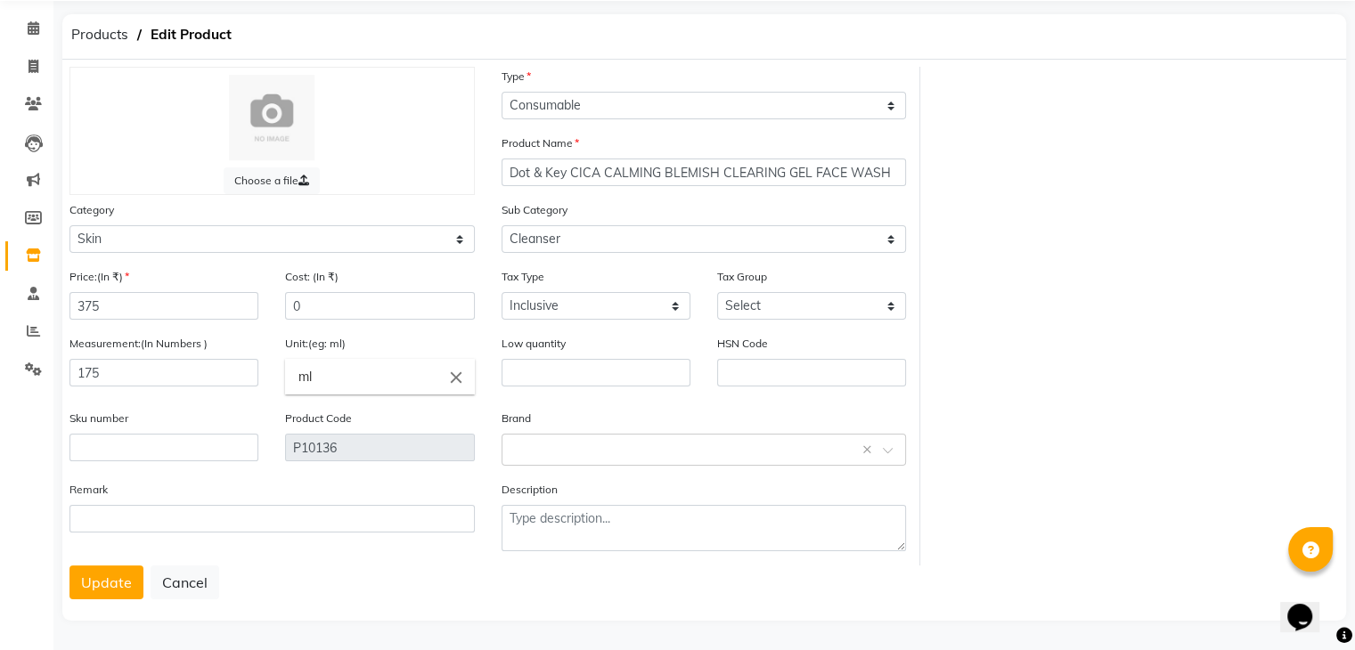
scroll to position [71, 0]
click at [83, 582] on button "Update" at bounding box center [106, 582] width 74 height 34
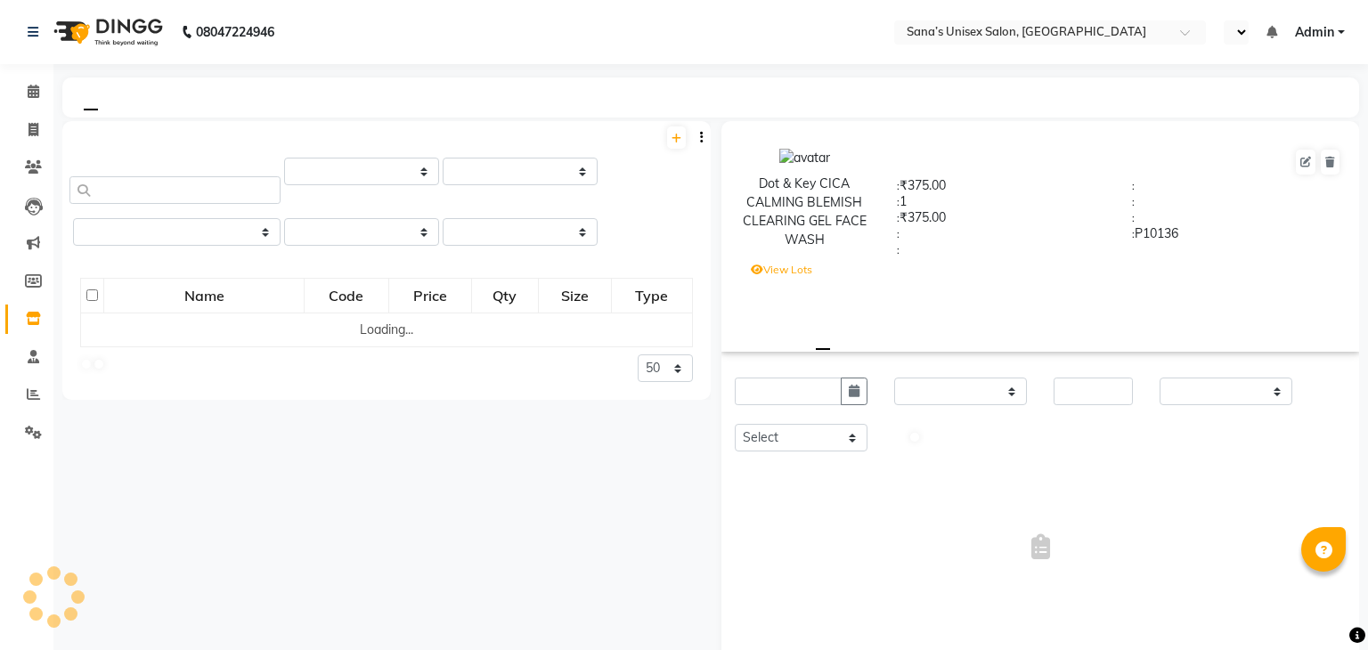
select select
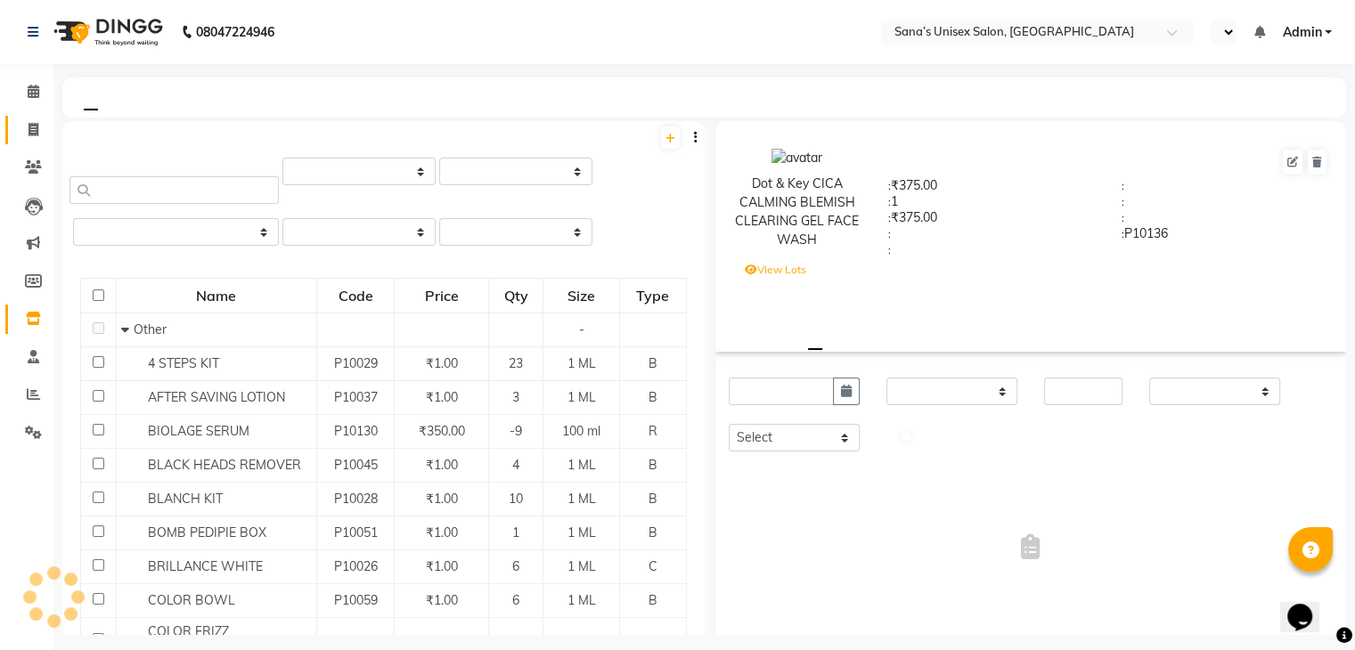
click at [37, 133] on icon at bounding box center [34, 129] width 10 height 13
select select "6091"
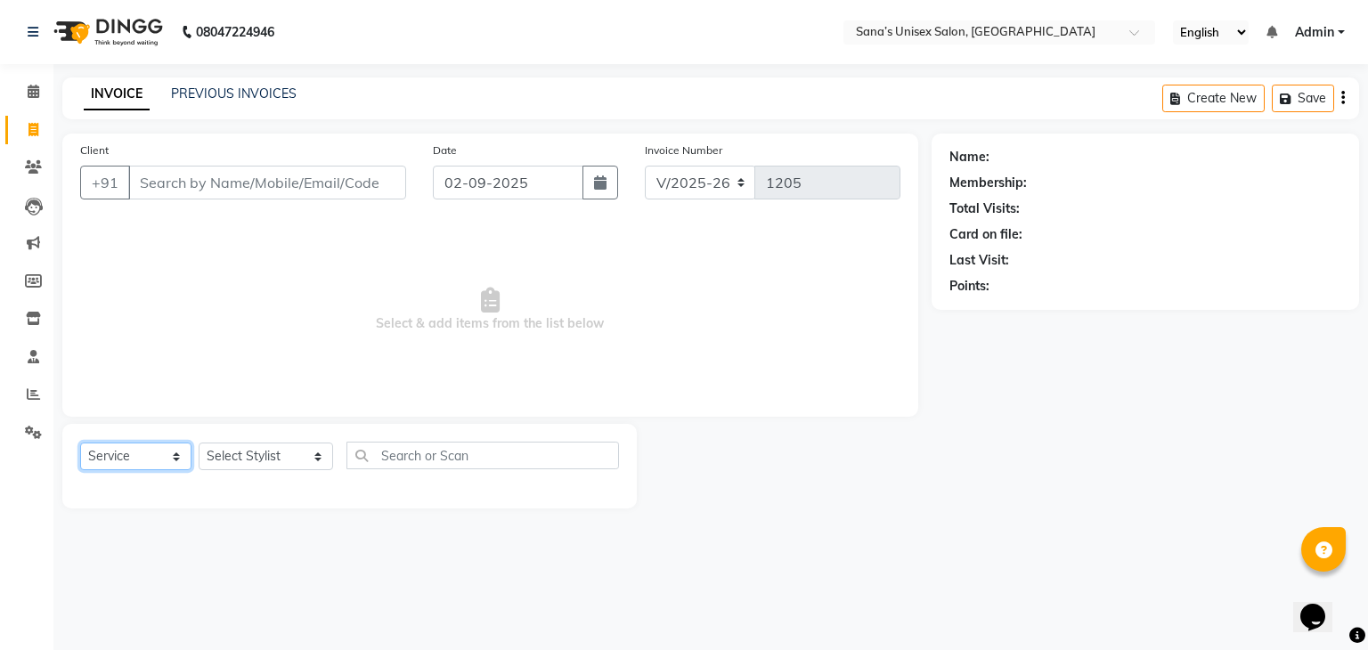
click at [156, 461] on select "Select Service Product Membership Package Voucher Prepaid Gift Card" at bounding box center [135, 457] width 111 height 28
select select "product"
click at [80, 444] on select "Select Service Product Membership Package Voucher Prepaid Gift Card" at bounding box center [135, 457] width 111 height 28
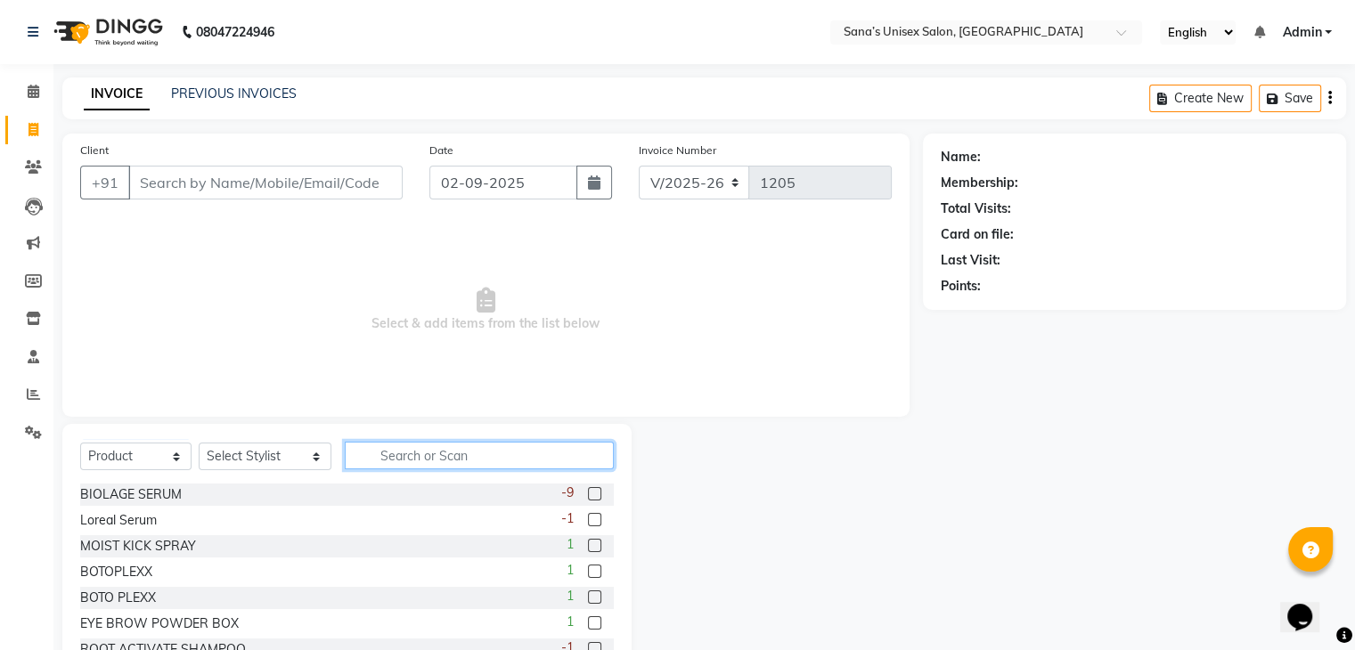
click at [374, 463] on input "text" at bounding box center [479, 456] width 268 height 28
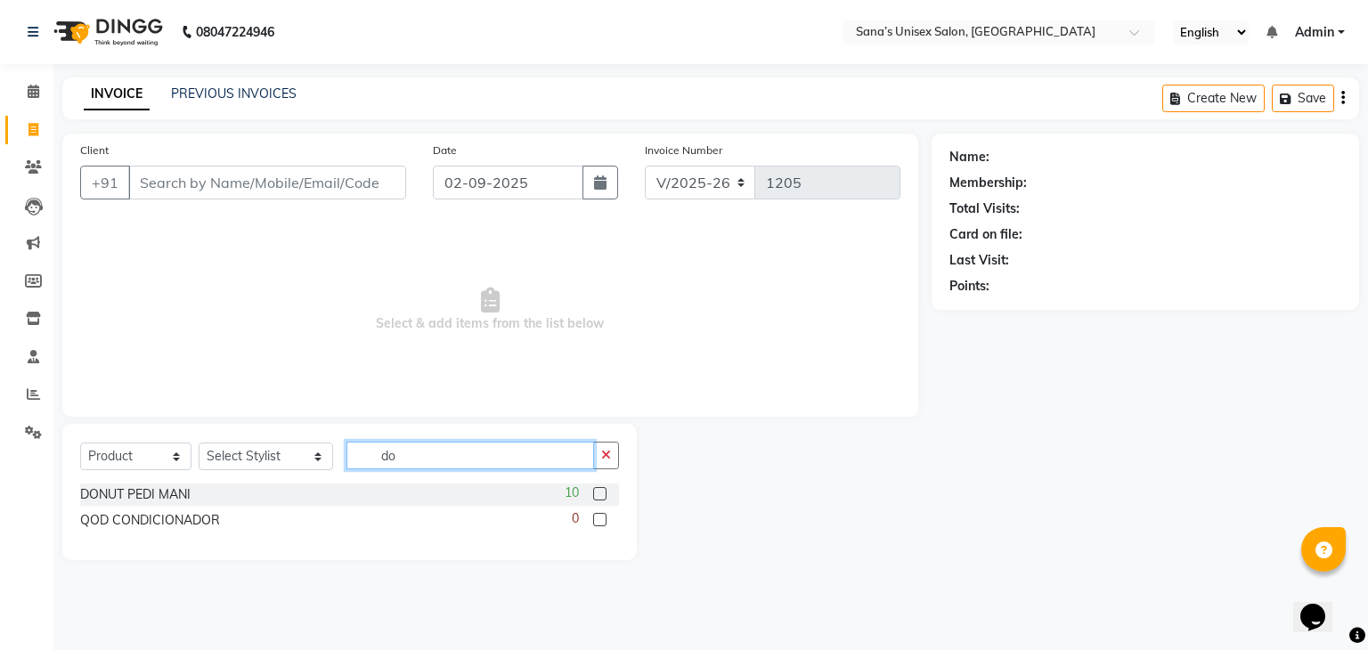
type input "d"
type input "c"
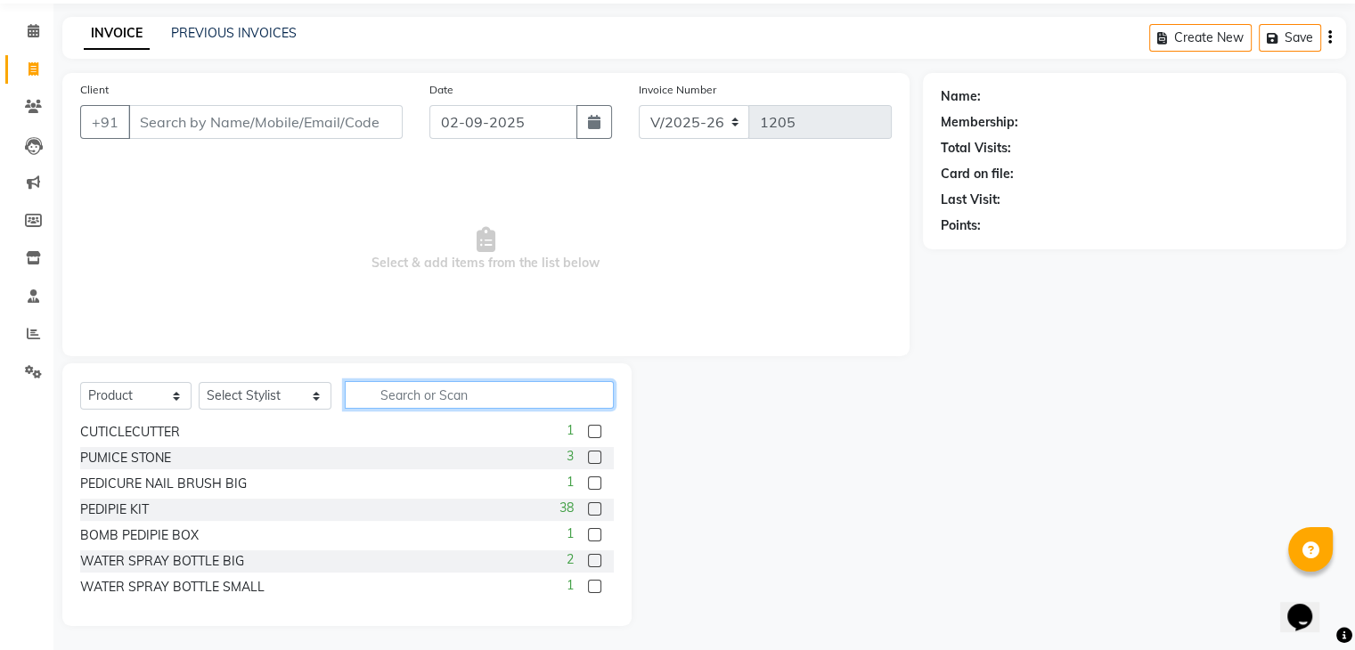
scroll to position [64, 0]
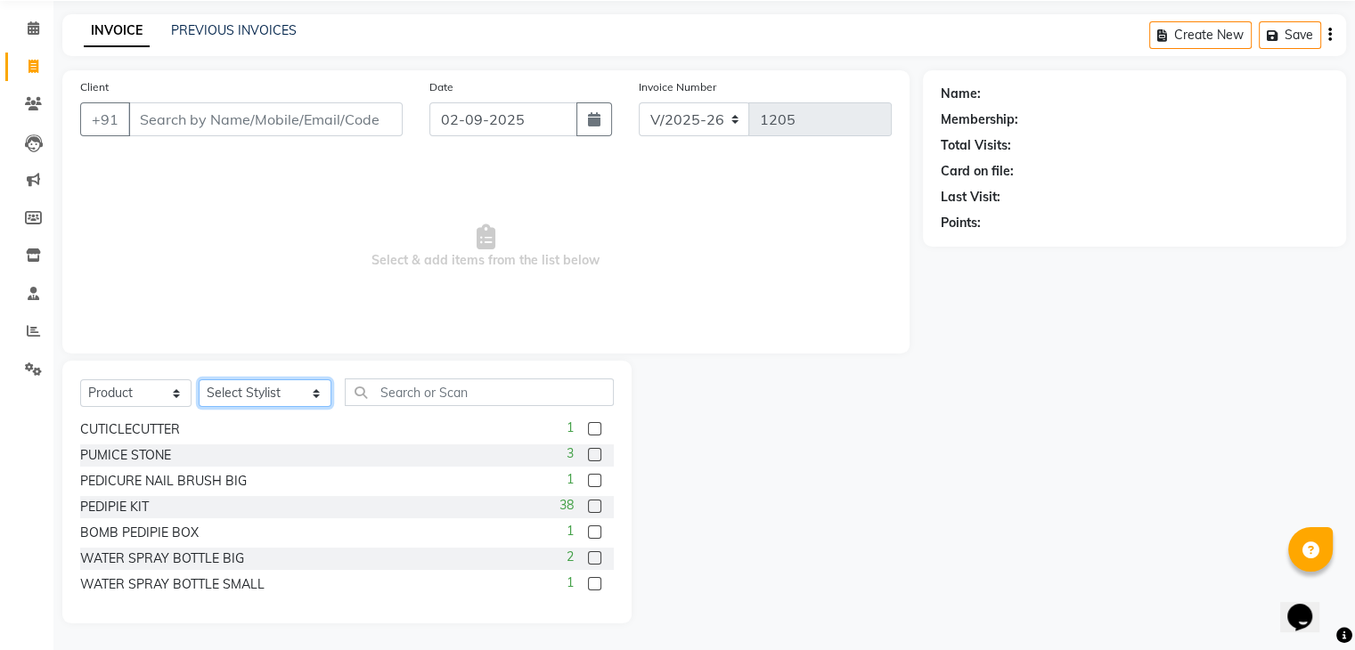
click at [232, 393] on select "Select Stylist anjali beauty MADHU MUTHU MARI (BEAUTY THERAPIST) NANDHINI Nivet…" at bounding box center [265, 394] width 133 height 28
select select "73956"
click at [199, 380] on select "Select Stylist anjali beauty MADHU MUTHU MARI (BEAUTY THERAPIST) NANDHINI Nivet…" at bounding box center [265, 394] width 133 height 28
click at [375, 395] on input "text" at bounding box center [479, 393] width 268 height 28
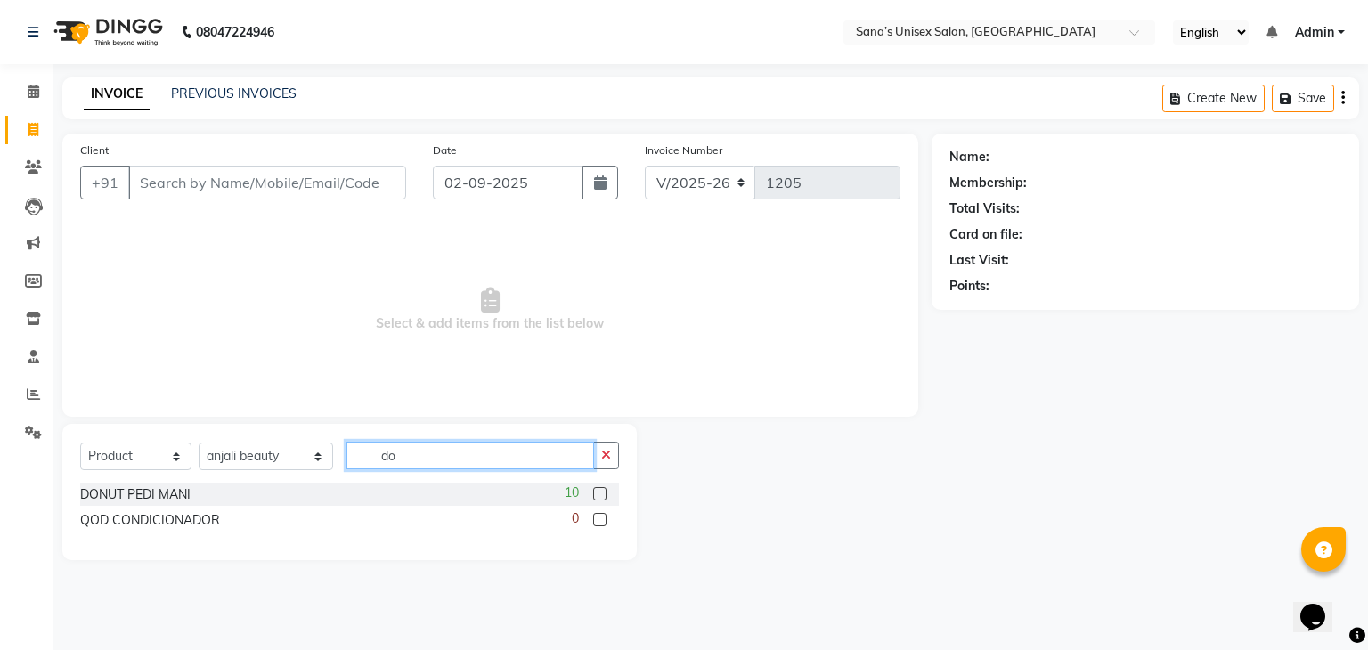
type input "d"
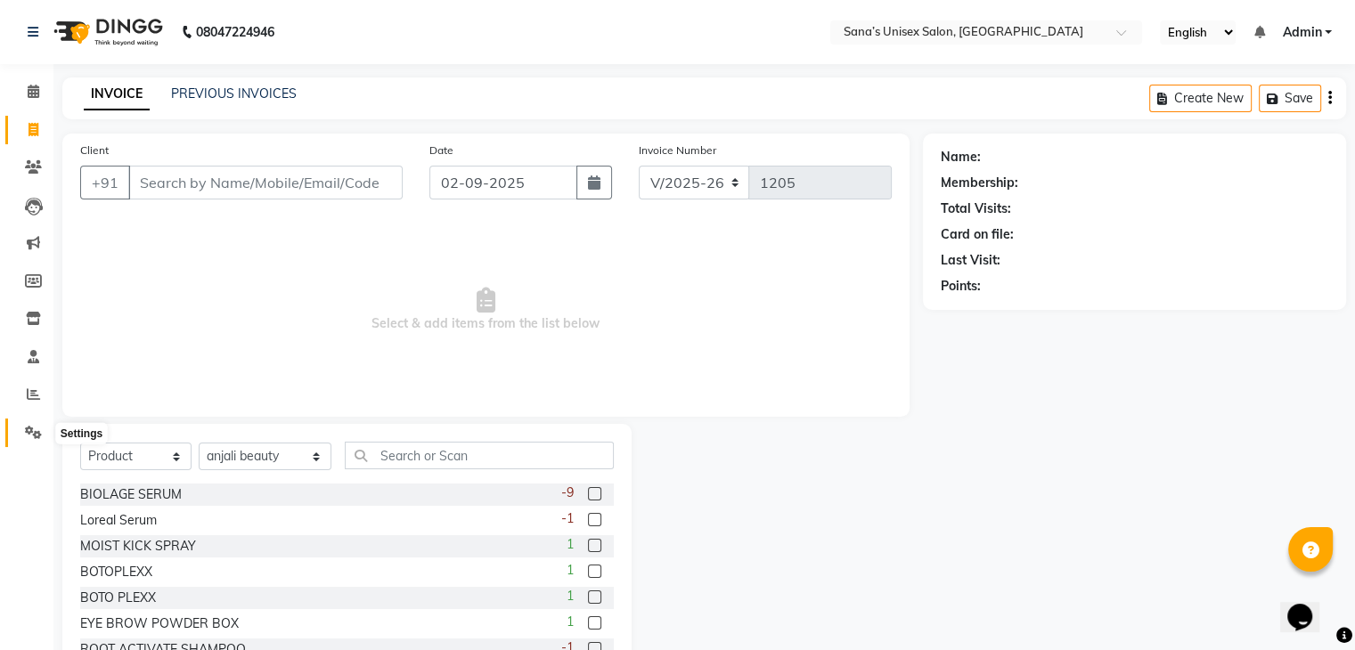
click at [45, 432] on span at bounding box center [33, 433] width 31 height 20
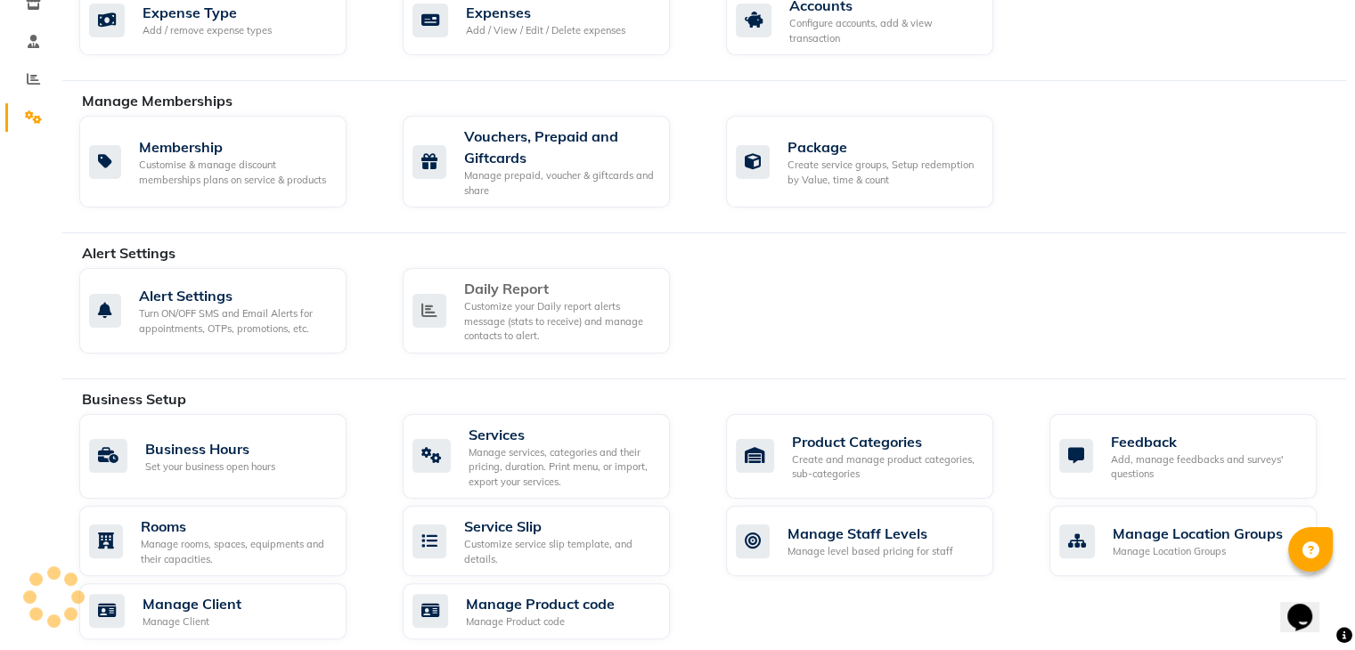
scroll to position [535, 0]
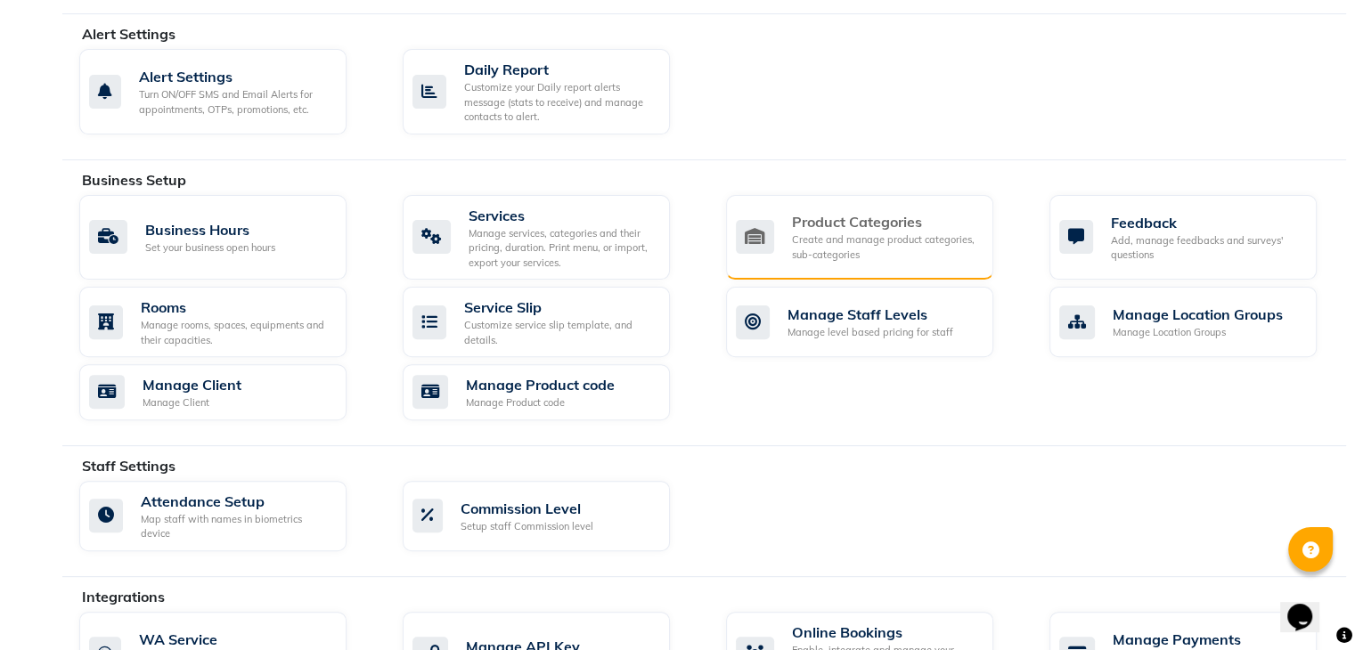
click at [941, 251] on div "Create and manage product categories, sub-categories" at bounding box center [885, 247] width 187 height 29
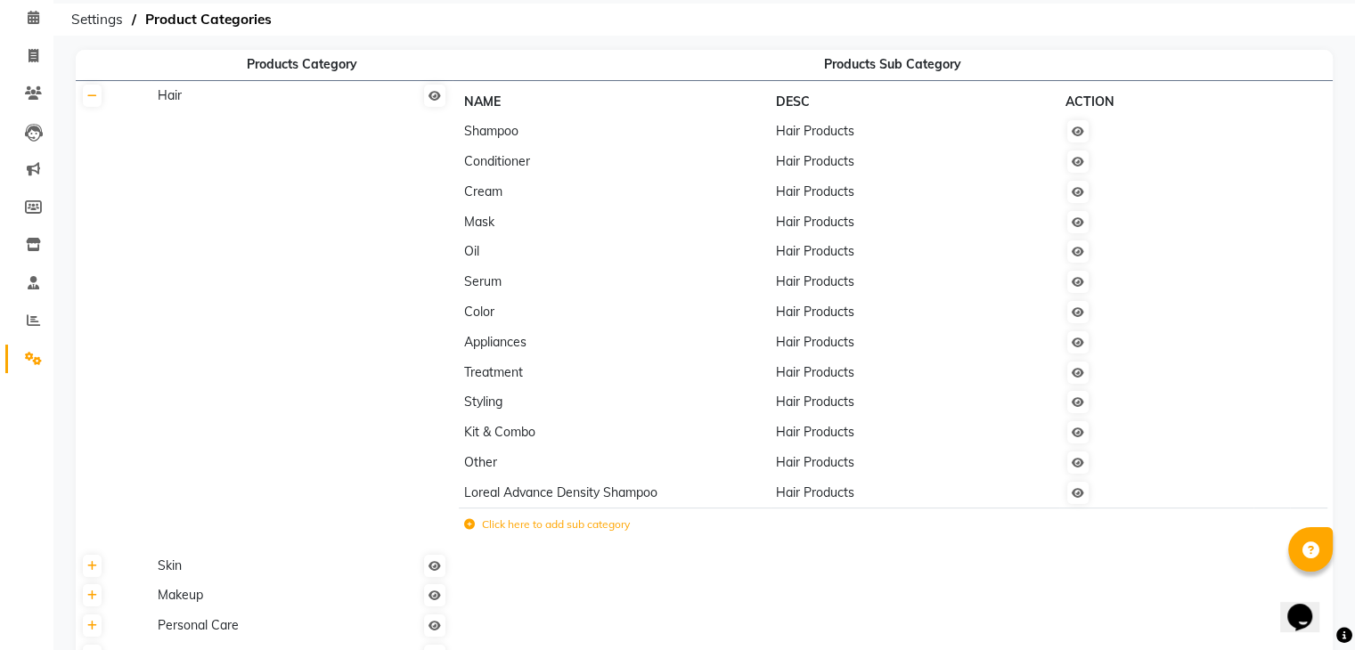
scroll to position [65, 0]
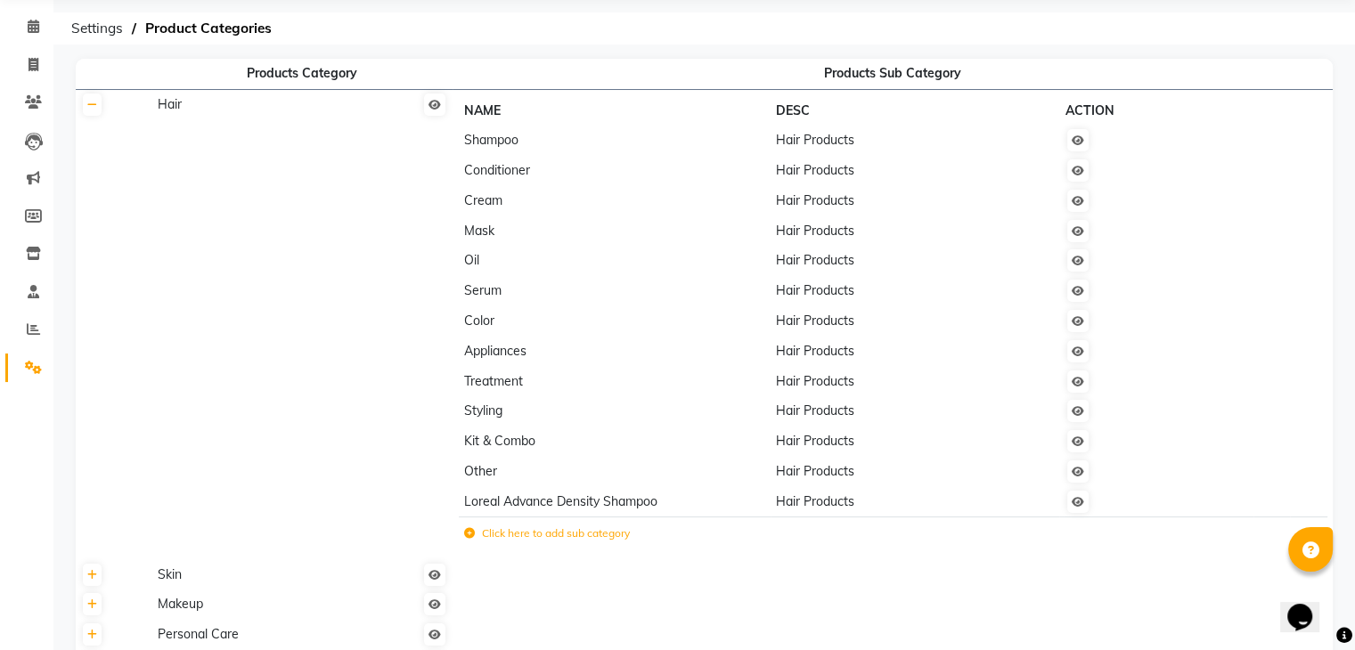
click at [474, 535] on icon at bounding box center [469, 533] width 11 height 11
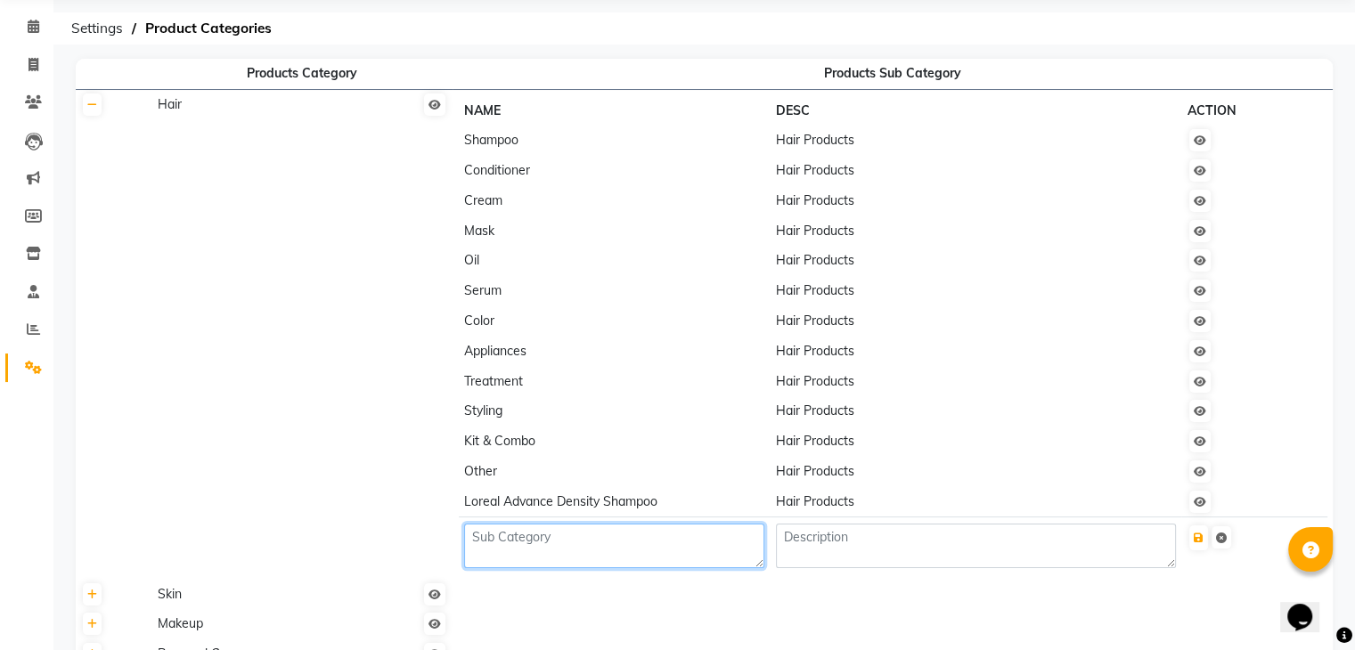
click at [474, 535] on textarea at bounding box center [614, 546] width 300 height 45
click at [300, 345] on td "Hair" at bounding box center [301, 334] width 301 height 490
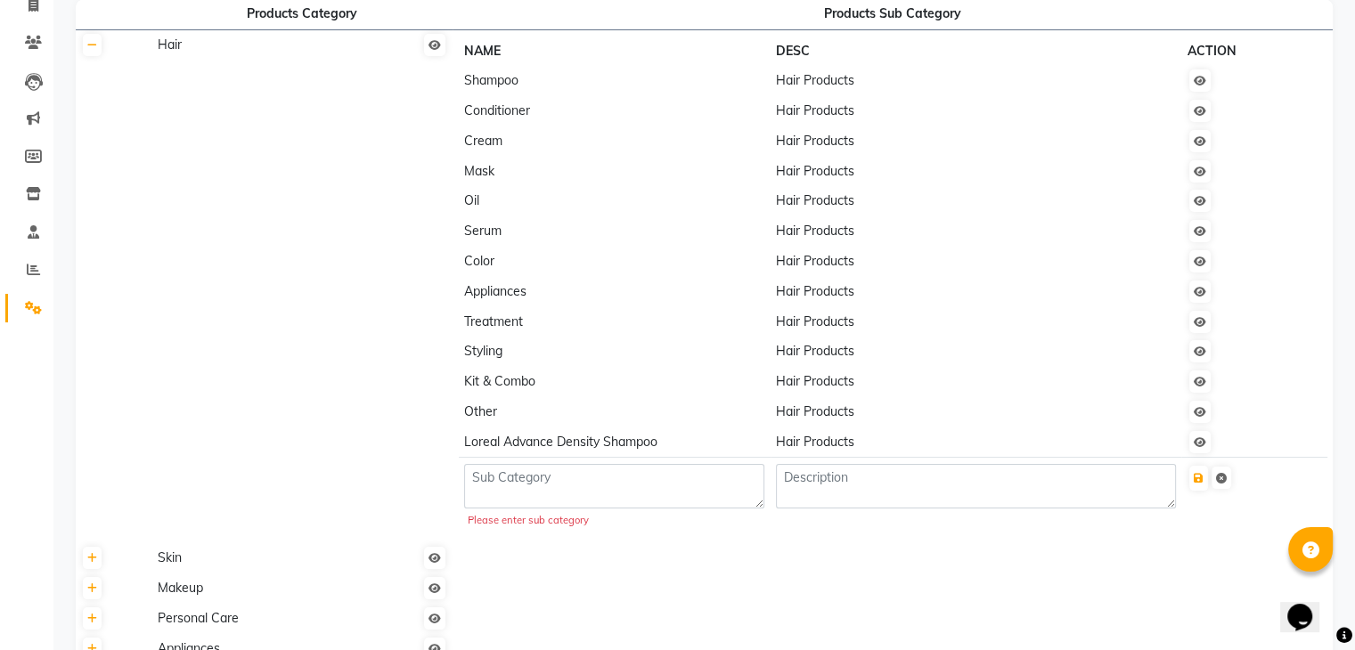
scroll to position [332, 0]
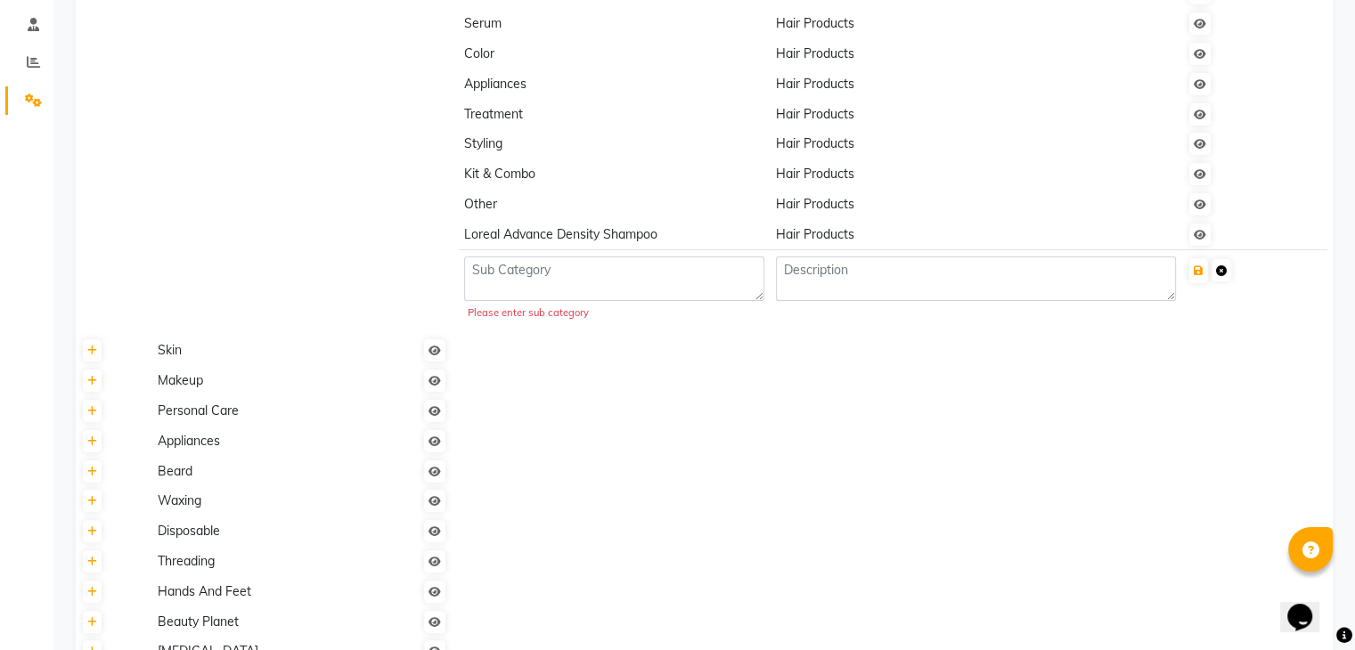
click at [1219, 271] on icon at bounding box center [1221, 271] width 11 height 11
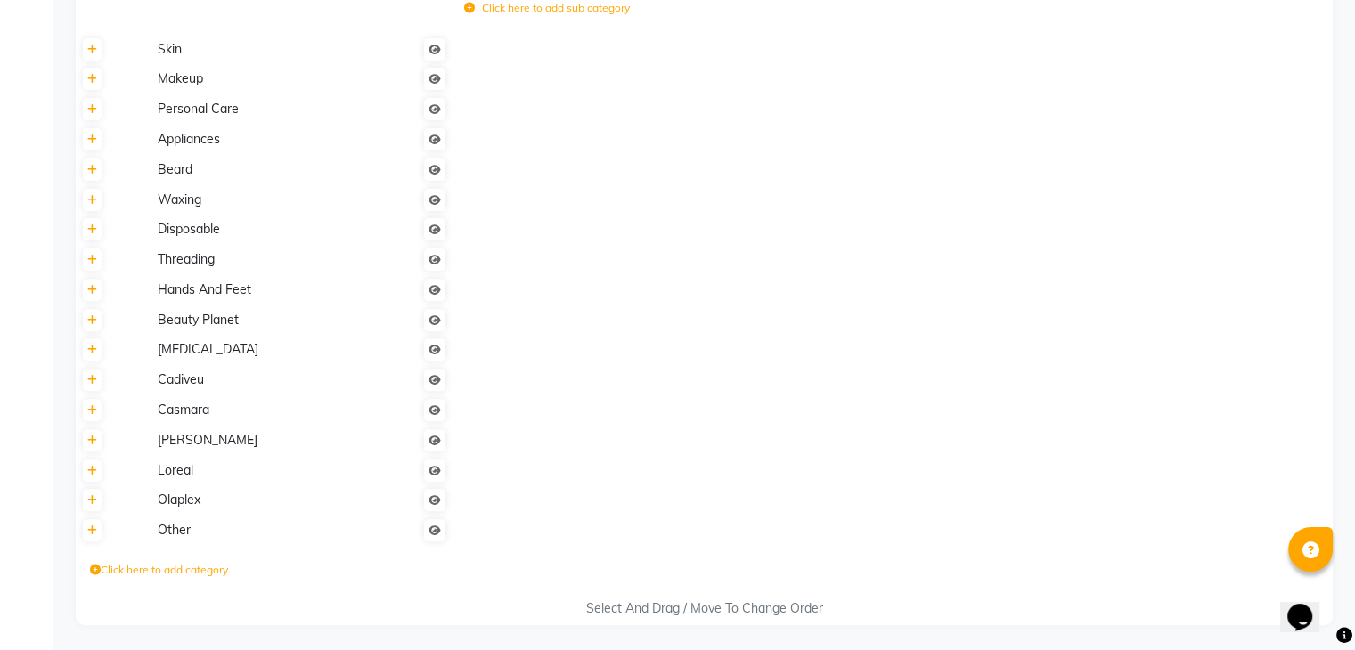
scroll to position [600, 0]
click at [94, 47] on icon at bounding box center [92, 48] width 10 height 11
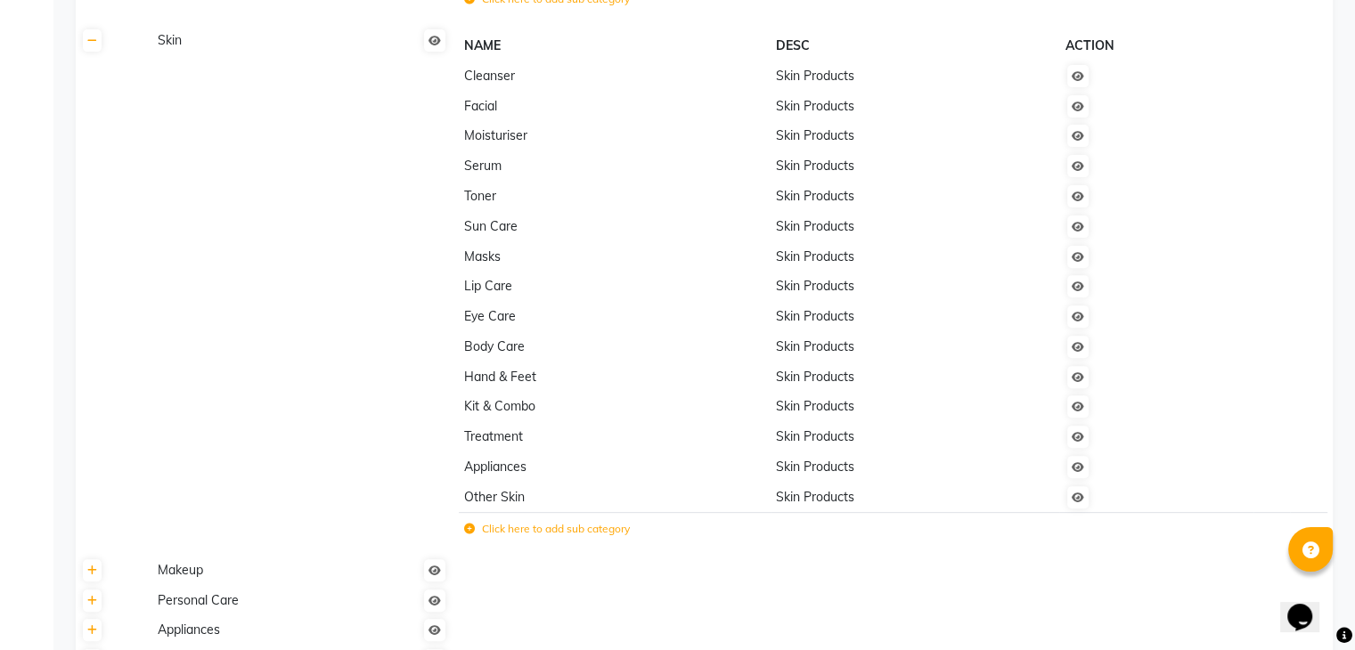
click at [471, 534] on icon at bounding box center [469, 529] width 11 height 11
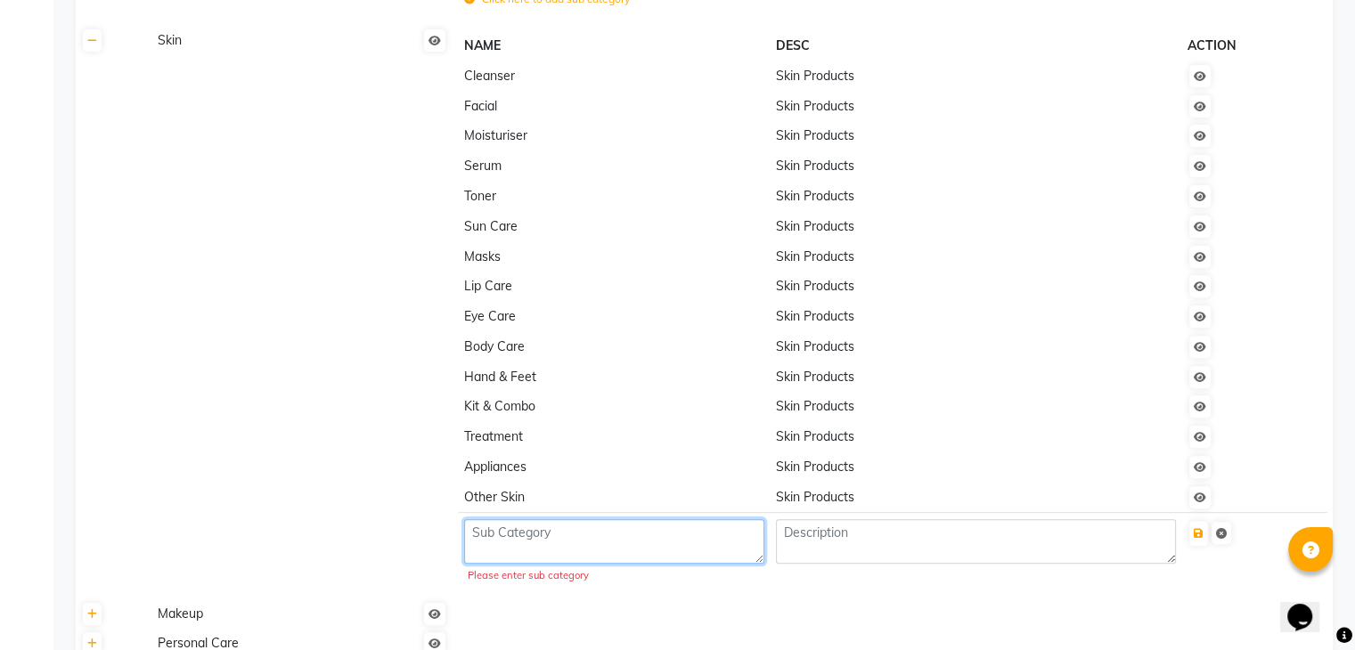
click at [477, 541] on textarea at bounding box center [614, 541] width 300 height 45
click at [474, 89] on td "Cleanser" at bounding box center [615, 76] width 312 height 30
click at [517, 551] on textarea at bounding box center [614, 541] width 300 height 45
type textarea "Face Wash"
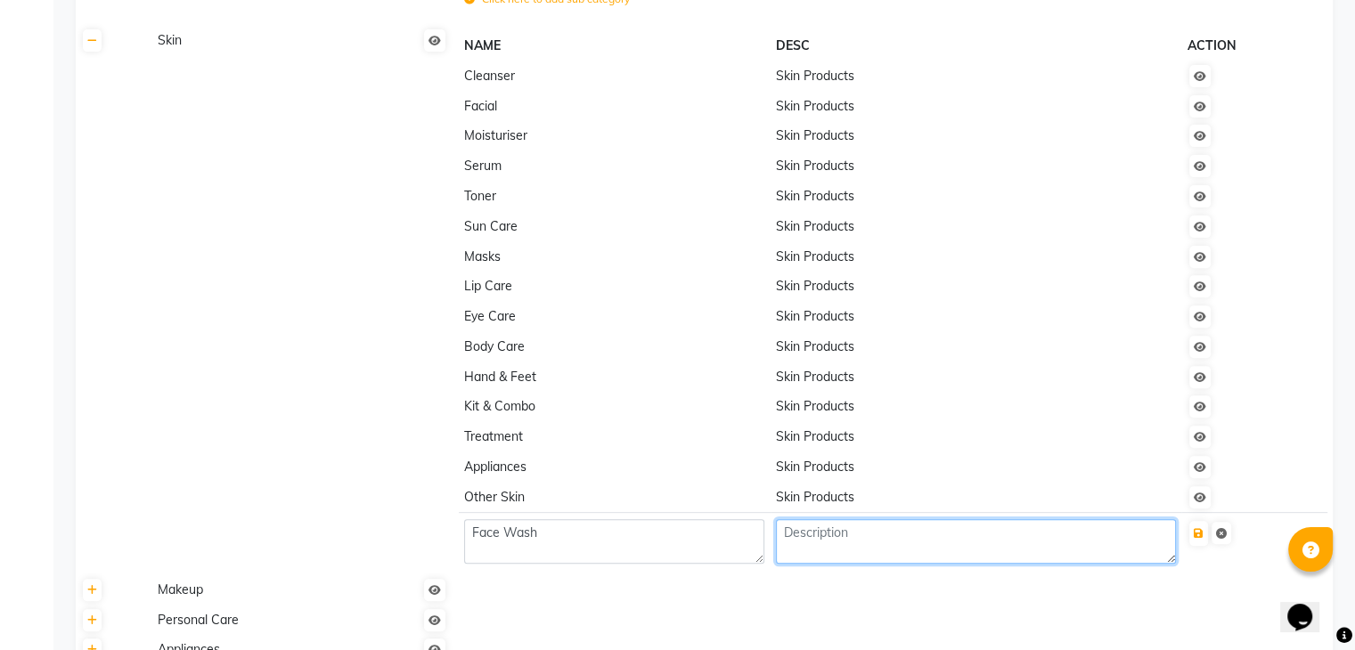
click at [827, 551] on textarea at bounding box center [976, 541] width 400 height 45
type textarea "Skin Products"
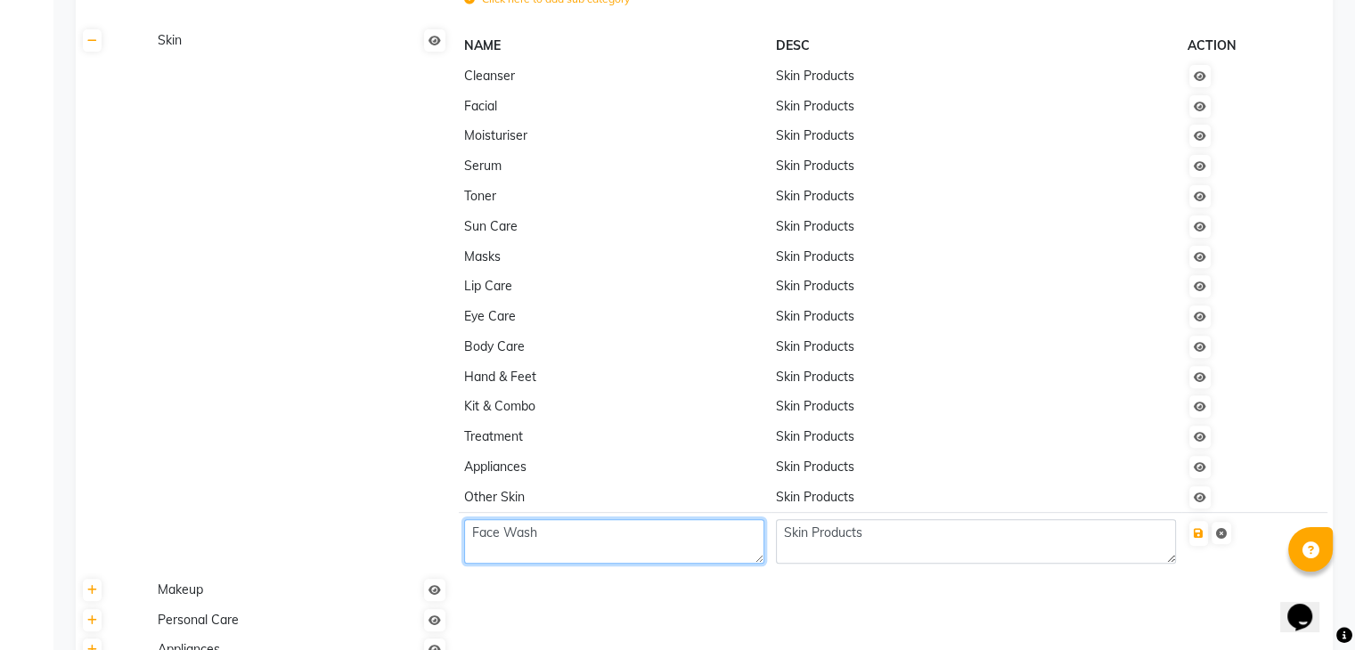
click at [474, 532] on textarea "Face Wash" at bounding box center [614, 541] width 300 height 45
type textarea "Dot & Key CICA CALMING BLEMISH CLEARING GEL FACE WASH"
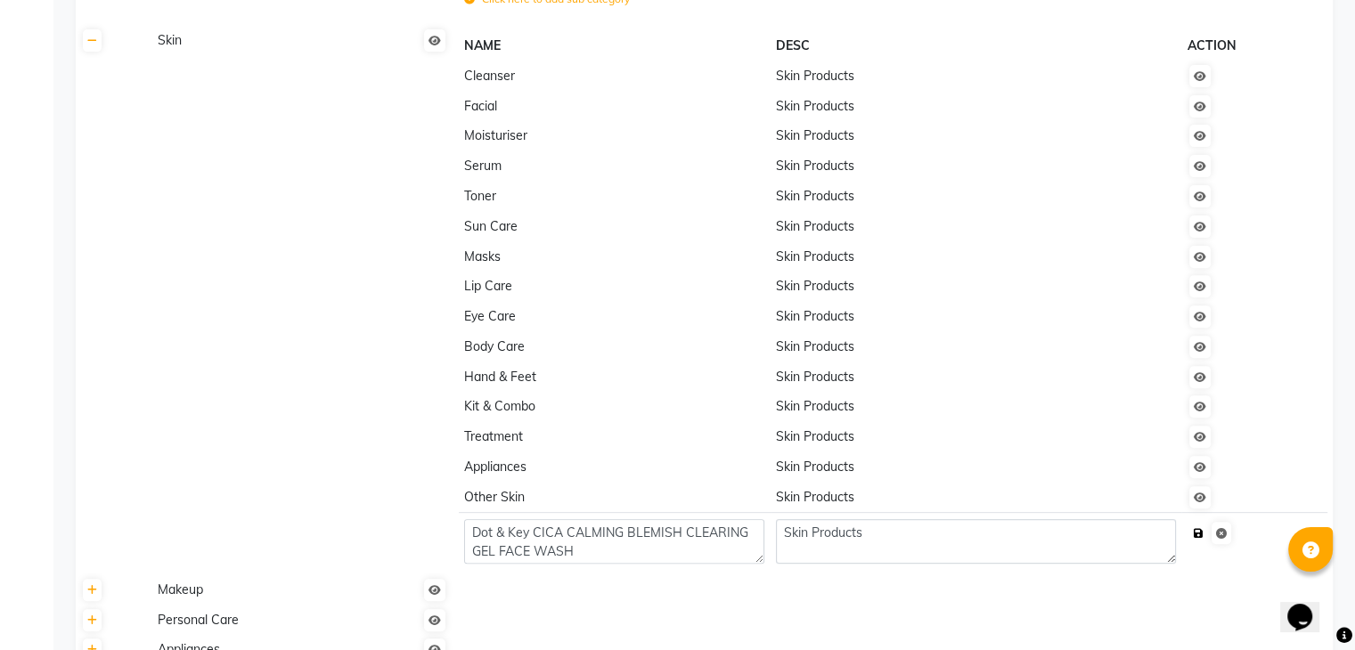
click at [1199, 539] on icon "submit" at bounding box center [1199, 533] width 10 height 11
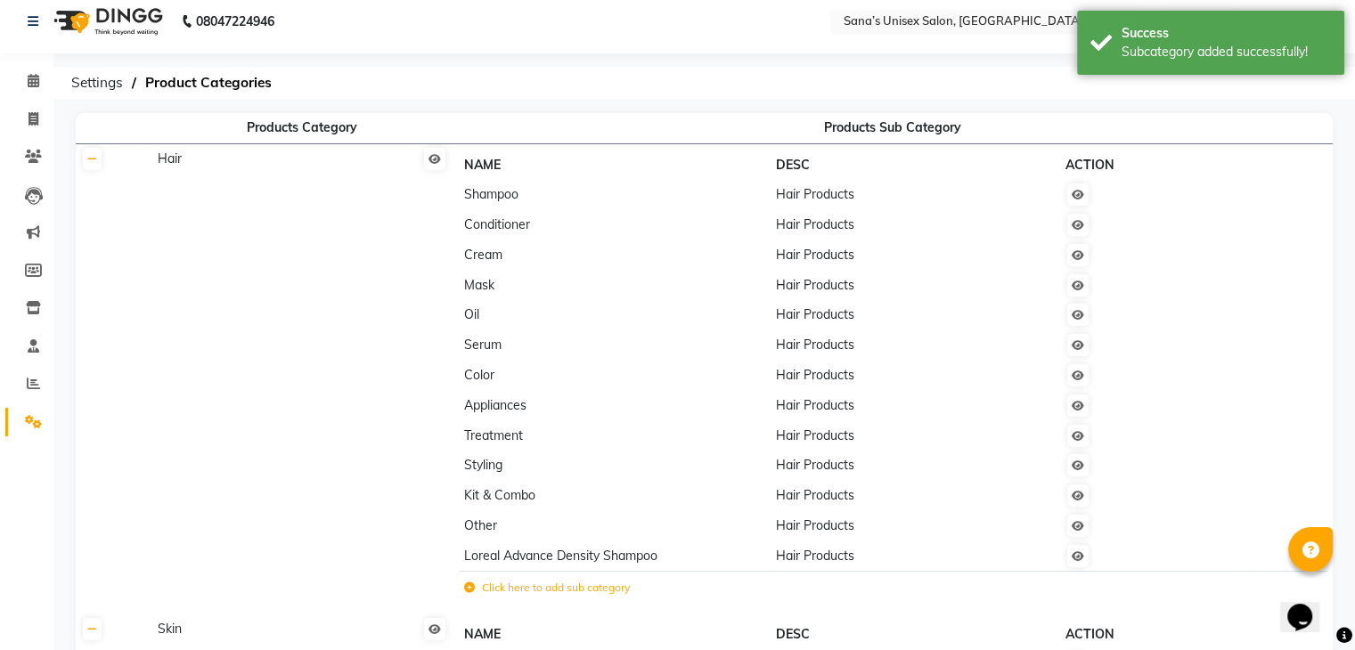
scroll to position [0, 0]
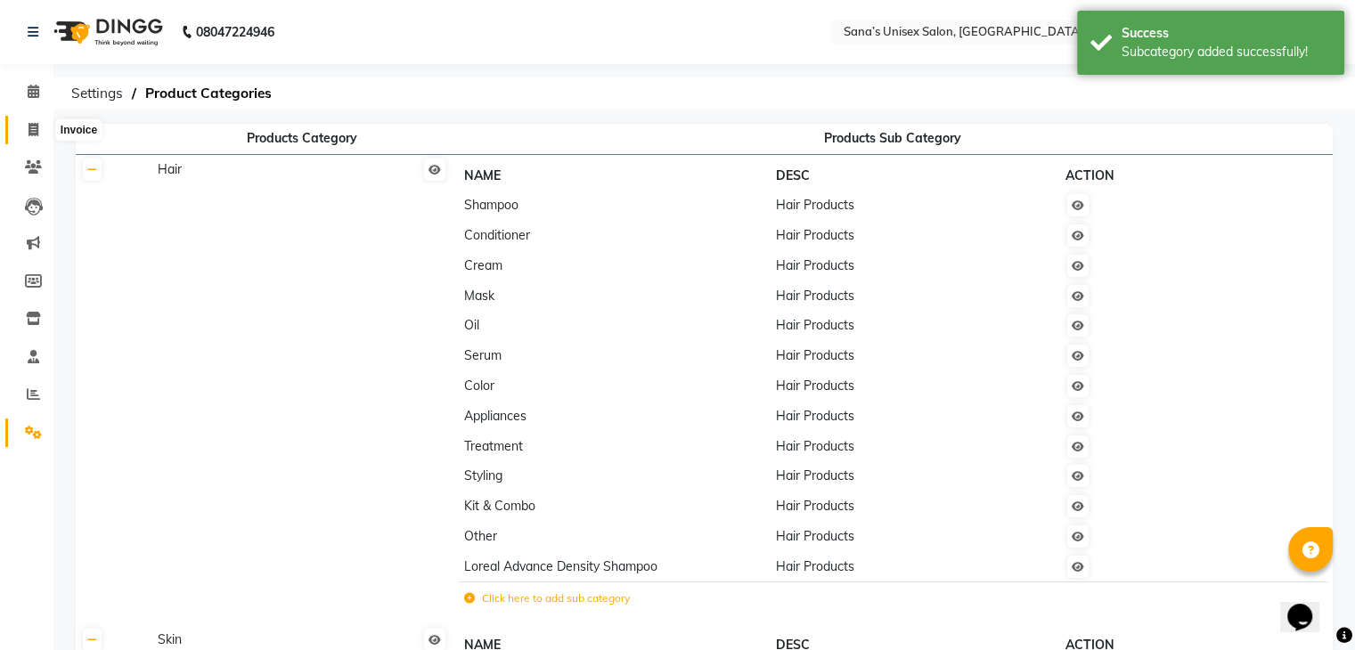
click at [31, 128] on icon at bounding box center [34, 129] width 10 height 13
select select "service"
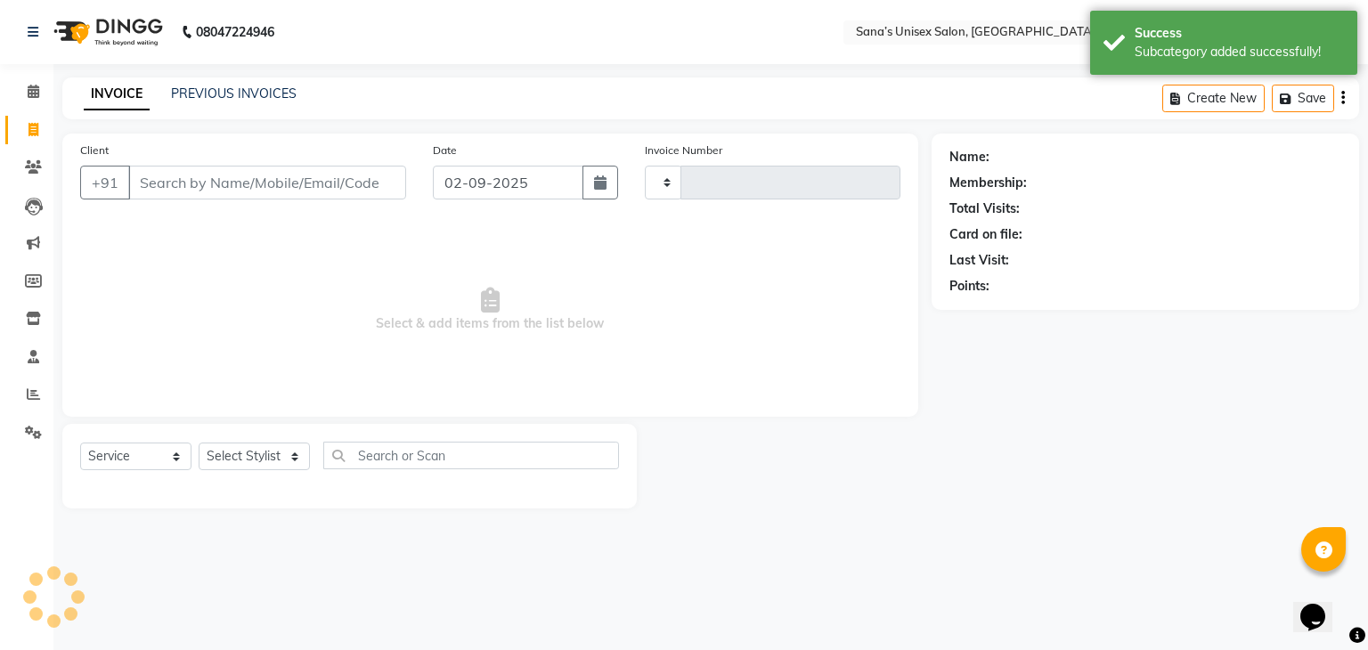
type input "1205"
select select "6091"
click at [180, 463] on select "Select Service Product Membership Package Voucher Prepaid Gift Card" at bounding box center [135, 457] width 111 height 28
select select "product"
click at [80, 444] on select "Select Service Product Membership Package Voucher Prepaid Gift Card" at bounding box center [135, 457] width 111 height 28
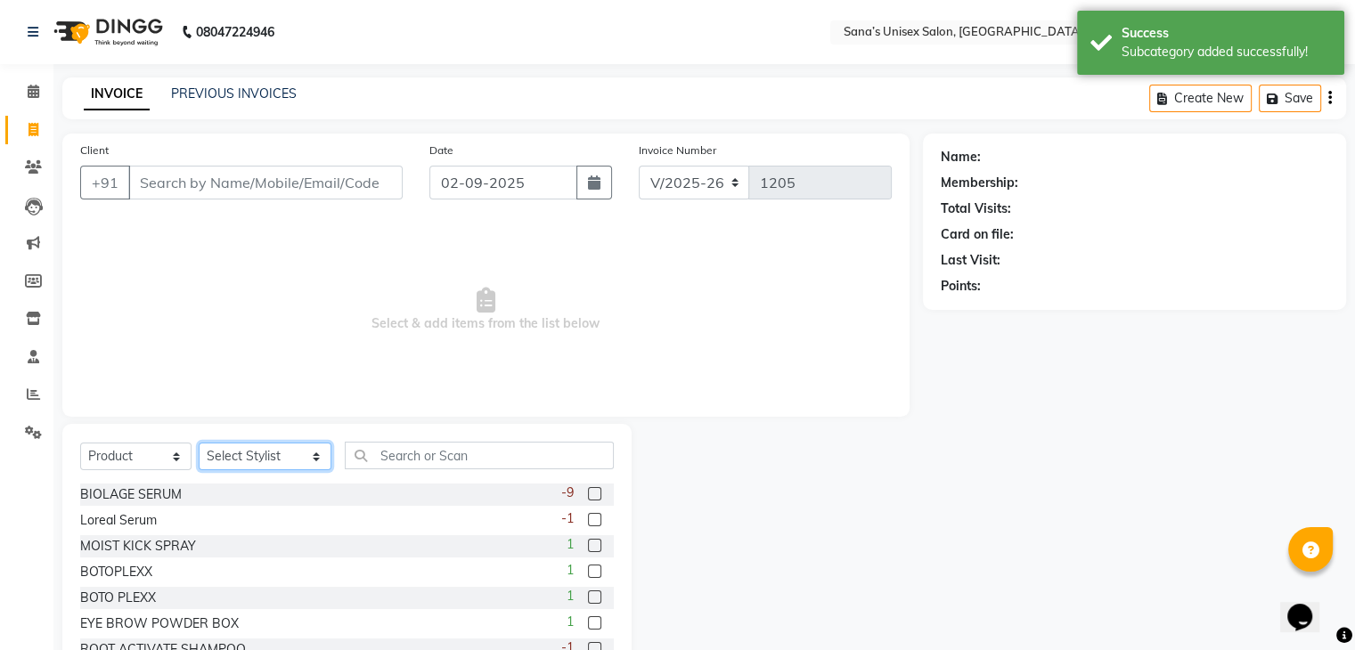
click at [257, 464] on select "Select Stylist anjali beauty MADHU [PERSON_NAME] (BEAUTY THERAPIST) [PERSON_NAM…" at bounding box center [265, 457] width 133 height 28
select select "45605"
click at [199, 444] on select "Select Stylist anjali beauty MADHU [PERSON_NAME] (BEAUTY THERAPIST) [PERSON_NAM…" at bounding box center [265, 457] width 133 height 28
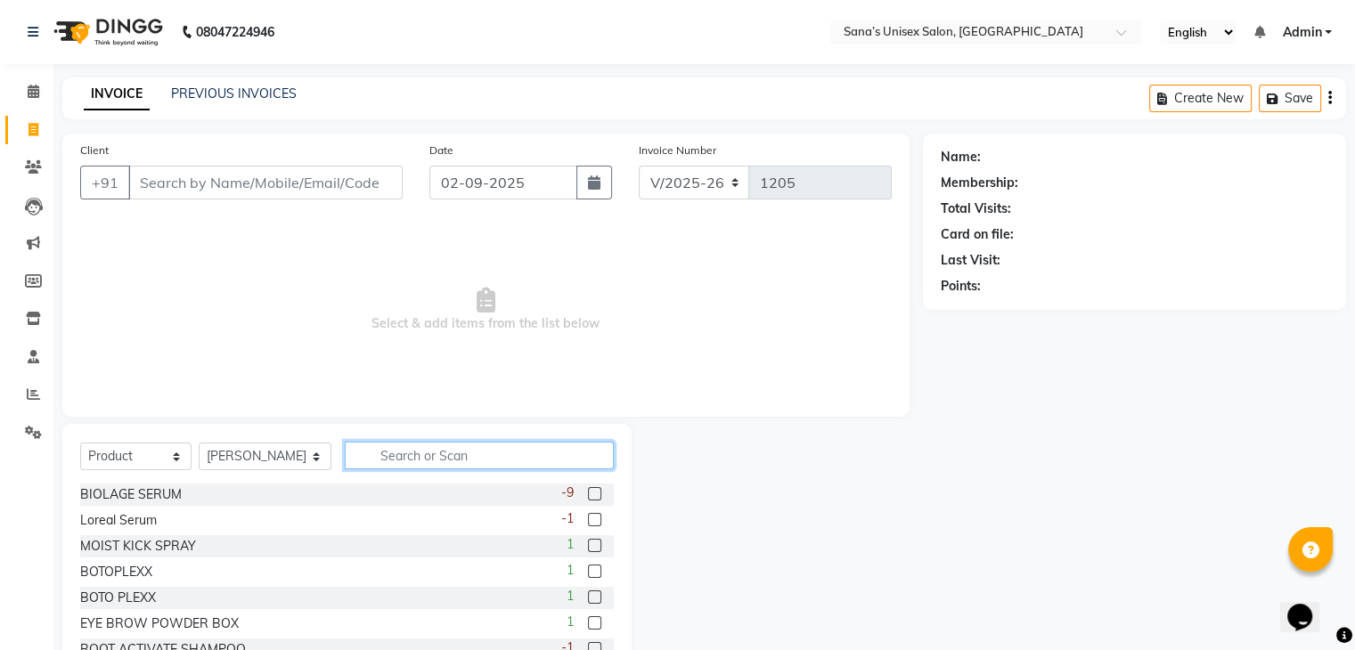
click at [380, 462] on input "text" at bounding box center [479, 456] width 268 height 28
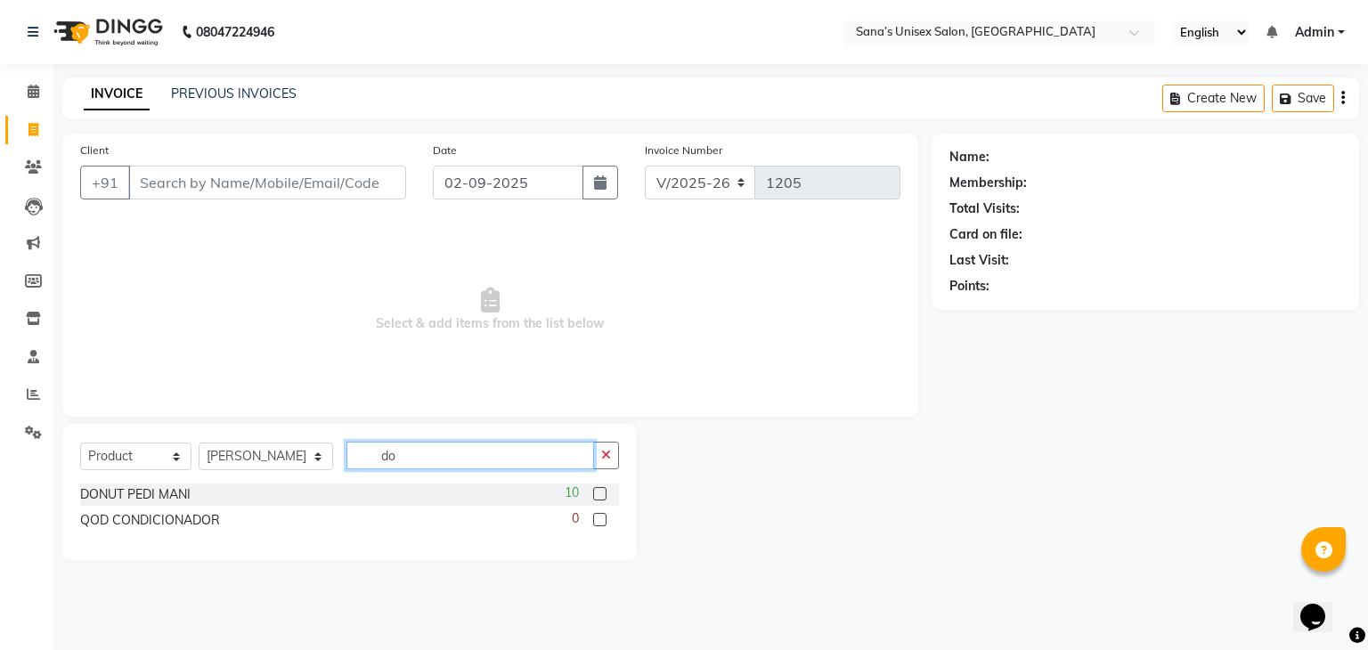
type input "d"
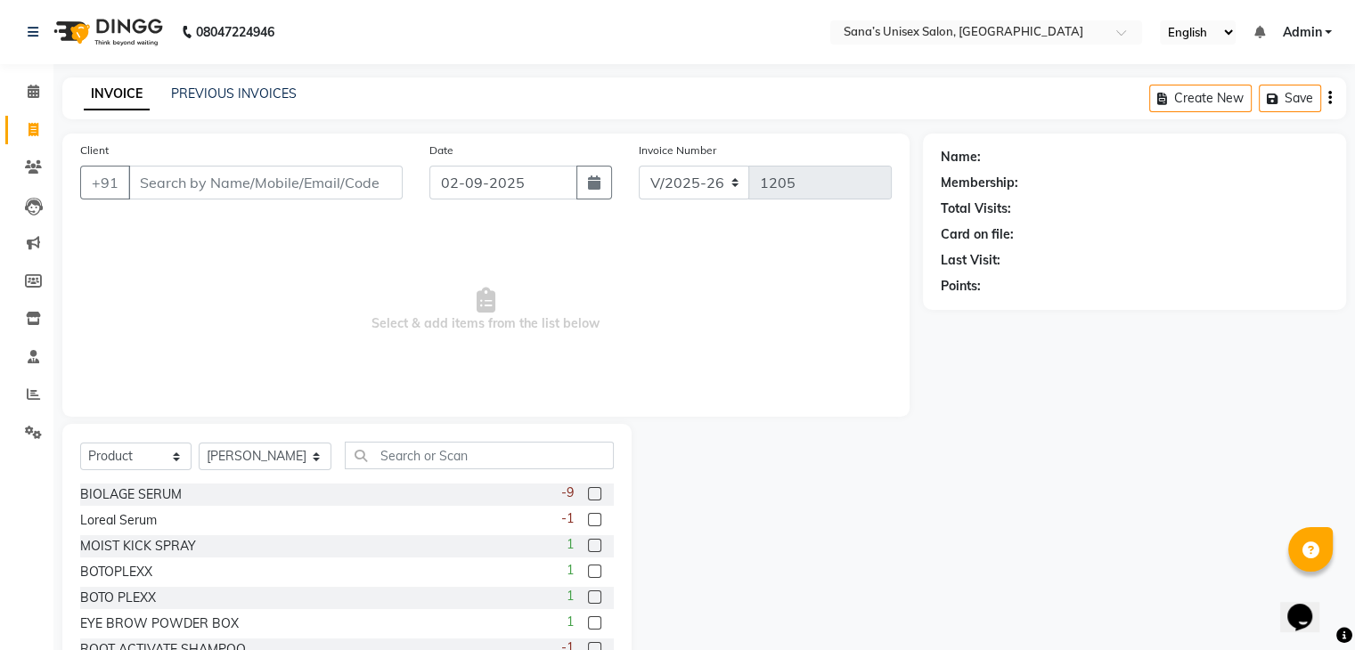
click at [434, 470] on div "Select Service Product Membership Package Voucher Prepaid Gift Card Select Styl…" at bounding box center [347, 463] width 534 height 42
click at [435, 457] on input "text" at bounding box center [479, 456] width 268 height 28
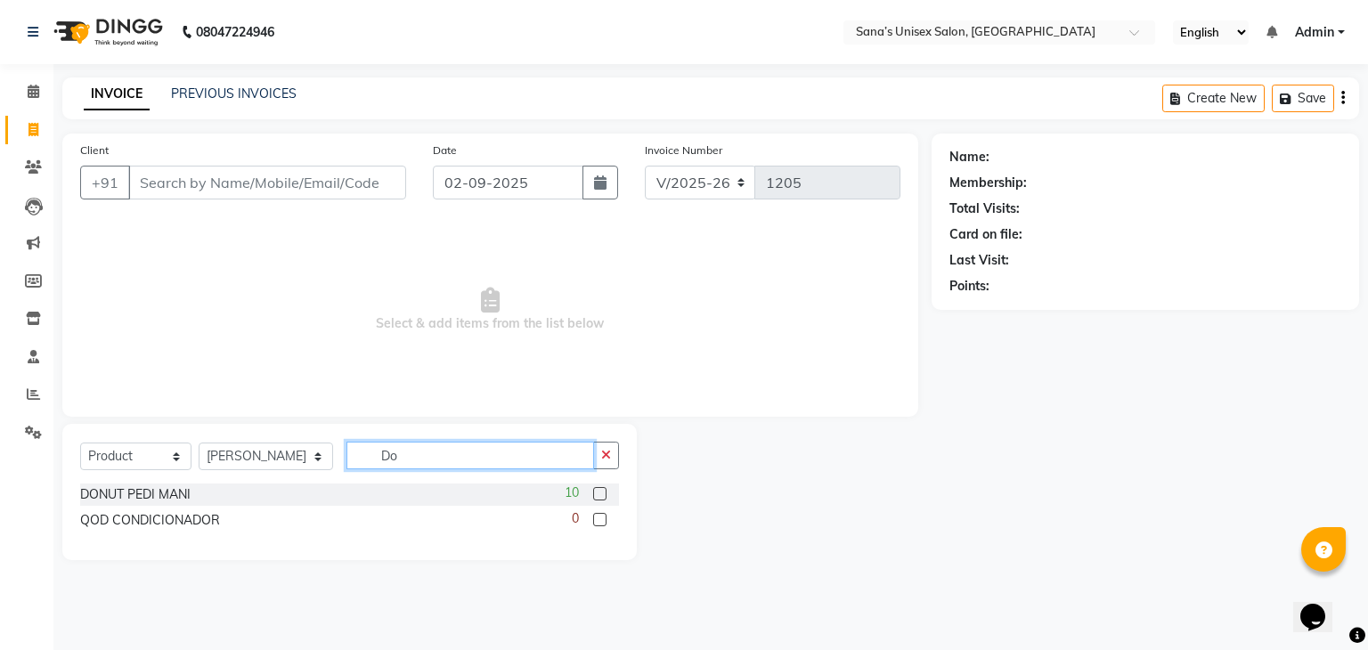
type input "Dot"
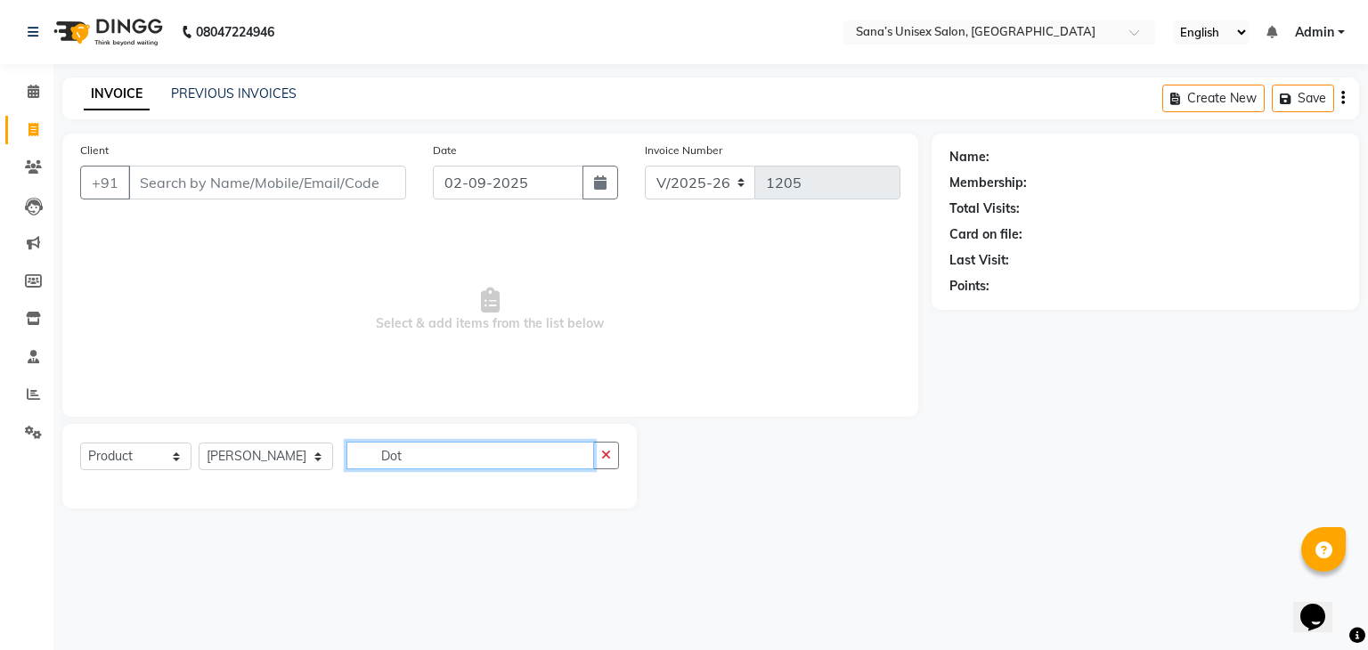
drag, startPoint x: 437, startPoint y: 452, endPoint x: 301, endPoint y: 456, distance: 135.5
click at [301, 456] on div "Select Service Product Membership Package Voucher Prepaid Gift Card Select Styl…" at bounding box center [349, 463] width 539 height 42
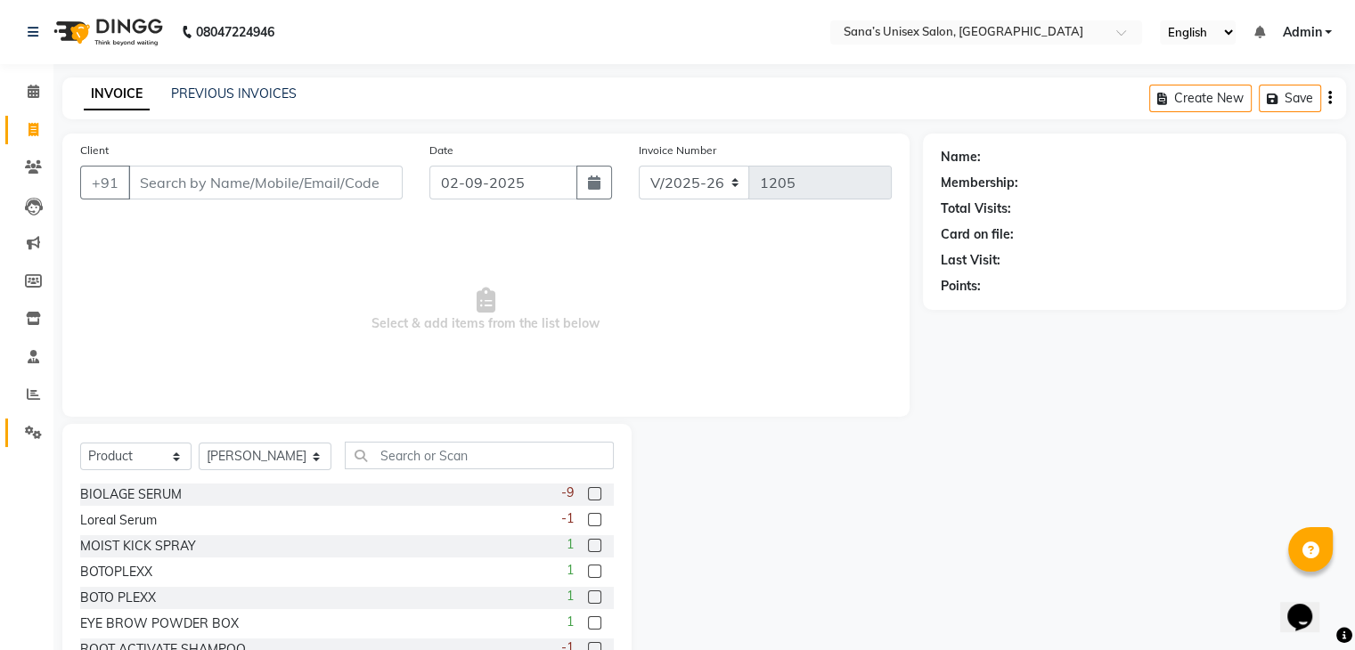
click at [25, 421] on link "Settings" at bounding box center [26, 433] width 43 height 29
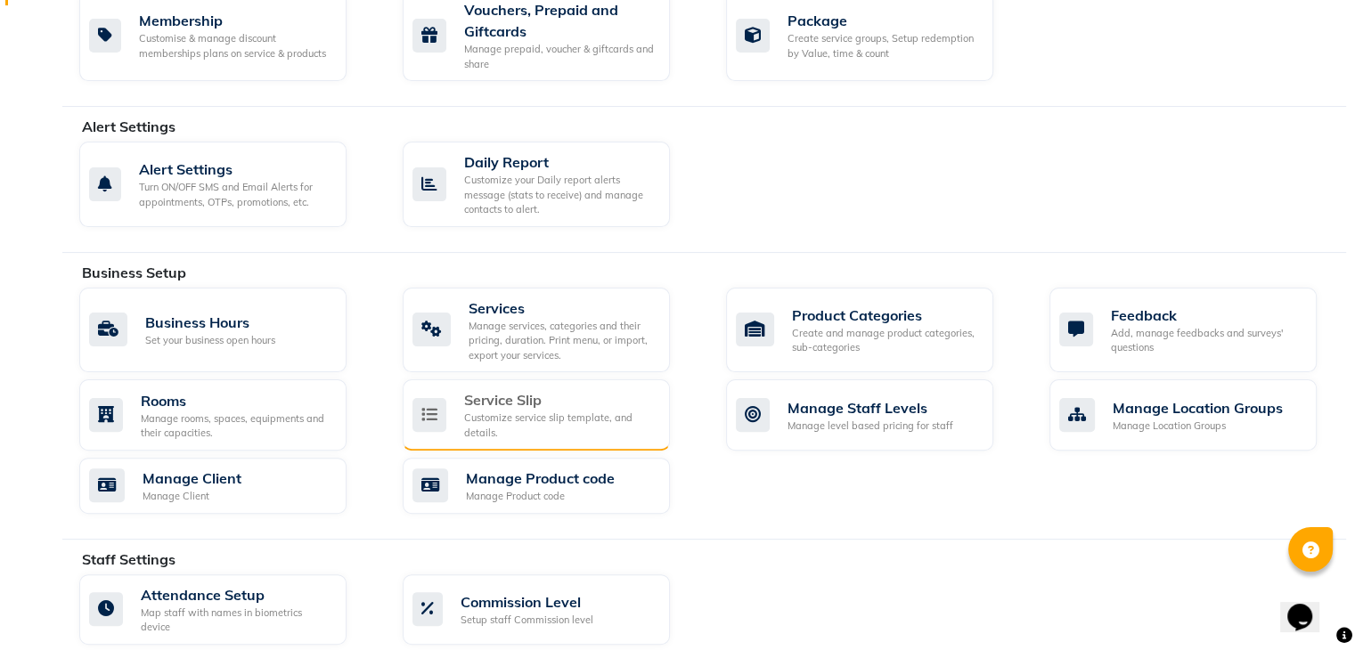
scroll to position [445, 0]
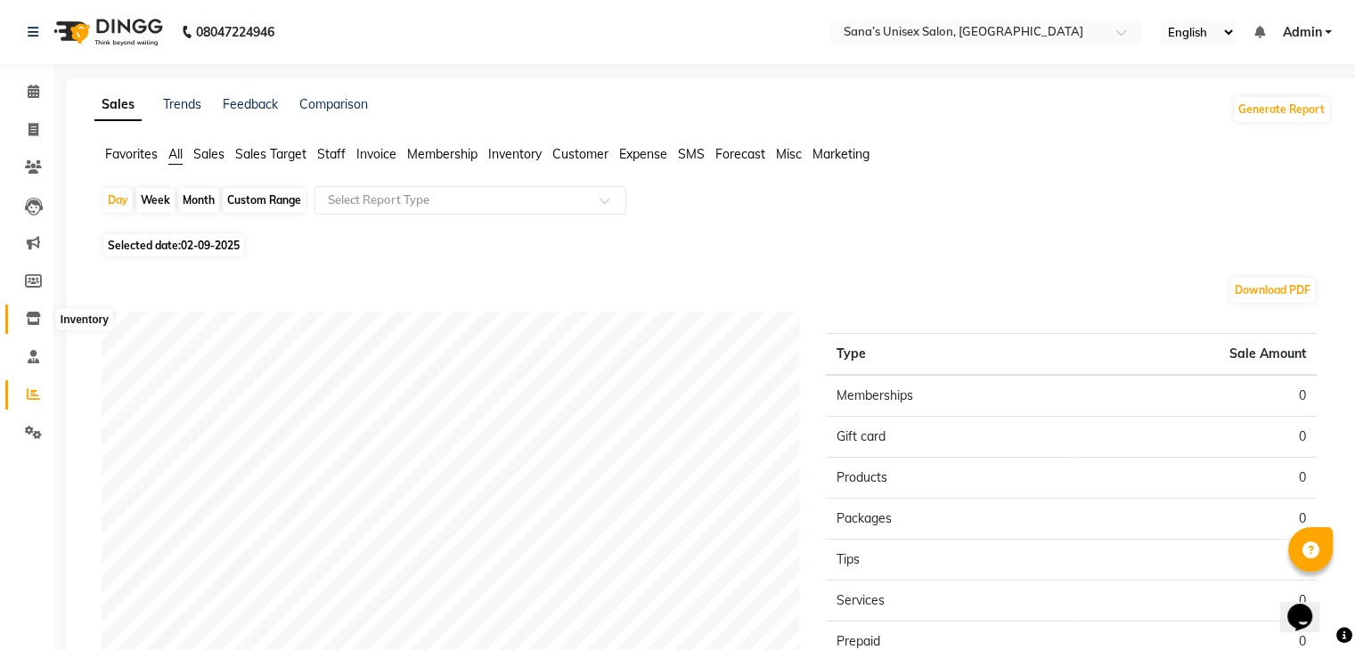
click at [32, 315] on icon at bounding box center [33, 318] width 15 height 13
select select
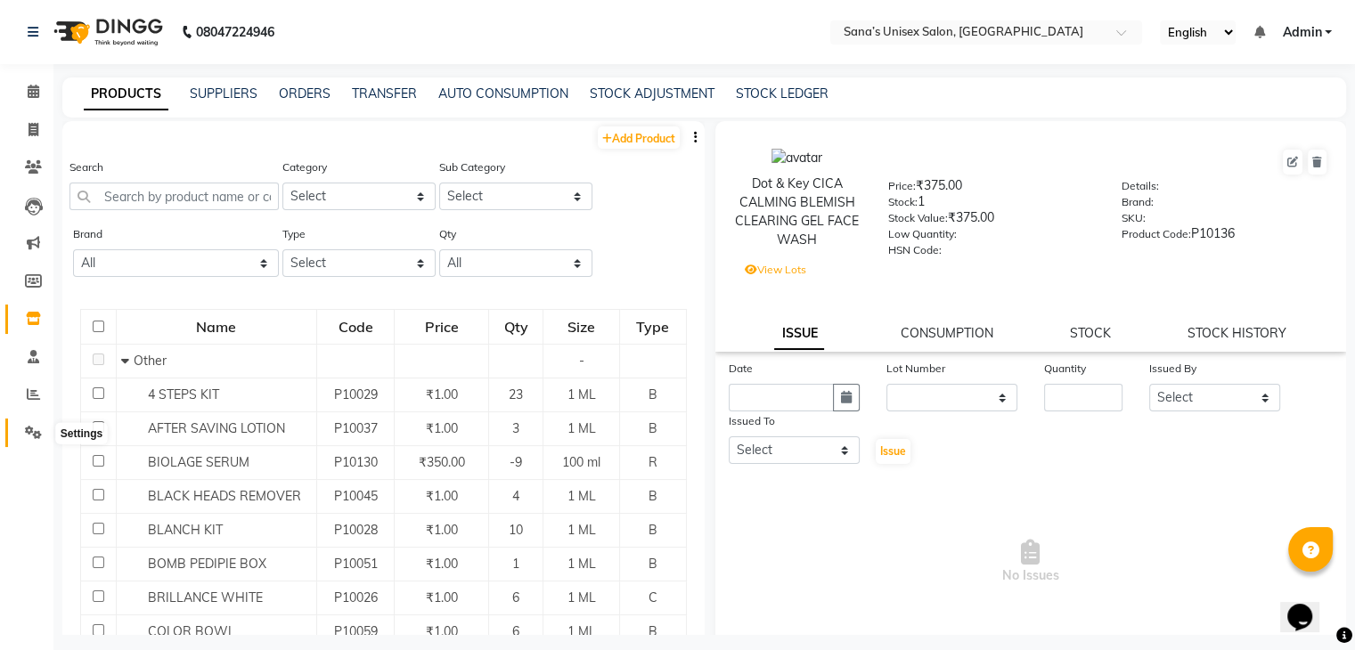
click at [25, 432] on icon at bounding box center [33, 432] width 17 height 13
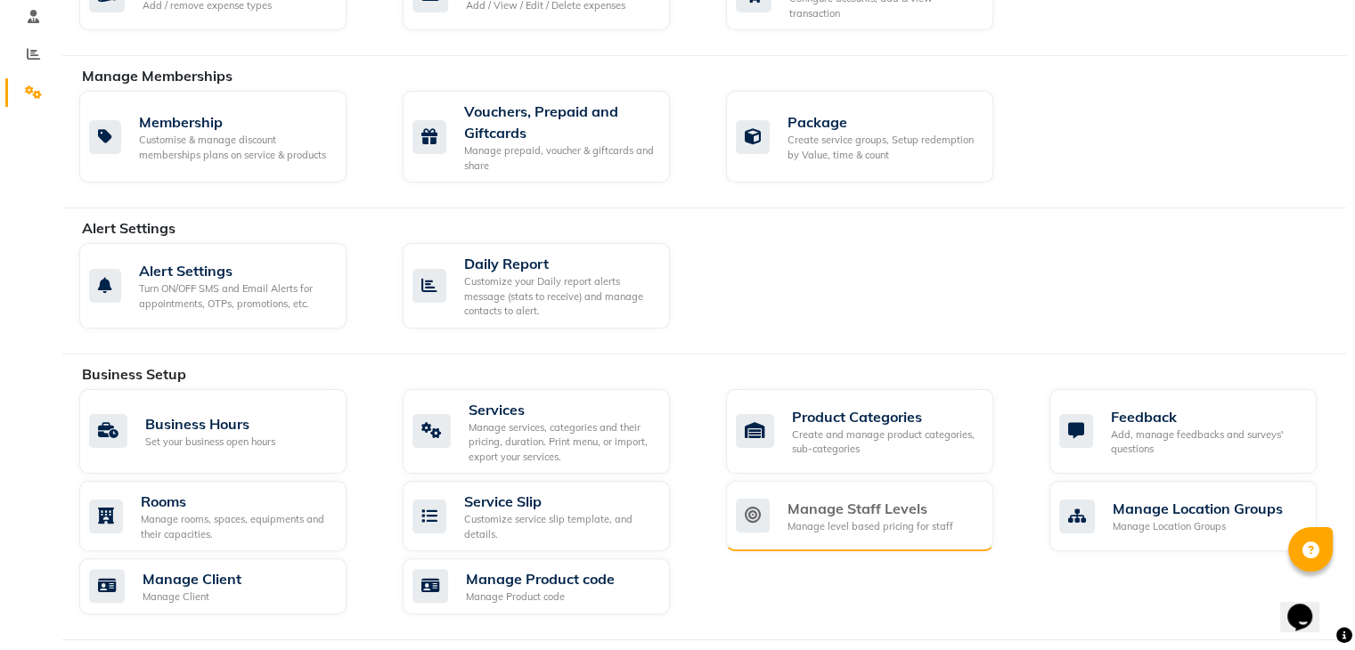
scroll to position [445, 0]
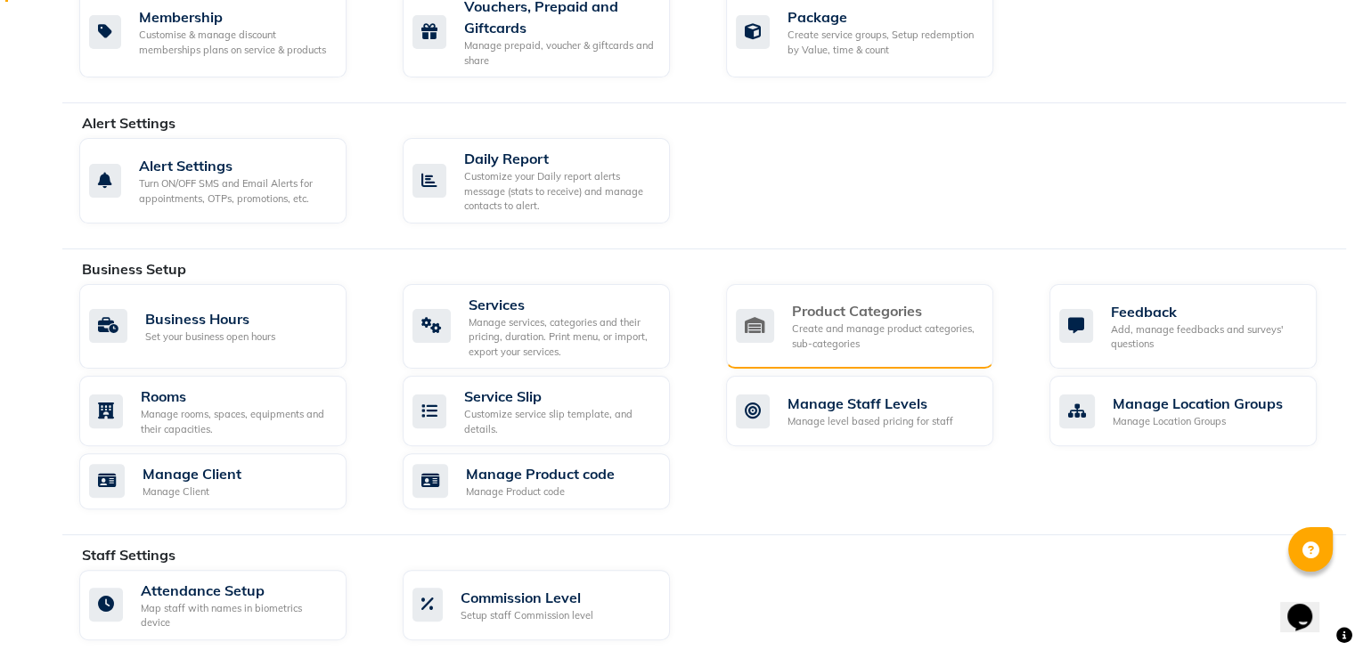
click at [870, 331] on div "Create and manage product categories, sub-categories" at bounding box center [885, 336] width 187 height 29
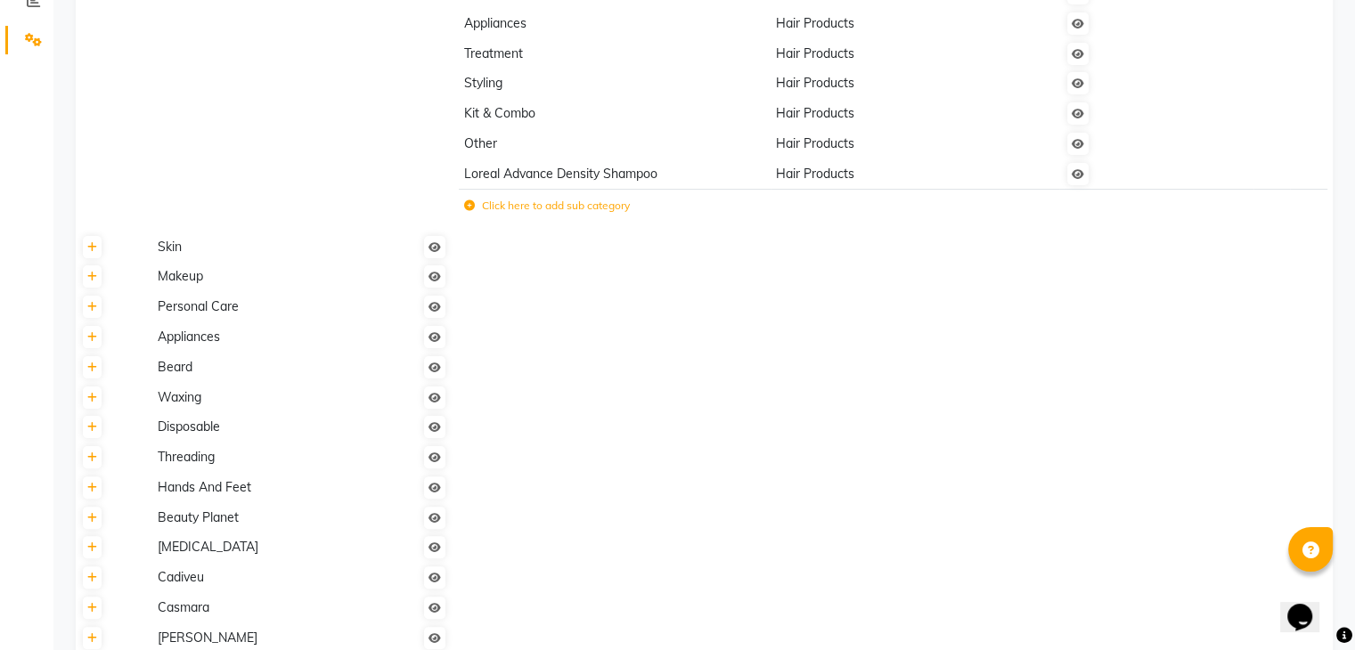
scroll to position [600, 0]
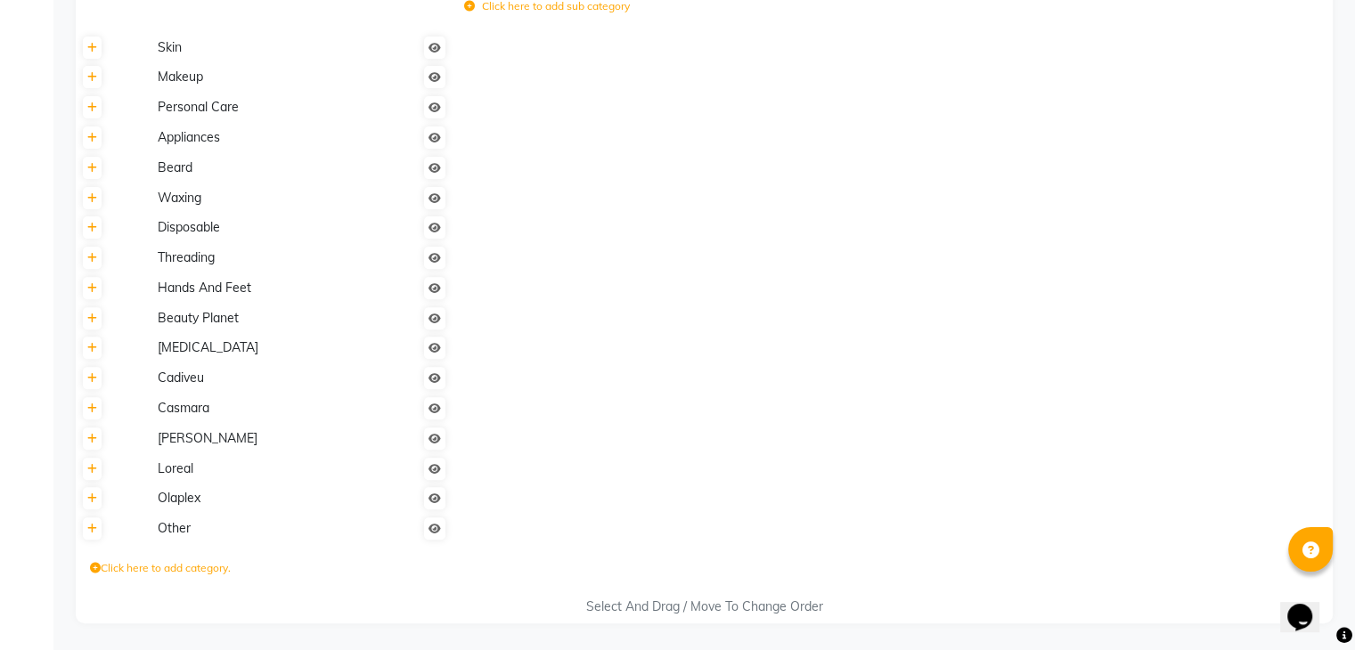
click at [642, 603] on div "Select And Drag / Move To Change Order" at bounding box center [704, 607] width 1257 height 19
click at [94, 563] on icon at bounding box center [95, 568] width 11 height 11
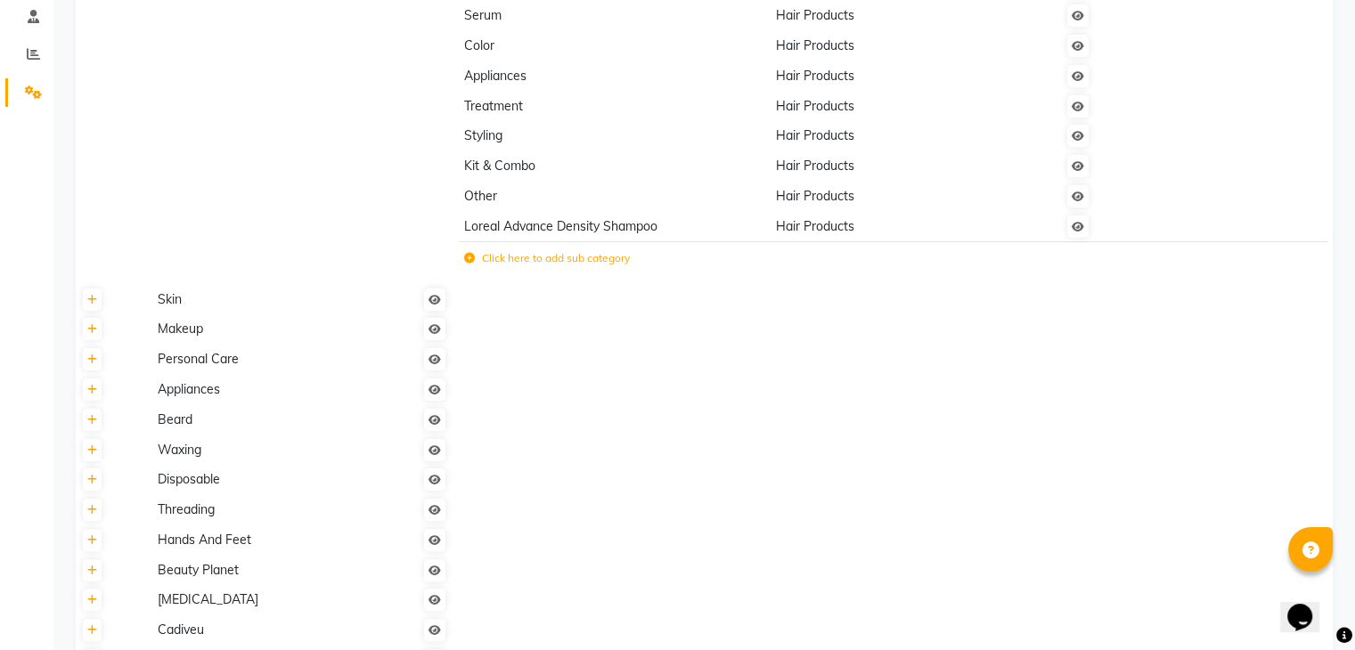
scroll to position [335, 0]
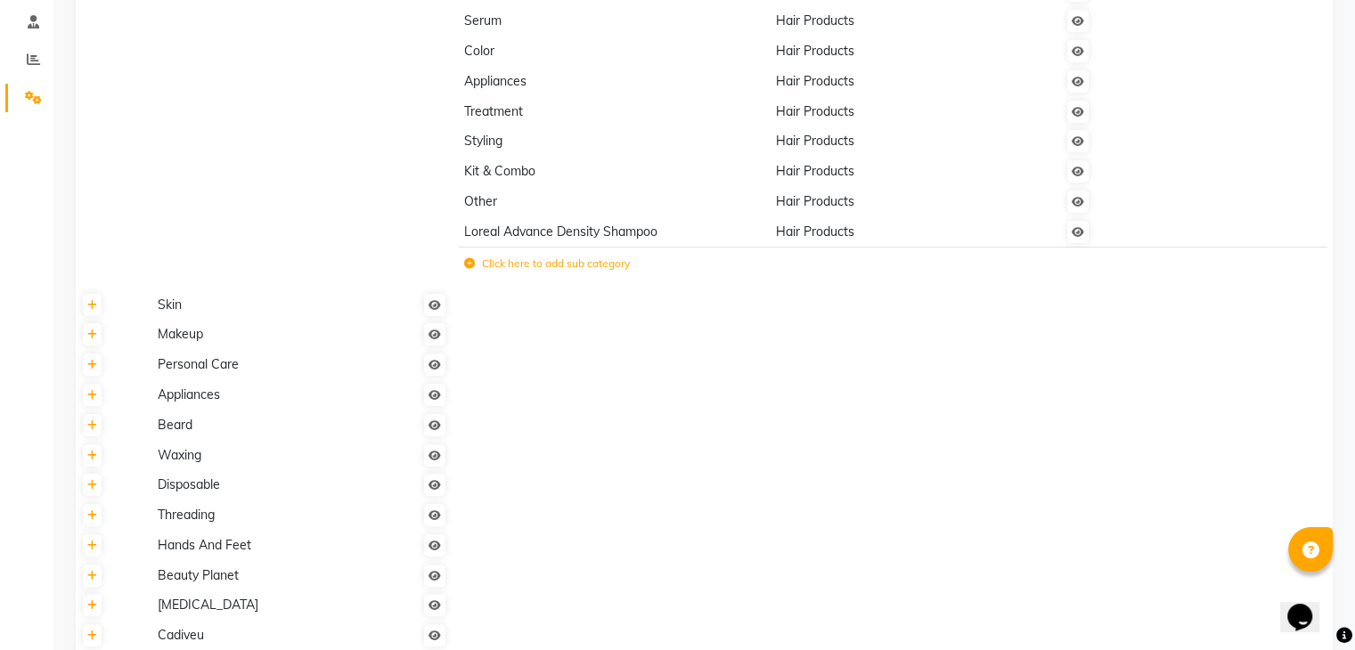
click at [168, 315] on td "Skin" at bounding box center [301, 305] width 301 height 30
click at [101, 314] on th at bounding box center [114, 305] width 76 height 30
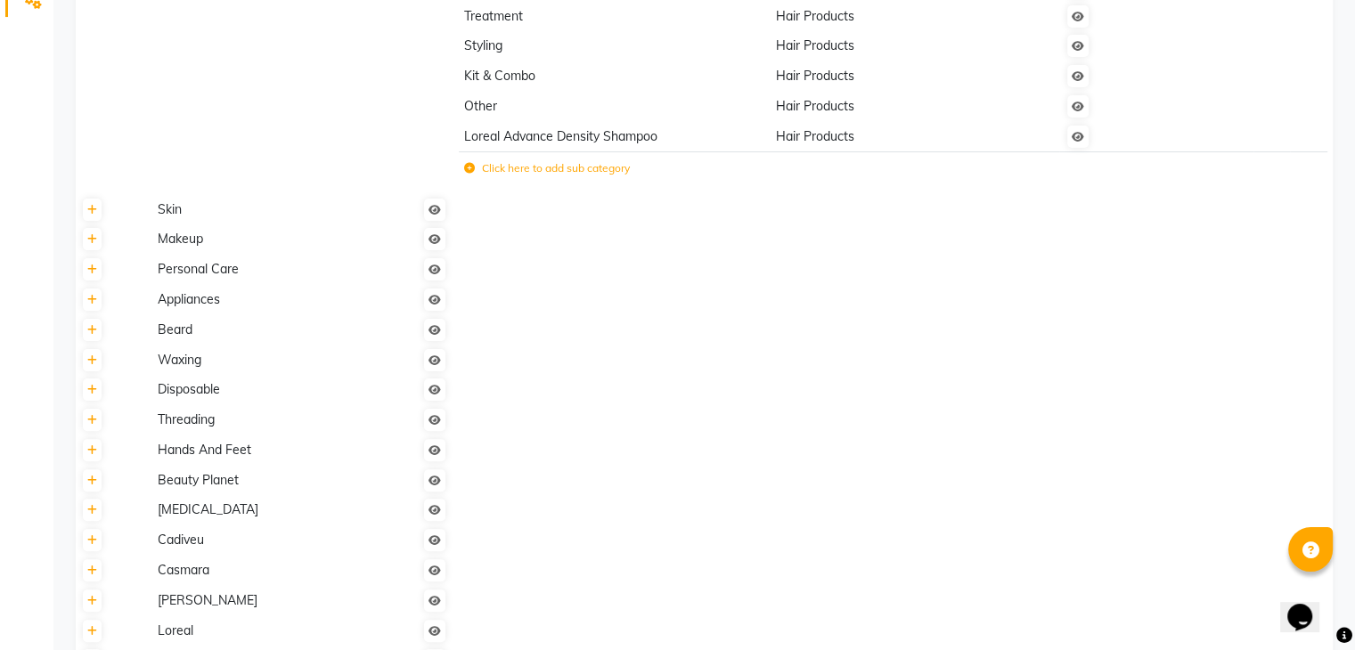
scroll to position [602, 0]
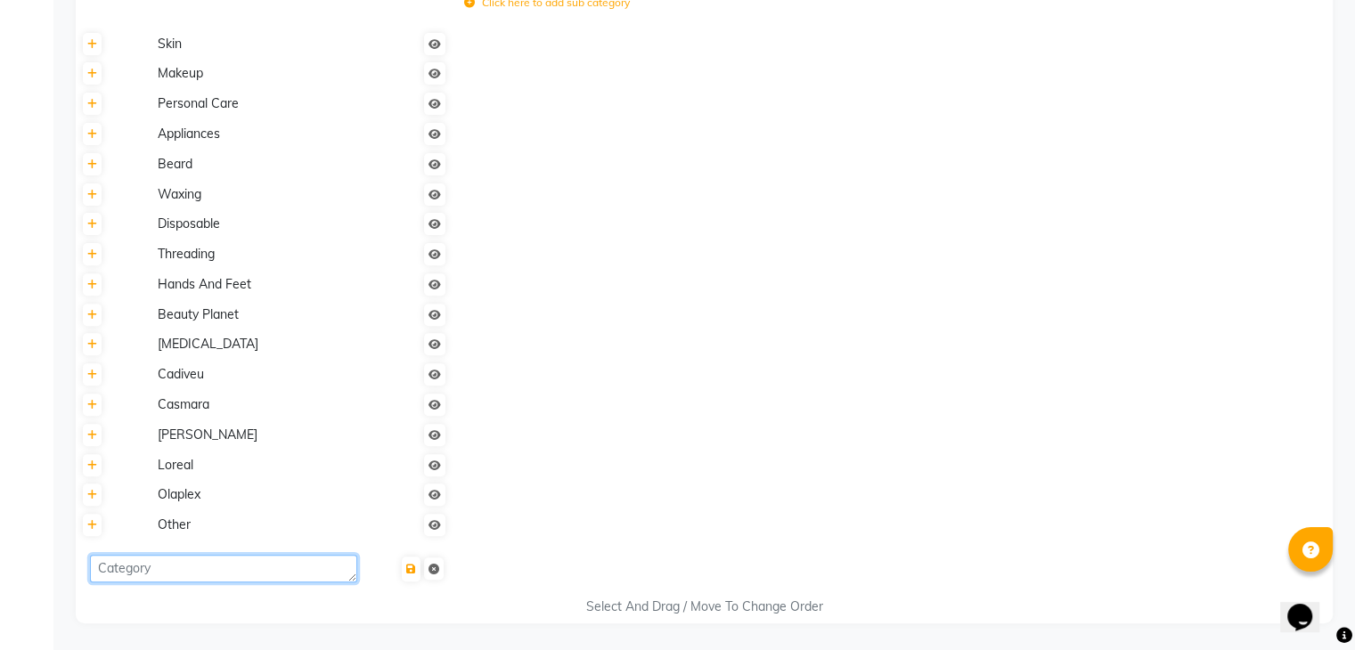
click at [219, 575] on textarea at bounding box center [223, 569] width 267 height 28
type textarea "Face wash"
click at [411, 574] on button "submit" at bounding box center [411, 569] width 19 height 25
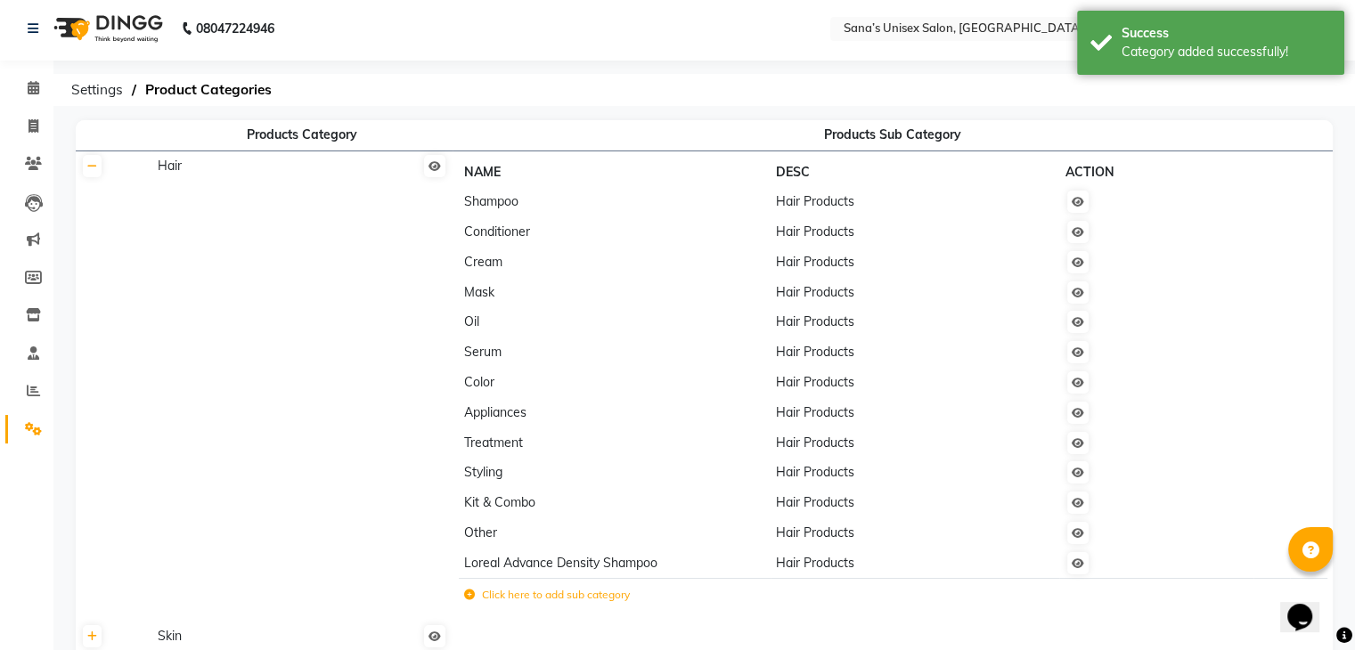
scroll to position [0, 0]
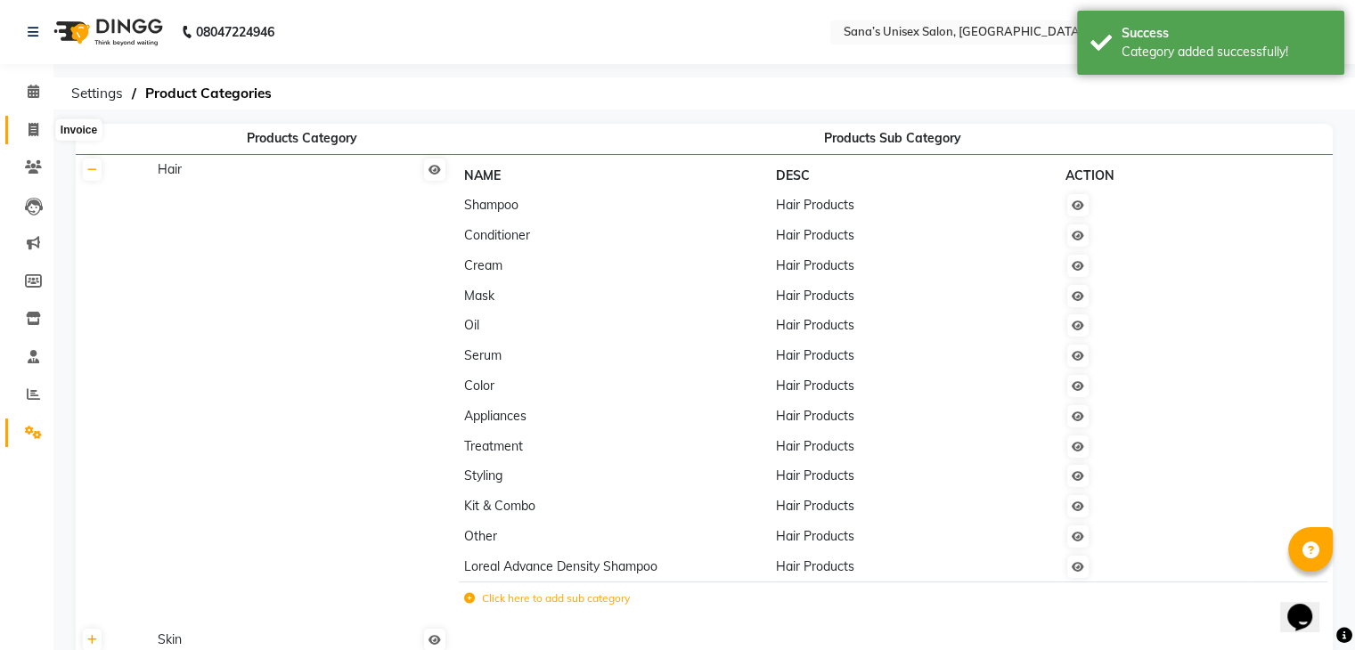
click at [29, 134] on icon at bounding box center [34, 129] width 10 height 13
select select "6091"
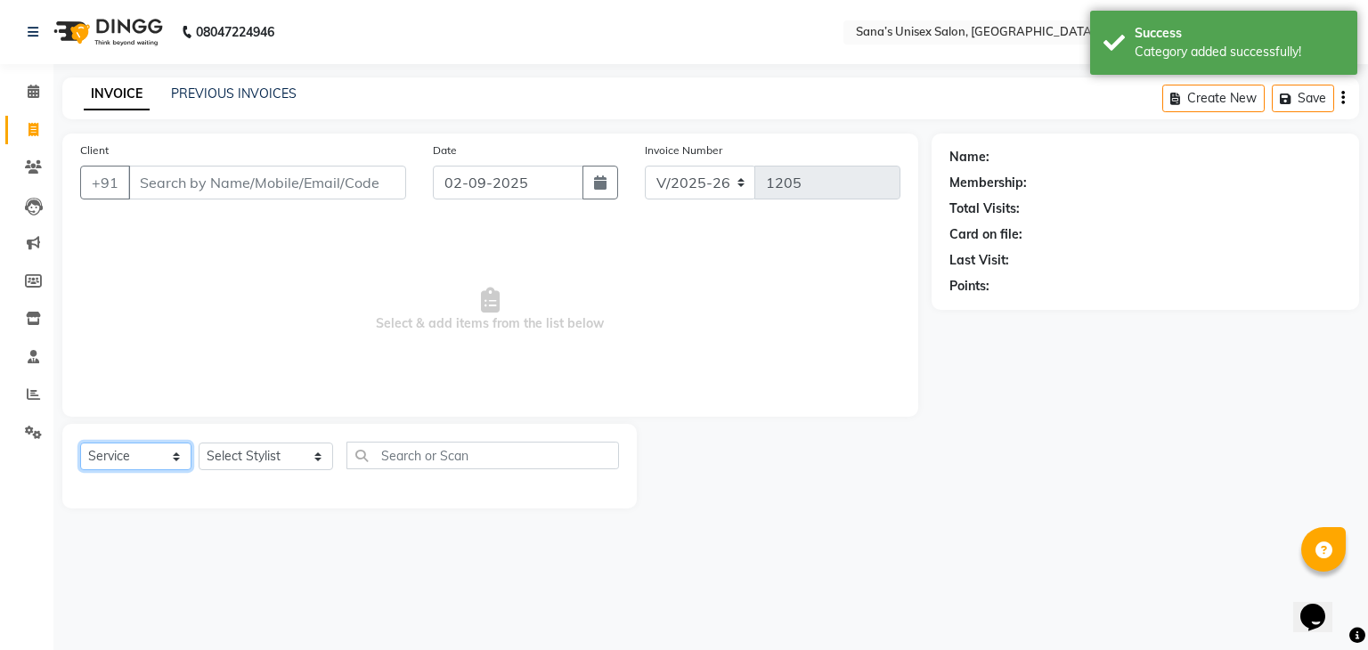
click at [153, 469] on select "Select Service Product Membership Package Voucher Prepaid Gift Card" at bounding box center [135, 457] width 111 height 28
select select "product"
click at [80, 444] on select "Select Service Product Membership Package Voucher Prepaid Gift Card" at bounding box center [135, 457] width 111 height 28
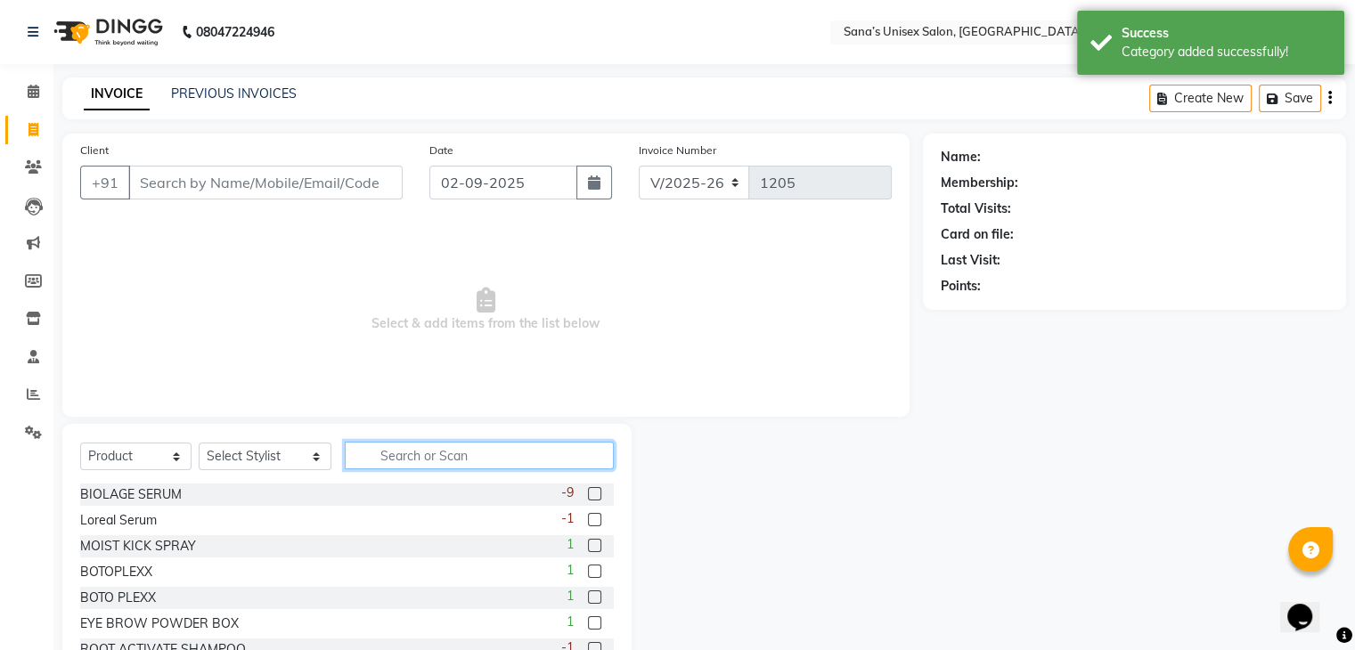
click at [437, 468] on input "text" at bounding box center [479, 456] width 268 height 28
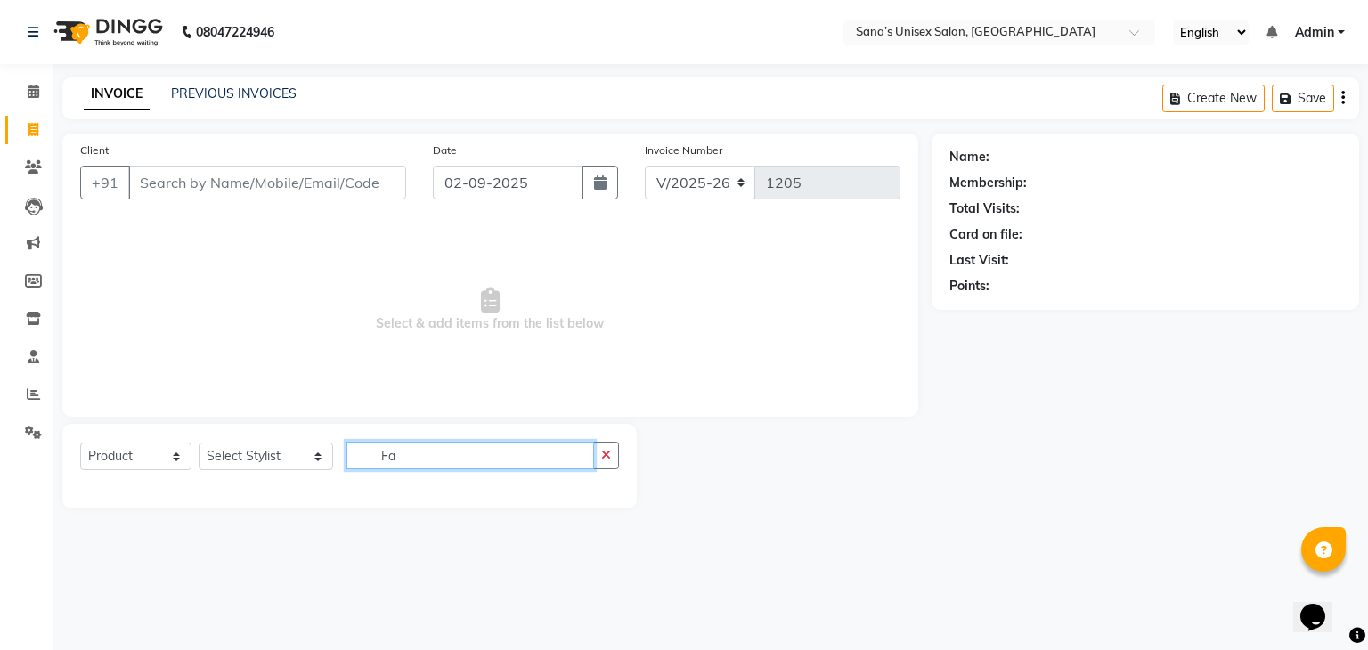
type input "F"
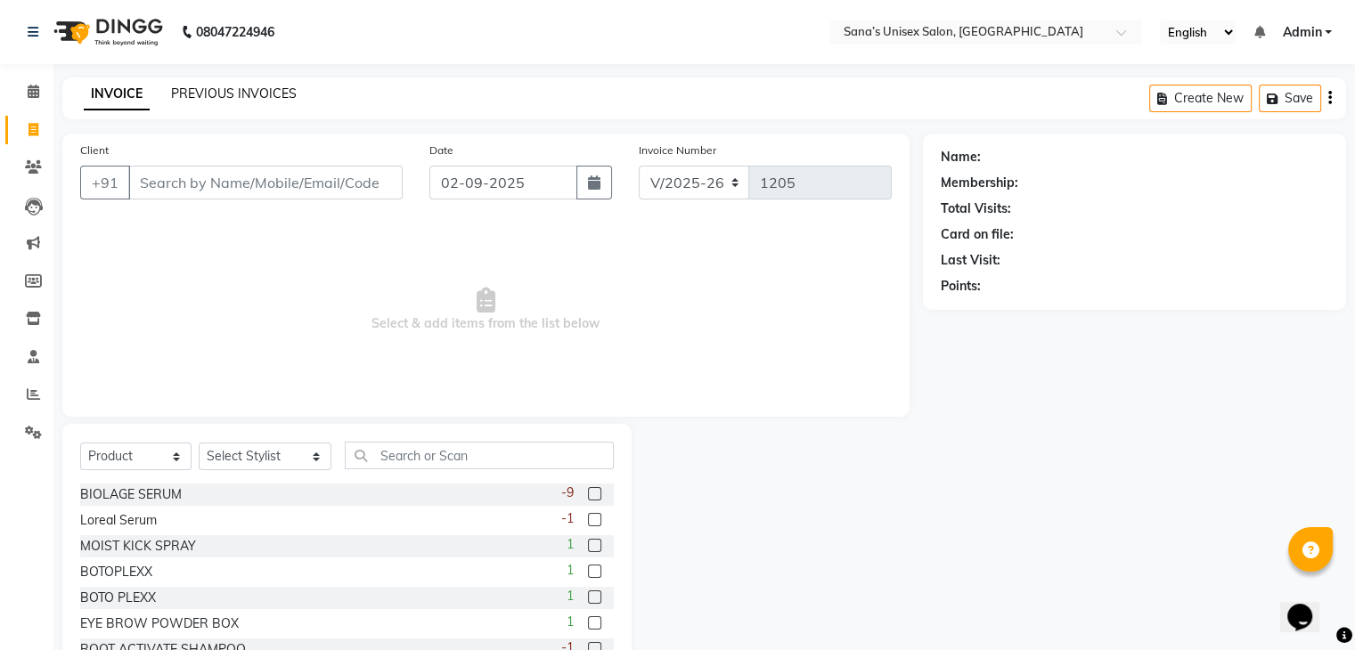
click at [282, 97] on link "PREVIOUS INVOICES" at bounding box center [234, 94] width 126 height 16
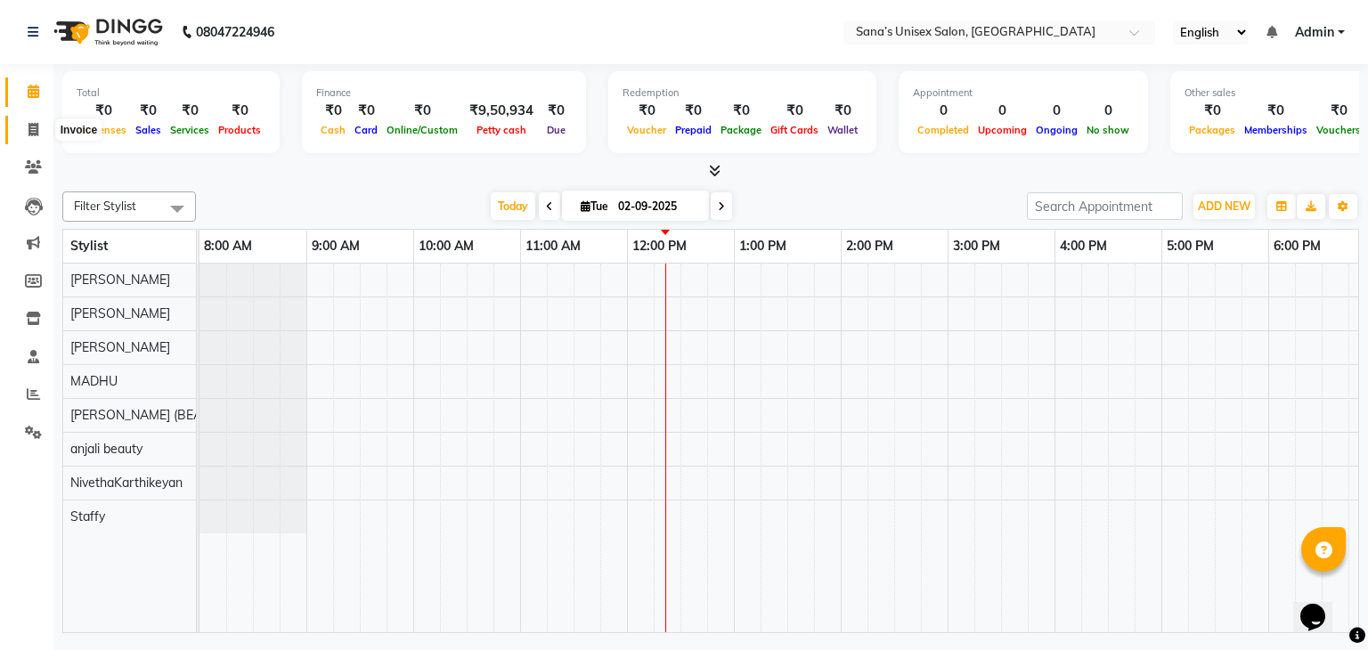
click at [36, 133] on icon at bounding box center [34, 129] width 10 height 13
select select "6091"
select select "service"
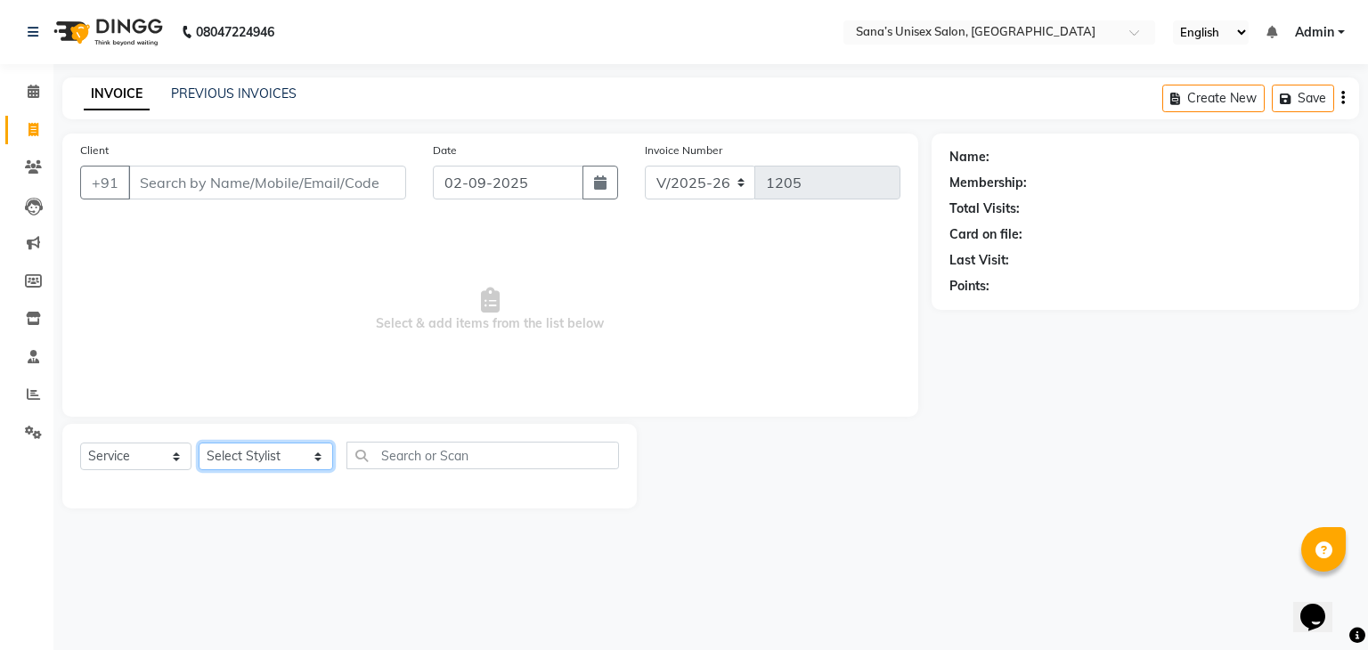
click at [228, 456] on select "Select Stylist anjali beauty MADHU [PERSON_NAME] (BEAUTY THERAPIST) [PERSON_NAM…" at bounding box center [266, 457] width 135 height 28
select select "47419"
click at [199, 444] on select "Select Stylist anjali beauty MADHU [PERSON_NAME] (BEAUTY THERAPIST) [PERSON_NAM…" at bounding box center [266, 457] width 135 height 28
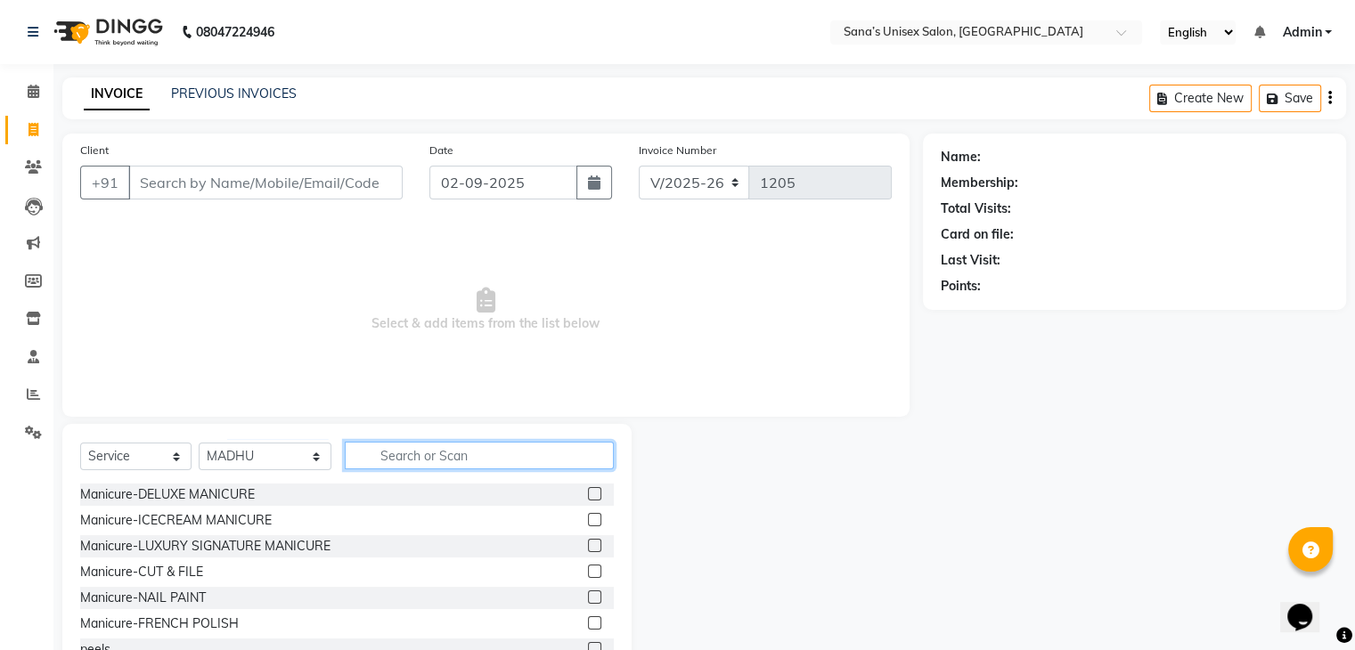
click at [417, 468] on input "text" at bounding box center [479, 456] width 268 height 28
drag, startPoint x: 114, startPoint y: 463, endPoint x: 114, endPoint y: 447, distance: 16.0
click at [114, 463] on select "Select Service Product Membership Package Voucher Prepaid Gift Card" at bounding box center [135, 457] width 111 height 28
select select "product"
click at [80, 444] on select "Select Service Product Membership Package Voucher Prepaid Gift Card" at bounding box center [135, 457] width 111 height 28
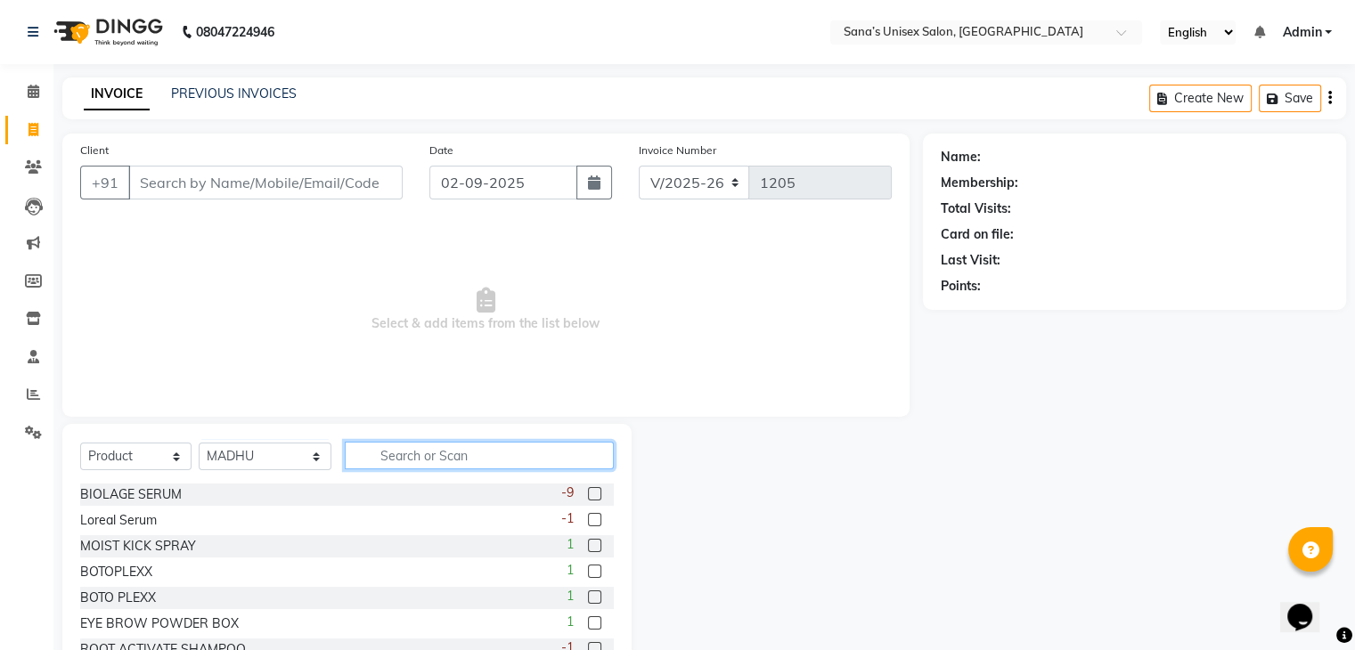
click at [475, 455] on input "text" at bounding box center [479, 456] width 268 height 28
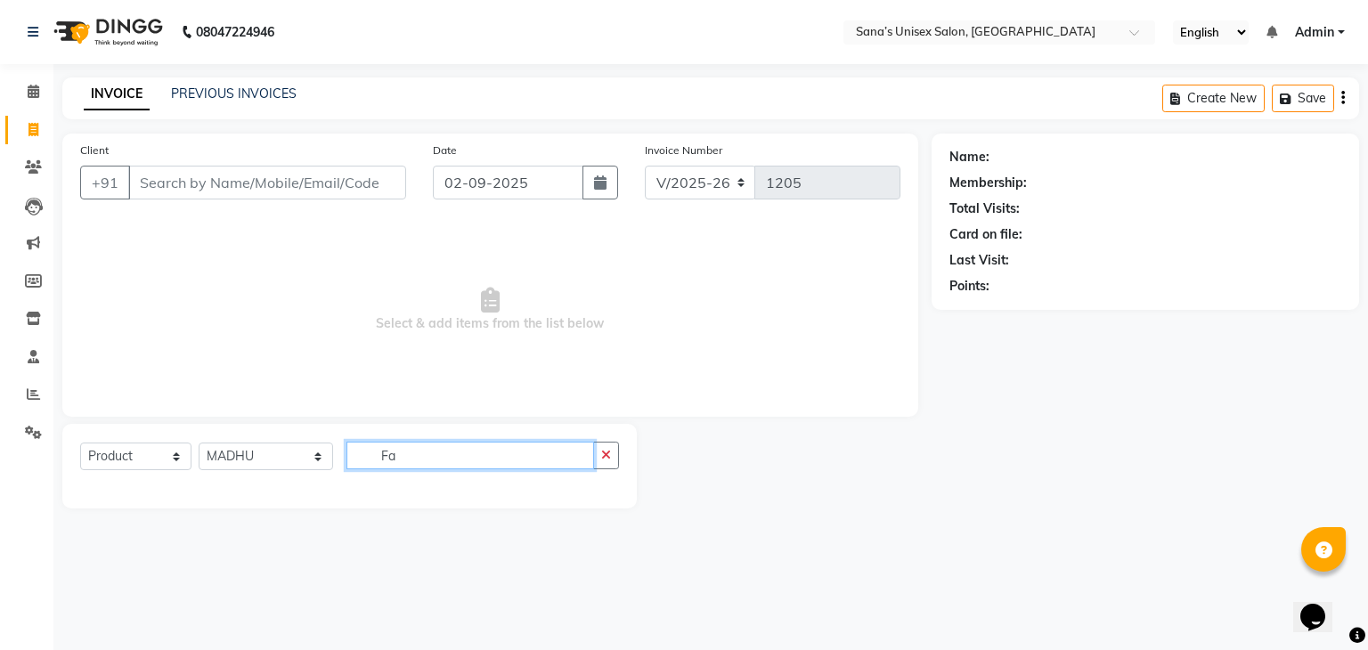
type input "F"
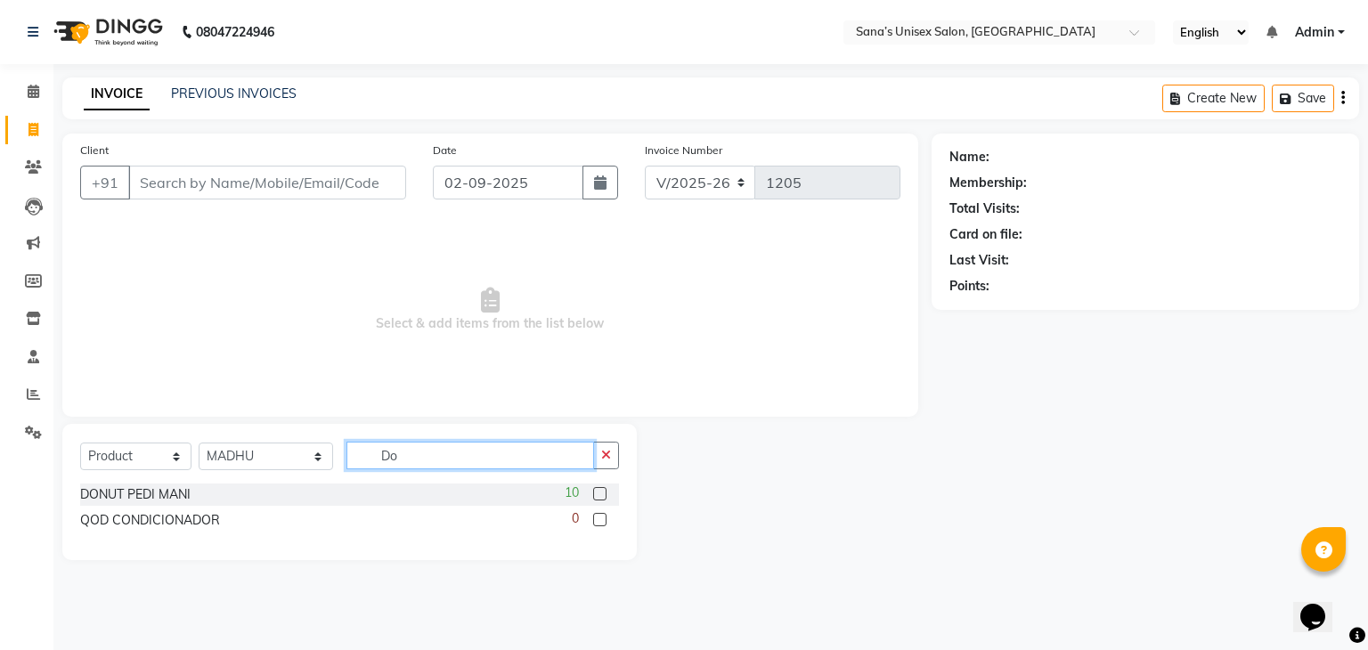
type input "D"
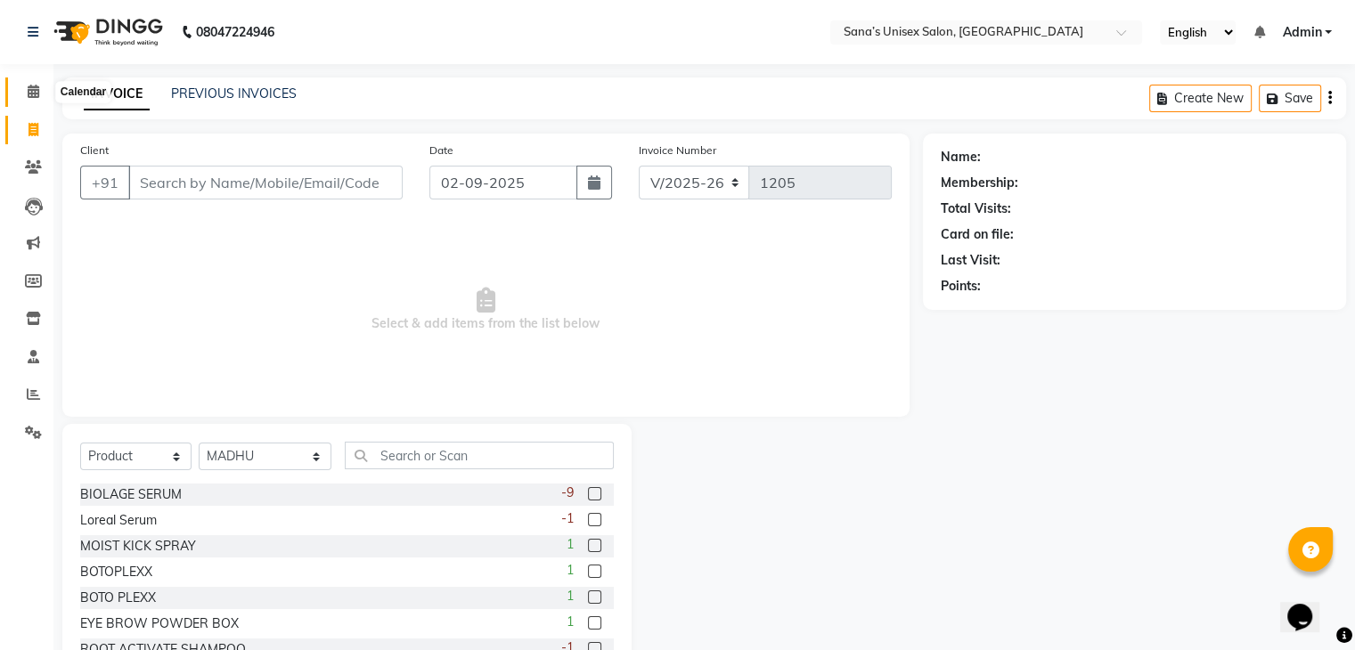
click at [39, 94] on span at bounding box center [33, 92] width 31 height 20
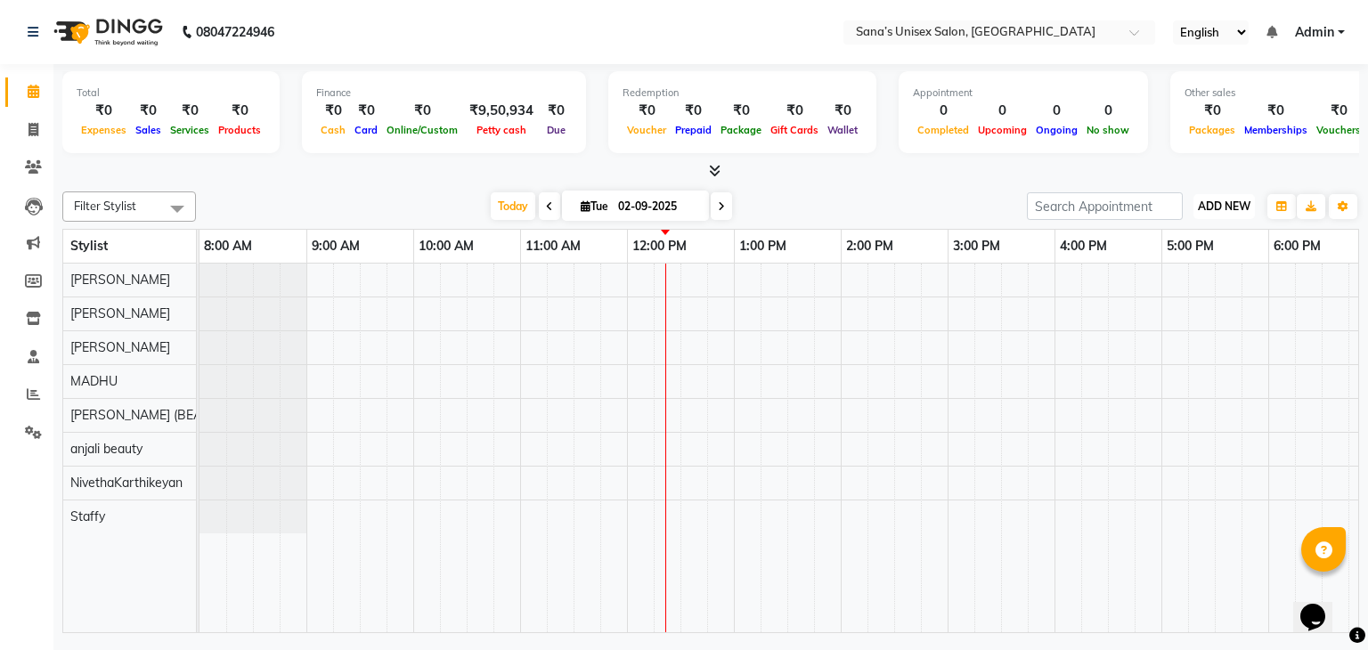
click at [1244, 208] on span "ADD NEW" at bounding box center [1224, 206] width 53 height 13
click at [1169, 289] on link "Add Expense" at bounding box center [1184, 285] width 141 height 23
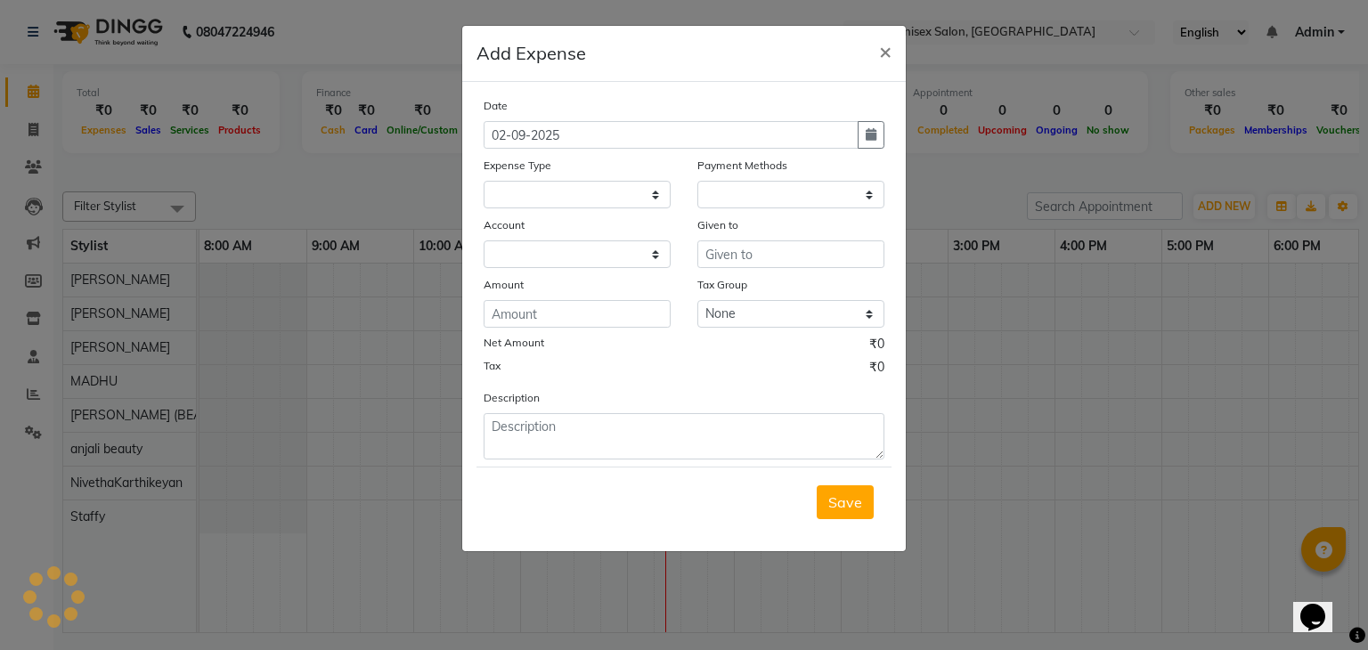
select select "1"
select select "5077"
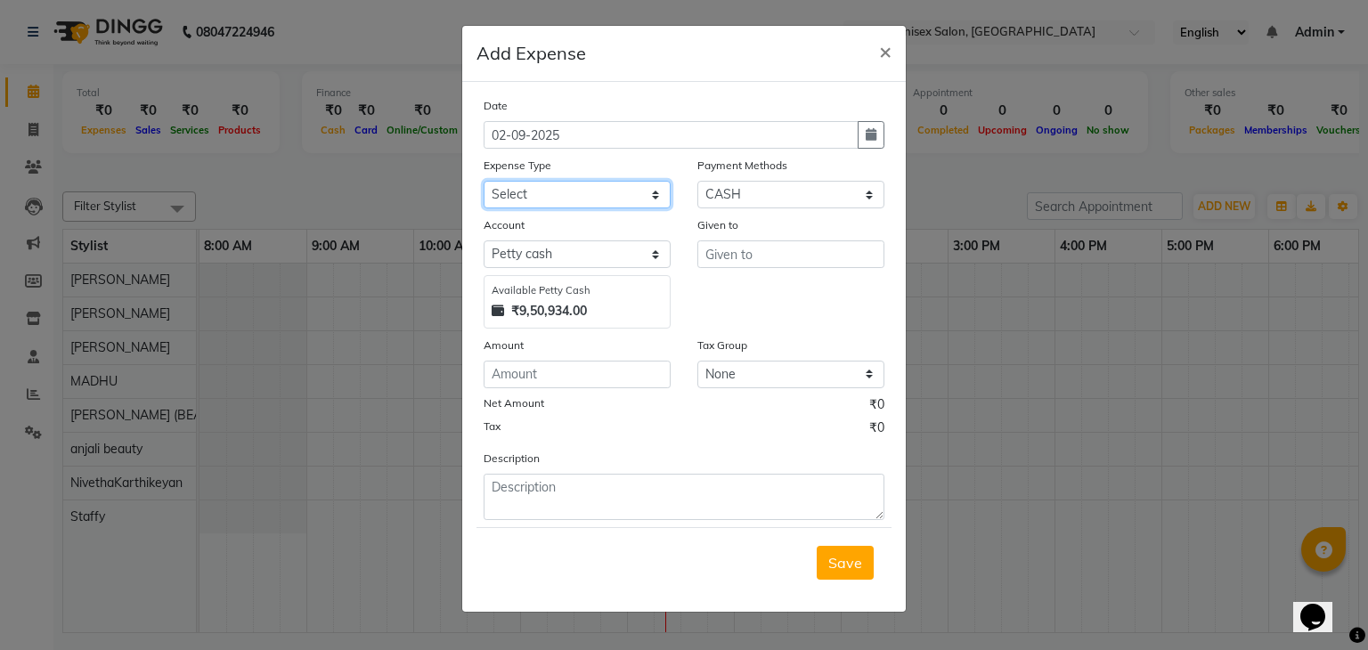
click at [492, 203] on select "Select Advance Salary Bank charges Car maintenance Cash transfer to bank Cash t…" at bounding box center [577, 195] width 187 height 28
select select "17"
click at [484, 183] on select "Select Advance Salary Bank charges Car maintenance Cash transfer to bank Cash t…" at bounding box center [577, 195] width 187 height 28
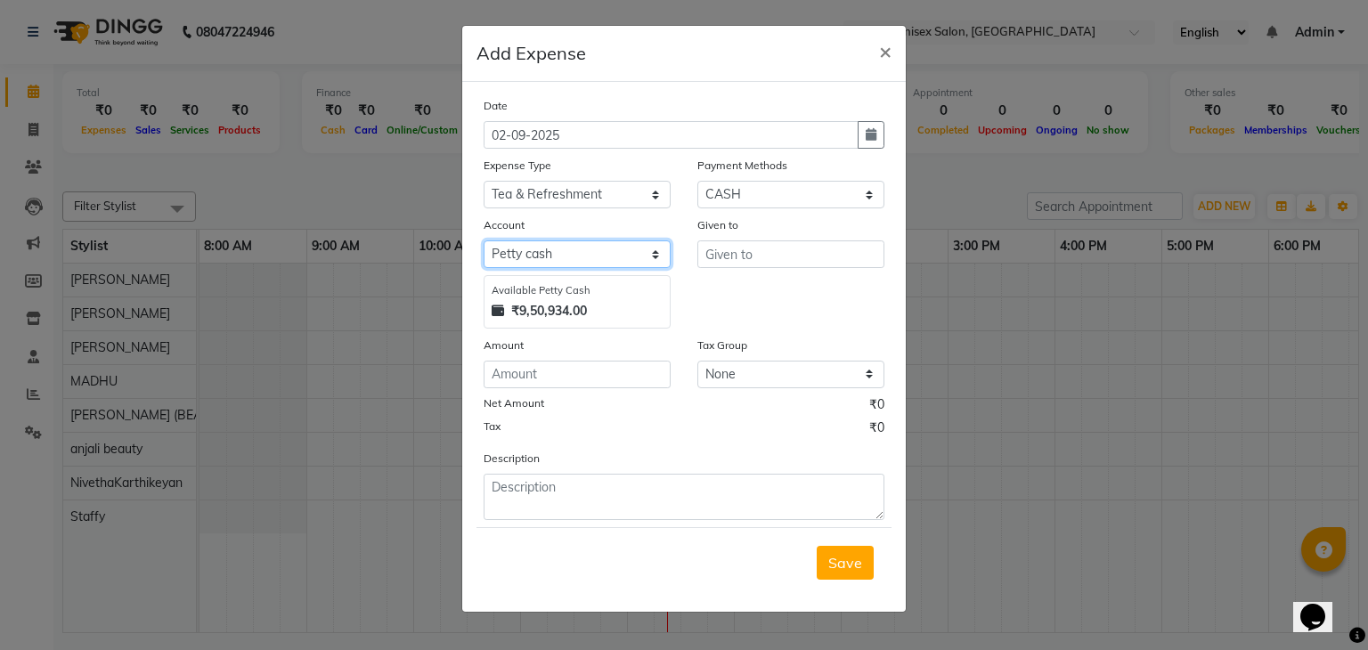
click at [592, 252] on select "Select Petty cash Default account" at bounding box center [577, 255] width 187 height 28
click at [484, 243] on select "Select Petty cash Default account" at bounding box center [577, 255] width 187 height 28
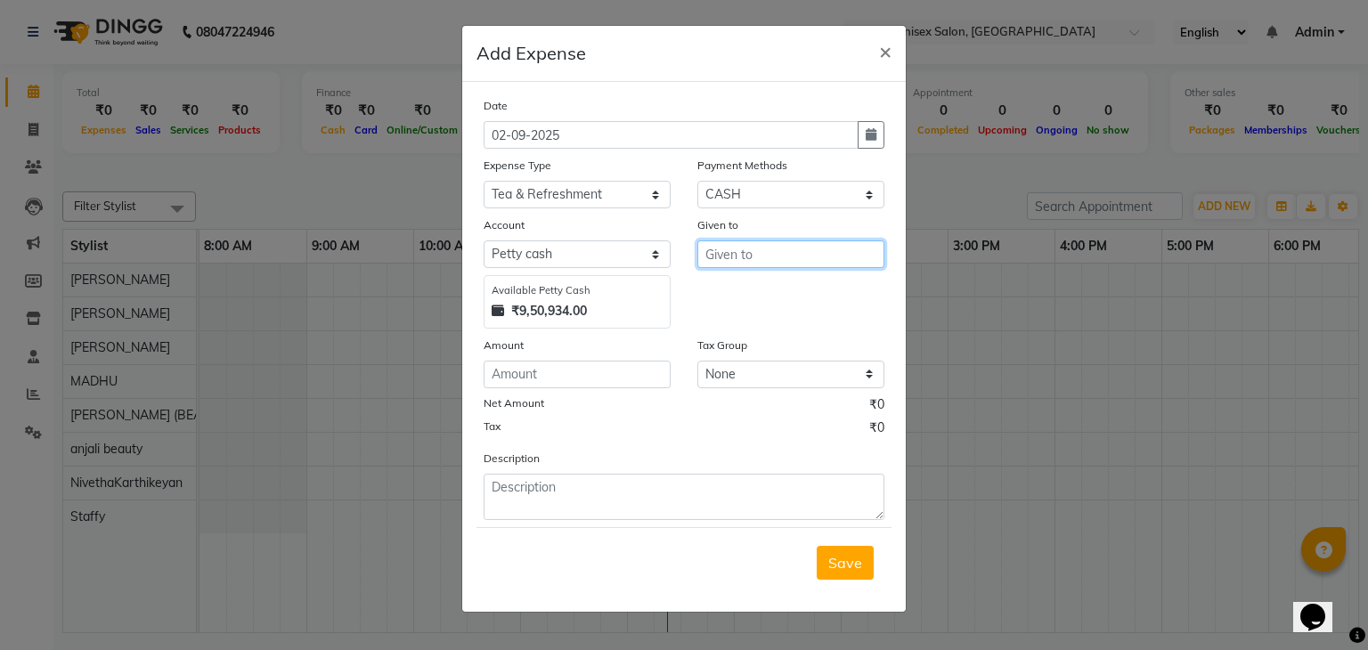
click at [738, 265] on input "text" at bounding box center [791, 255] width 187 height 28
click at [737, 293] on span "Nivetha" at bounding box center [746, 293] width 53 height 18
type input "NivethaKarthikeyan"
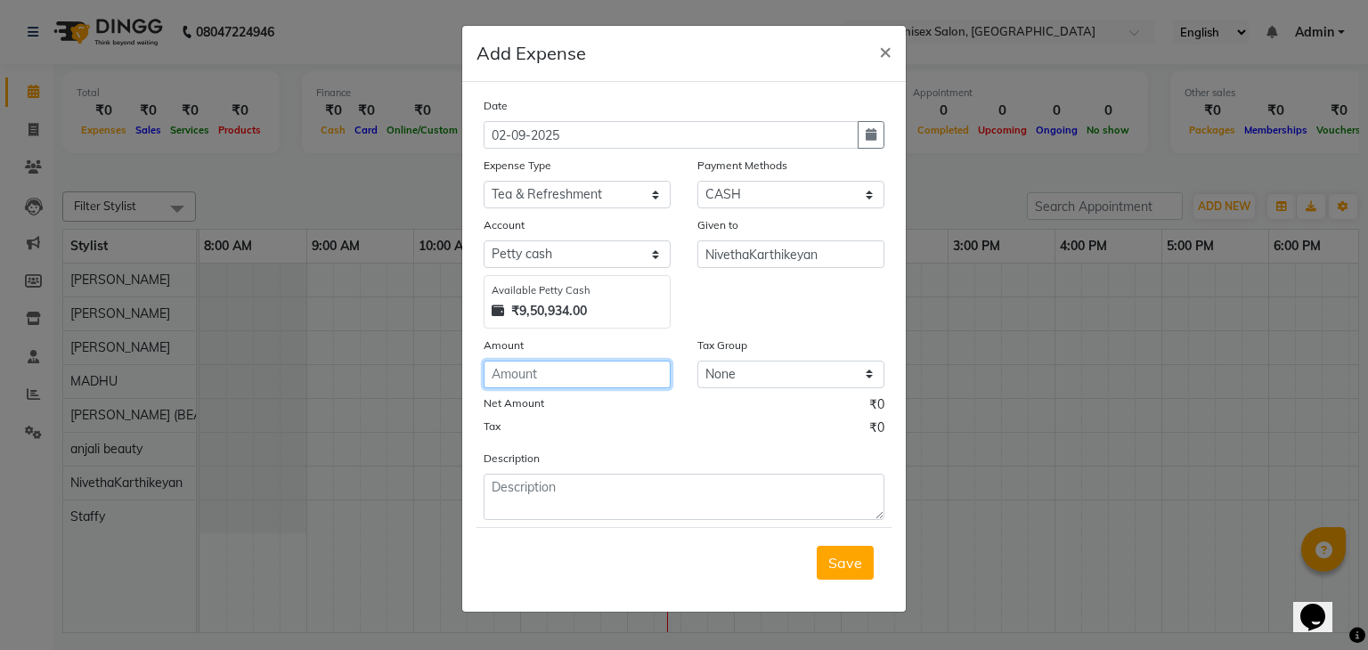
click at [549, 386] on input "number" at bounding box center [577, 375] width 187 height 28
type input "38"
click at [768, 430] on div "Tax ₹0" at bounding box center [684, 430] width 401 height 23
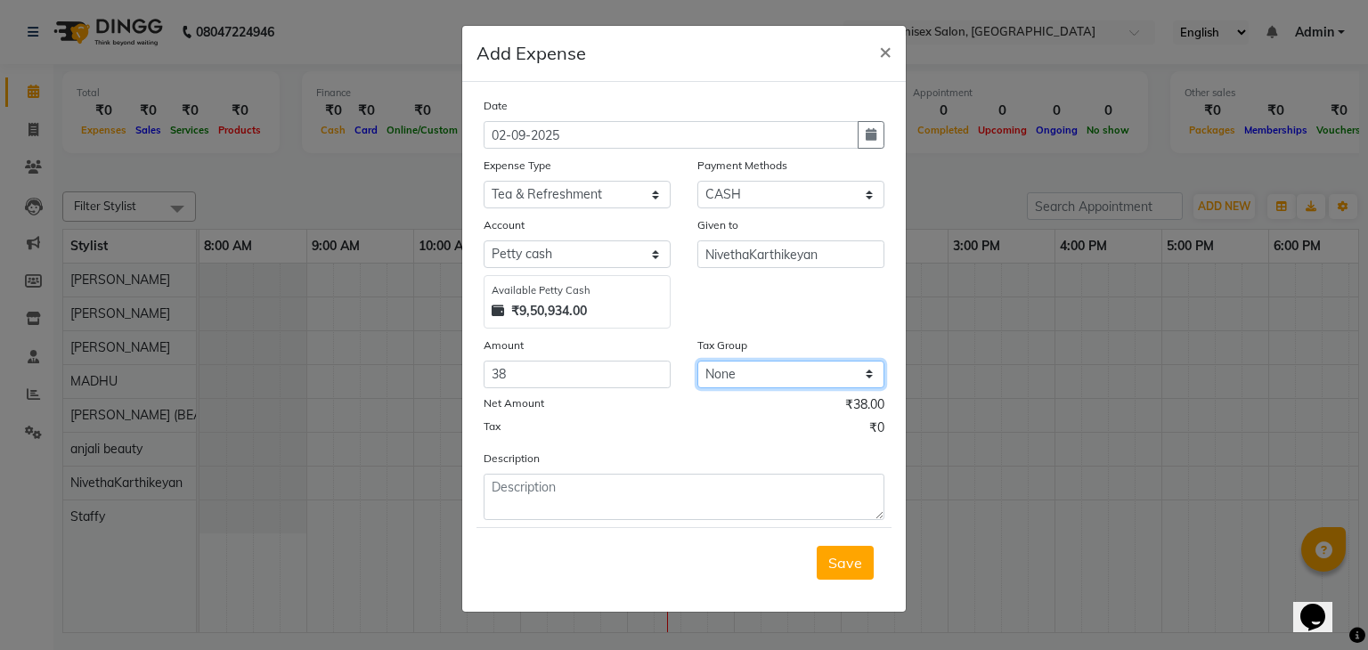
click at [751, 379] on select "None GST" at bounding box center [791, 375] width 187 height 28
click at [751, 383] on select "None GST" at bounding box center [791, 375] width 187 height 28
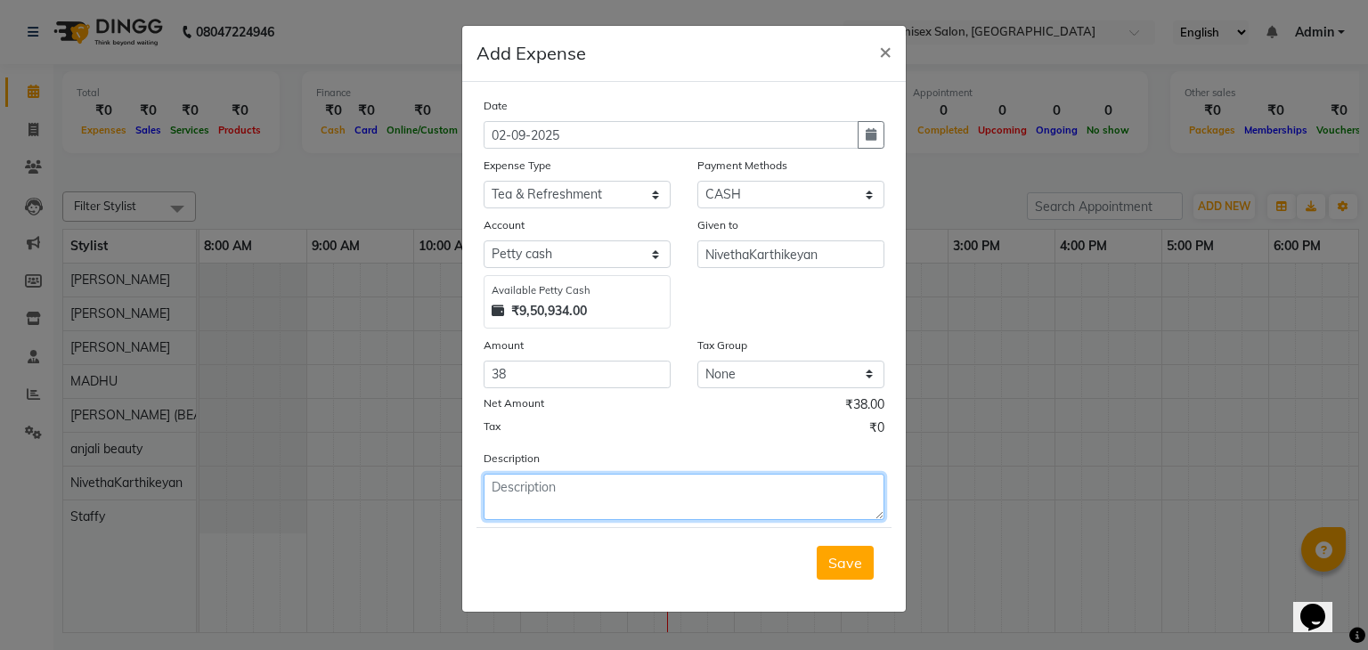
click at [691, 518] on textarea at bounding box center [684, 497] width 401 height 46
type textarea "Milk - 38"
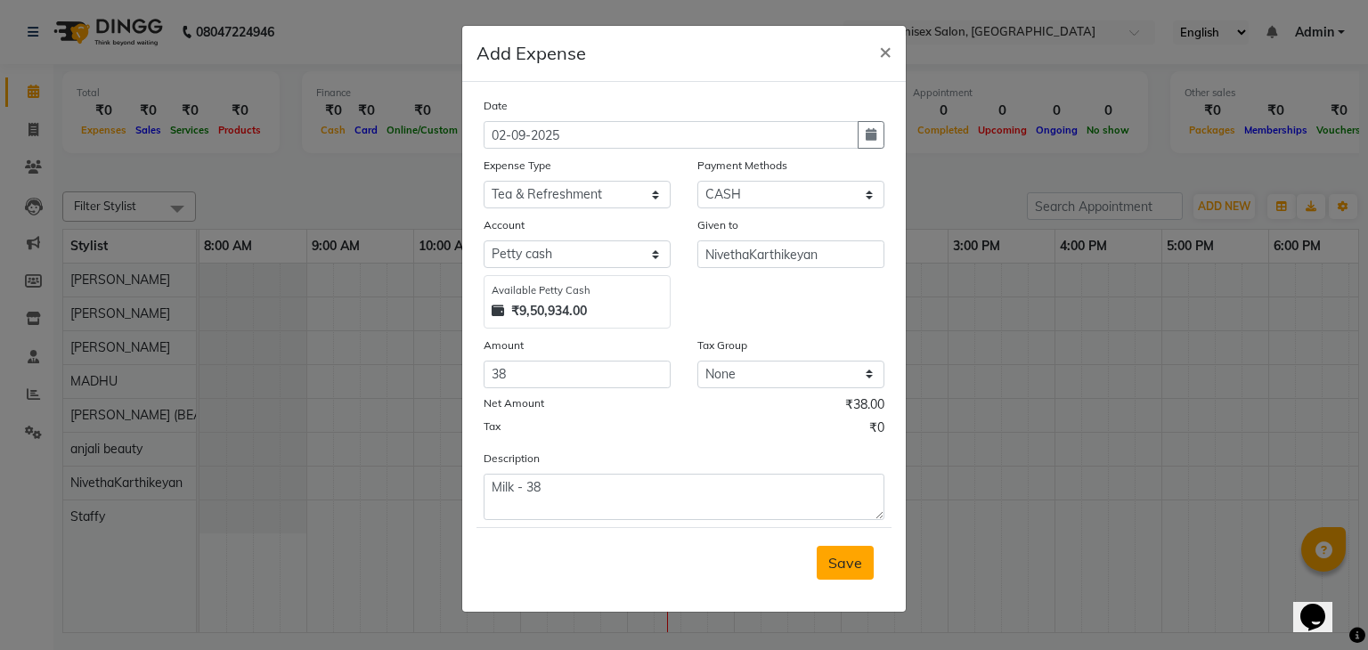
click at [833, 564] on span "Save" at bounding box center [846, 563] width 34 height 18
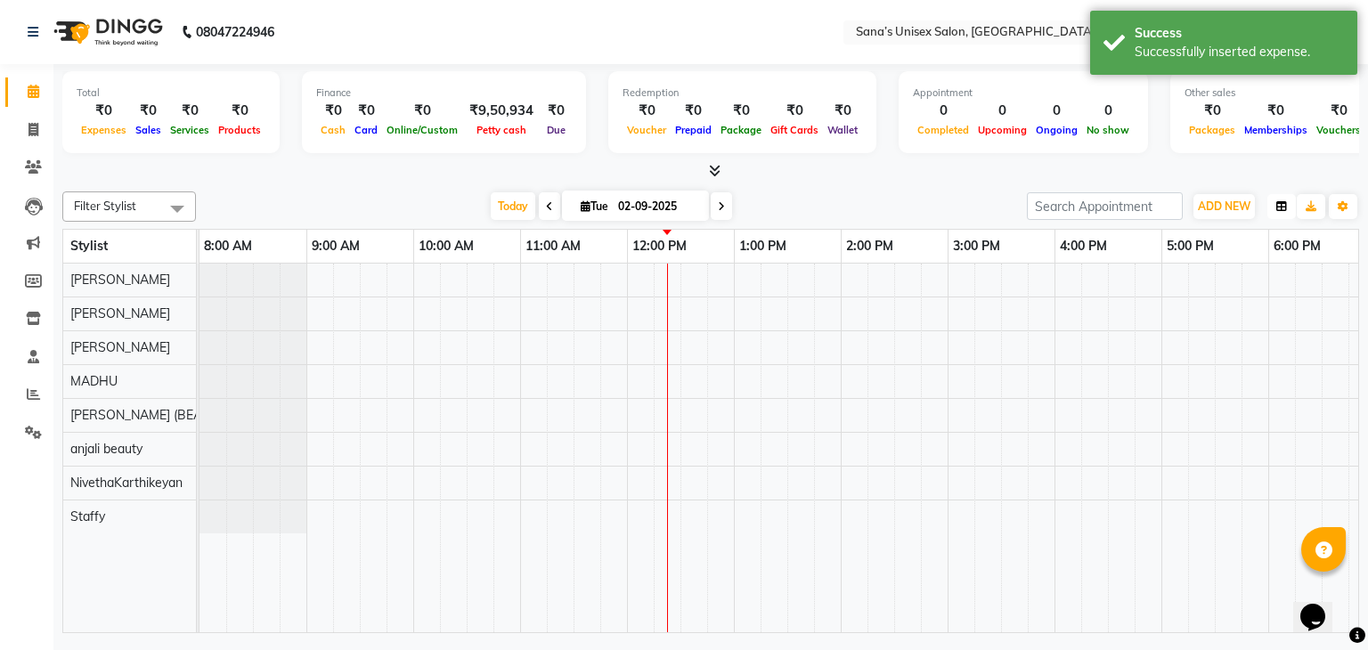
click at [1289, 205] on button "button" at bounding box center [1282, 206] width 29 height 25
click at [966, 212] on div "Today Tue 02-09-2025" at bounding box center [611, 206] width 813 height 27
click at [1339, 209] on icon "button" at bounding box center [1343, 206] width 11 height 11
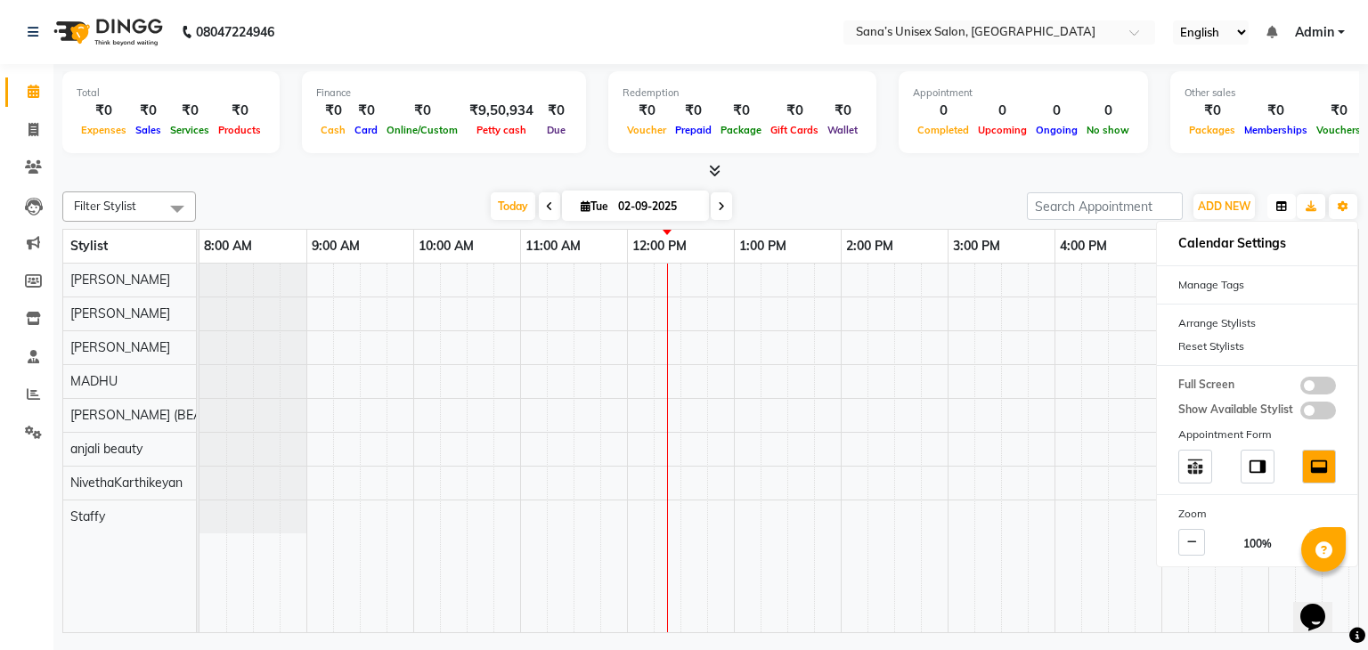
click at [1276, 211] on button "button" at bounding box center [1282, 206] width 29 height 25
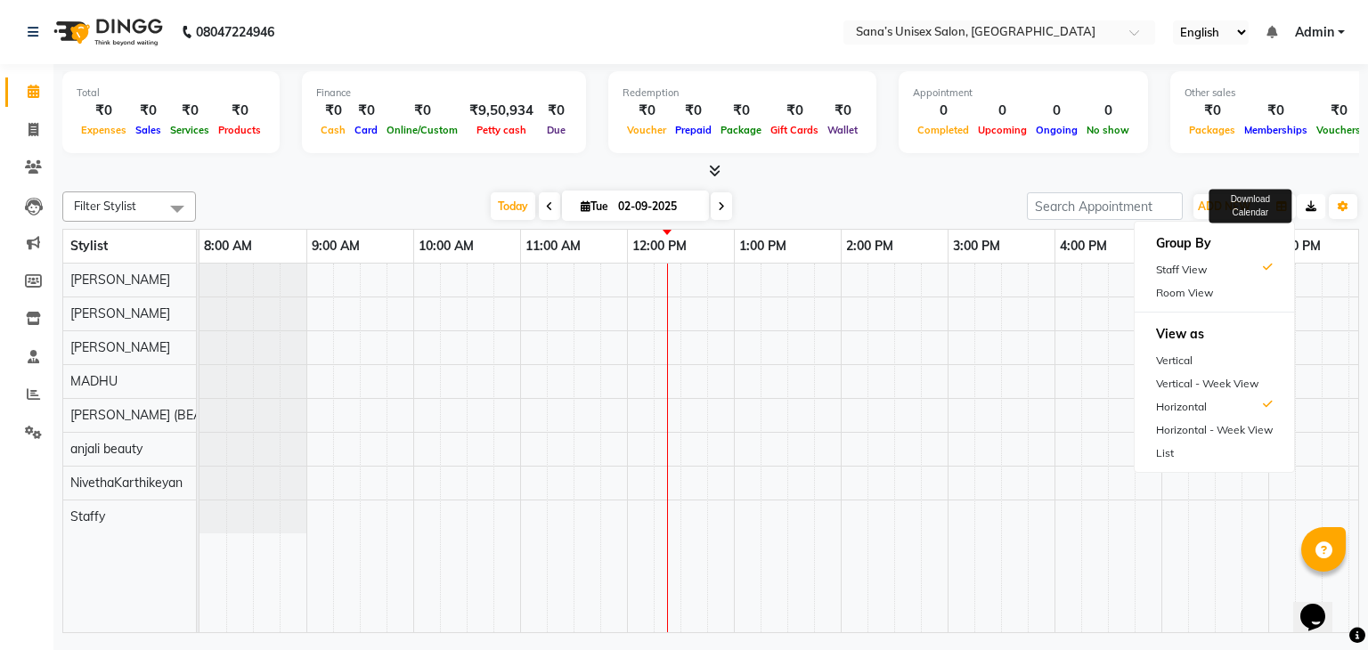
click at [1309, 208] on icon "button" at bounding box center [1311, 206] width 11 height 11
click at [23, 419] on link "Settings" at bounding box center [26, 433] width 43 height 29
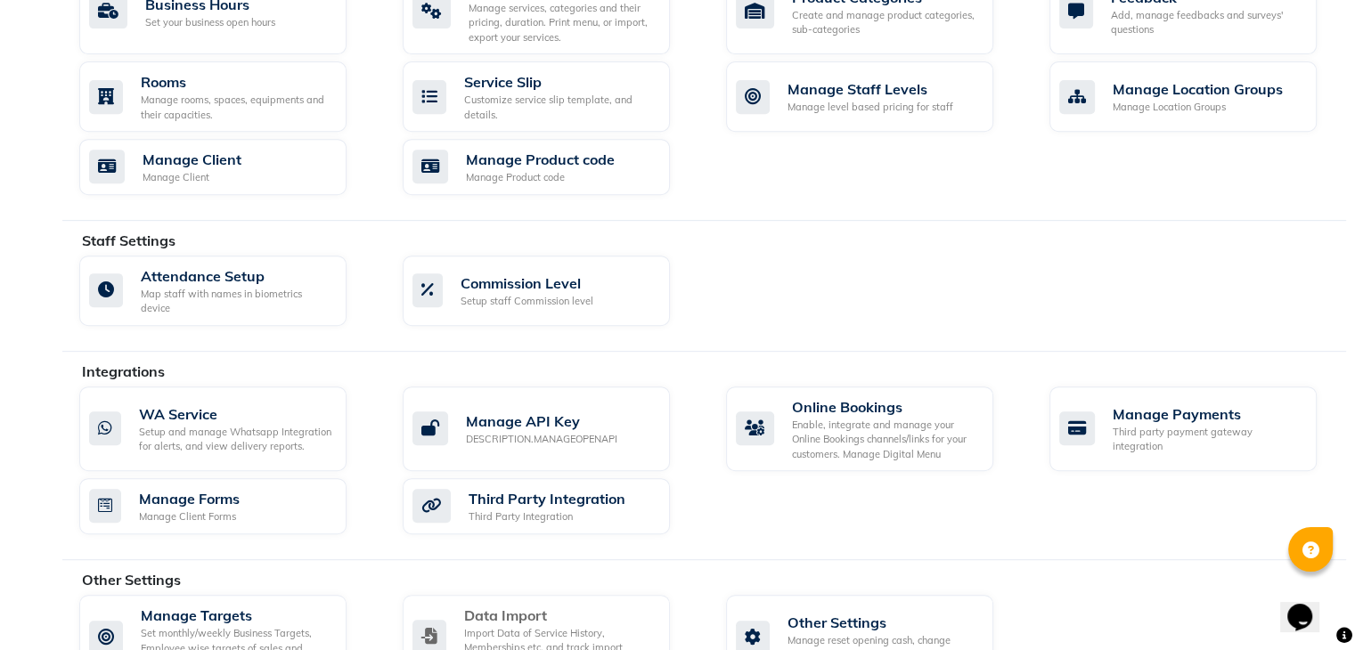
scroll to position [795, 0]
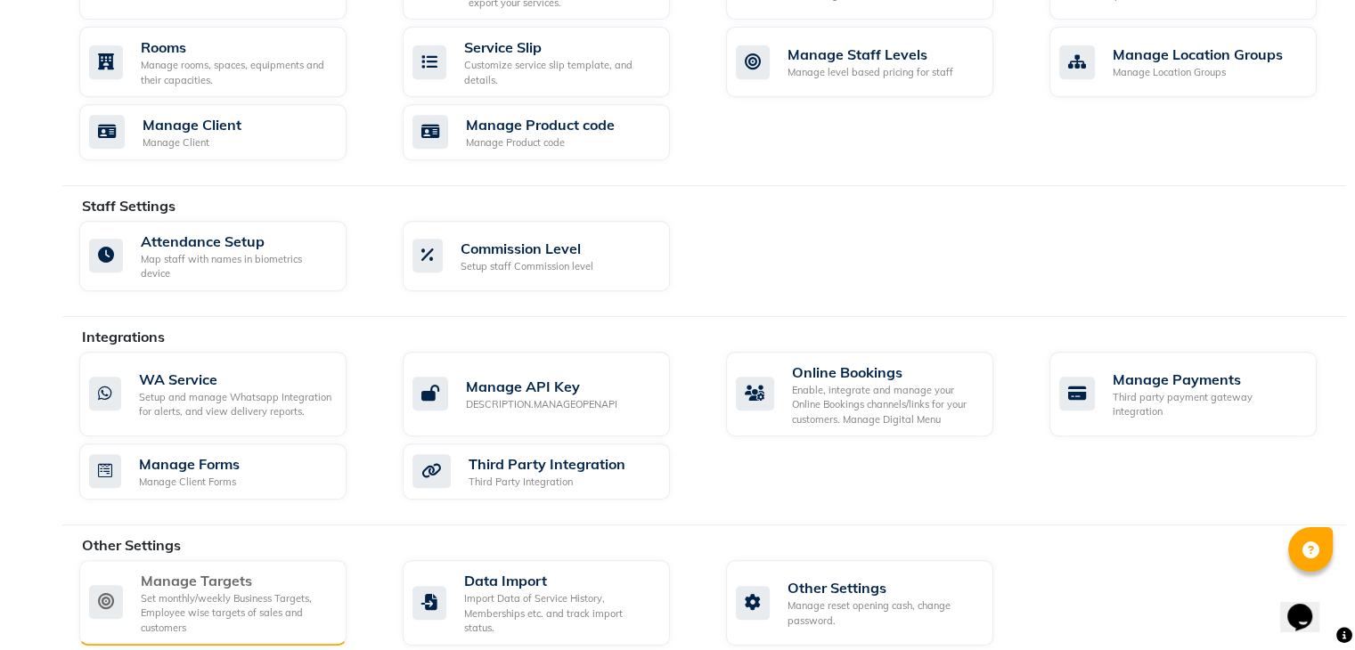
click at [203, 607] on div "Set monthly/weekly Business Targets, Employee wise targets of sales and custome…" at bounding box center [237, 614] width 192 height 45
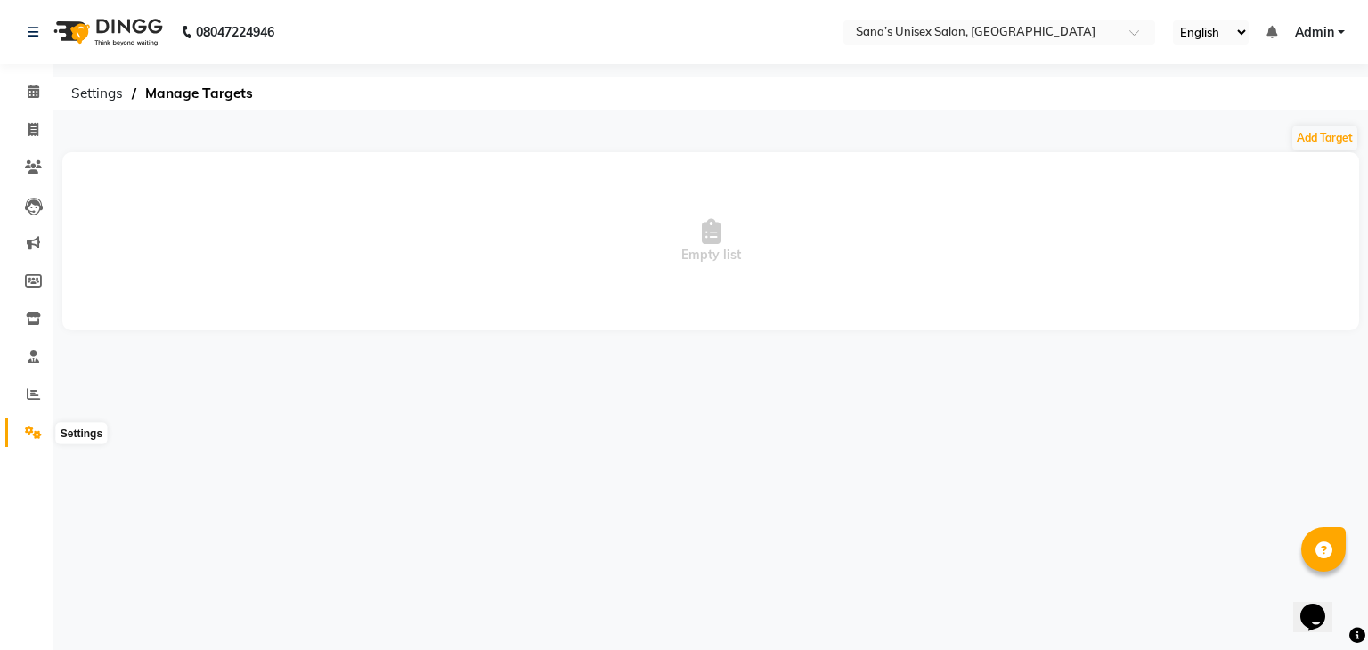
click at [31, 436] on icon at bounding box center [33, 432] width 17 height 13
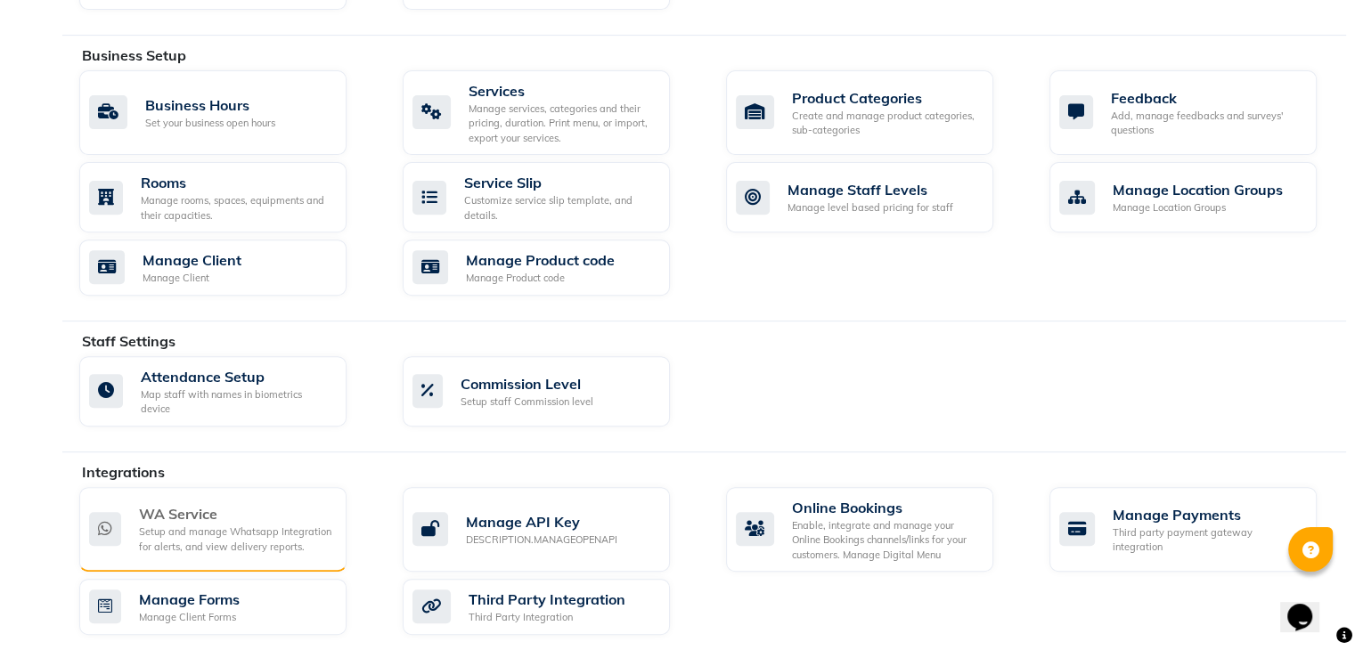
scroll to position [795, 0]
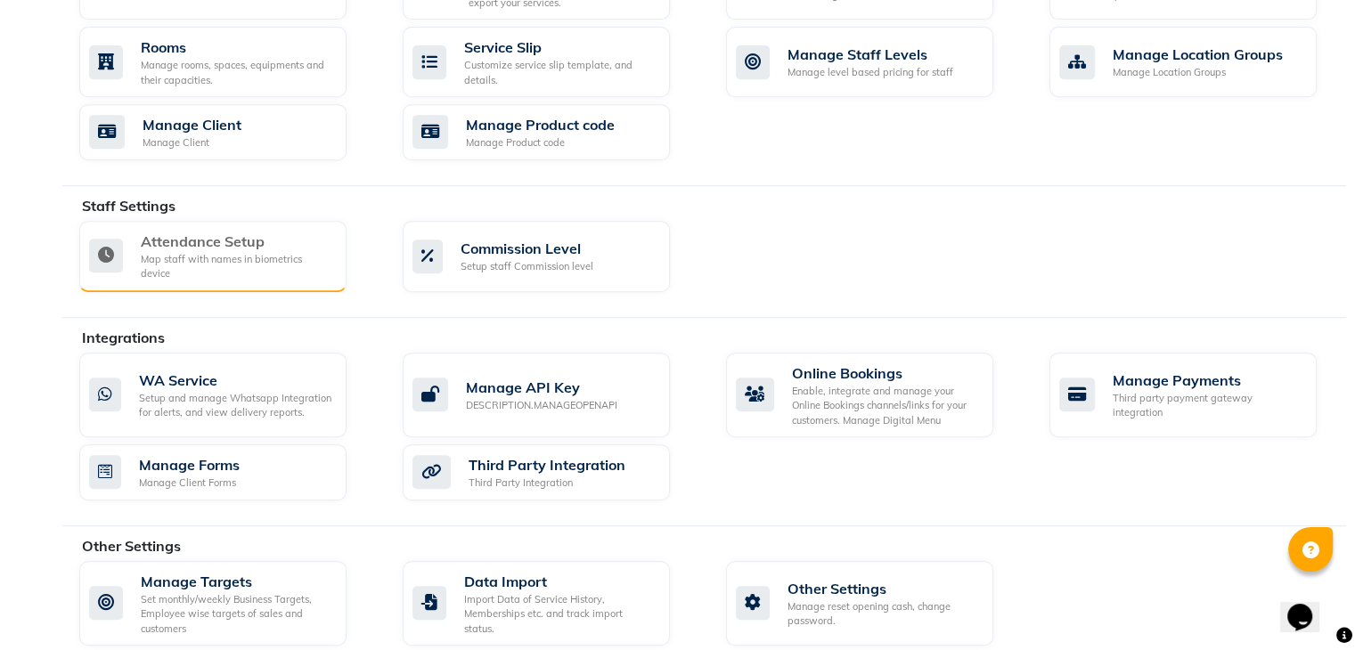
click at [276, 257] on div "Map staff with names in biometrics device" at bounding box center [237, 266] width 192 height 29
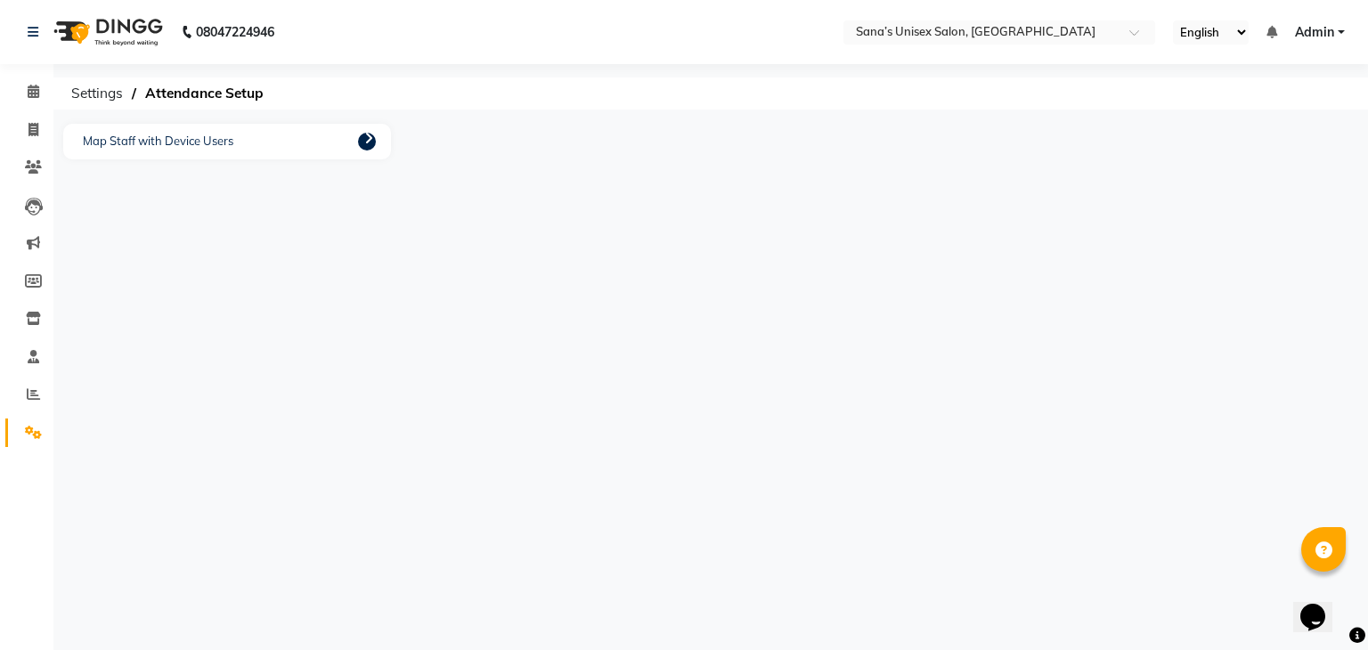
click at [378, 143] on div "Map Staff with Device Users" at bounding box center [227, 142] width 328 height 36
click at [367, 143] on icon at bounding box center [368, 138] width 9 height 14
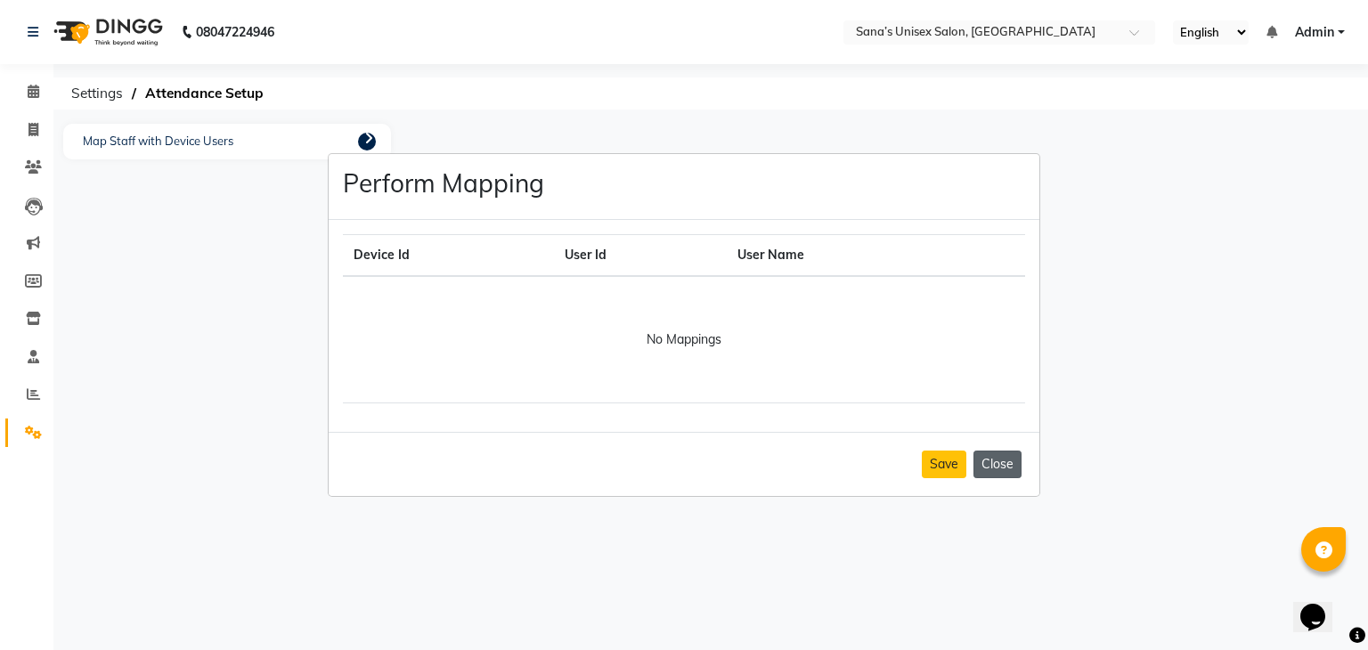
click at [1003, 472] on button "Close" at bounding box center [998, 465] width 48 height 28
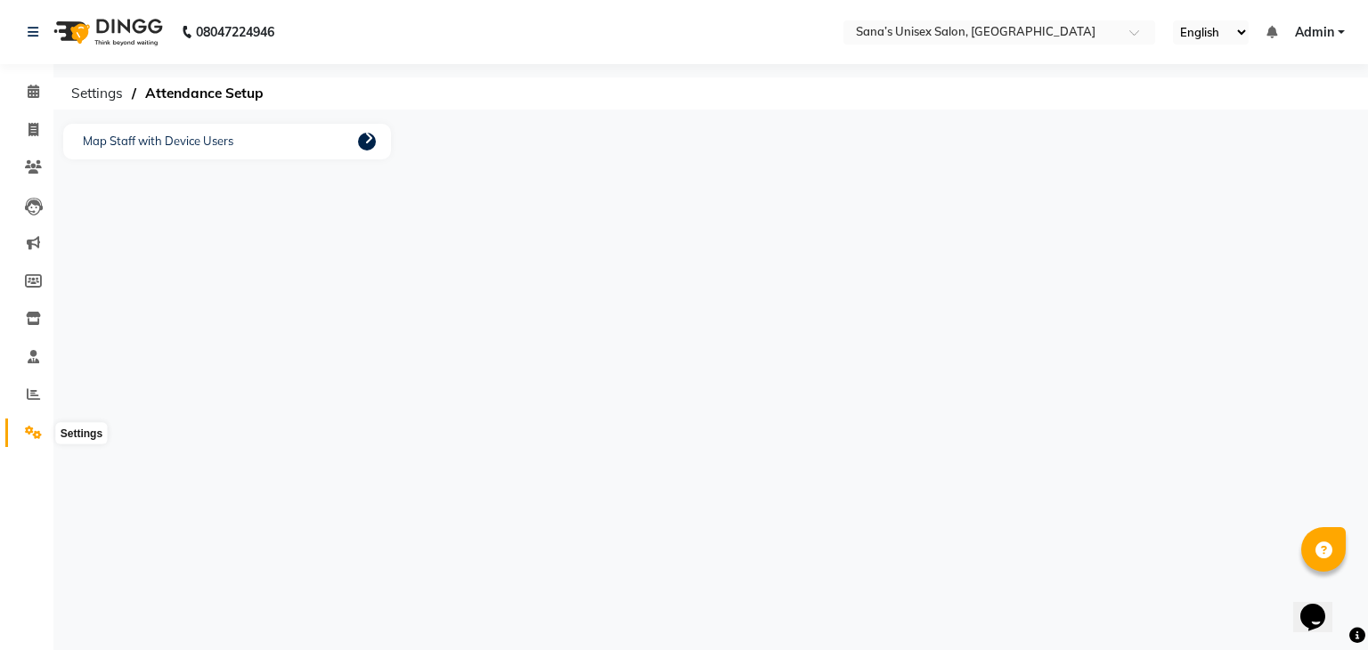
click at [39, 431] on icon at bounding box center [33, 432] width 17 height 13
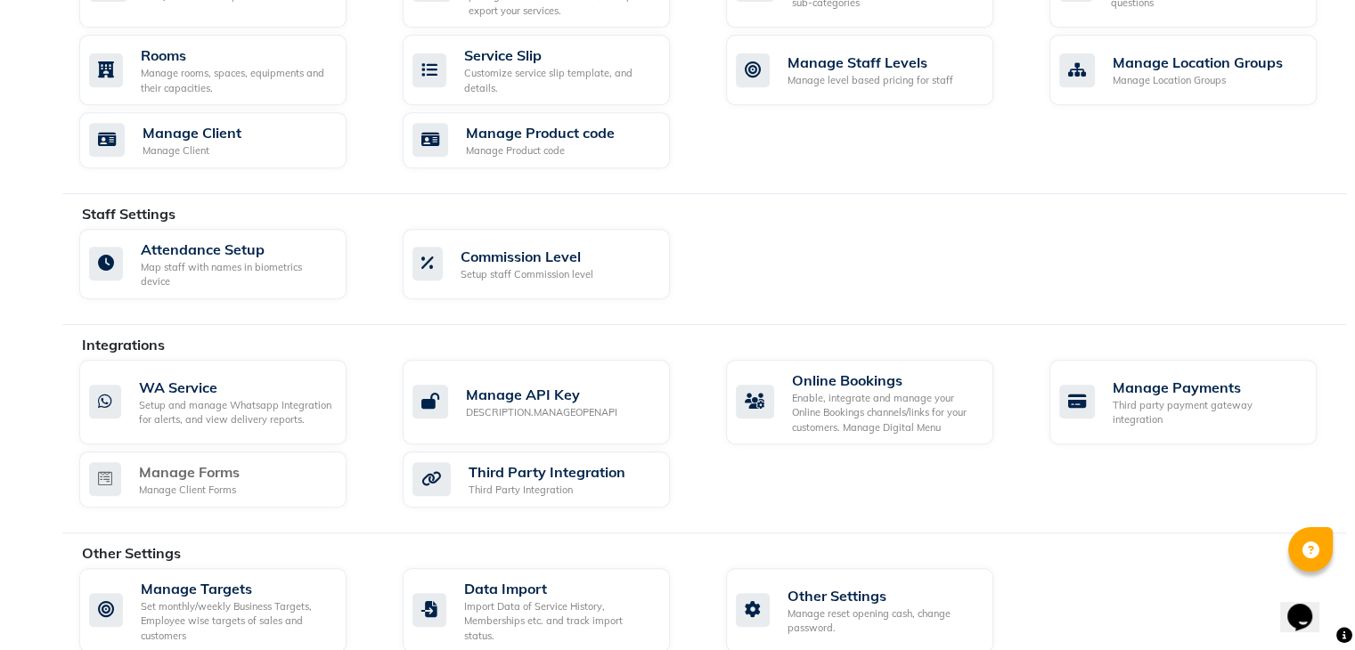
scroll to position [795, 0]
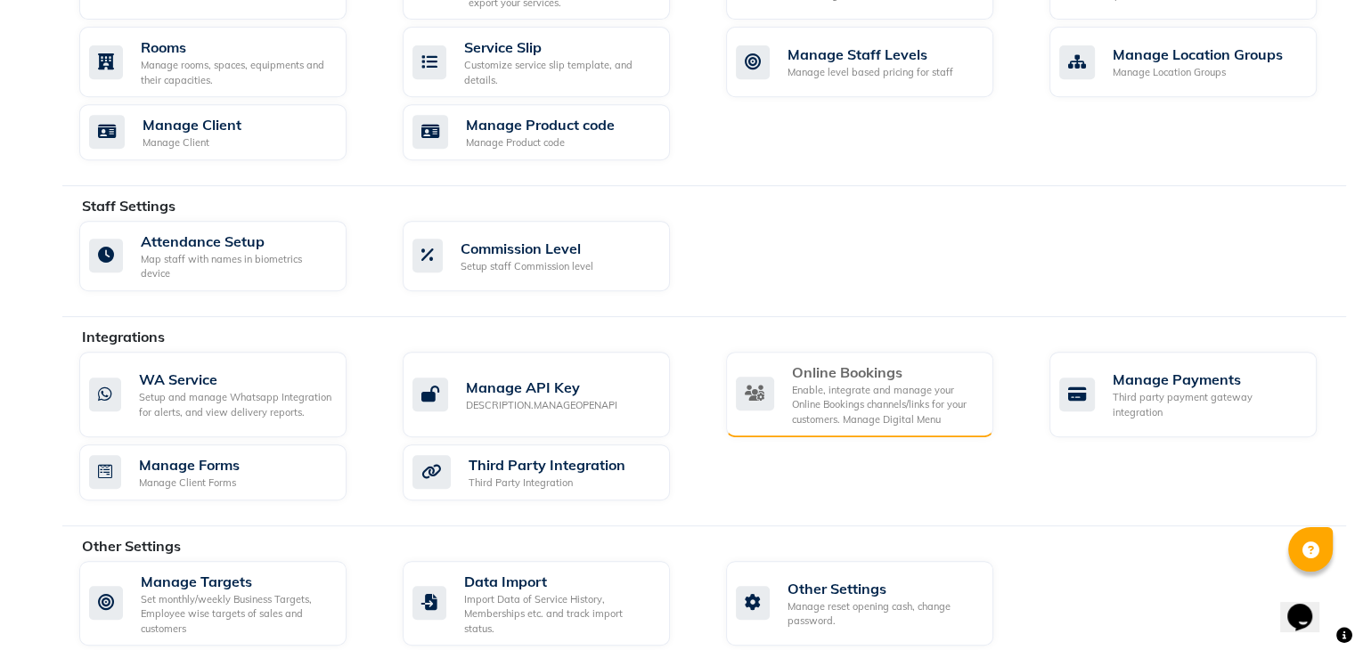
click at [807, 362] on div "Online Bookings" at bounding box center [885, 372] width 187 height 21
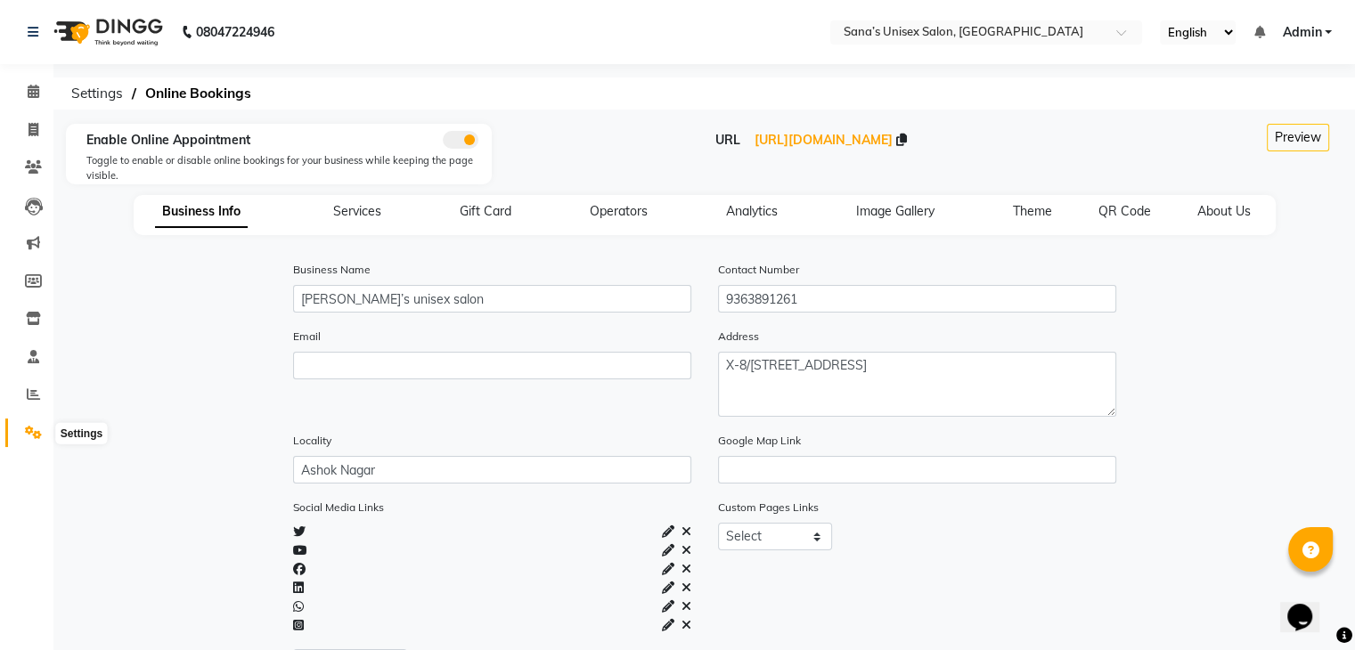
click at [36, 443] on span at bounding box center [33, 433] width 31 height 20
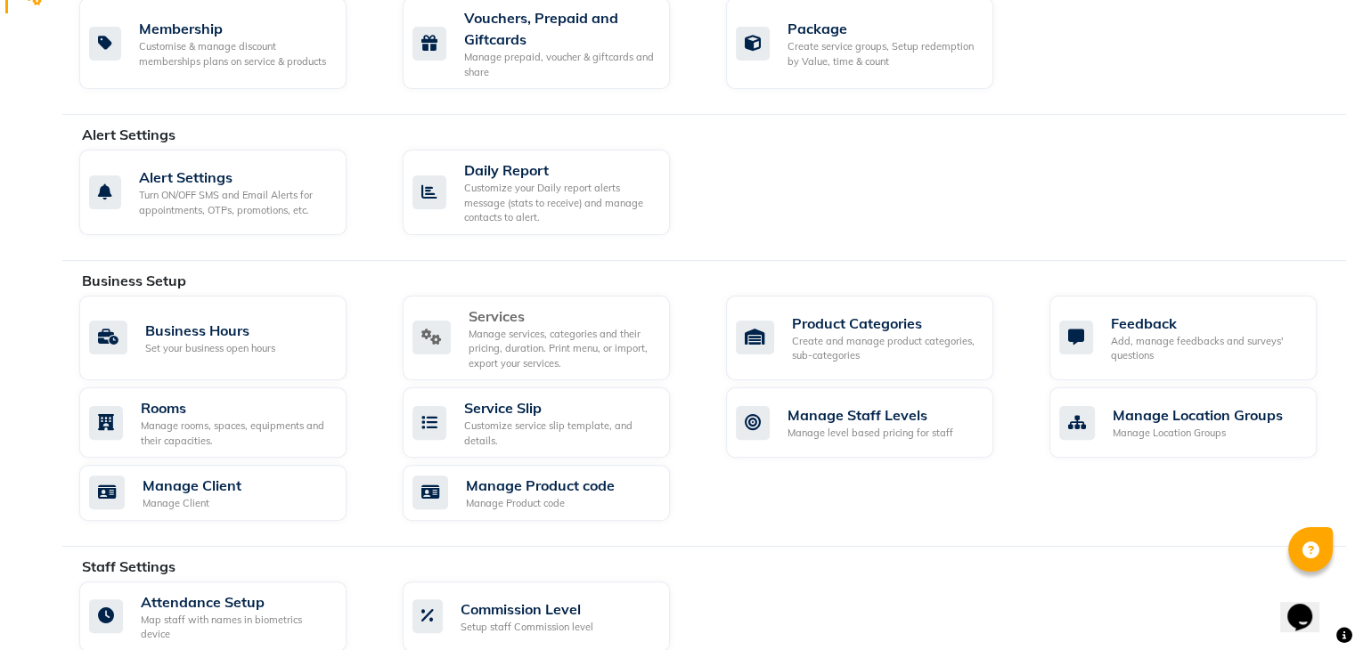
scroll to position [445, 0]
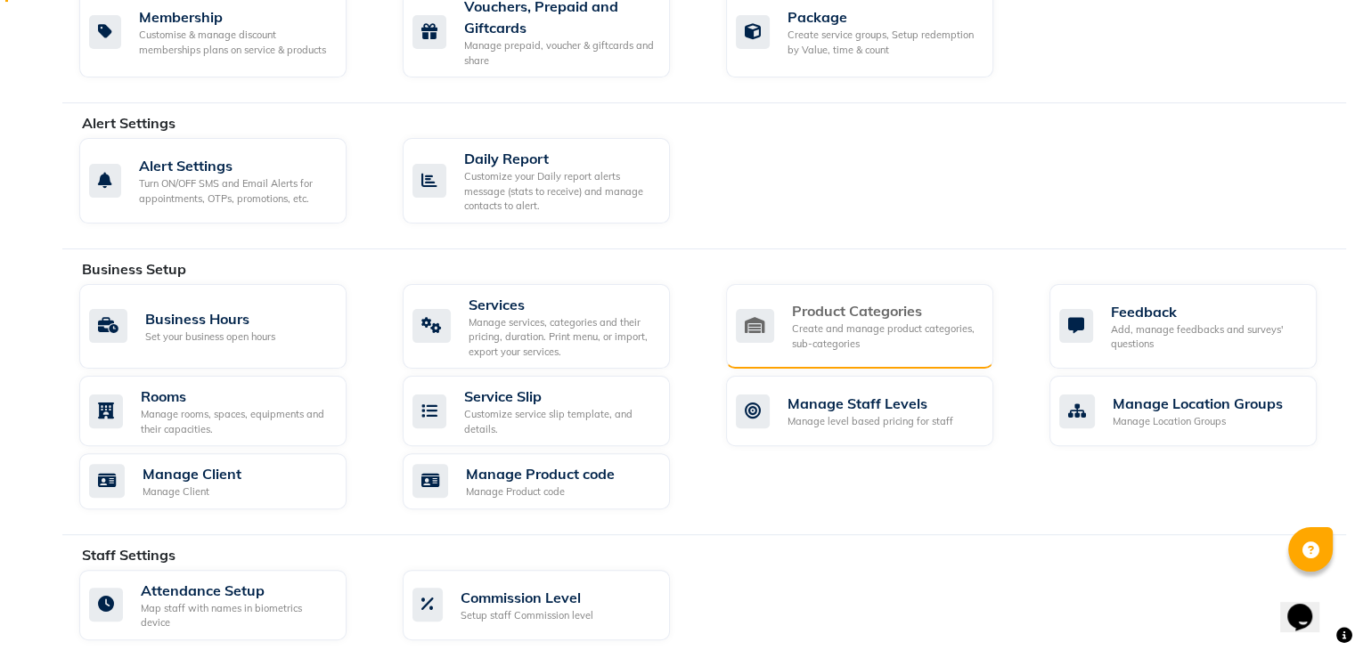
click at [812, 325] on div "Create and manage product categories, sub-categories" at bounding box center [885, 336] width 187 height 29
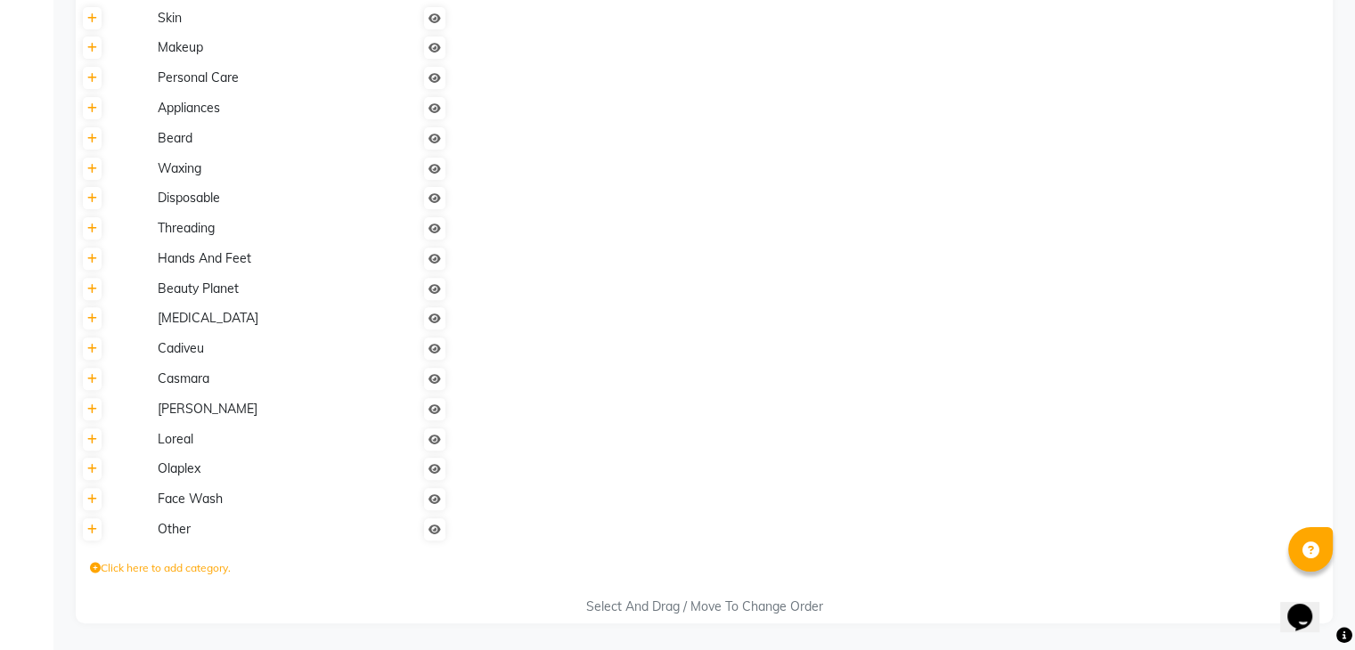
scroll to position [631, 0]
click at [94, 572] on label "Click here to add category." at bounding box center [160, 568] width 141 height 16
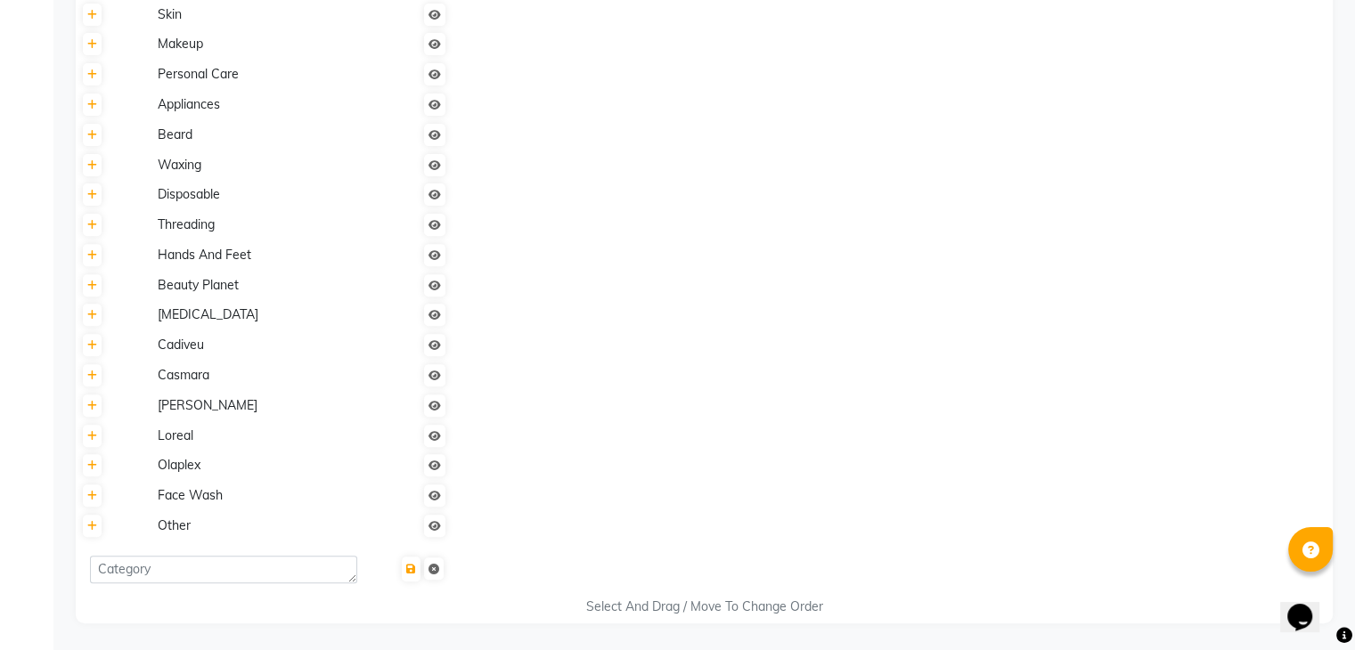
scroll to position [633, 0]
click at [185, 571] on textarea at bounding box center [223, 570] width 267 height 28
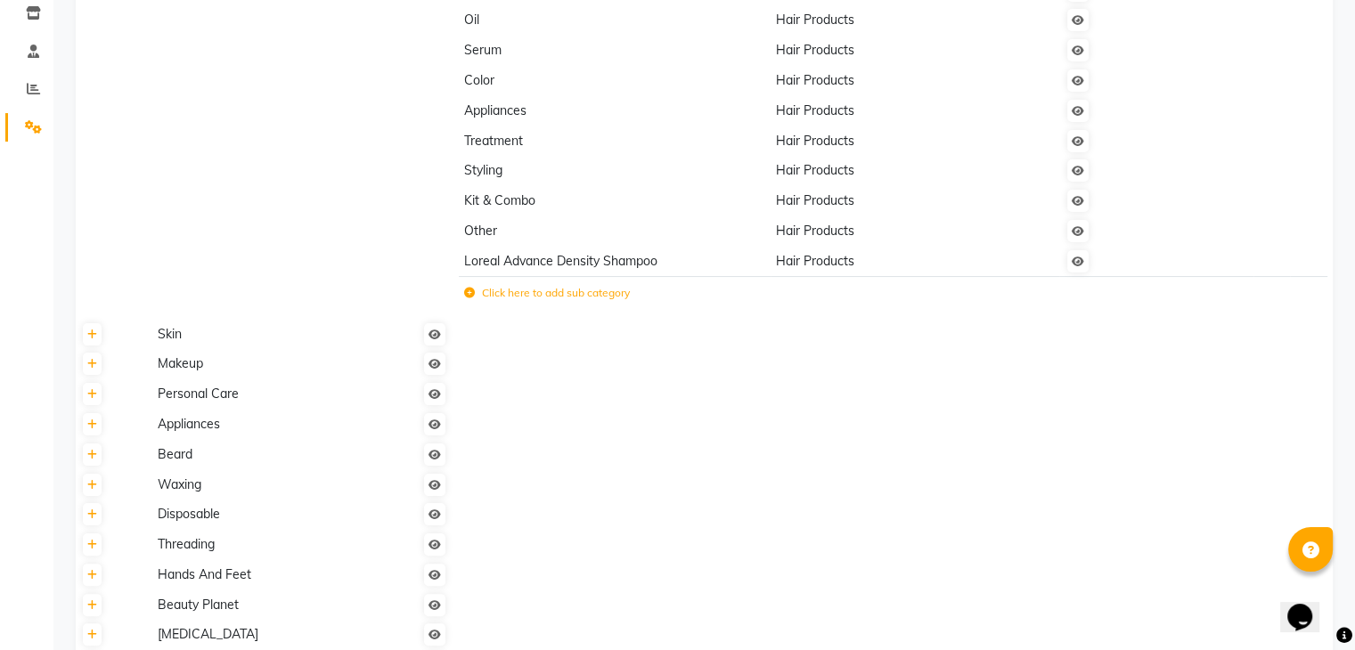
scroll to position [267, 0]
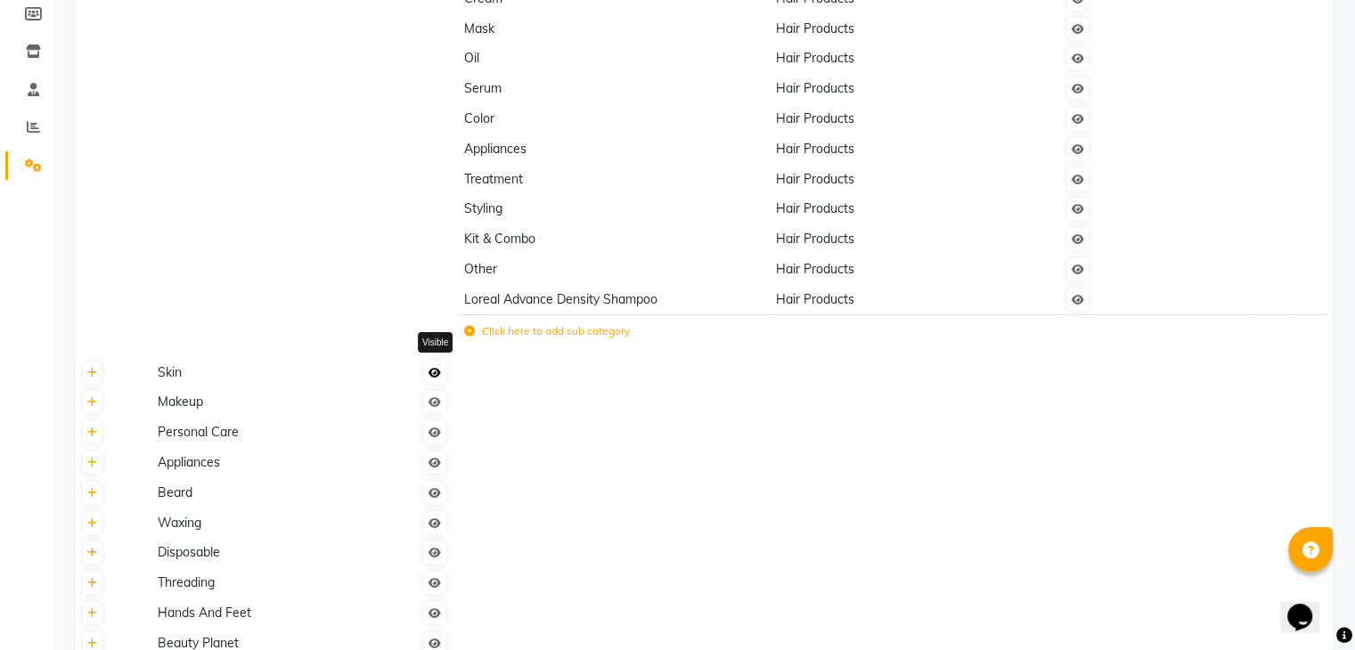
click at [439, 382] on link at bounding box center [434, 373] width 21 height 22
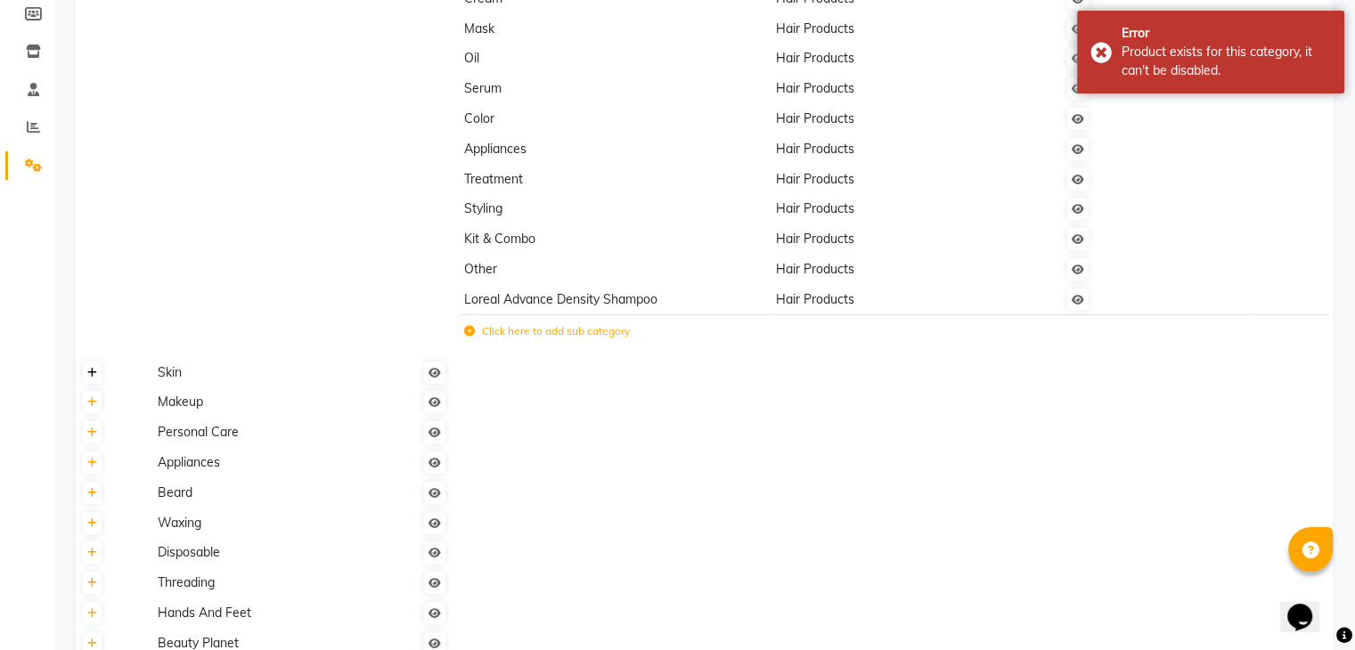
click at [93, 383] on link at bounding box center [92, 373] width 19 height 22
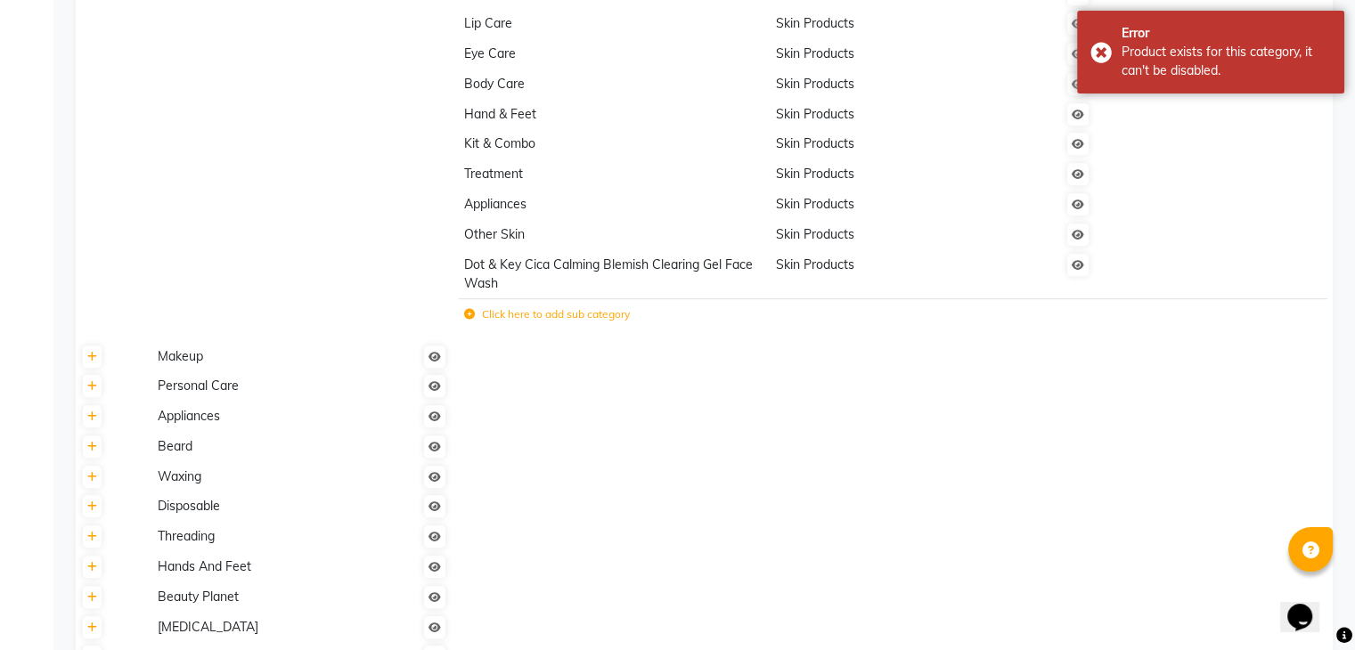
scroll to position [891, 0]
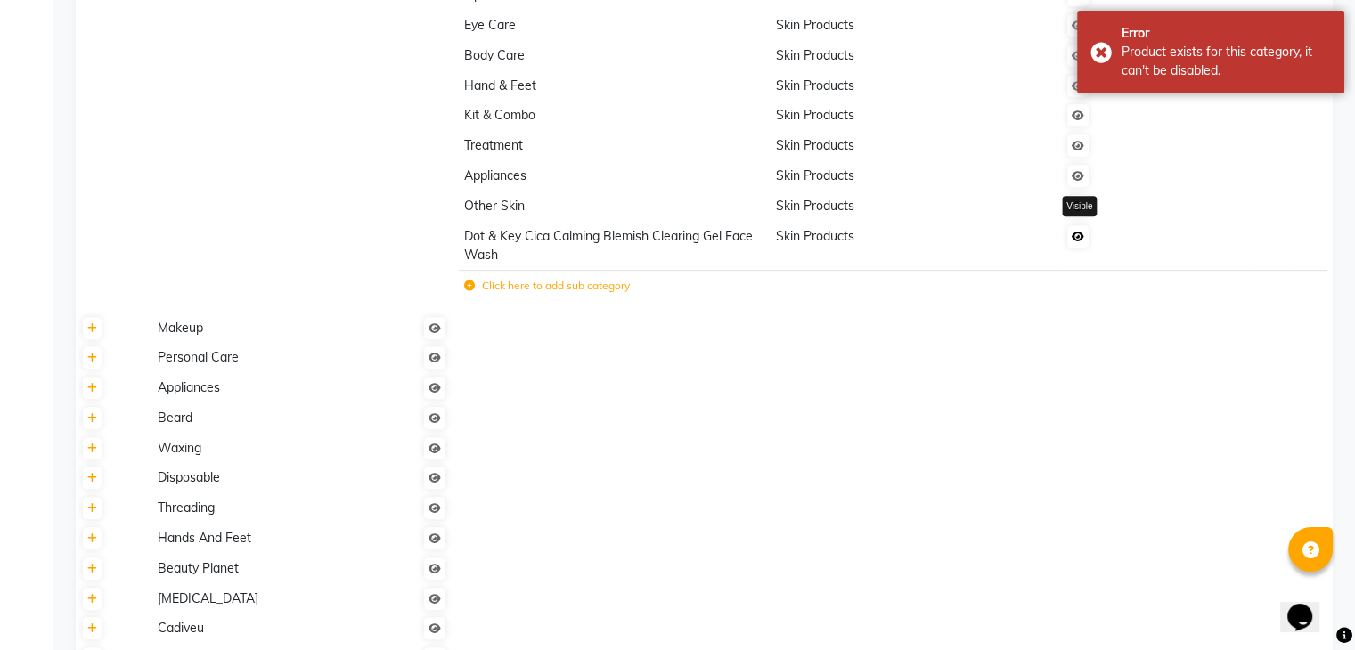
click at [1078, 248] on link at bounding box center [1077, 236] width 21 height 22
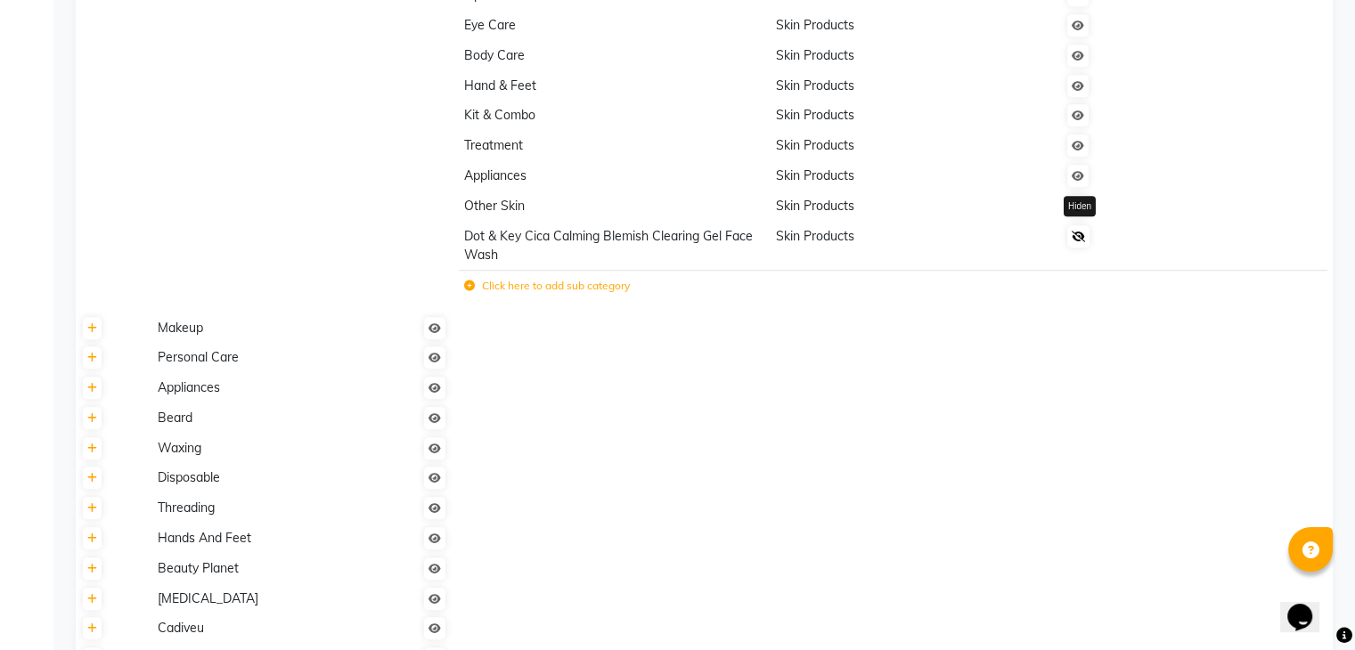
click at [1080, 242] on icon at bounding box center [1078, 237] width 13 height 11
click at [470, 291] on icon at bounding box center [469, 286] width 11 height 11
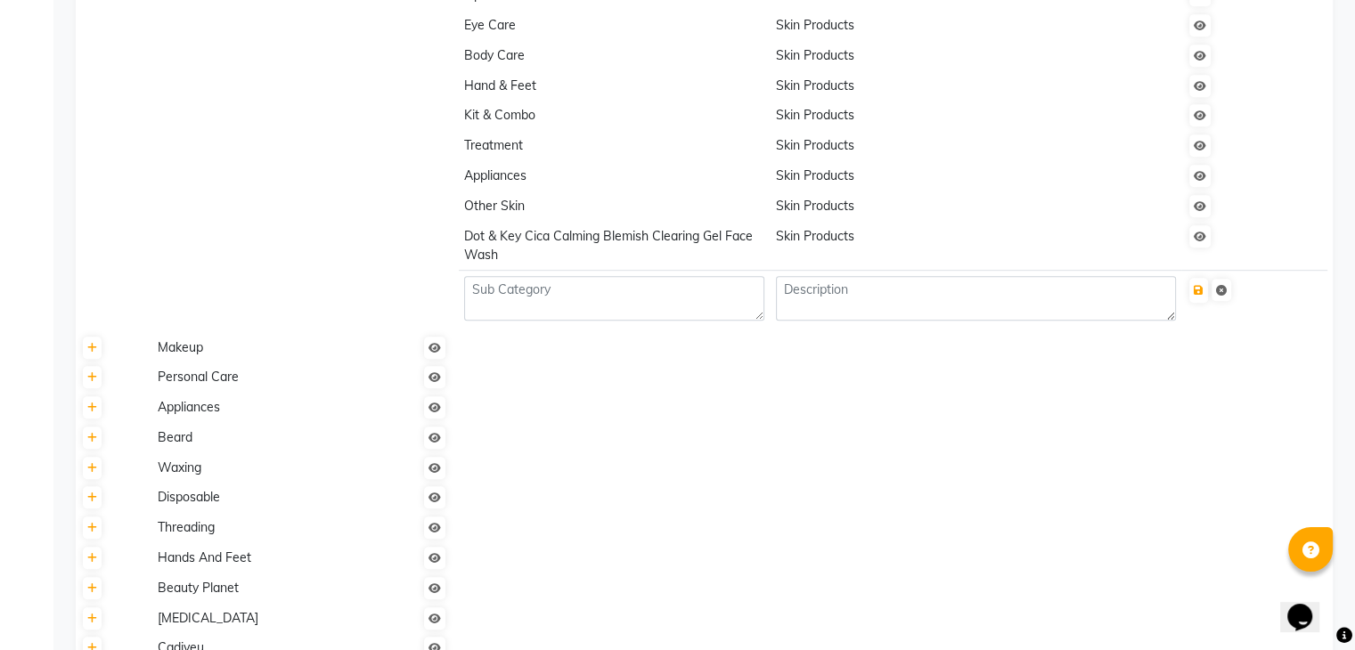
click at [468, 244] on span "Dot & Key Cica Calming Blemish Clearing Gel Face Wash" at bounding box center [608, 245] width 289 height 35
click at [469, 244] on span "Dot & Key Cica Calming Blemish Clearing Gel Face Wash" at bounding box center [608, 245] width 289 height 35
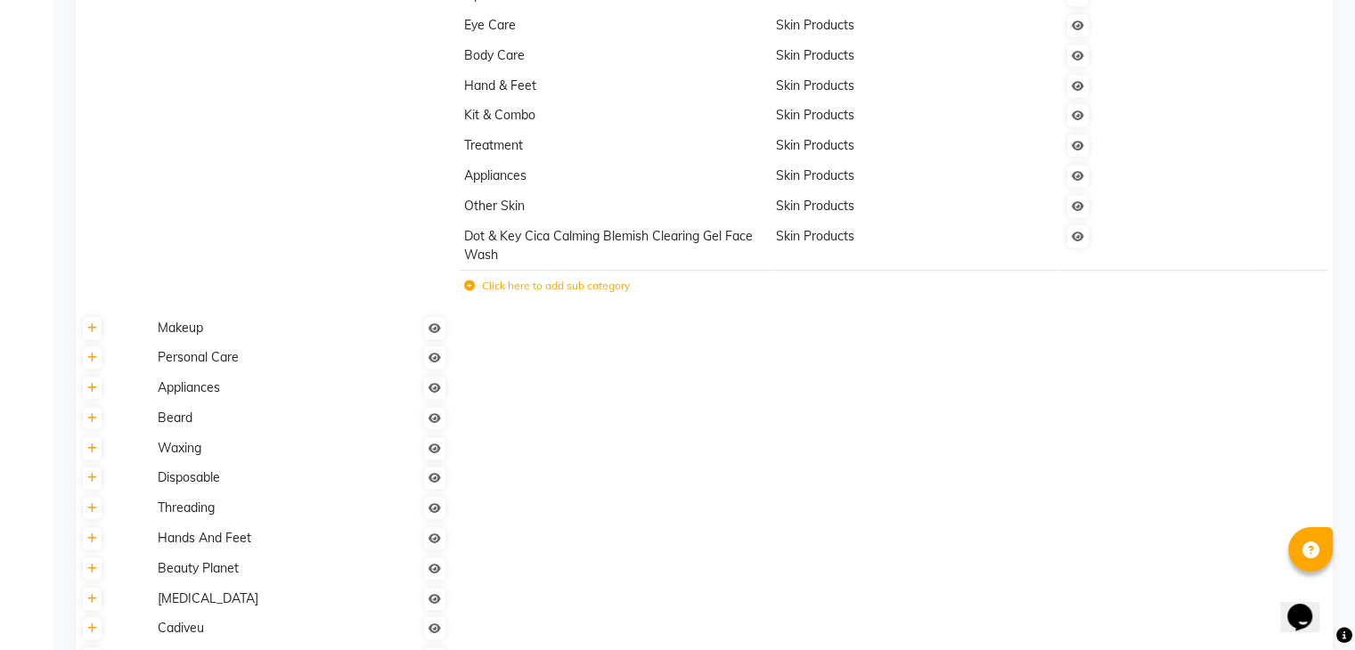
click at [470, 291] on icon at bounding box center [469, 286] width 11 height 11
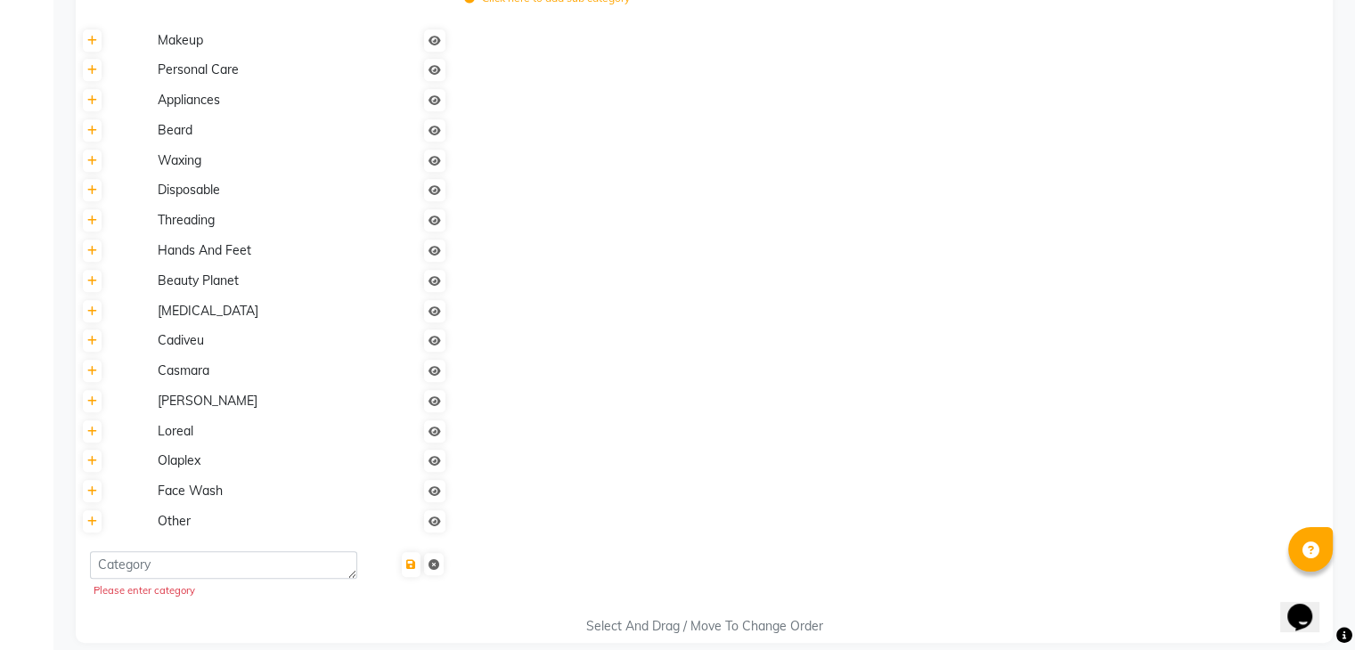
scroll to position [1209, 0]
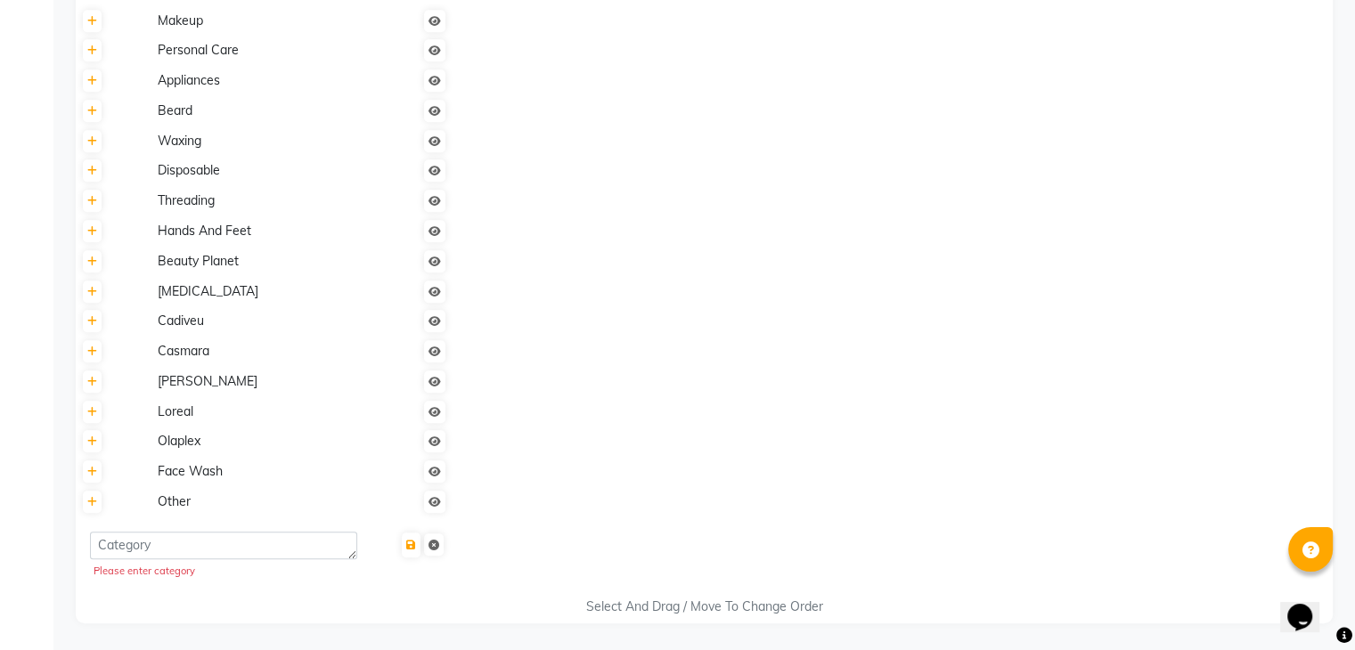
click at [650, 598] on div "Select And Drag / Move To Change Order" at bounding box center [704, 607] width 1257 height 19
click at [645, 604] on div "Select And Drag / Move To Change Order" at bounding box center [704, 607] width 1257 height 19
click at [622, 606] on div "Select And Drag / Move To Change Order" at bounding box center [704, 607] width 1257 height 19
click at [605, 607] on div "Select And Drag / Move To Change Order" at bounding box center [704, 607] width 1257 height 19
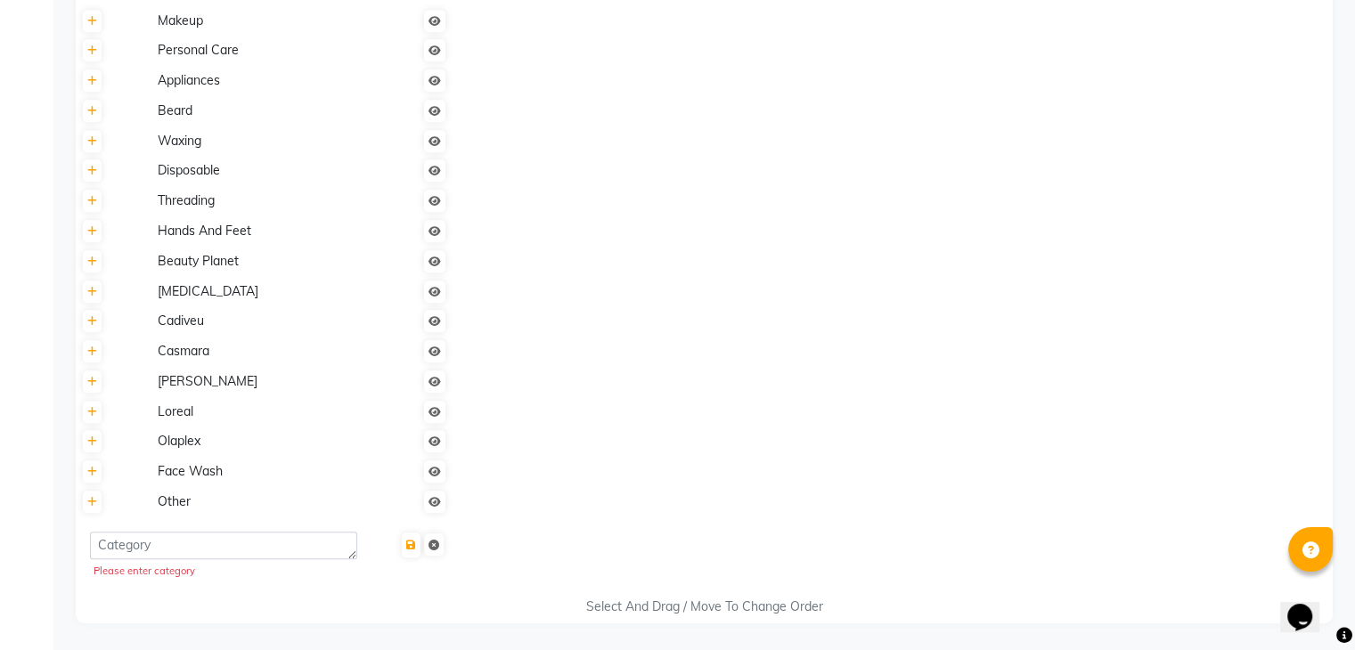
click at [593, 607] on div "Select And Drag / Move To Change Order" at bounding box center [704, 607] width 1257 height 19
click at [592, 607] on div "Select And Drag / Move To Change Order" at bounding box center [704, 607] width 1257 height 19
click at [598, 474] on td at bounding box center [893, 472] width 880 height 30
click at [597, 478] on td at bounding box center [893, 472] width 880 height 30
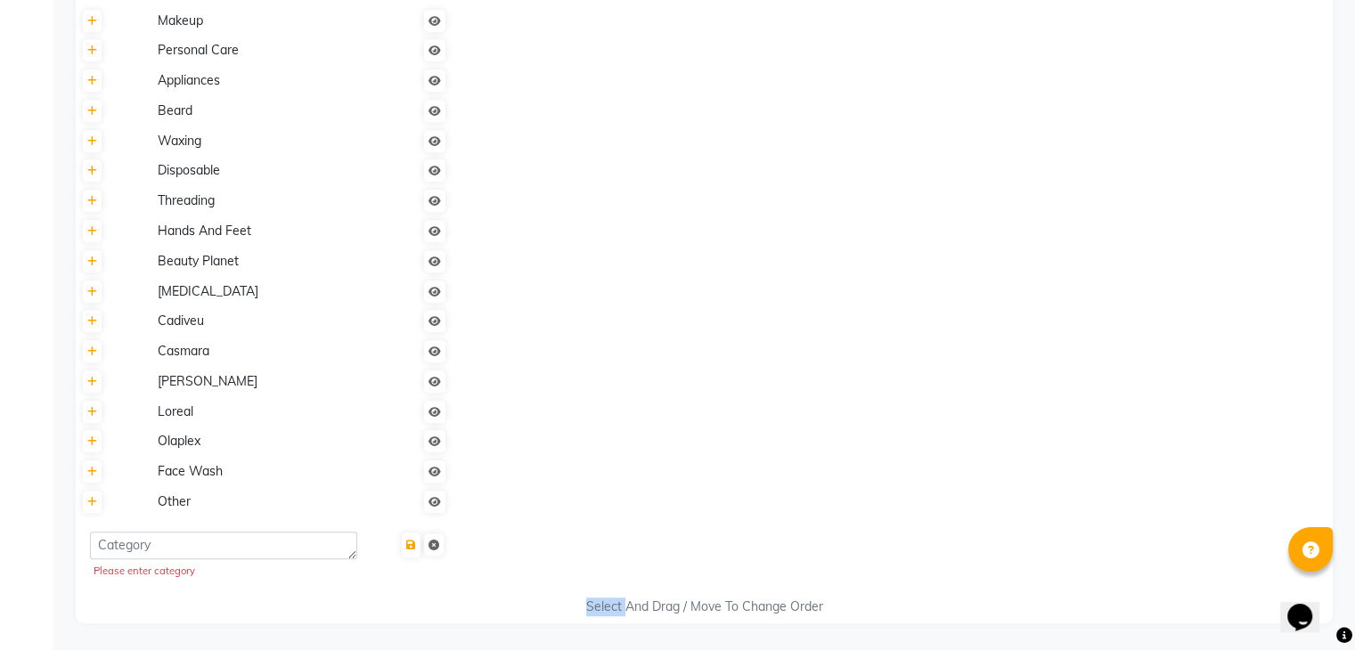
click at [597, 478] on td at bounding box center [893, 472] width 880 height 30
click at [592, 485] on td at bounding box center [893, 472] width 880 height 30
click at [592, 484] on td at bounding box center [893, 472] width 880 height 30
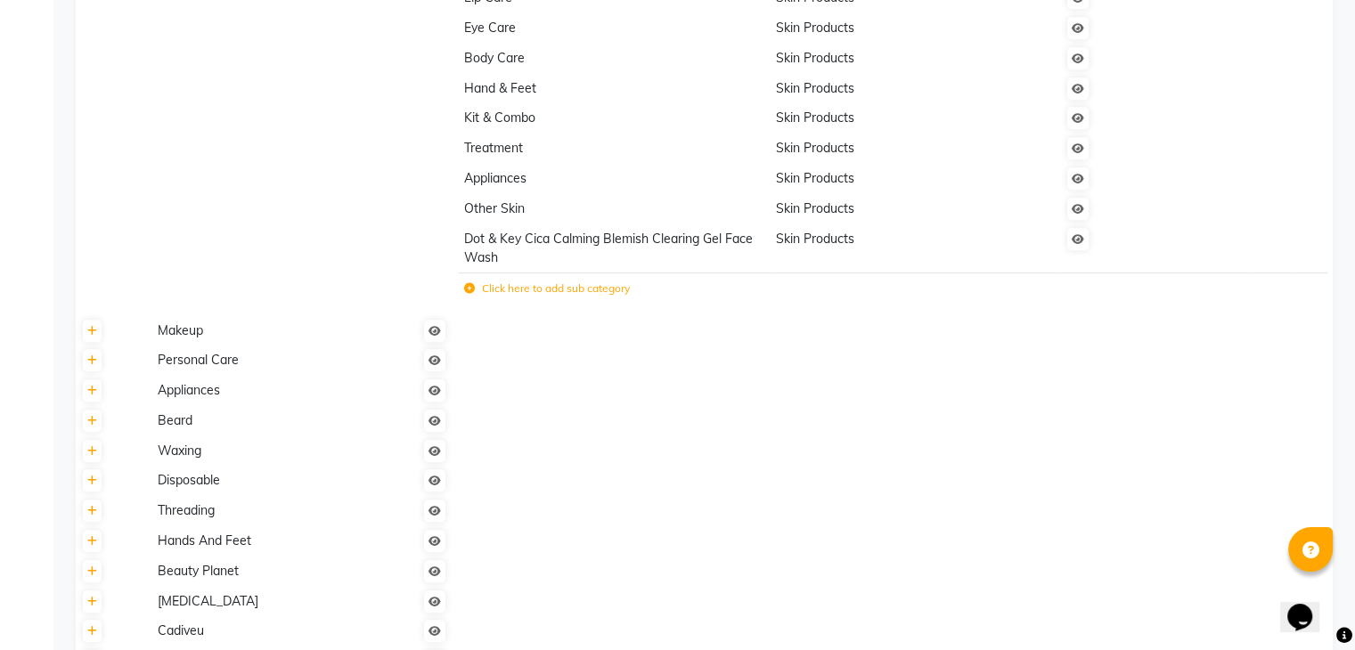
scroll to position [891, 0]
click at [470, 286] on label "Click here to add sub category" at bounding box center [547, 286] width 166 height 16
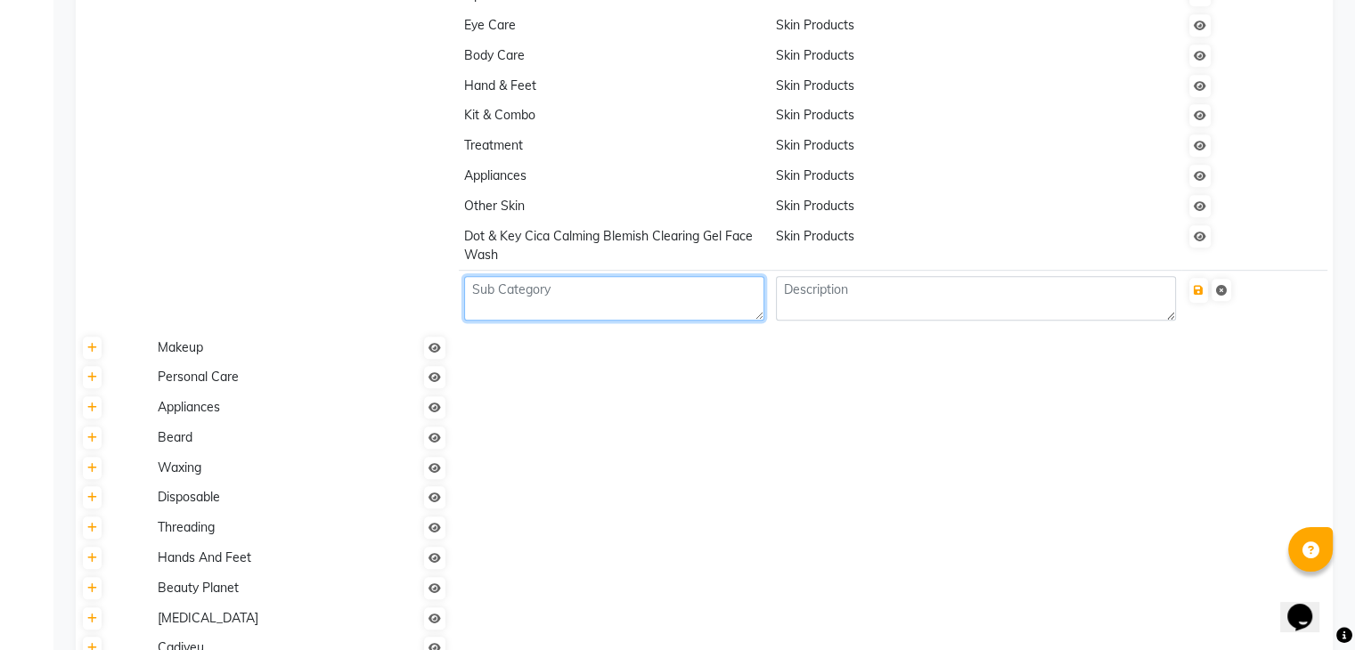
click at [576, 317] on textarea at bounding box center [614, 298] width 300 height 45
type textarea "Dot & Key Cica Calming Blemish Clearing Gel Face wash"
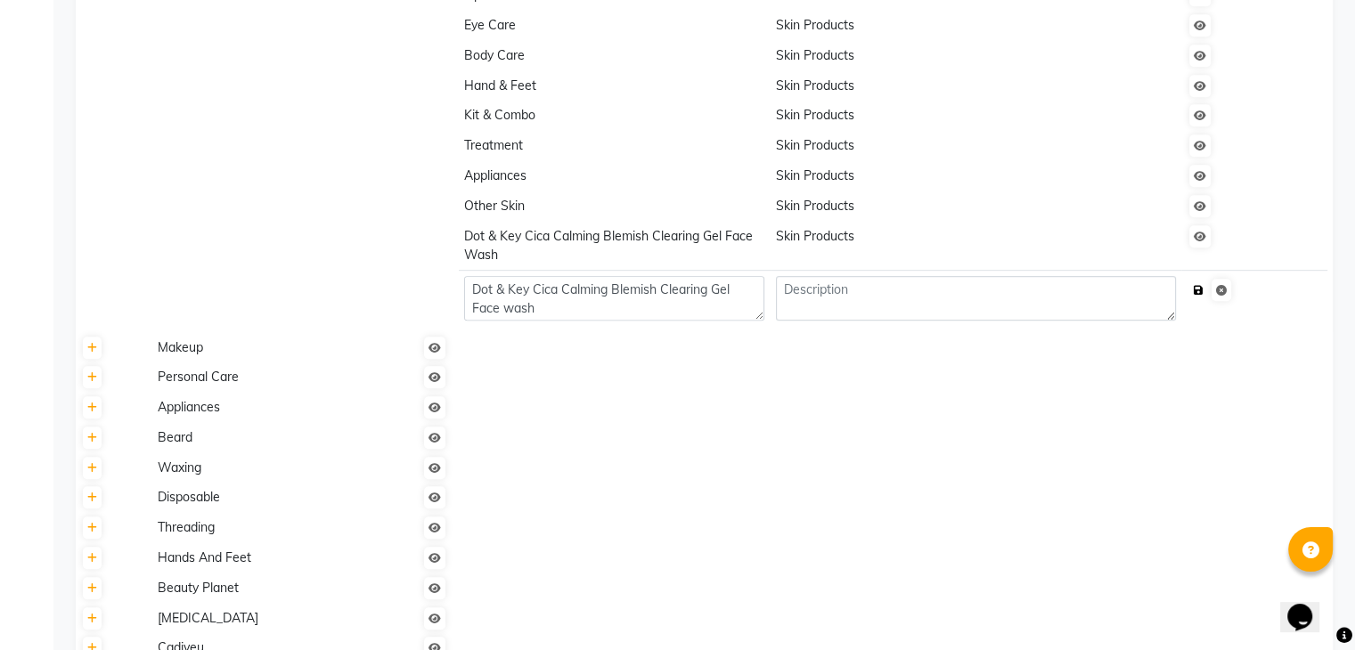
click at [1204, 296] on icon "submit" at bounding box center [1199, 290] width 10 height 11
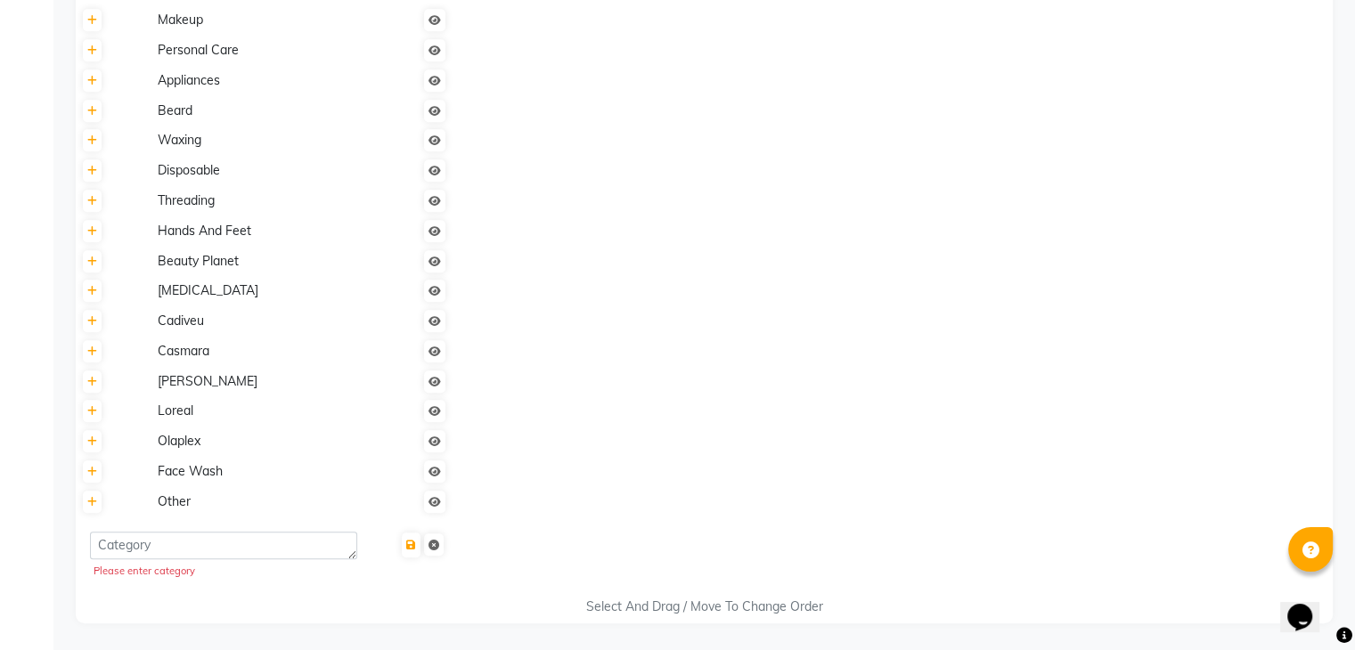
scroll to position [1258, 0]
click at [299, 548] on textarea at bounding box center [223, 546] width 267 height 28
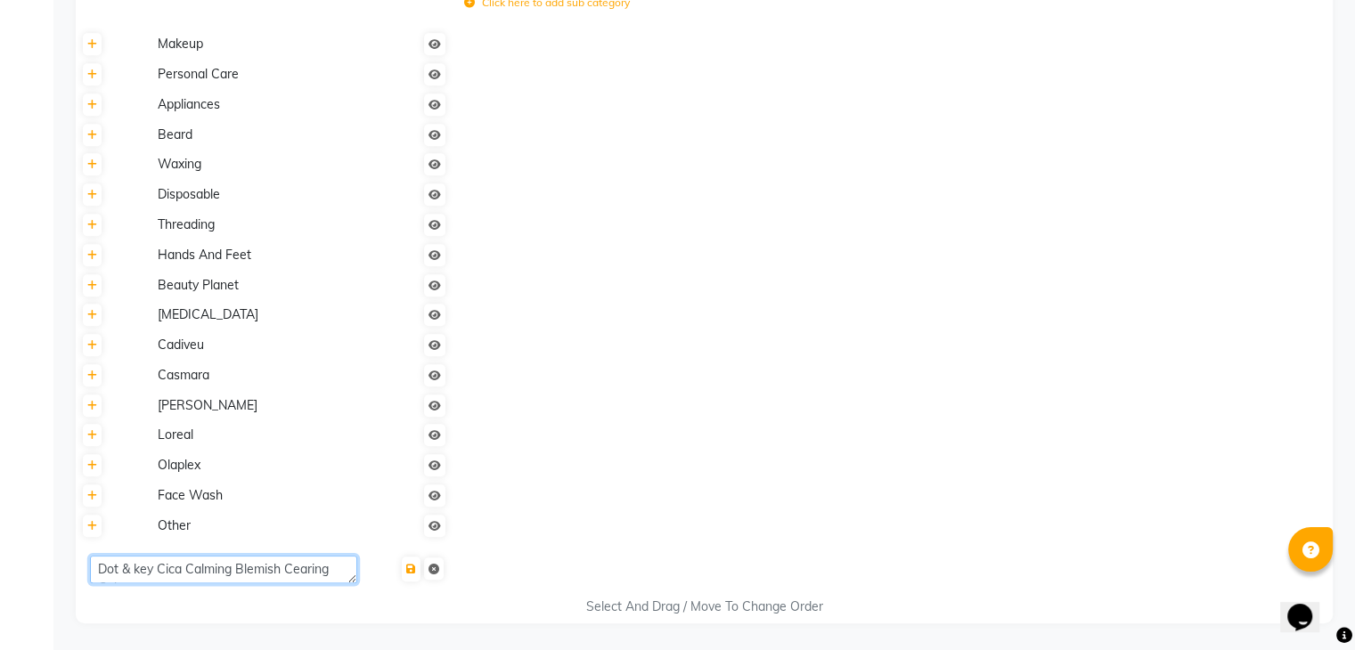
scroll to position [13, 0]
type textarea "Dot & key Cica Calming Blemish Cearing Gel Face Wash"
click at [411, 570] on icon "submit" at bounding box center [411, 569] width 10 height 11
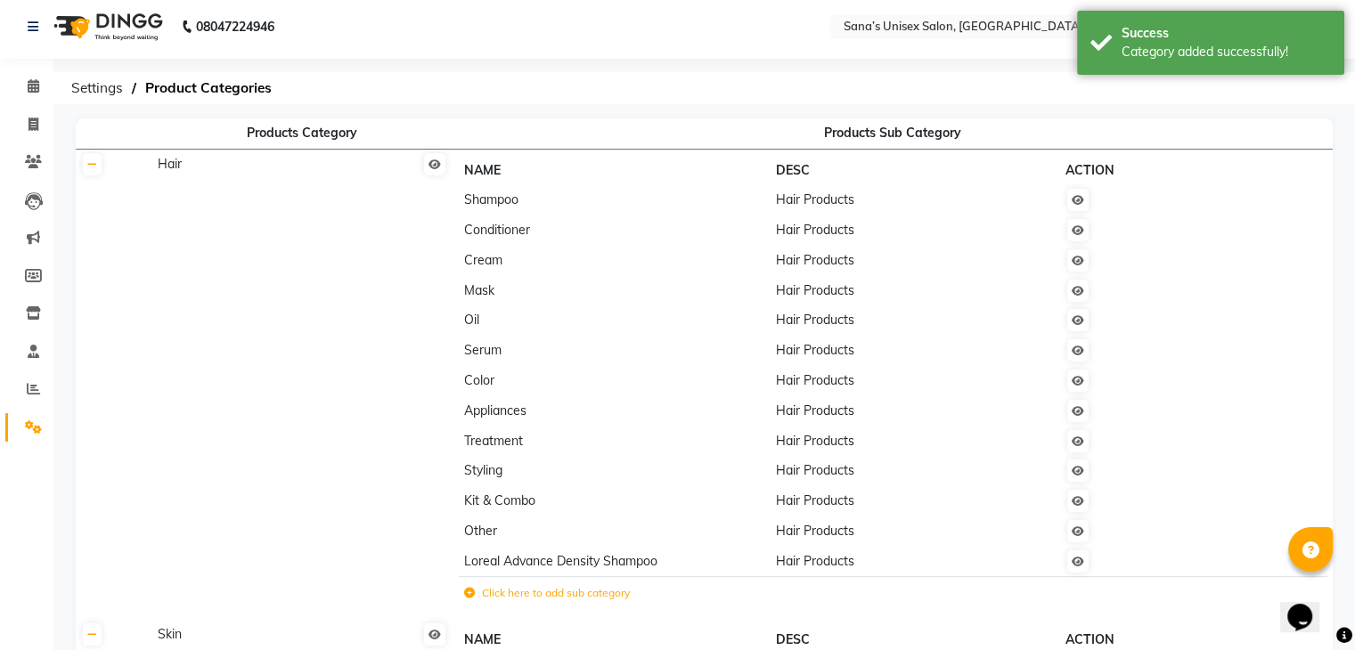
scroll to position [0, 0]
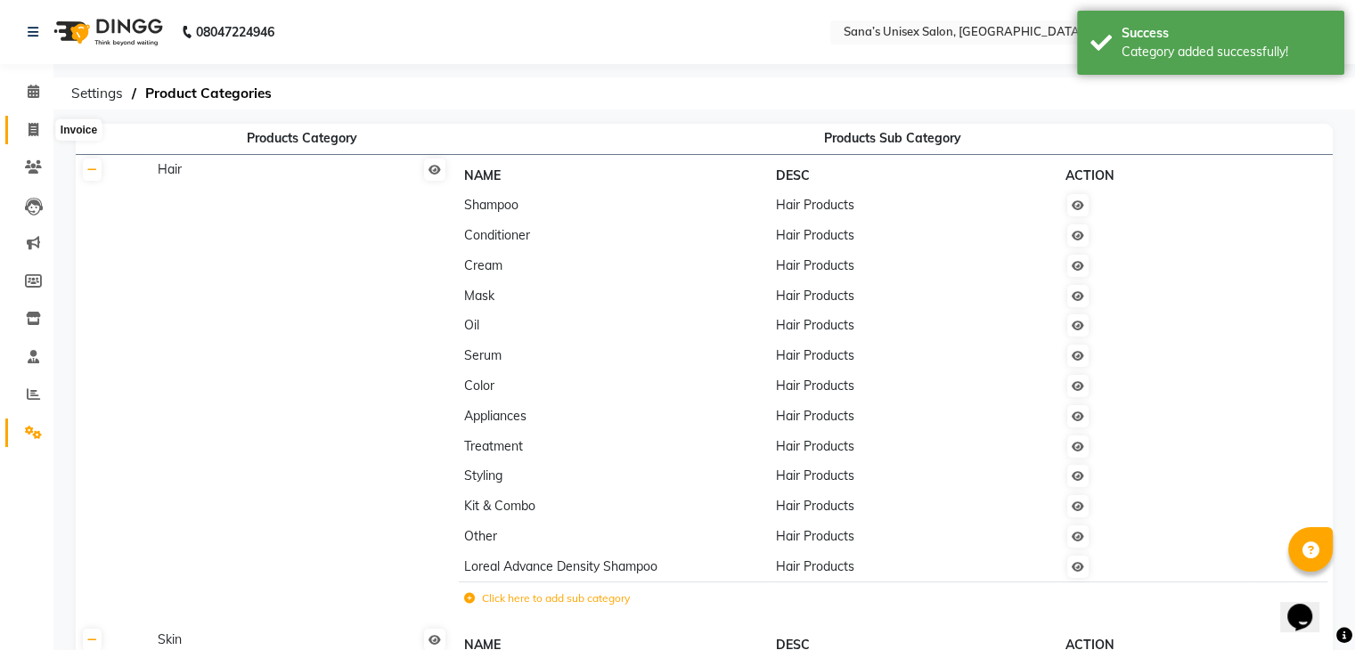
click at [33, 134] on icon at bounding box center [34, 129] width 10 height 13
select select "service"
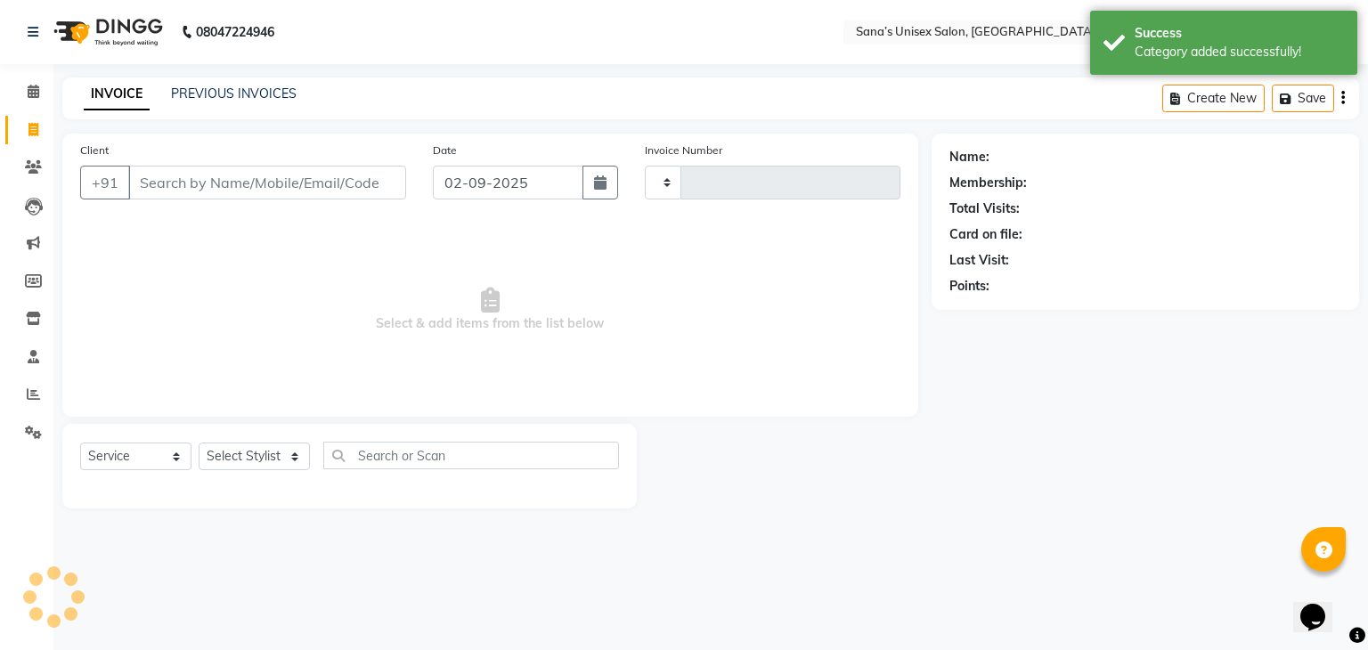
type input "1205"
select select "6091"
click at [164, 463] on select "Select Service Product Membership Package Voucher Prepaid Gift Card" at bounding box center [135, 457] width 111 height 28
select select "product"
click at [80, 444] on select "Select Service Product Membership Package Voucher Prepaid Gift Card" at bounding box center [135, 457] width 111 height 28
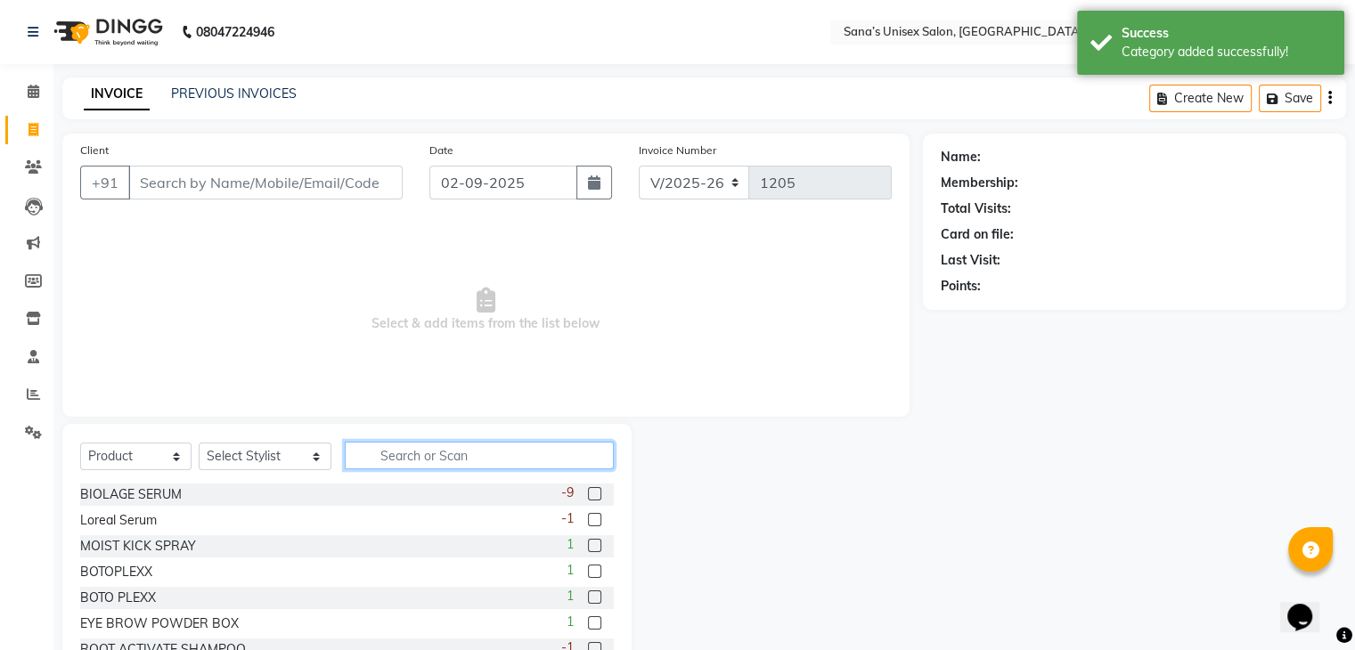
click at [422, 463] on input "text" at bounding box center [479, 456] width 268 height 28
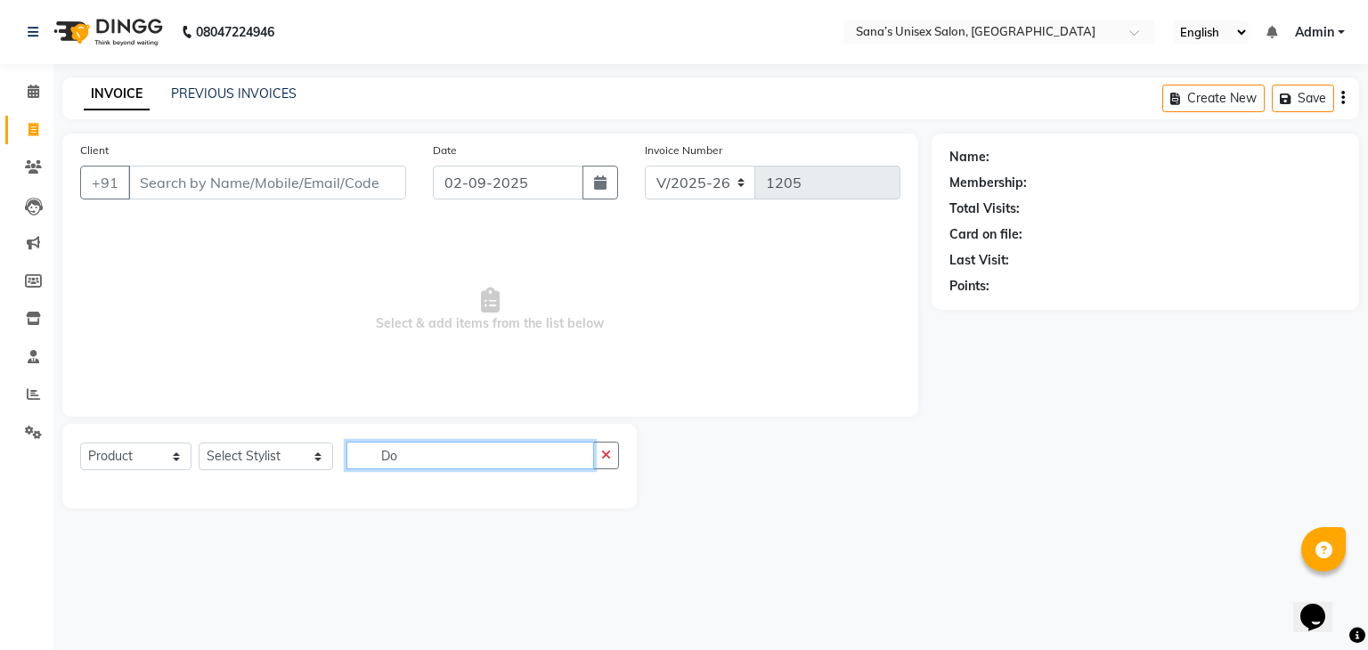
type input "D"
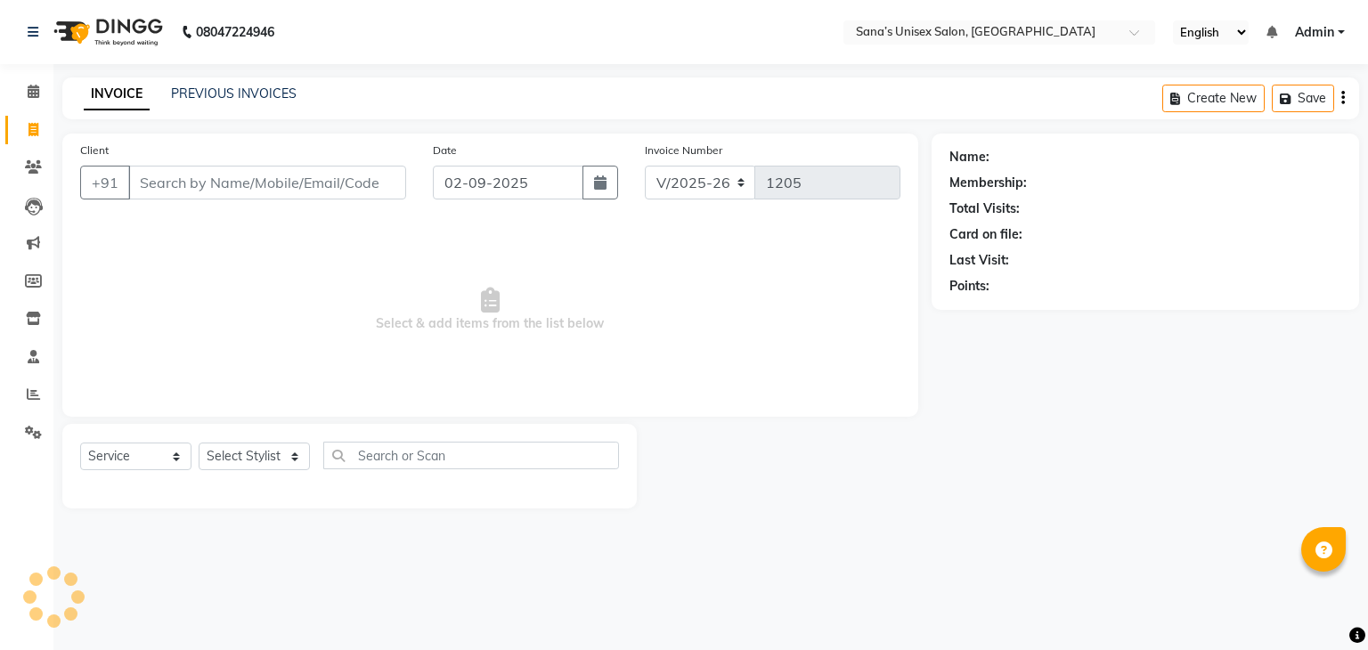
select select "6091"
drag, startPoint x: 118, startPoint y: 470, endPoint x: 120, endPoint y: 452, distance: 18.0
click at [118, 470] on select "Select Service Product Membership Package Voucher Prepaid Gift Card" at bounding box center [135, 457] width 111 height 28
select select "product"
click at [80, 444] on select "Select Service Product Membership Package Voucher Prepaid Gift Card" at bounding box center [135, 457] width 111 height 28
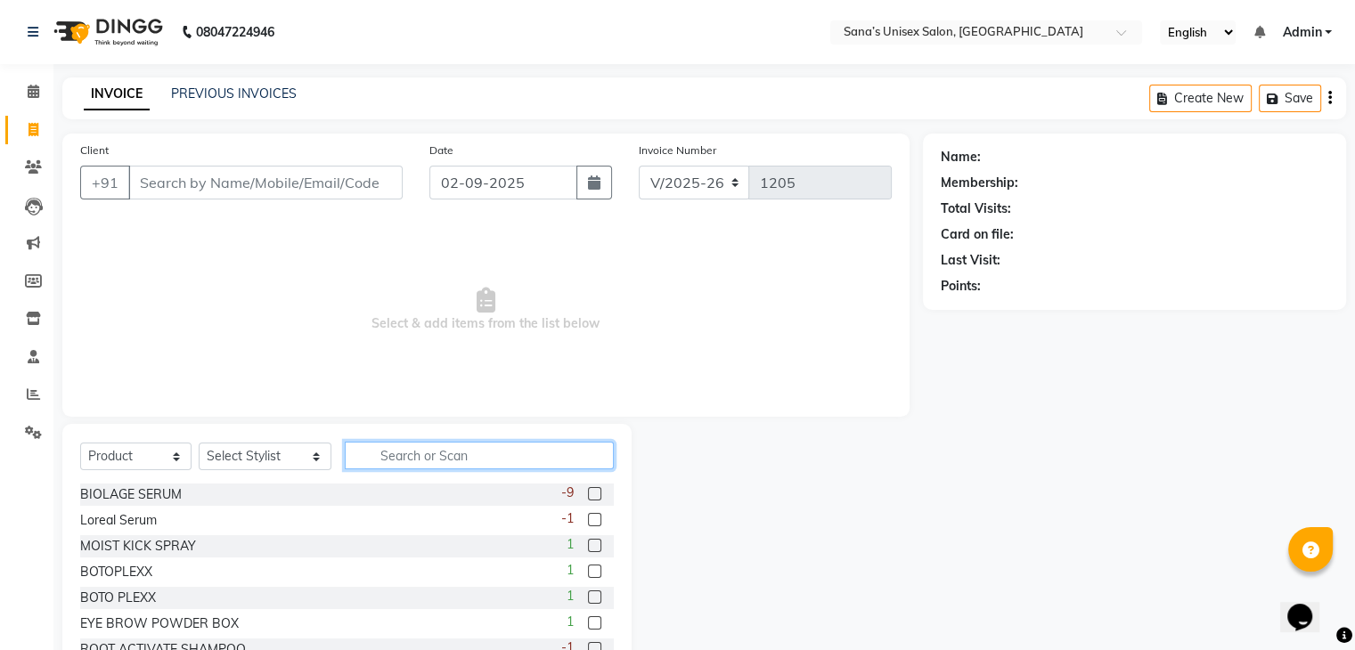
click at [411, 459] on input "text" at bounding box center [479, 456] width 268 height 28
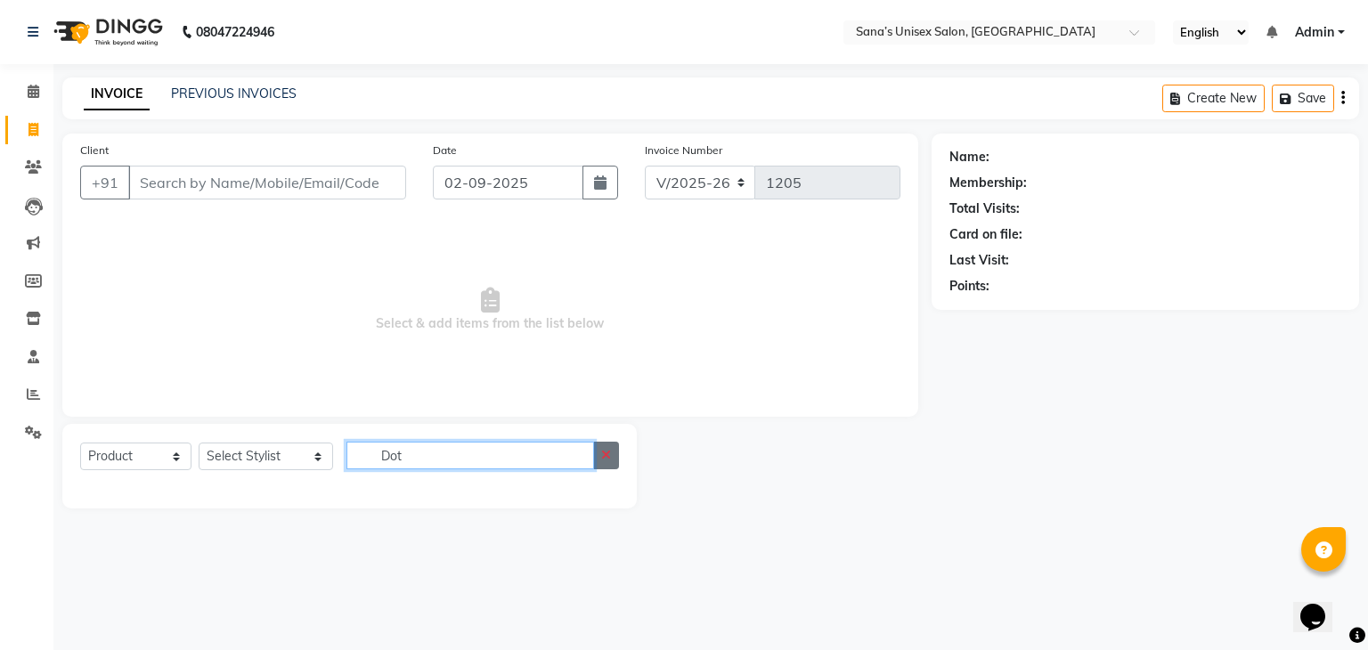
type input "Dot"
click at [605, 465] on button "button" at bounding box center [606, 456] width 26 height 28
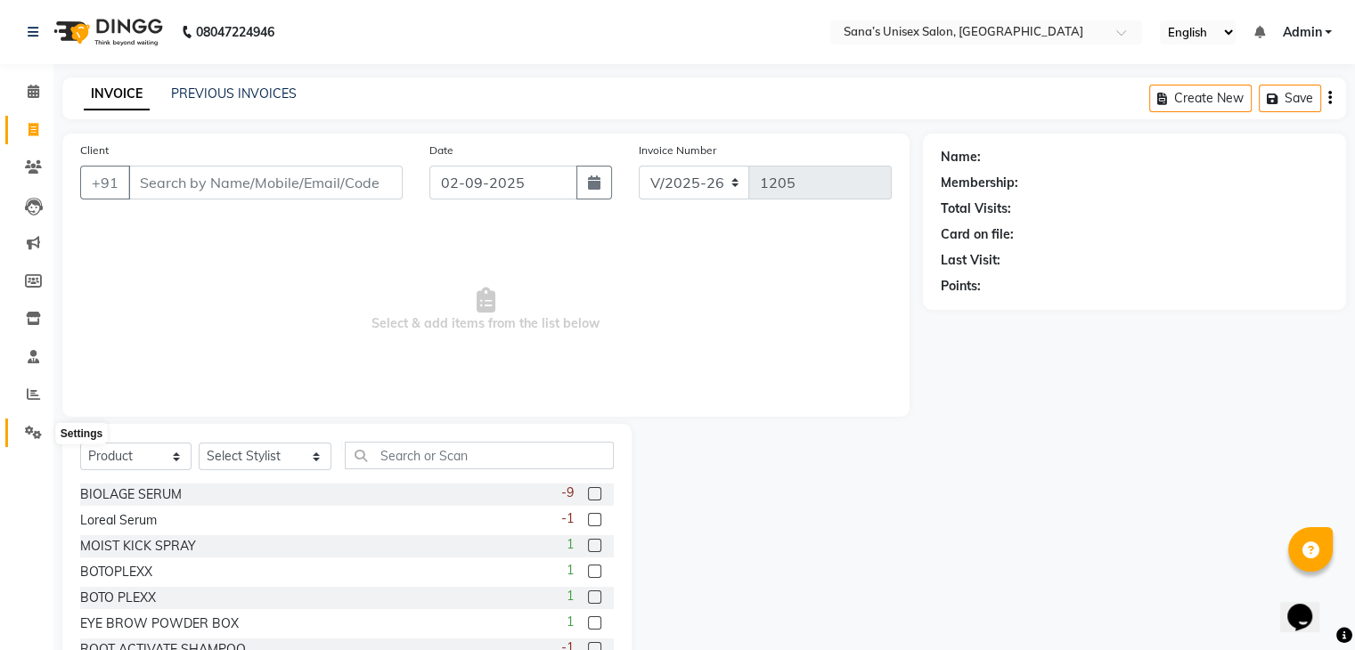
click at [38, 437] on icon at bounding box center [33, 432] width 17 height 13
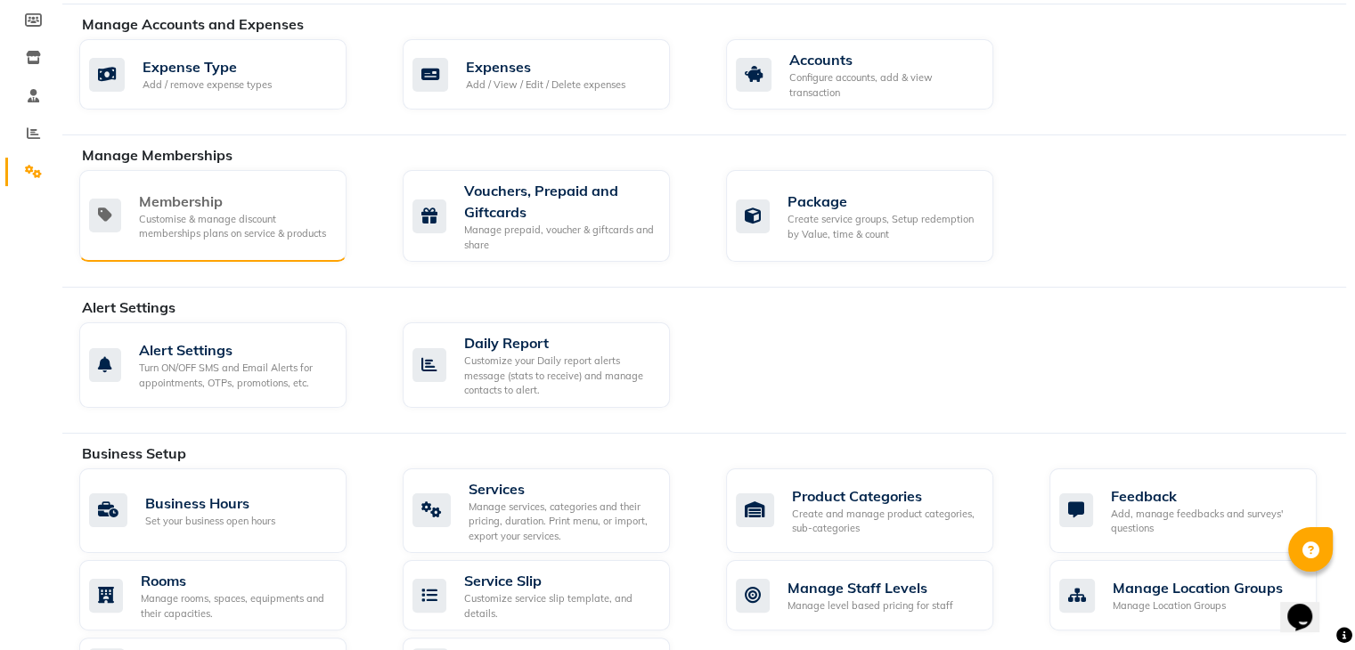
scroll to position [267, 0]
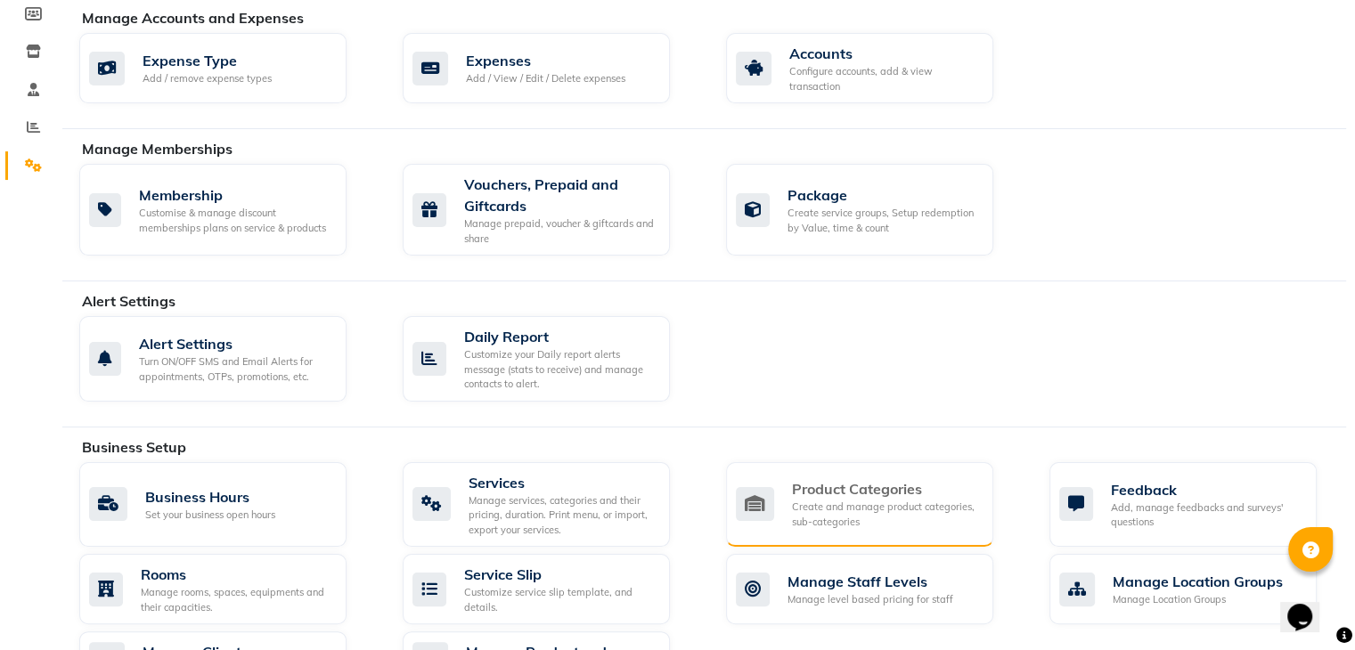
click at [825, 500] on div "Create and manage product categories, sub-categories" at bounding box center [885, 514] width 187 height 29
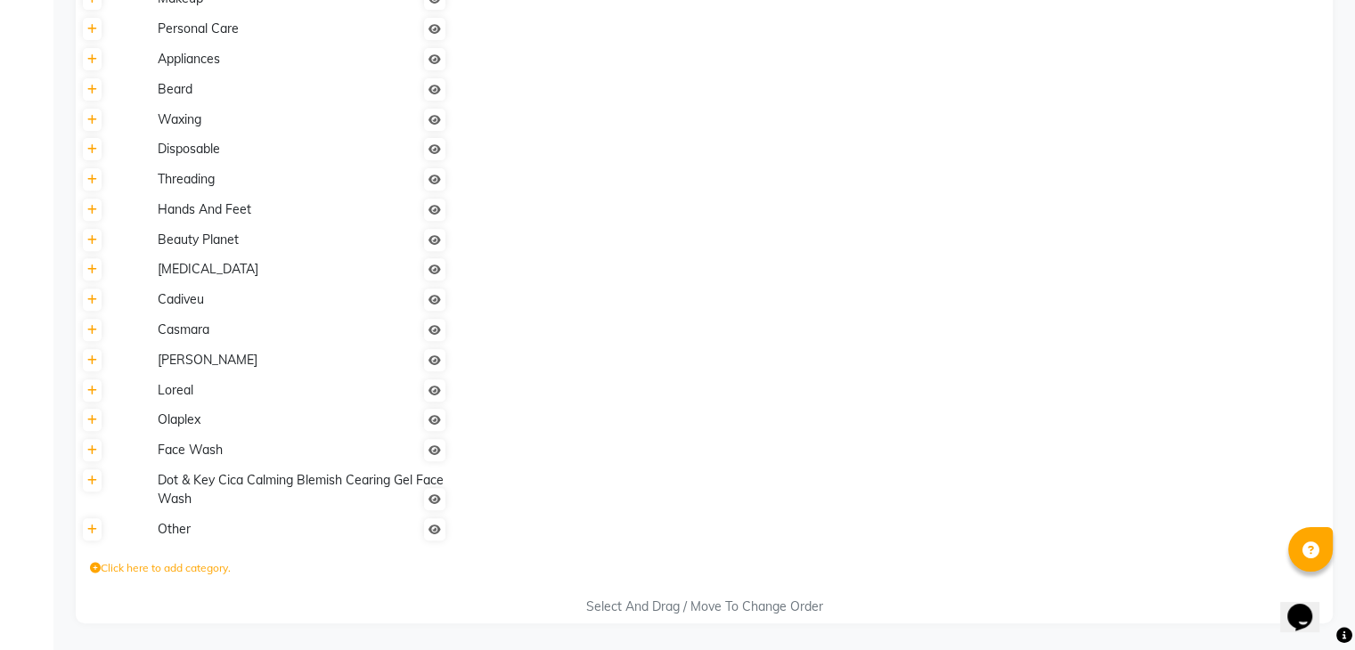
scroll to position [679, 0]
click at [88, 532] on icon at bounding box center [92, 530] width 10 height 11
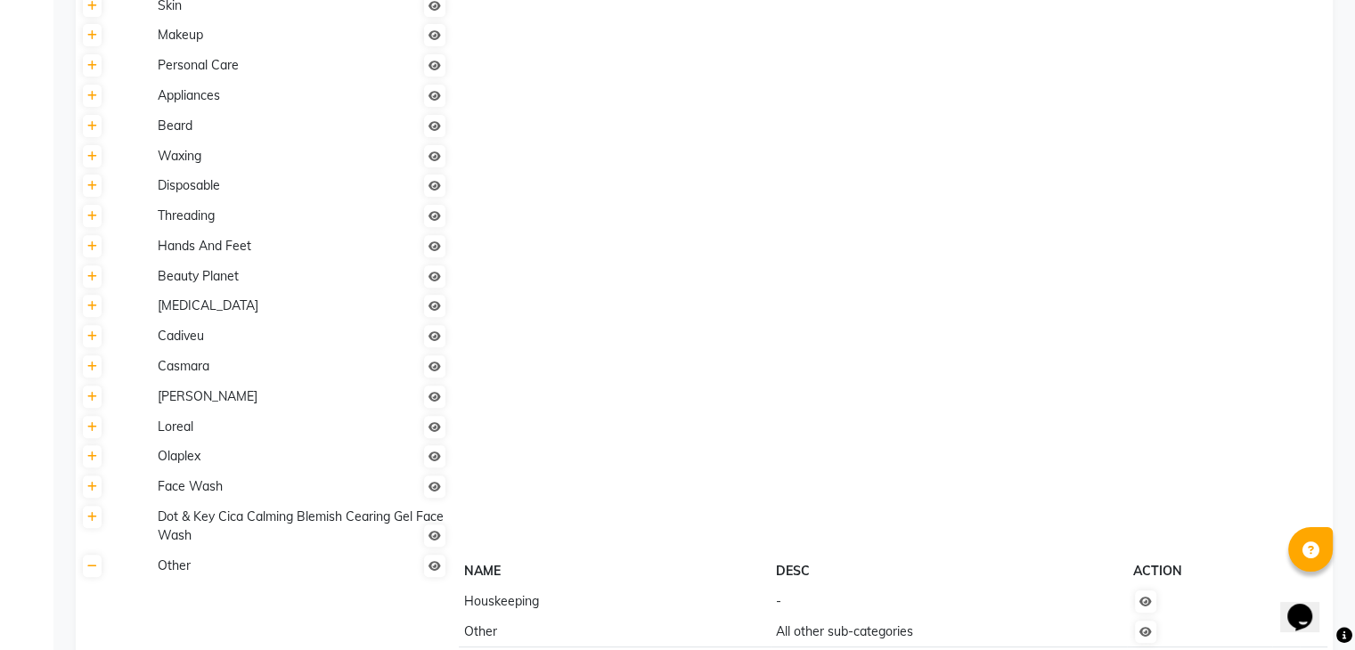
scroll to position [611, 0]
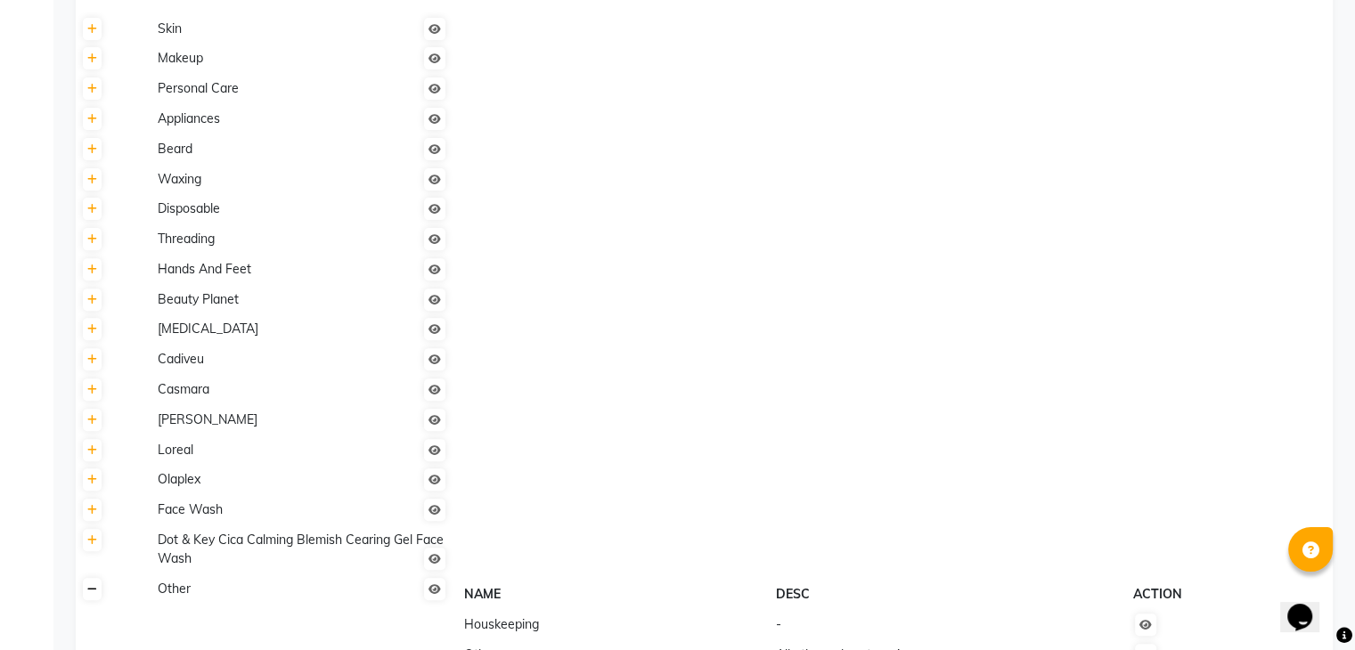
click at [89, 595] on icon at bounding box center [92, 589] width 10 height 11
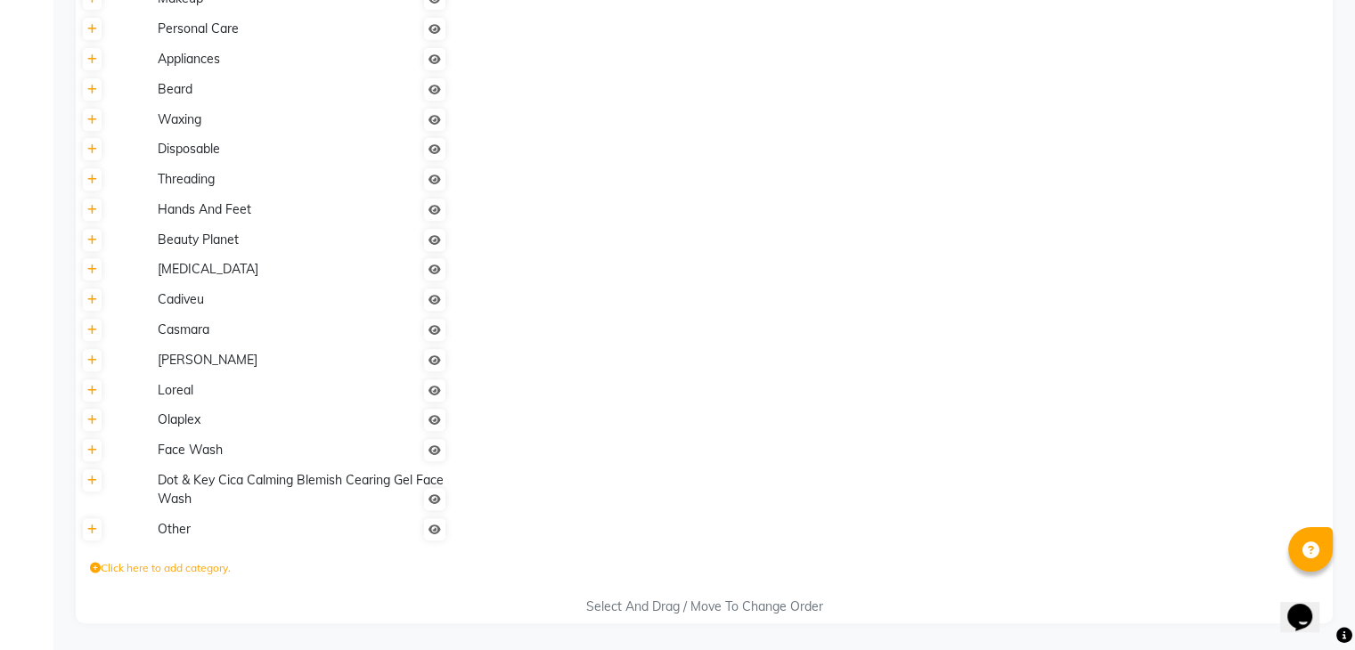
scroll to position [679, 0]
click at [95, 456] on link at bounding box center [92, 450] width 19 height 22
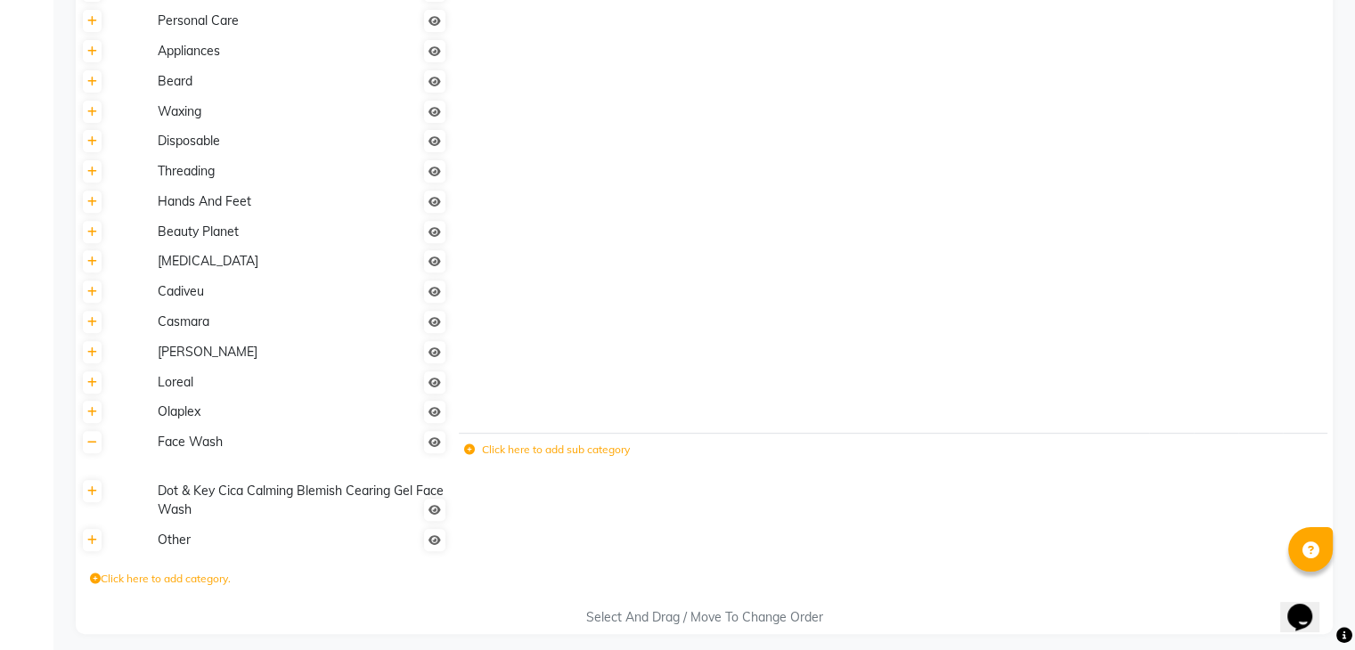
click at [470, 455] on icon at bounding box center [469, 450] width 11 height 11
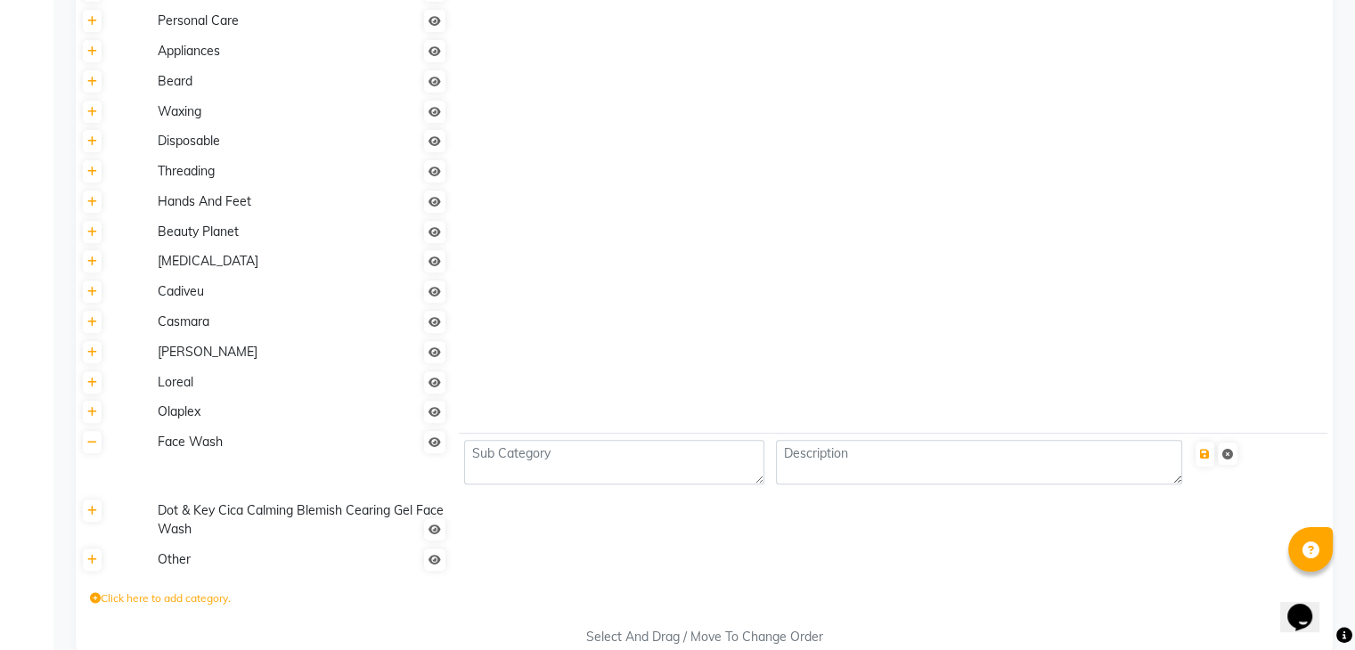
click at [164, 522] on span "Dot & Key Cica Calming Blemish Cearing Gel Face Wash" at bounding box center [301, 519] width 286 height 35
click at [88, 517] on icon at bounding box center [92, 511] width 10 height 11
click at [436, 532] on icon at bounding box center [435, 530] width 12 height 11
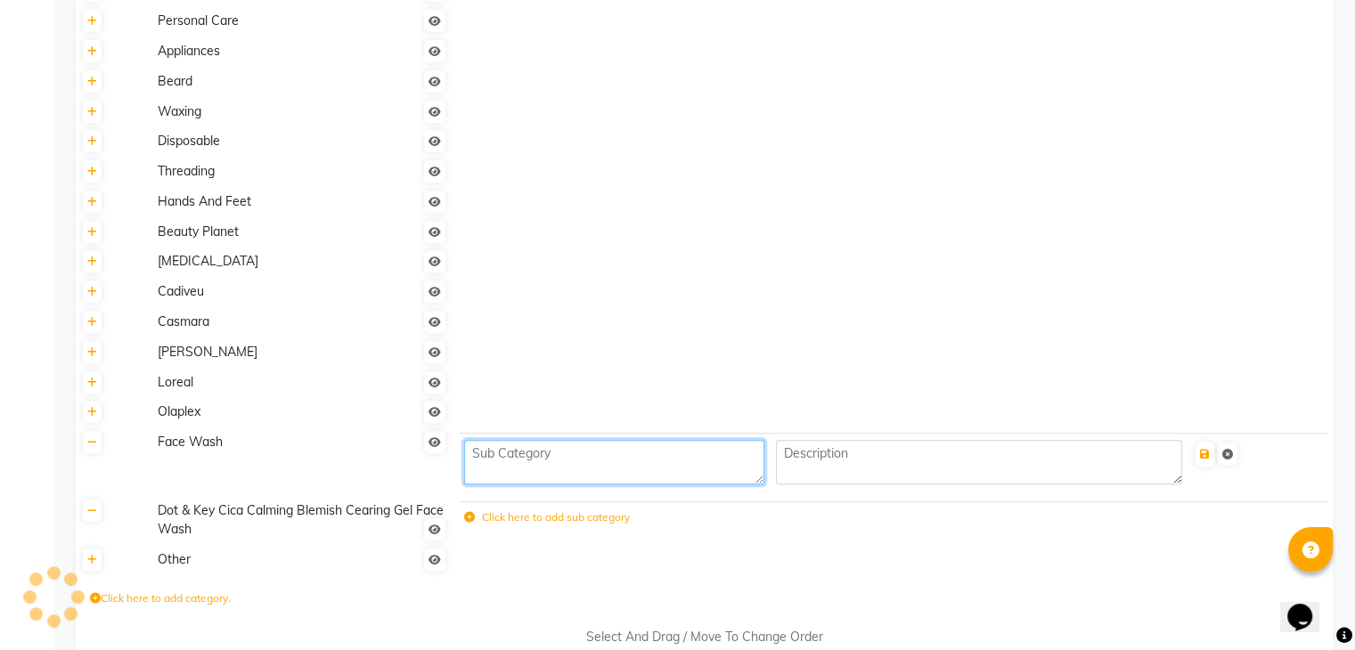
click at [513, 464] on textarea at bounding box center [614, 462] width 300 height 45
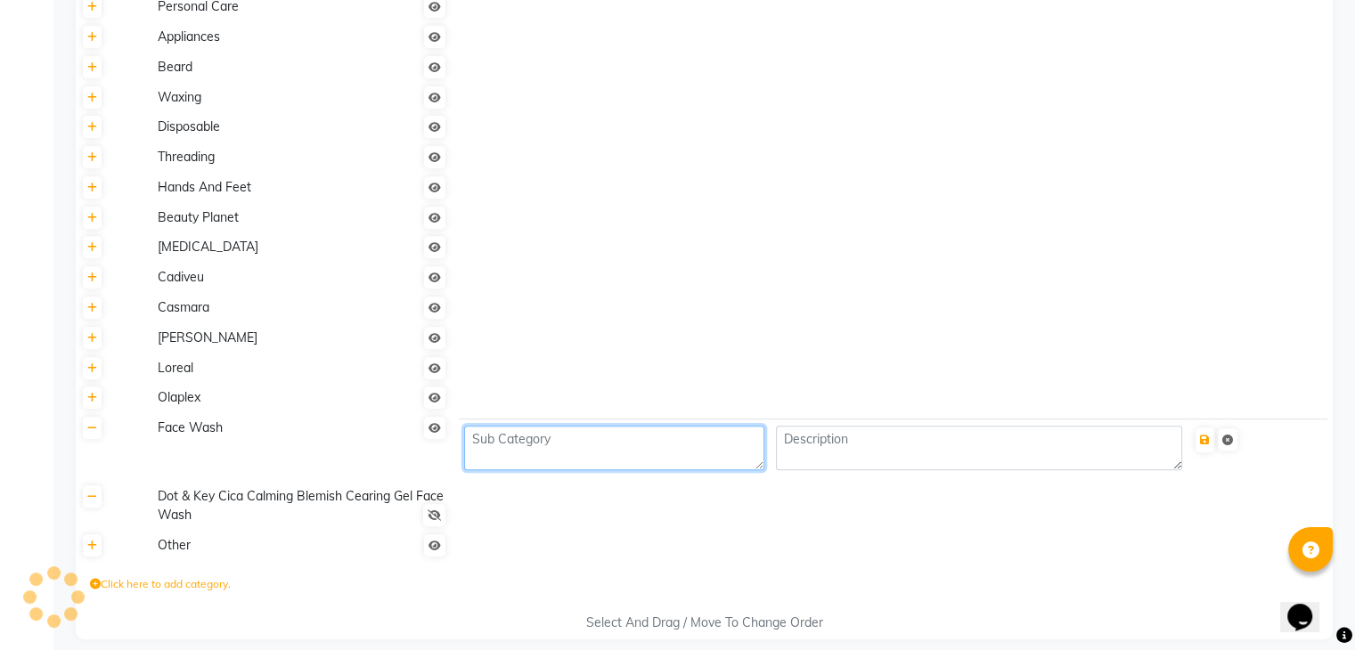
scroll to position [716, 0]
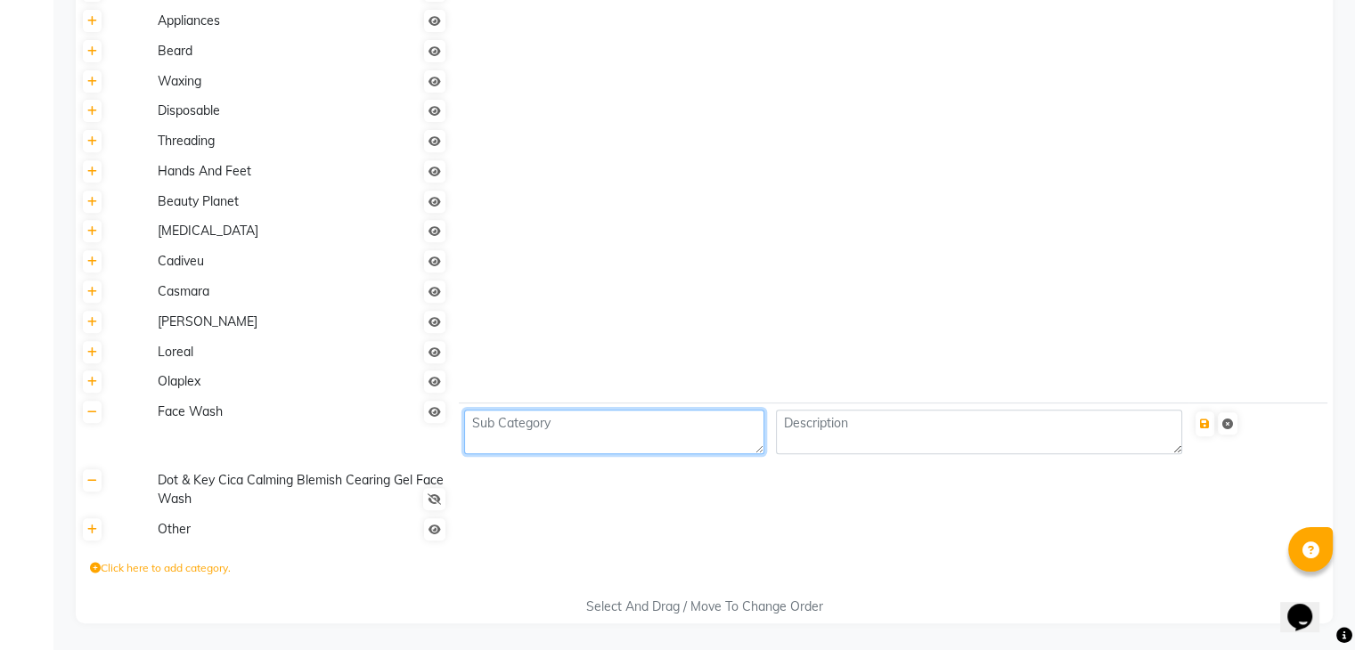
click at [563, 439] on textarea at bounding box center [614, 432] width 300 height 45
type textarea "Dot & Key"
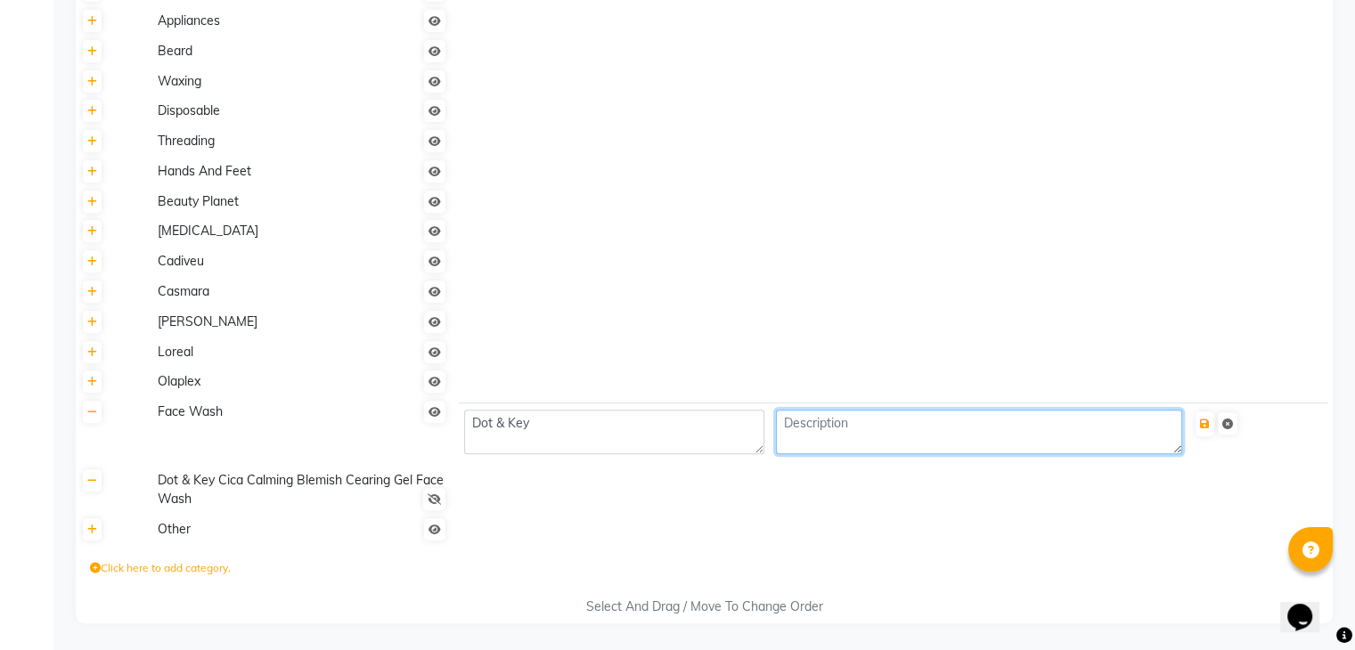
click at [835, 436] on textarea at bounding box center [979, 432] width 406 height 45
type textarea "Cica calming blemish clearing gel face wash"
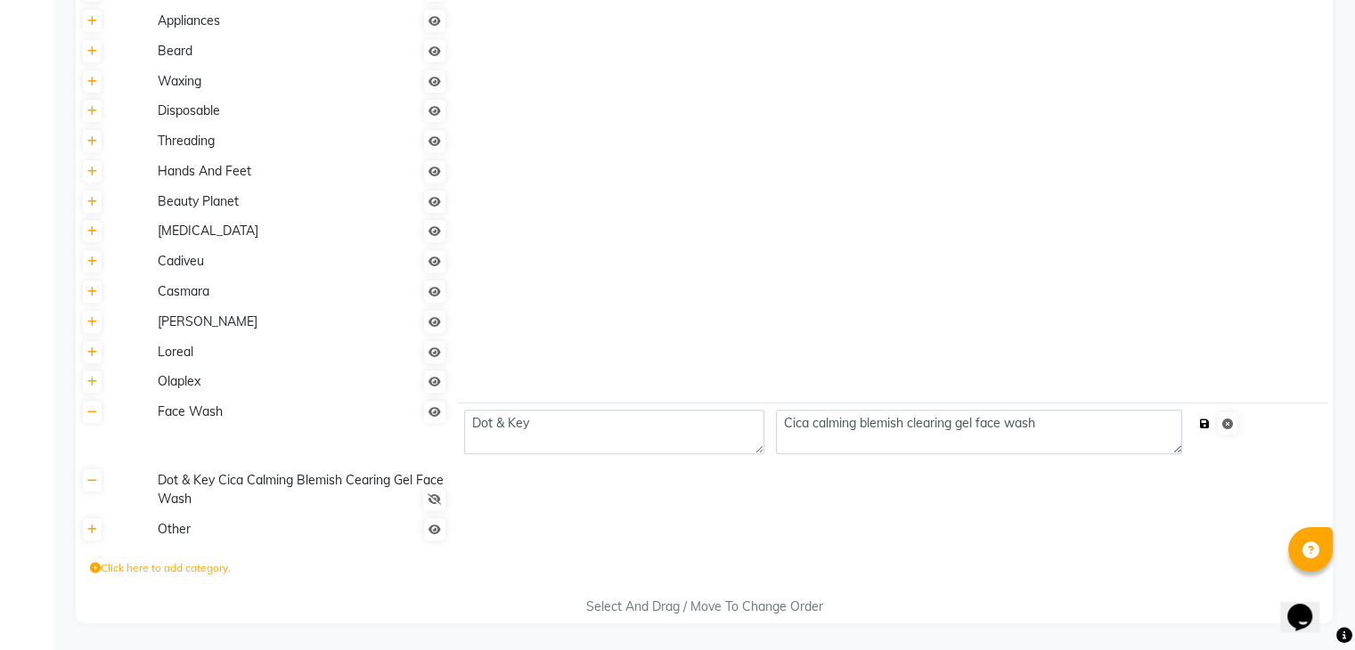
click at [1206, 425] on icon "submit" at bounding box center [1205, 424] width 10 height 11
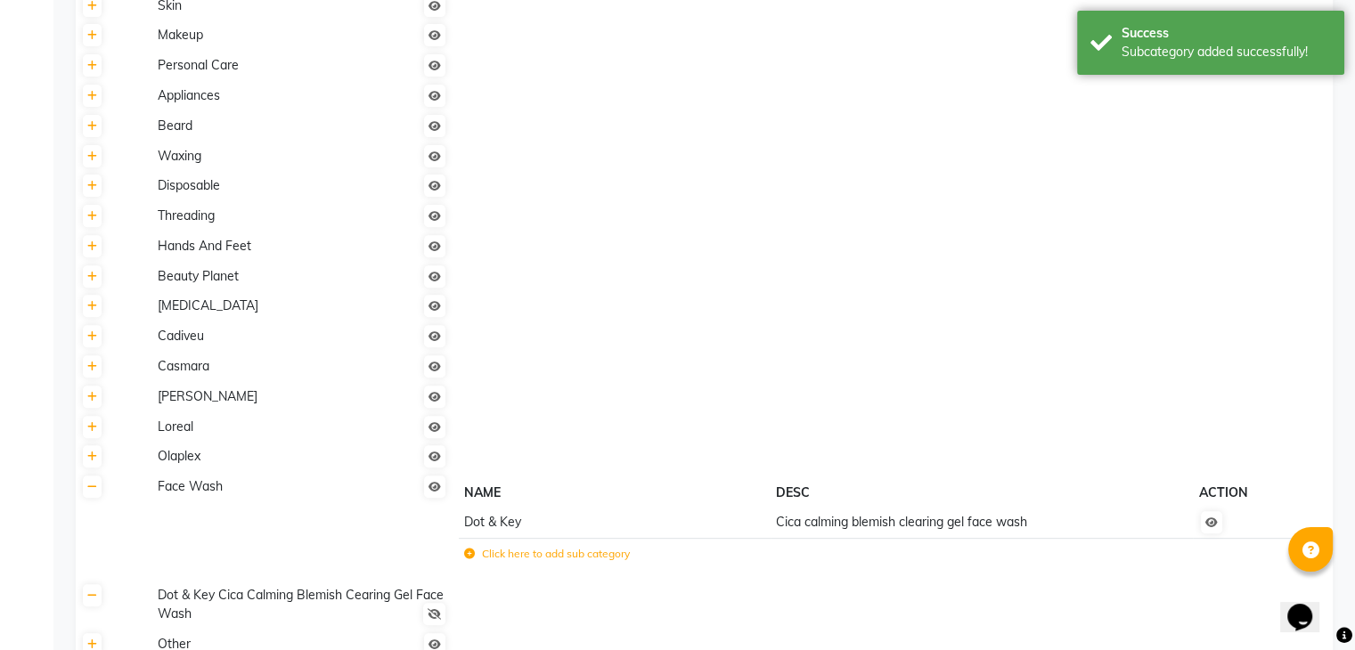
scroll to position [627, 0]
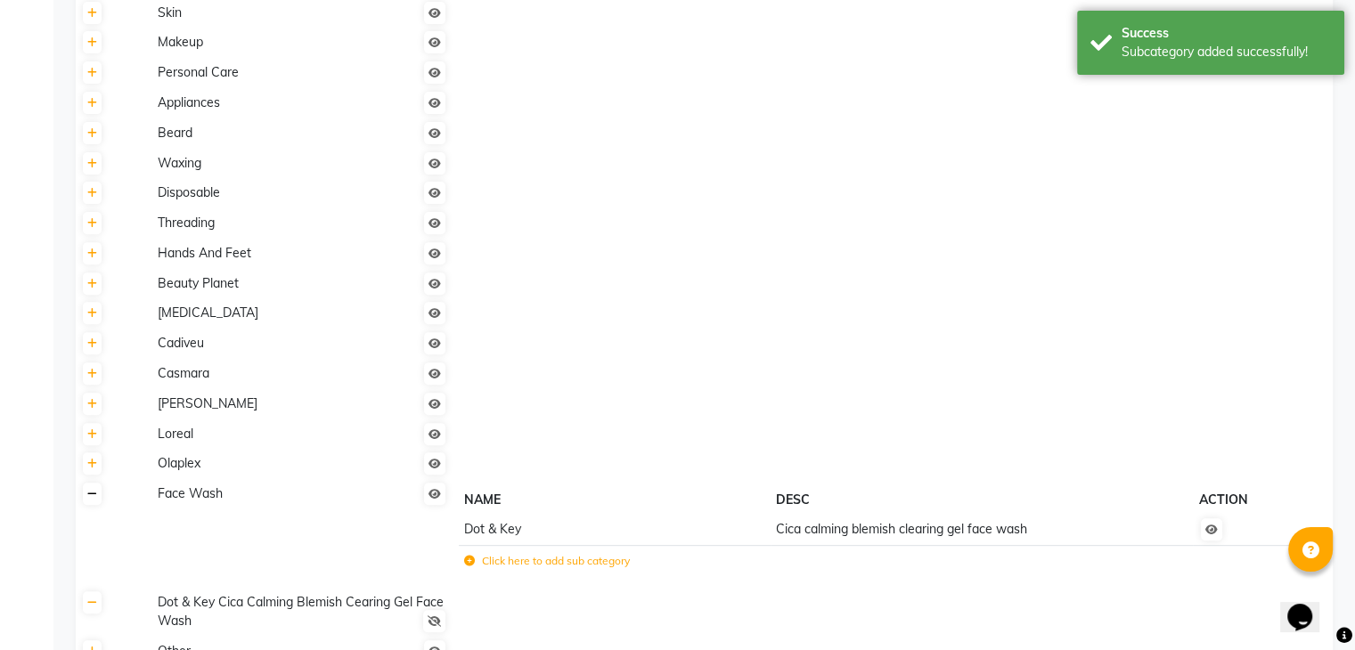
click at [98, 501] on link at bounding box center [92, 494] width 19 height 22
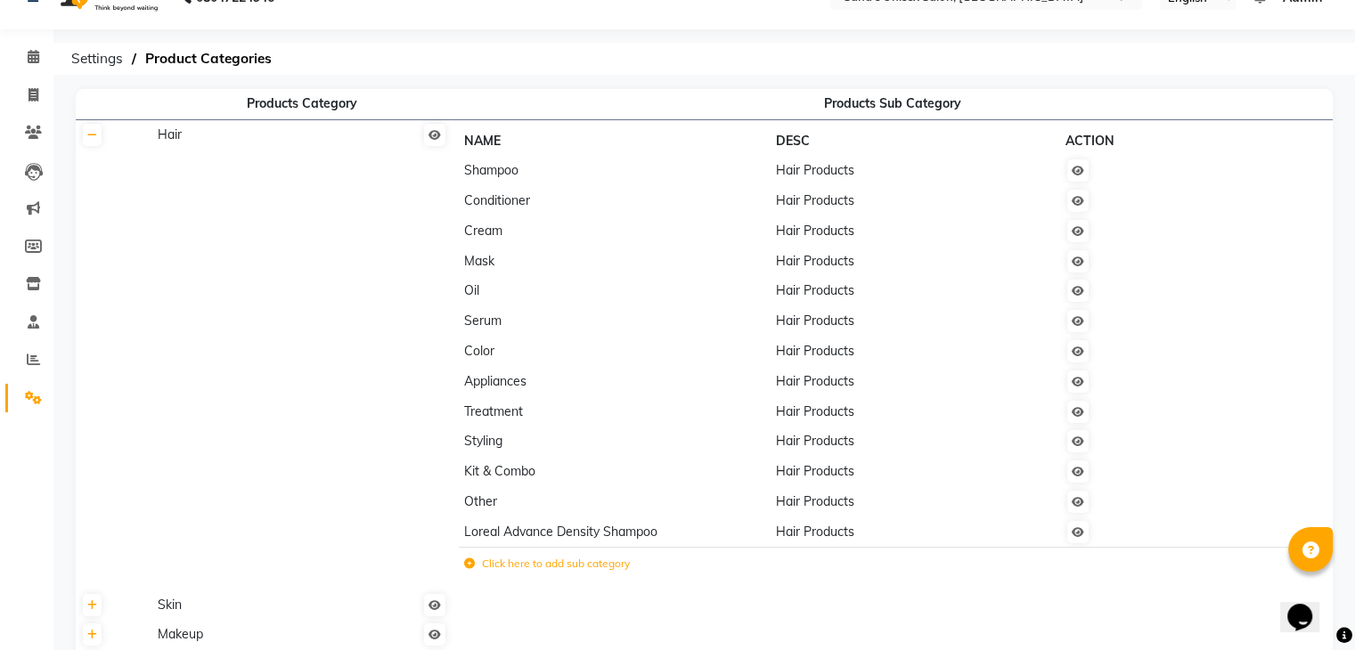
scroll to position [4, 0]
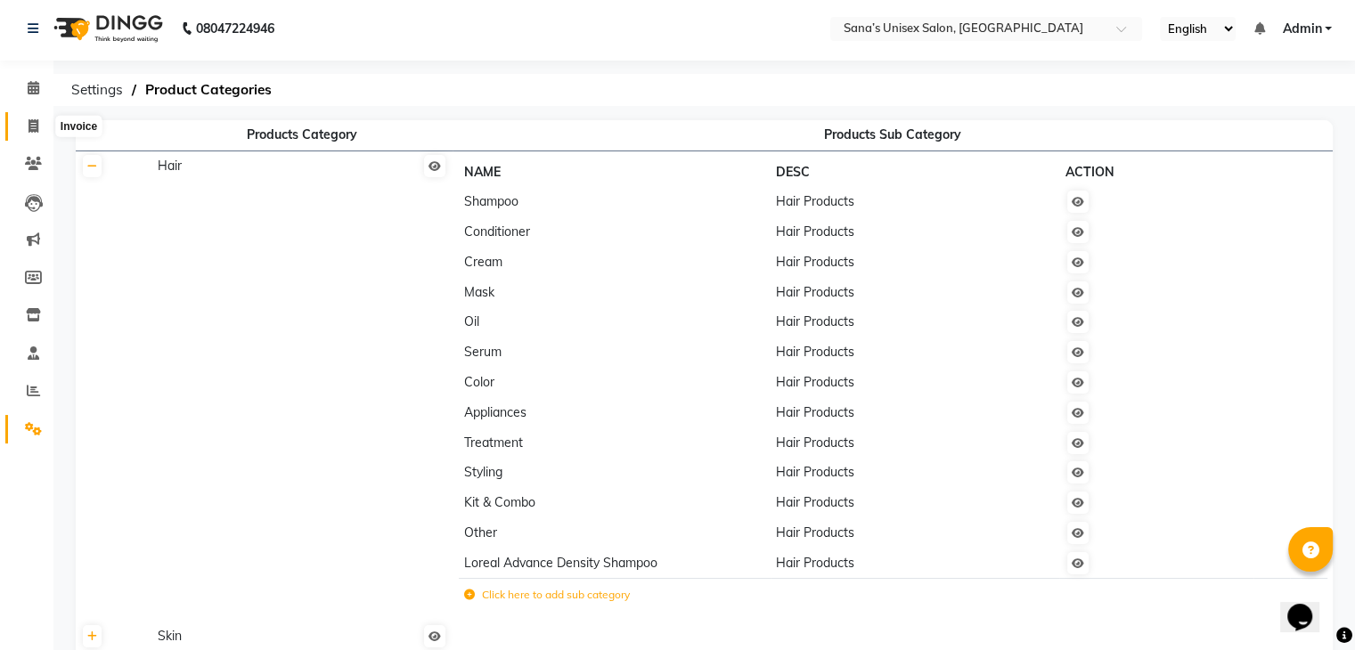
click at [33, 122] on icon at bounding box center [34, 125] width 10 height 13
select select "service"
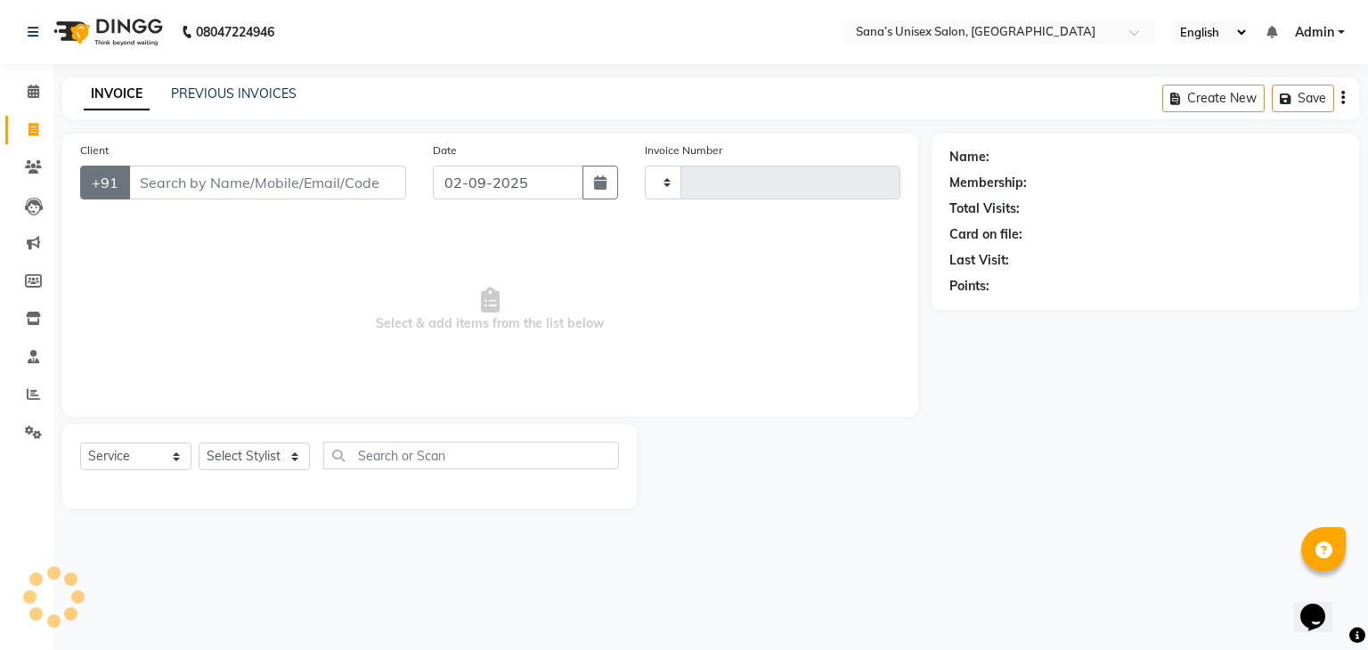
type input "1205"
select select "6091"
click at [159, 461] on select "Select Service Product Membership Package Voucher Prepaid Gift Card" at bounding box center [135, 457] width 111 height 28
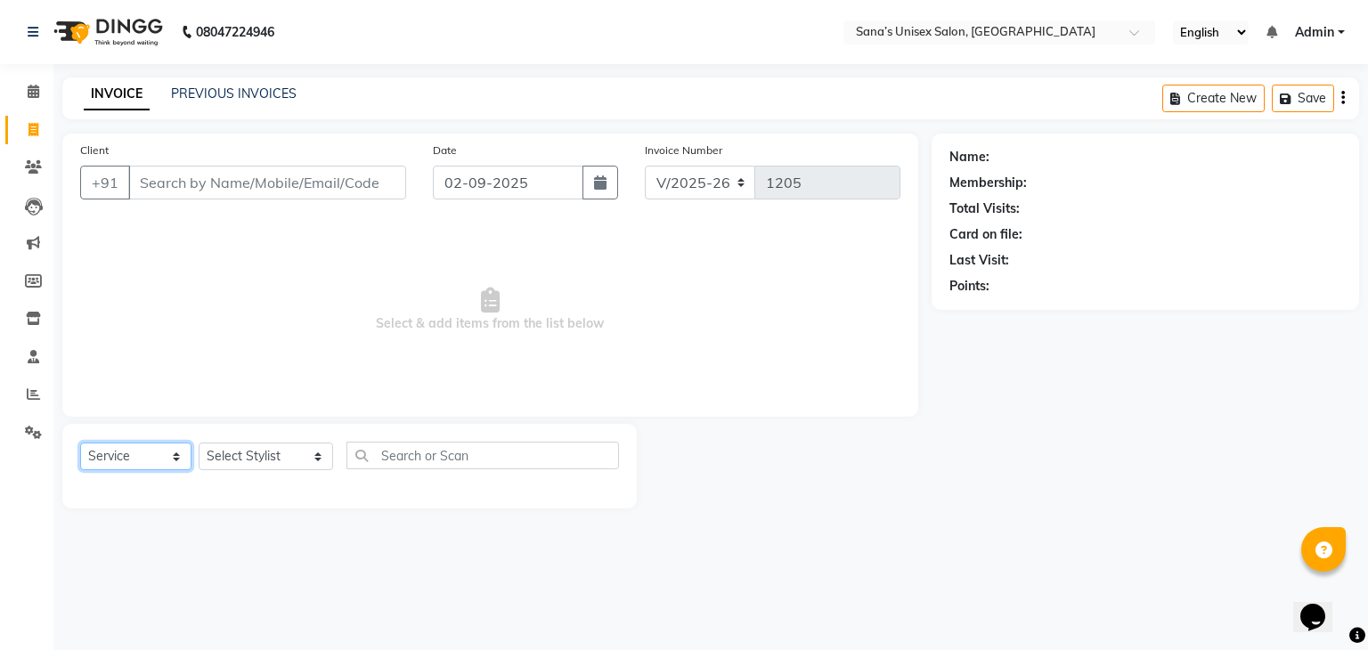
select select "product"
click at [80, 444] on select "Select Service Product Membership Package Voucher Prepaid Gift Card" at bounding box center [135, 457] width 111 height 28
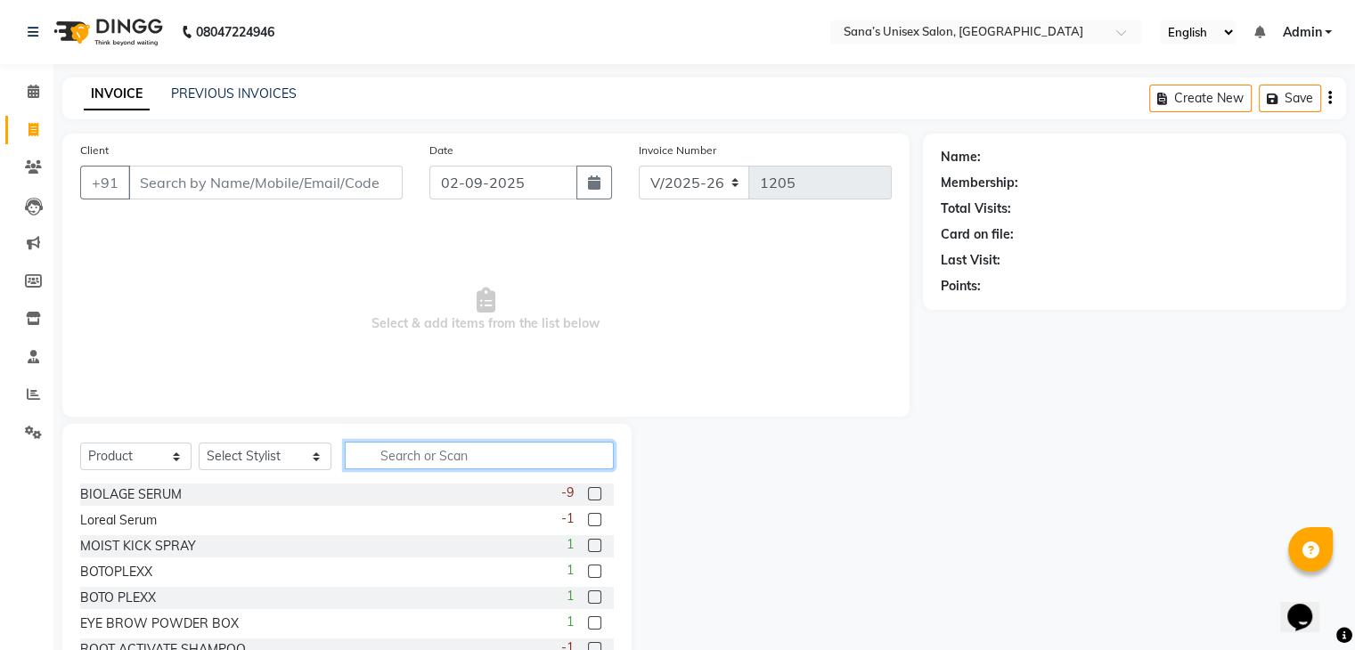
click at [380, 461] on input "text" at bounding box center [479, 456] width 268 height 28
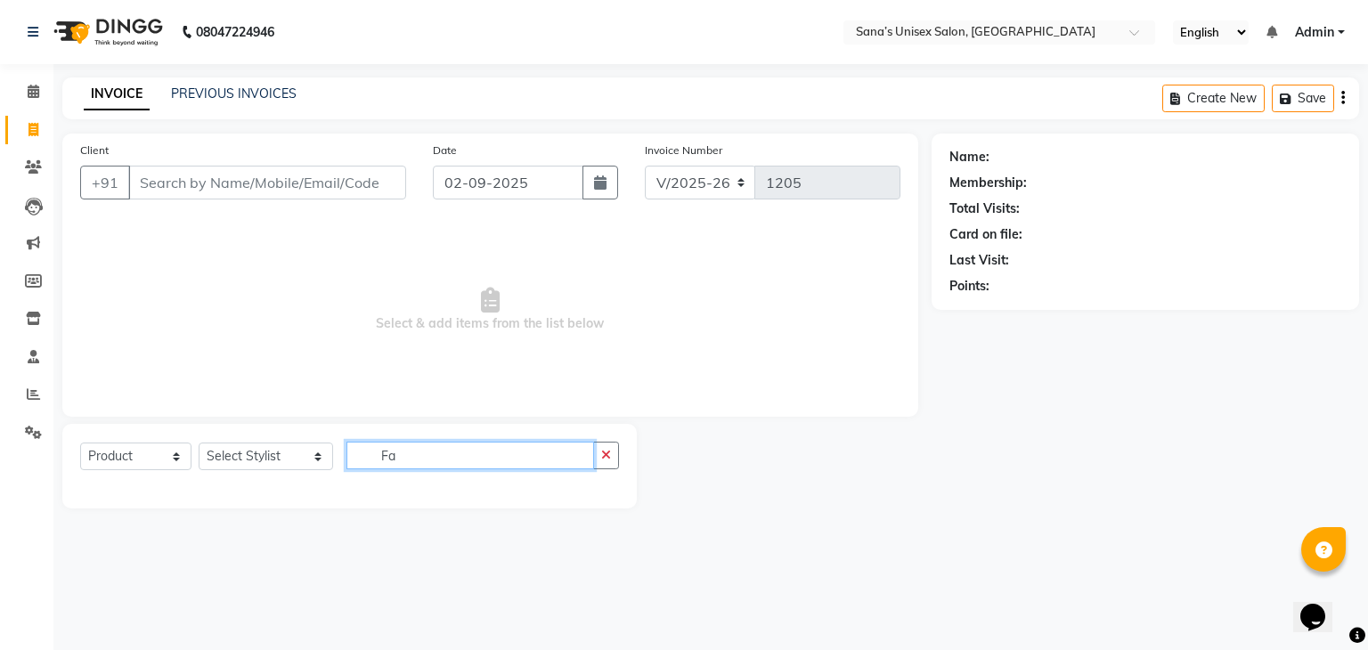
type input "F"
type input "d"
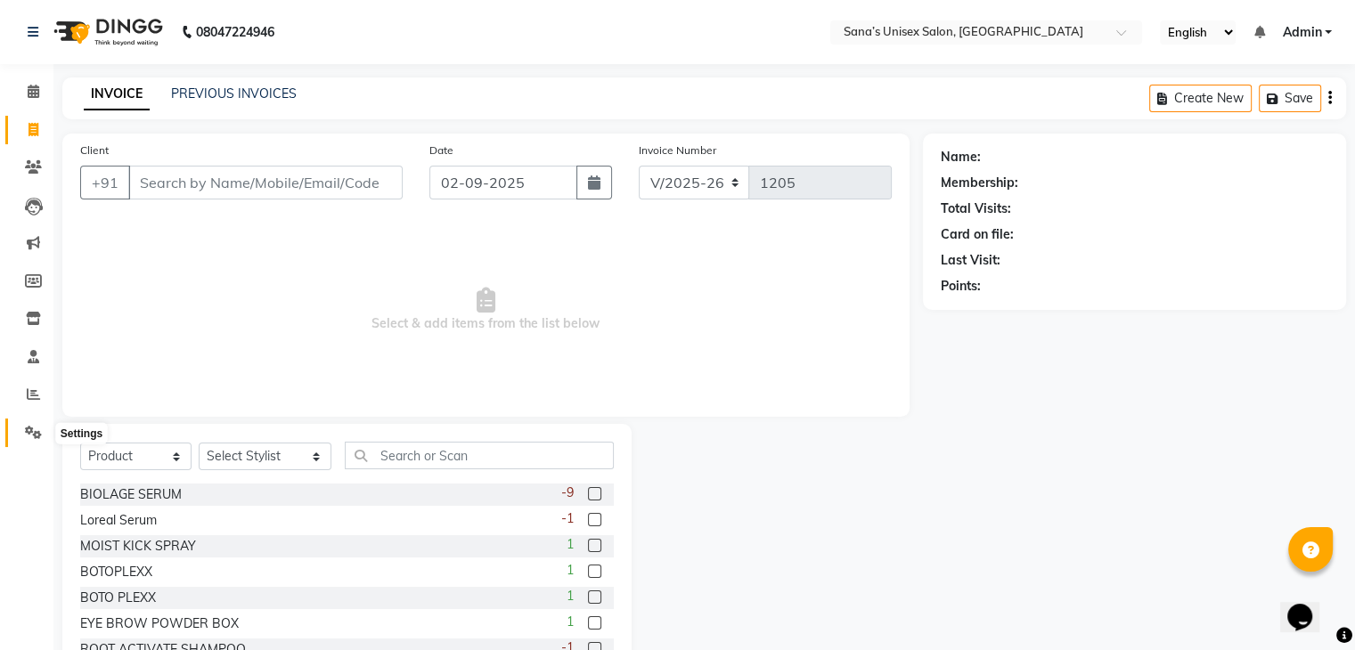
click at [36, 438] on icon at bounding box center [33, 432] width 17 height 13
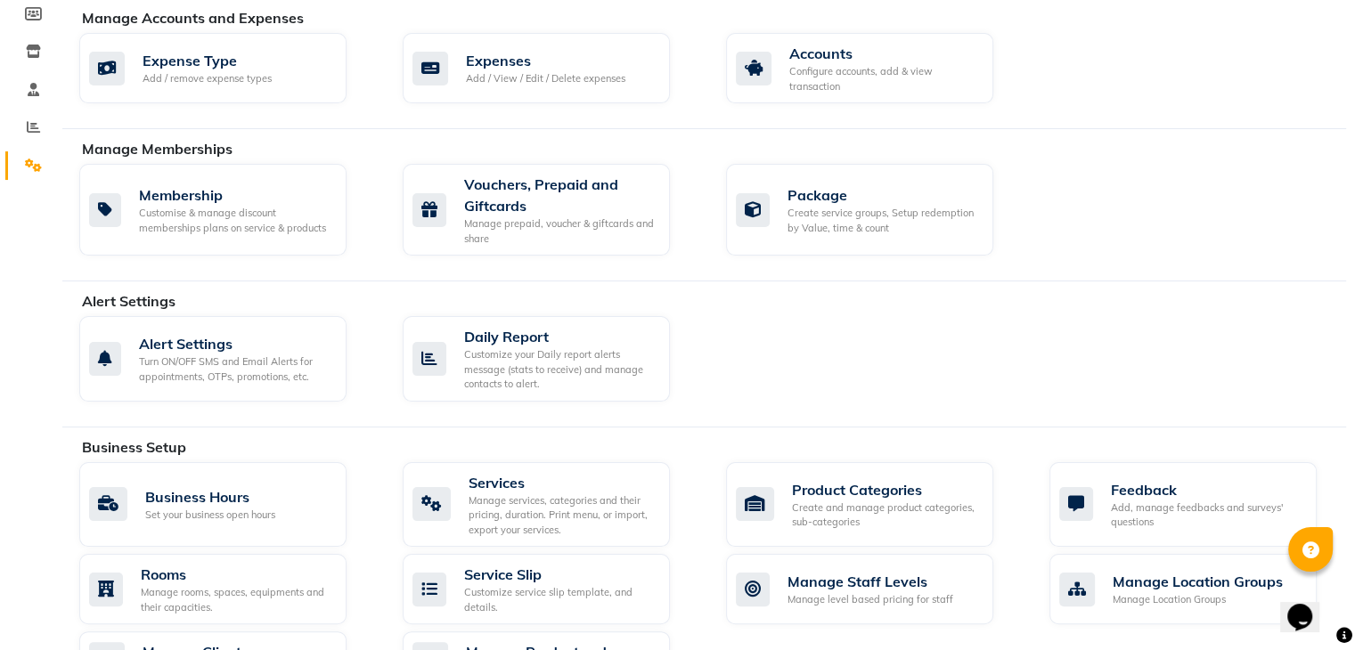
scroll to position [535, 0]
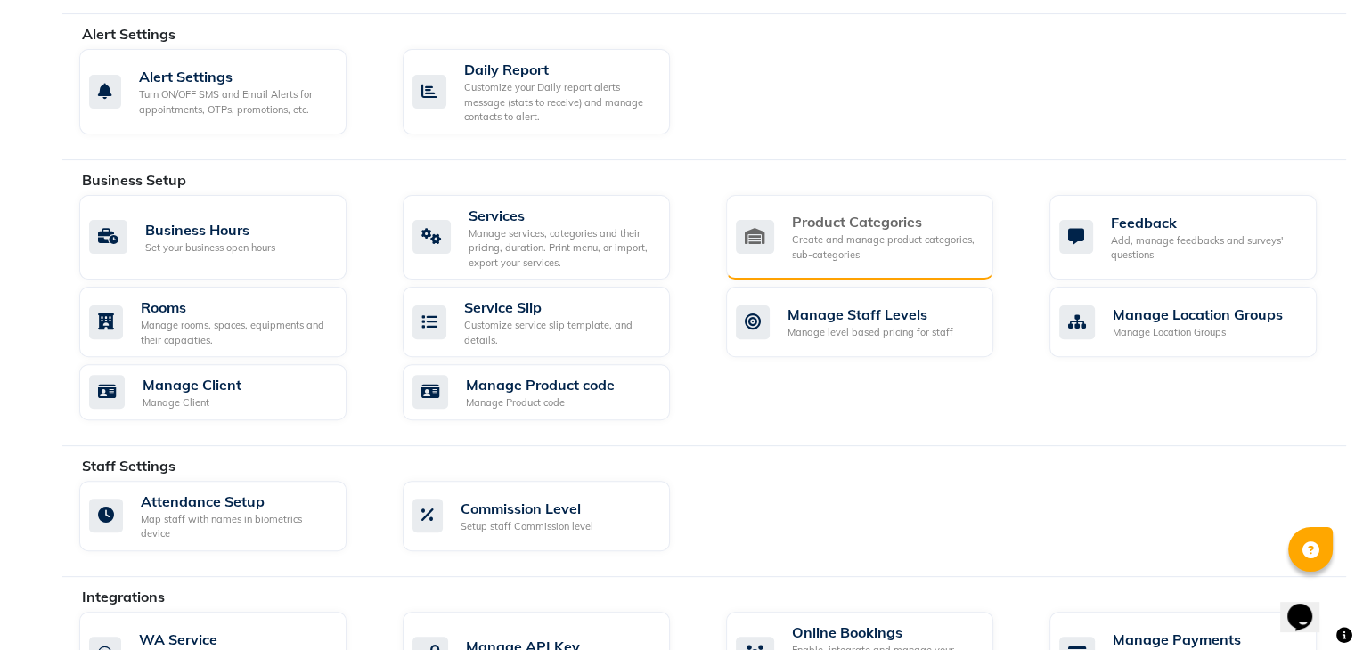
click at [845, 250] on div "Create and manage product categories, sub-categories" at bounding box center [885, 247] width 187 height 29
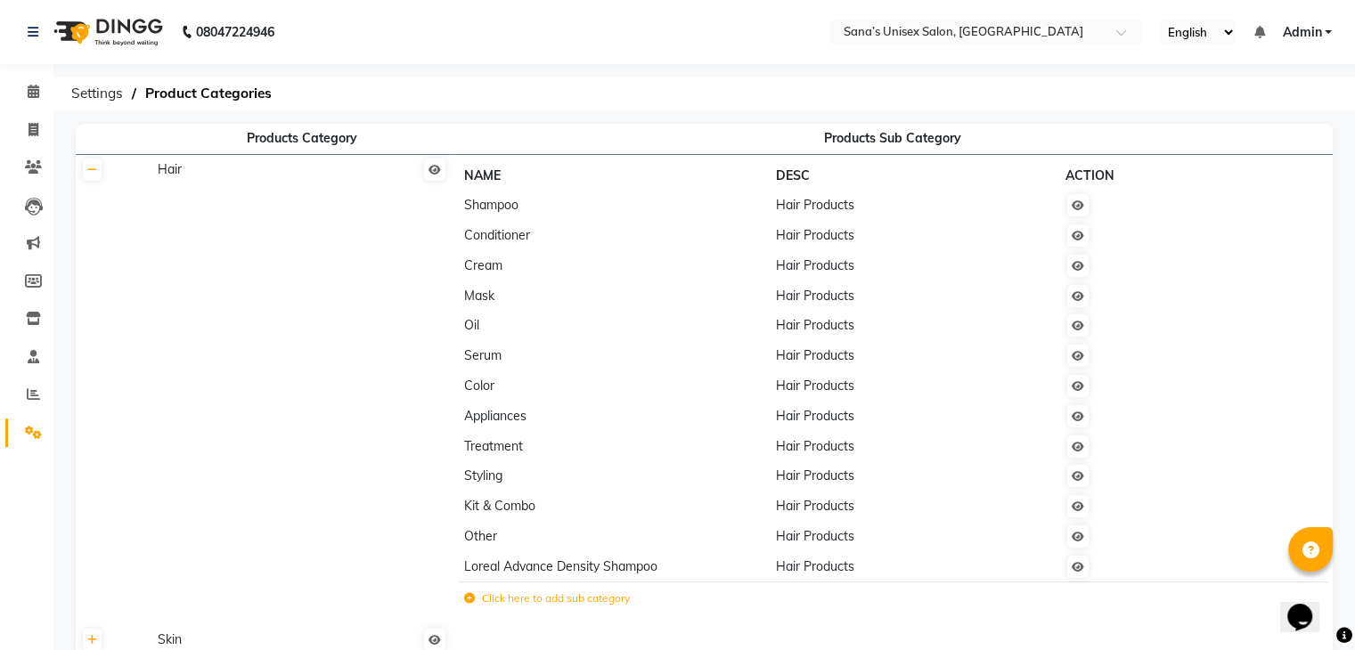
drag, startPoint x: 673, startPoint y: 461, endPoint x: 290, endPoint y: 486, distance: 383.1
click at [290, 486] on td "Hair" at bounding box center [301, 389] width 301 height 470
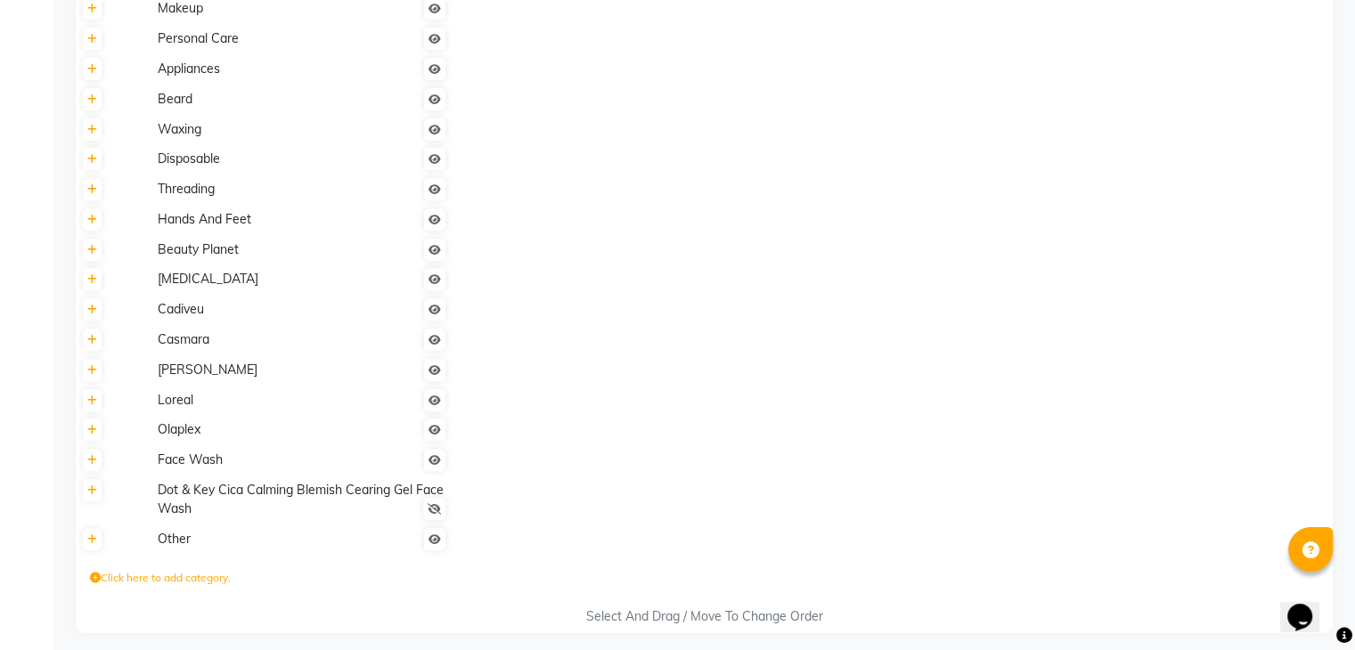
scroll to position [679, 0]
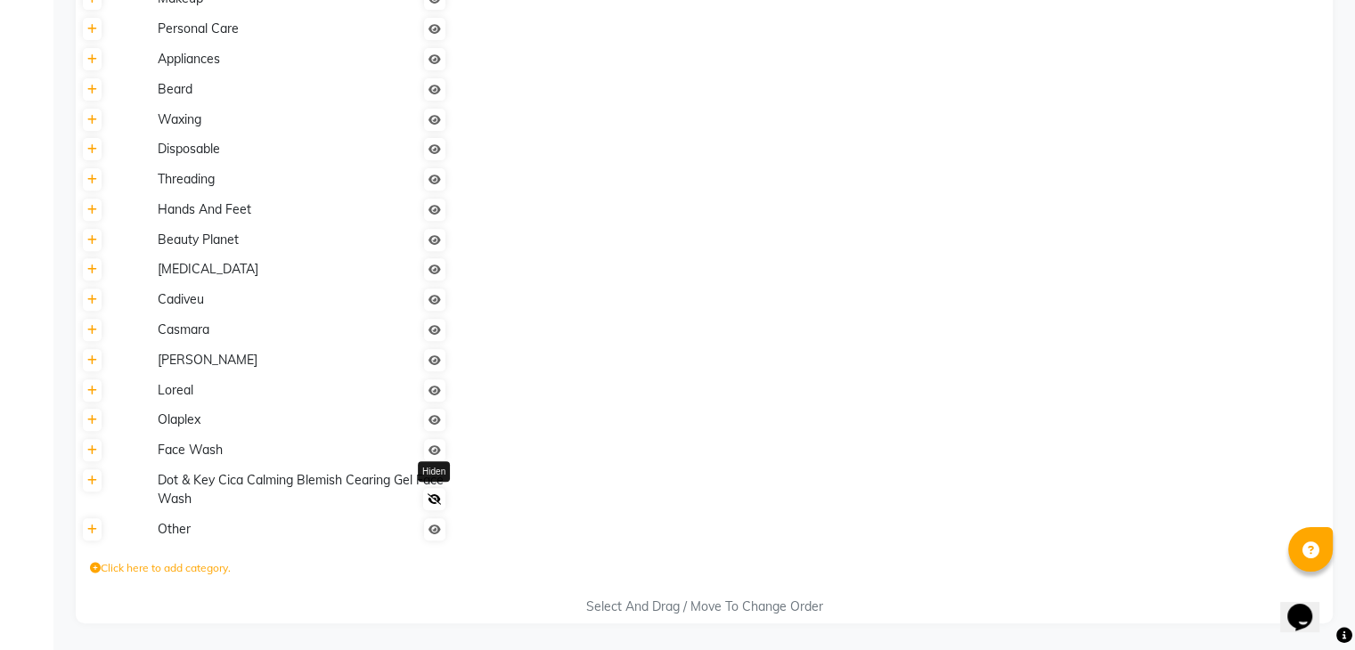
click at [438, 498] on icon at bounding box center [434, 499] width 13 height 11
click at [93, 485] on icon at bounding box center [92, 481] width 10 height 11
click at [640, 610] on div "Select And Drag / Move To Change Order" at bounding box center [704, 607] width 1257 height 19
click at [640, 607] on div "Select And Drag / Move To Change Order" at bounding box center [704, 607] width 1257 height 19
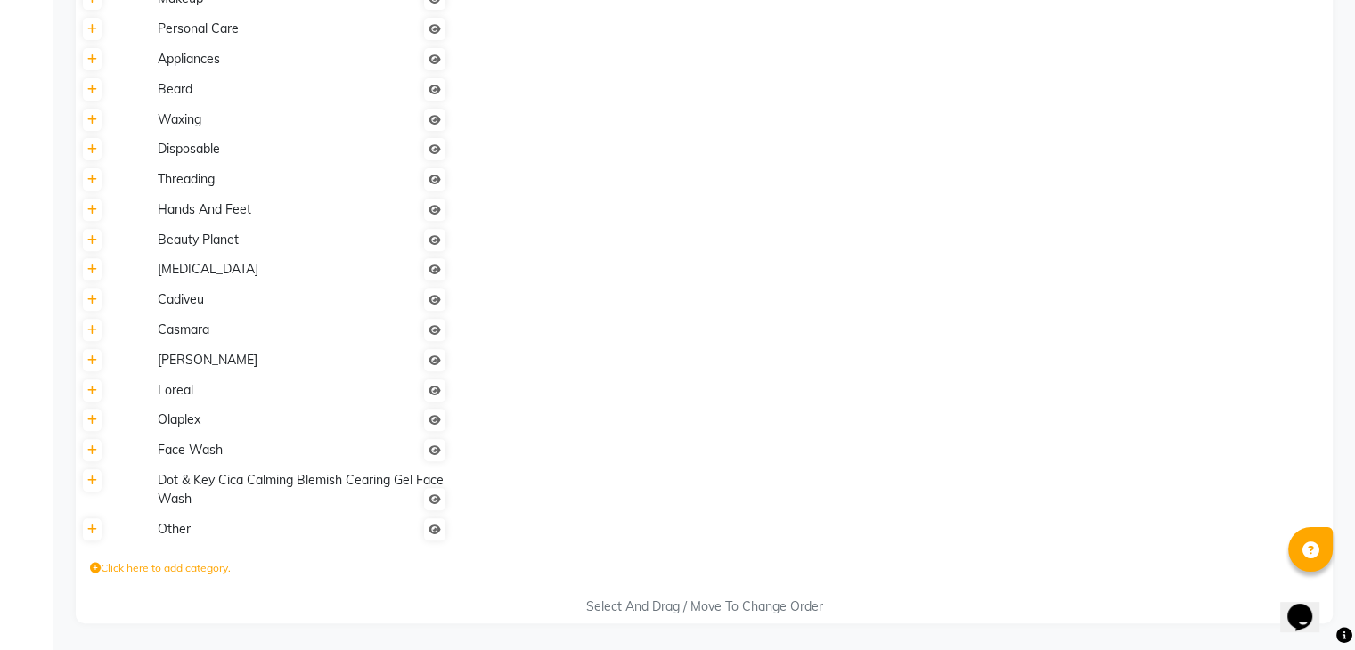
click at [690, 608] on div "Select And Drag / Move To Change Order" at bounding box center [704, 607] width 1257 height 19
drag, startPoint x: 690, startPoint y: 608, endPoint x: 505, endPoint y: 507, distance: 210.9
click at [624, 515] on div "Products Category Products Sub Category Hair NAME DESC ACTION Shampoo Hair Prod…" at bounding box center [704, 38] width 1257 height 1171
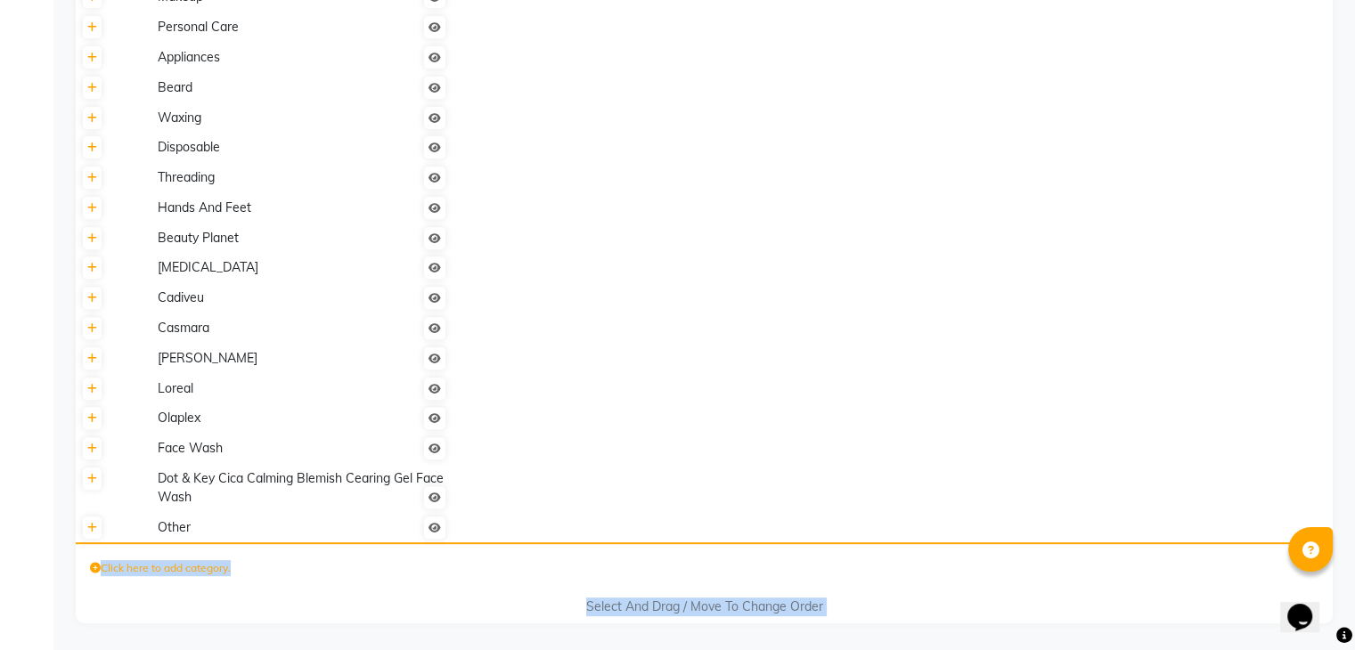
click at [617, 613] on div "Select And Drag / Move To Change Order" at bounding box center [704, 607] width 1257 height 19
click at [598, 608] on div "Select And Drag / Move To Change Order" at bounding box center [704, 607] width 1257 height 19
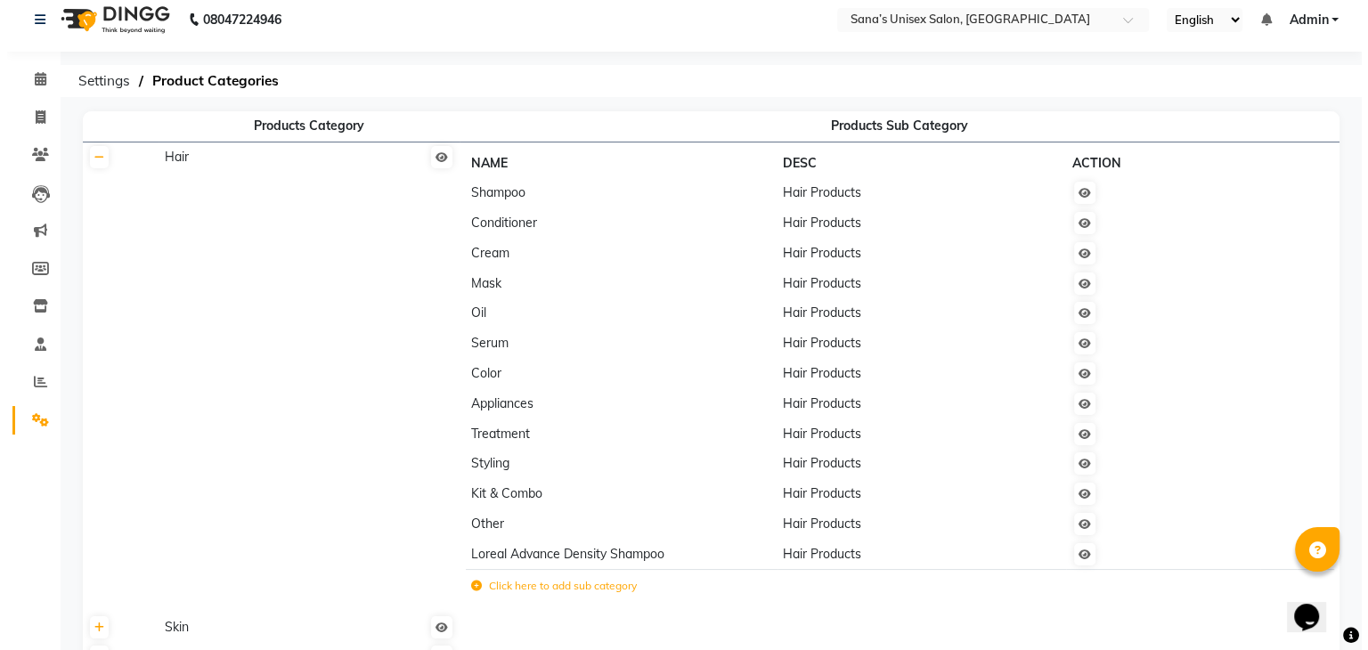
scroll to position [0, 0]
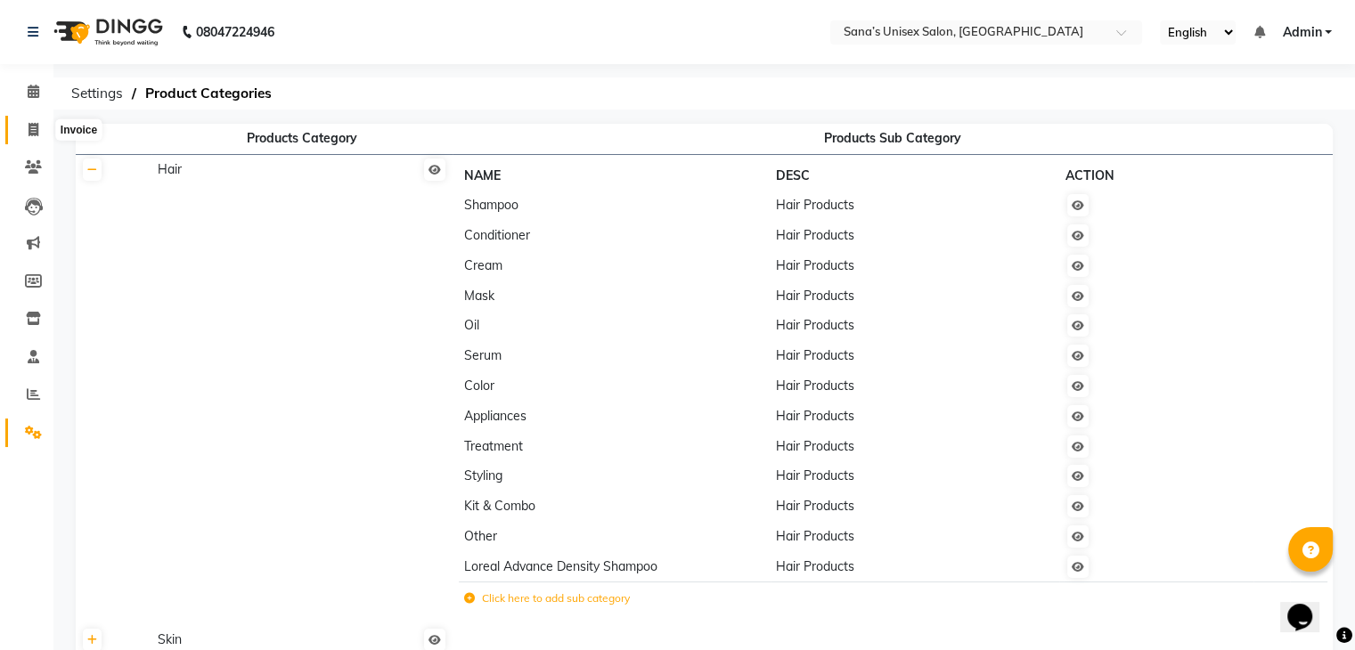
click at [30, 129] on icon at bounding box center [34, 129] width 10 height 13
select select "service"
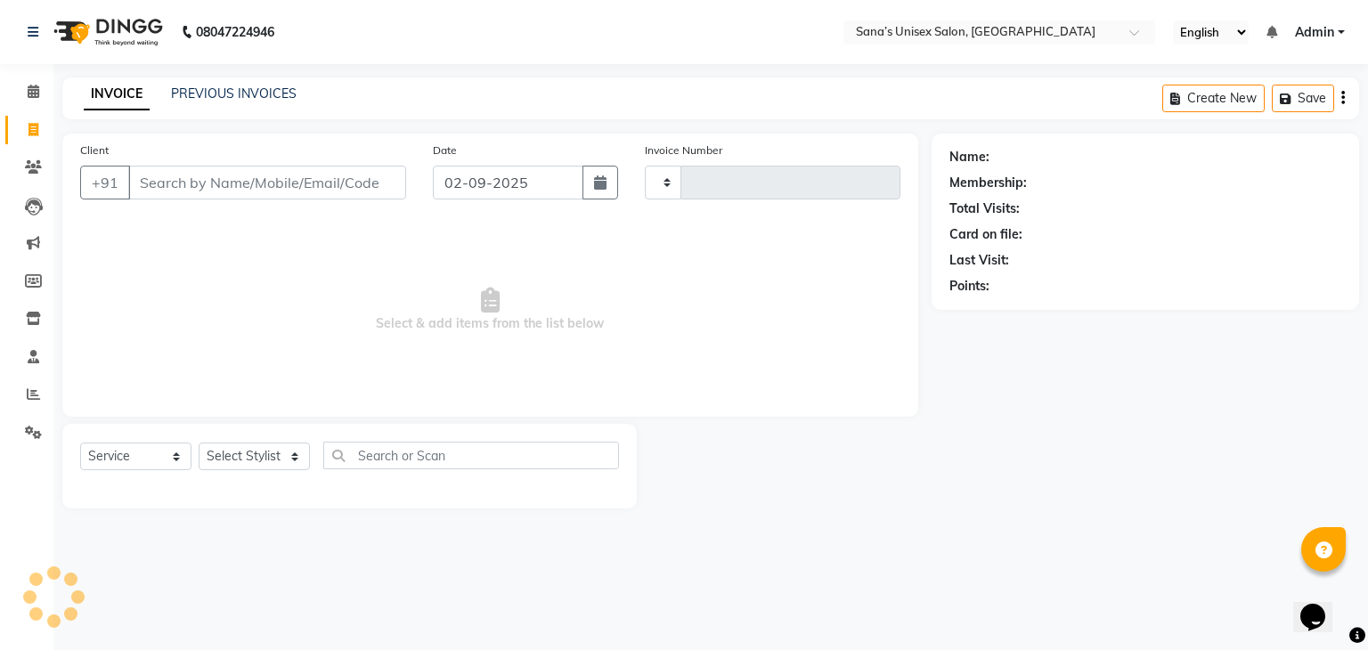
type input "1205"
select select "6091"
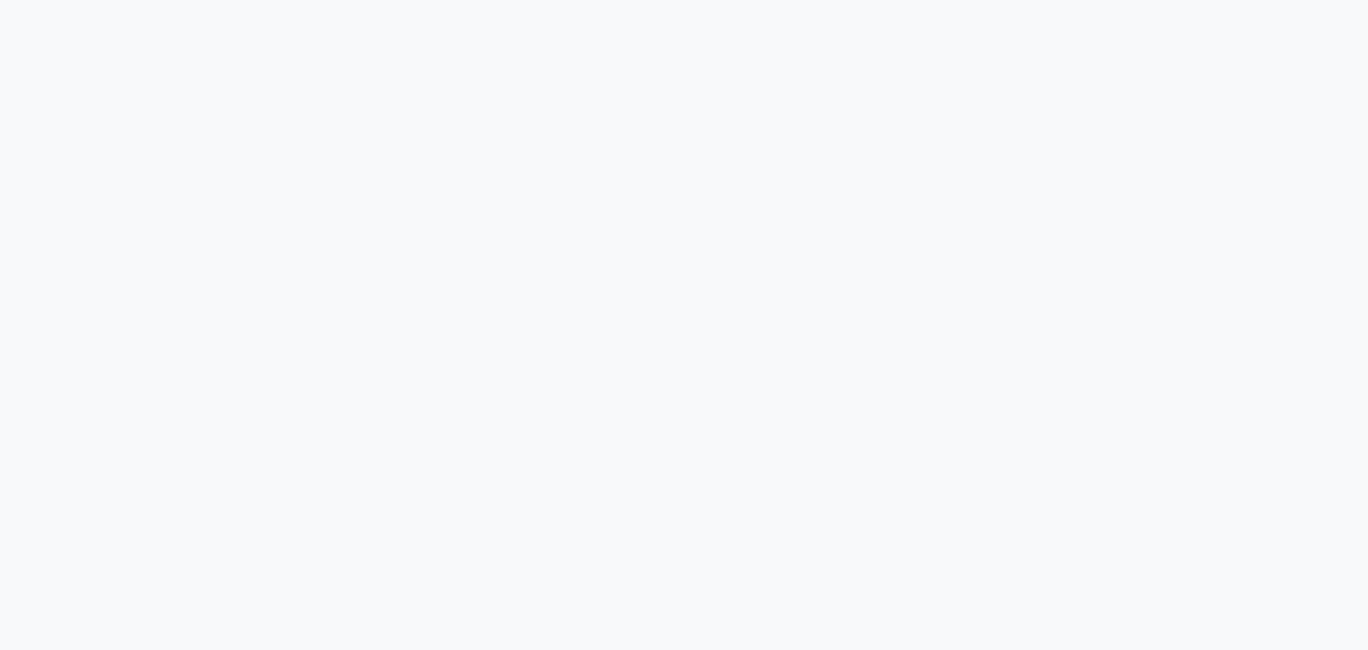
select select "service"
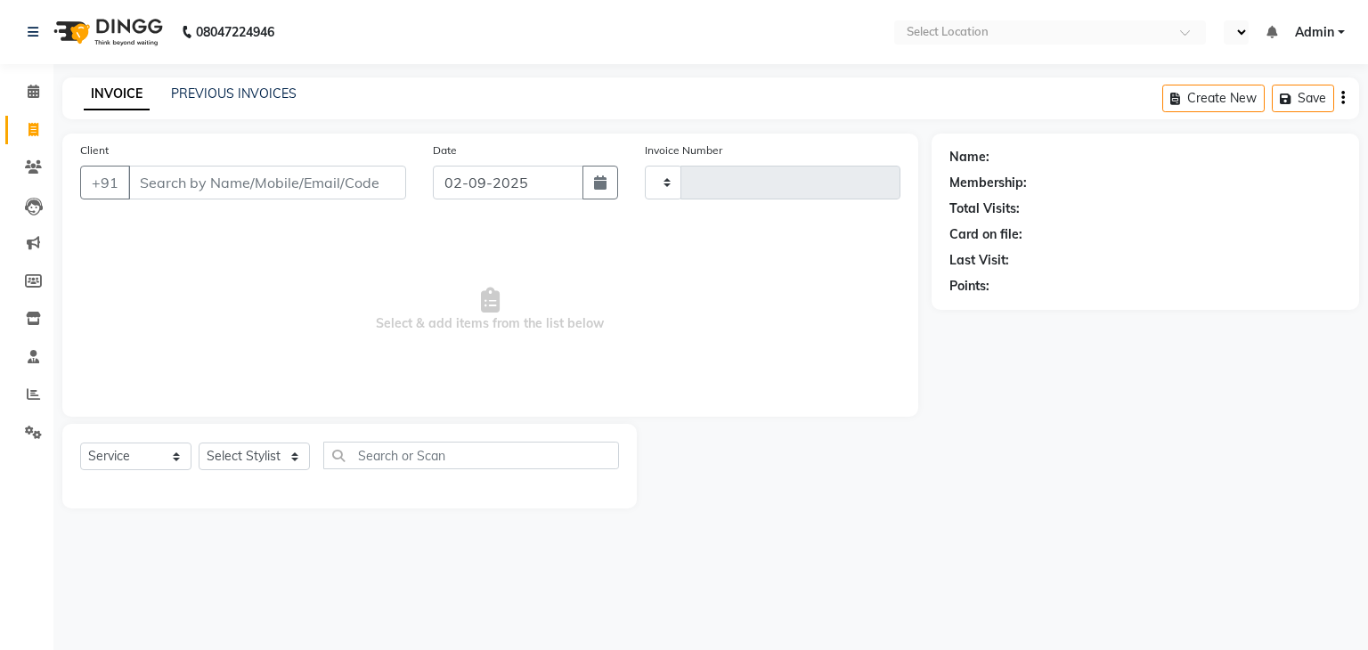
select select "en"
type input "1205"
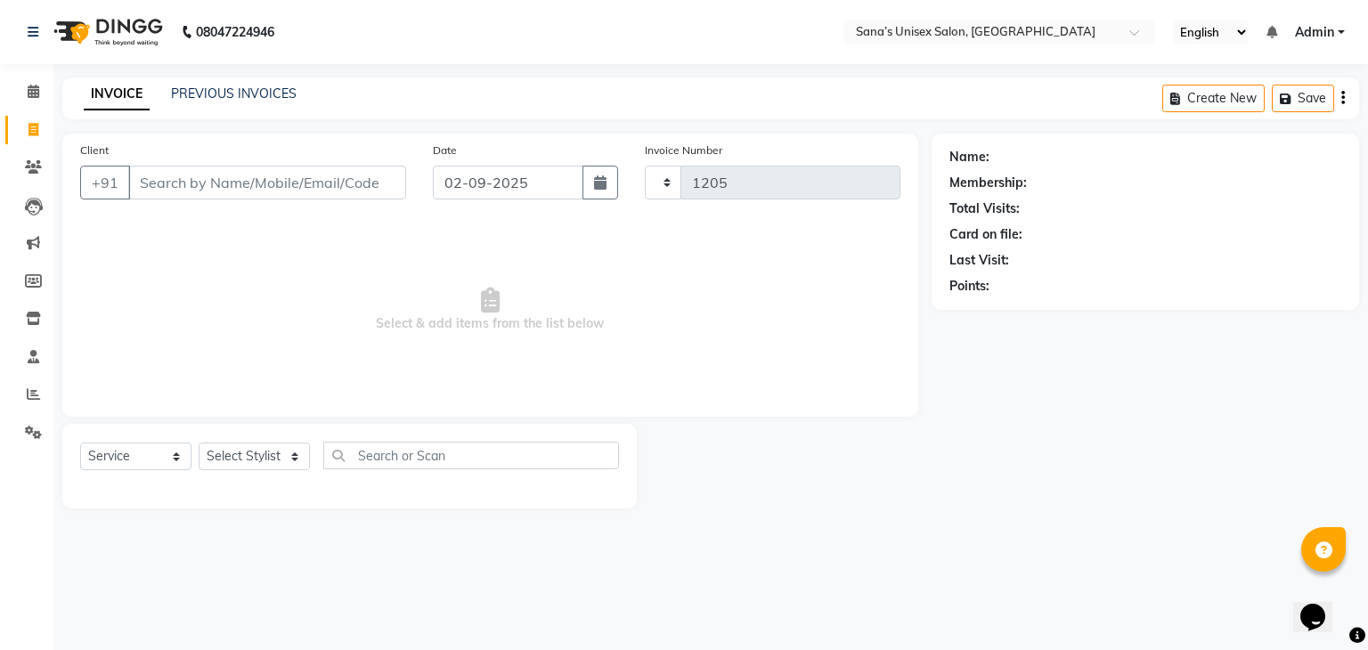
select select "6091"
drag, startPoint x: 132, startPoint y: 457, endPoint x: 132, endPoint y: 446, distance: 10.7
click at [132, 457] on select "Select Service Product Membership Package Voucher Prepaid Gift Card" at bounding box center [135, 457] width 111 height 28
select select "product"
click at [80, 444] on select "Select Service Product Membership Package Voucher Prepaid Gift Card" at bounding box center [135, 457] width 111 height 28
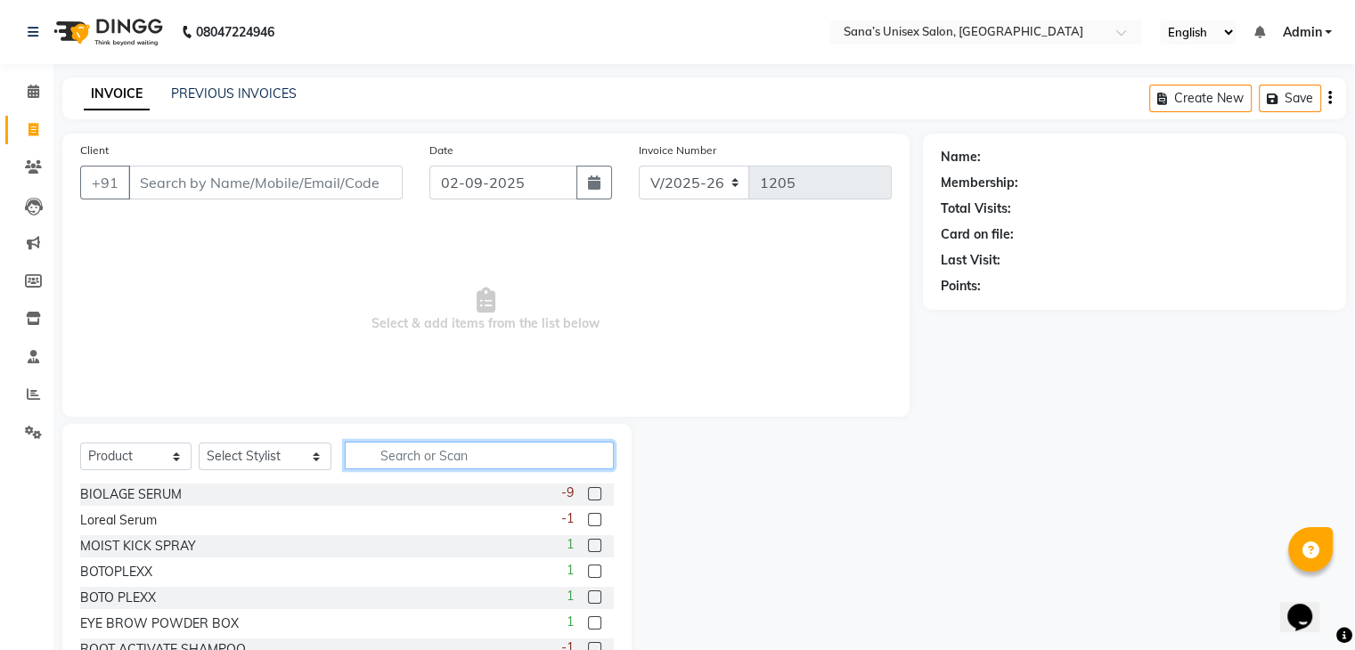
click at [438, 461] on input "text" at bounding box center [479, 456] width 268 height 28
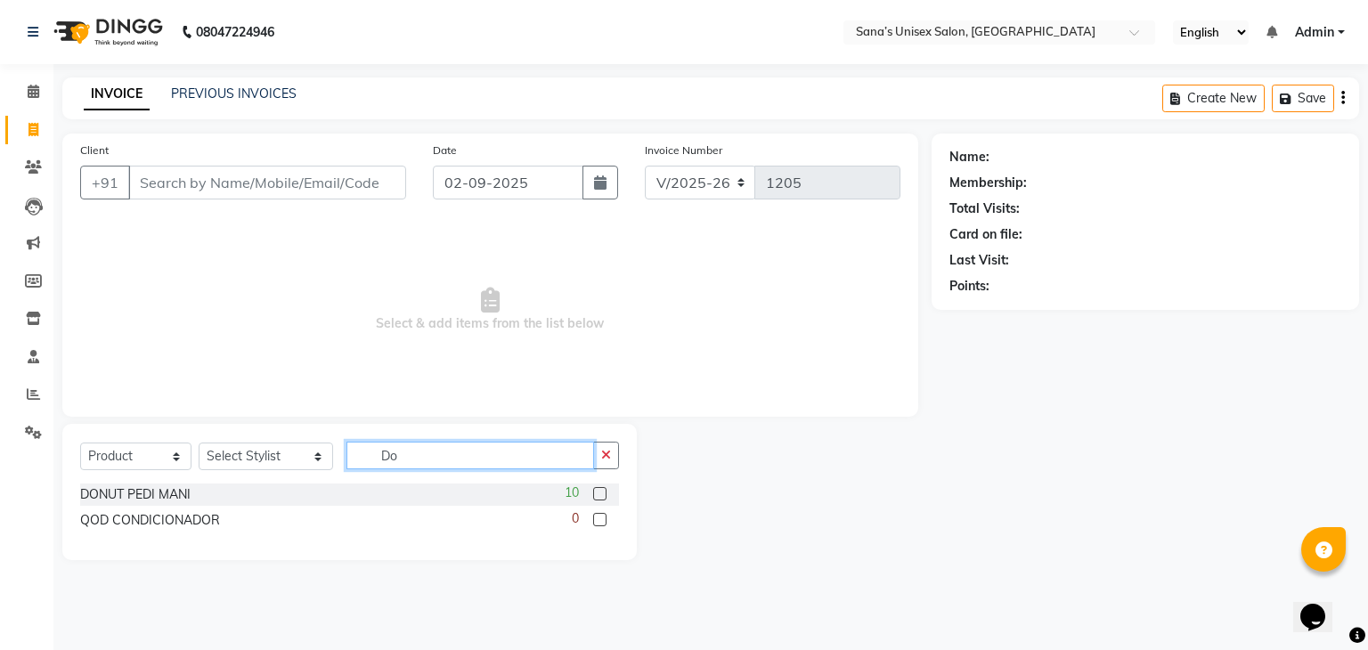
type input "D"
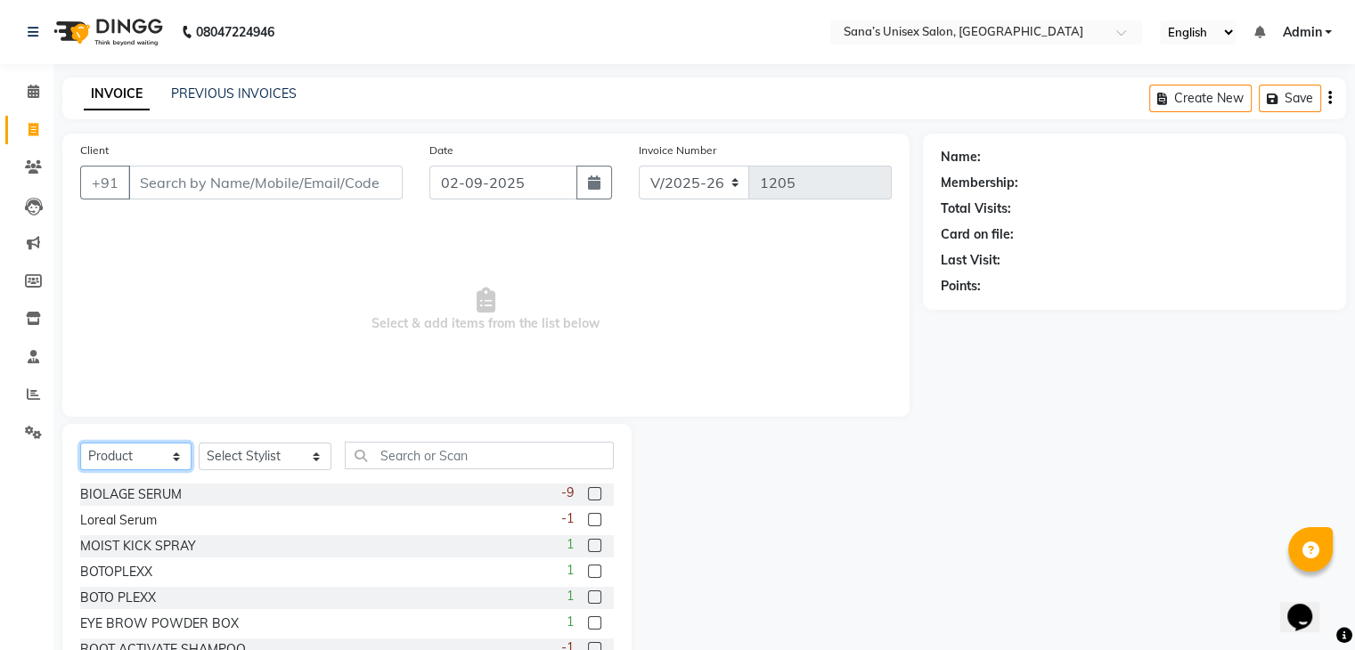
click at [161, 461] on select "Select Service Product Membership Package Voucher Prepaid Gift Card" at bounding box center [135, 457] width 111 height 28
click at [165, 464] on select "Select Service Product Membership Package Voucher Prepaid Gift Card" at bounding box center [135, 457] width 111 height 28
click at [29, 95] on icon at bounding box center [34, 91] width 12 height 13
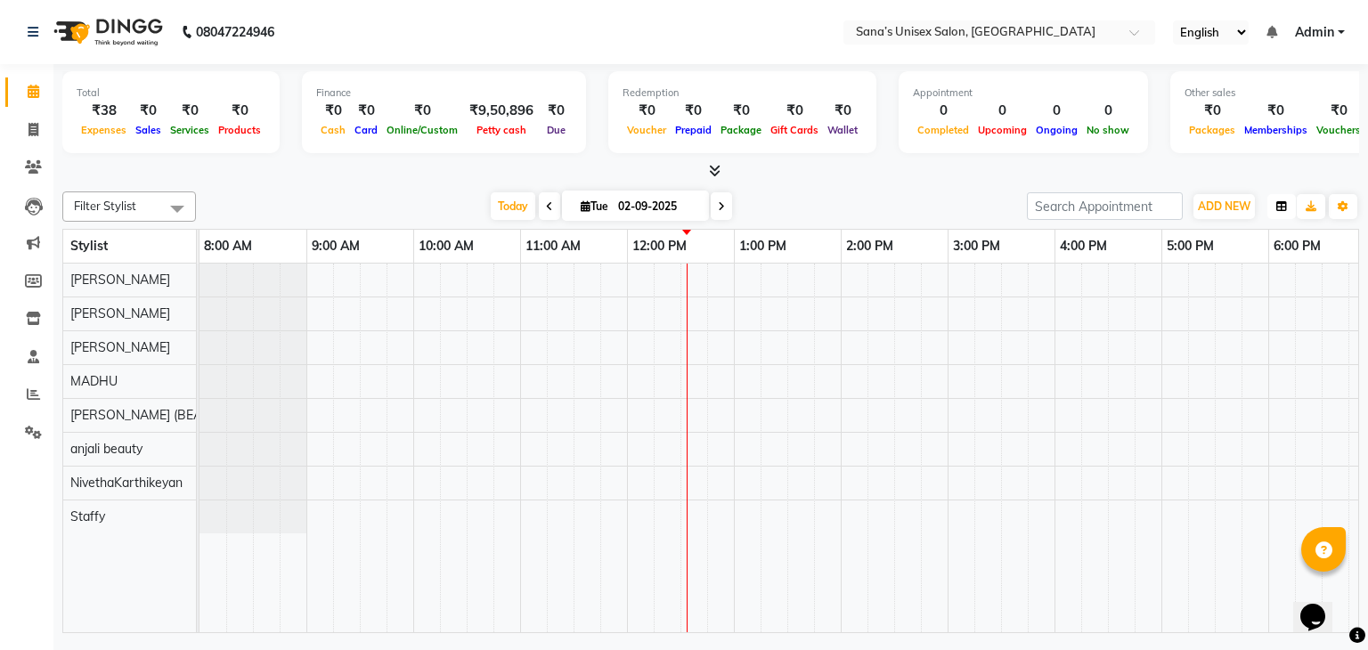
click at [1277, 205] on icon "button" at bounding box center [1282, 206] width 11 height 11
click at [1347, 205] on icon "button" at bounding box center [1343, 206] width 11 height 11
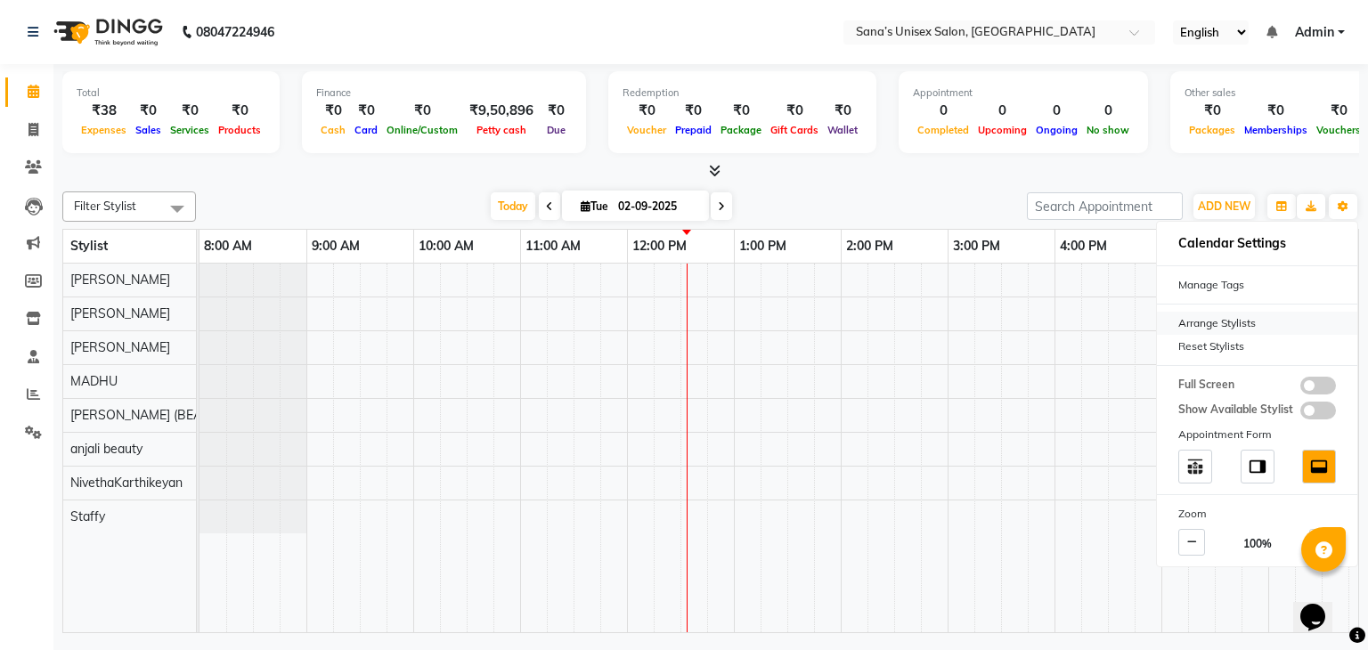
click at [1205, 321] on div "Arrange Stylists" at bounding box center [1257, 323] width 200 height 23
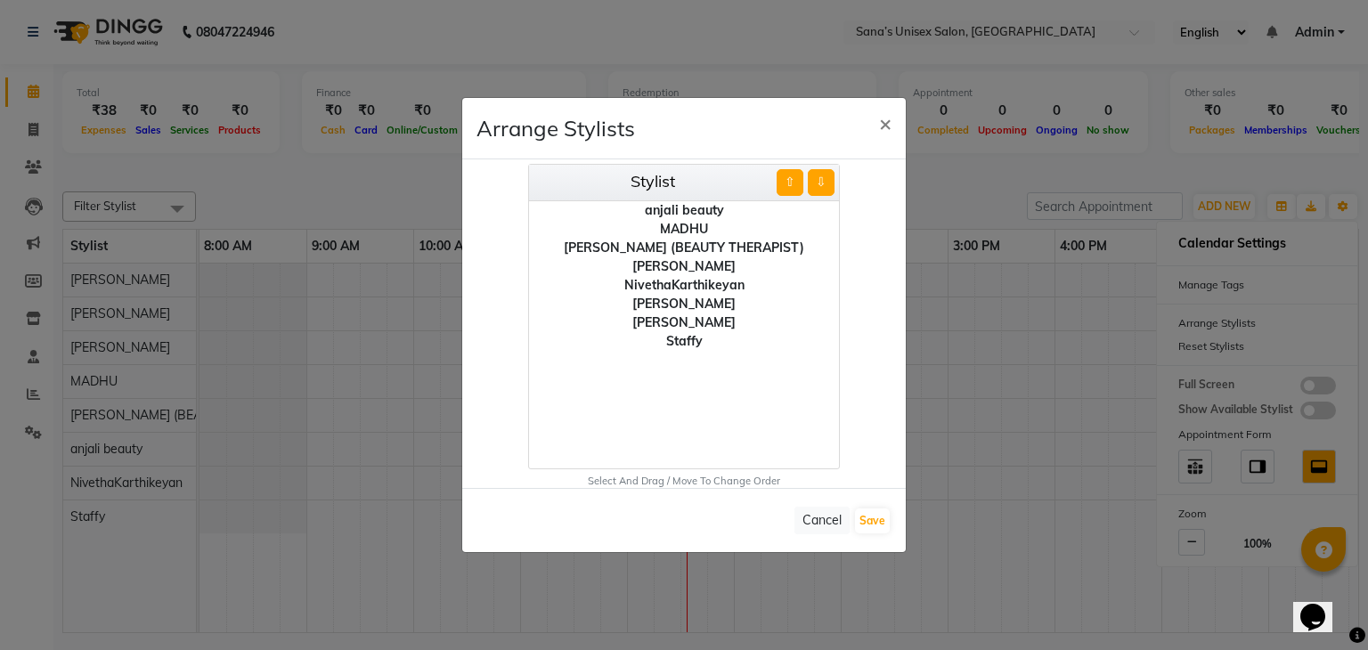
click at [962, 175] on ngb-modal-window "Arrange Stylists × Stylist ⇧ ⇩ anjali beauty MADHU [PERSON_NAME] (BEAUTY THERAP…" at bounding box center [684, 325] width 1368 height 650
click at [892, 131] on button "×" at bounding box center [885, 123] width 41 height 50
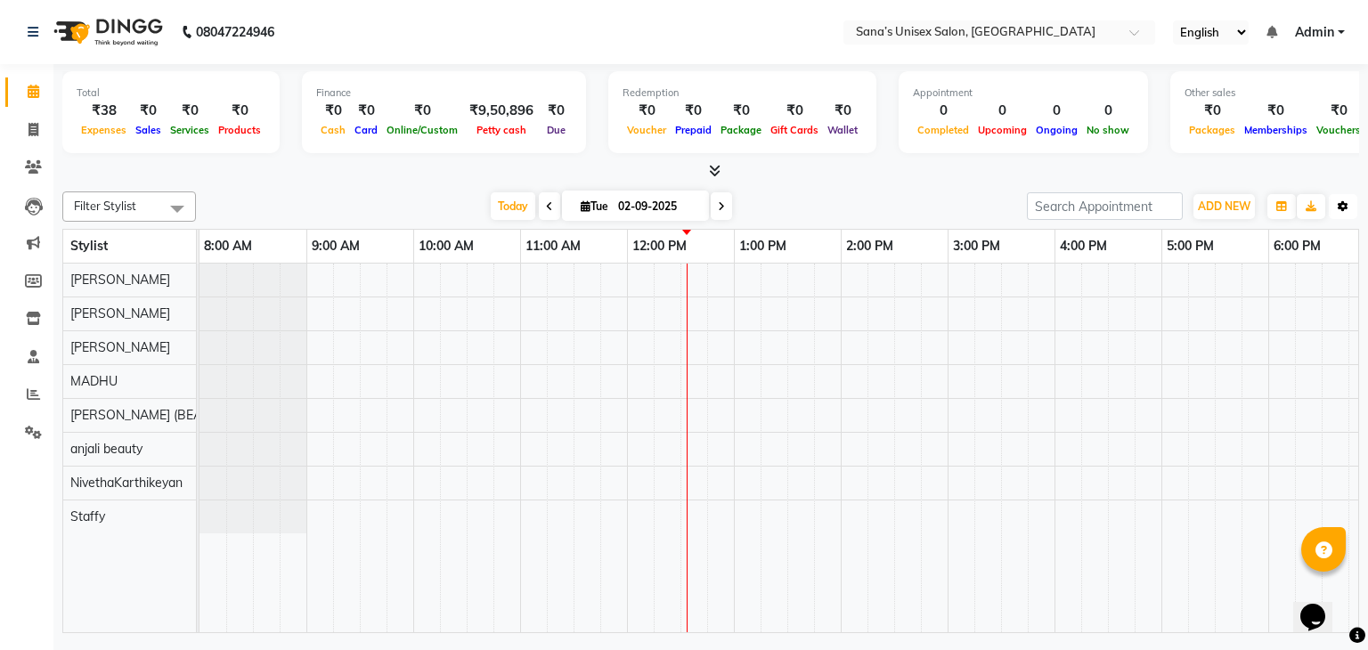
click at [1338, 202] on icon "button" at bounding box center [1343, 206] width 11 height 11
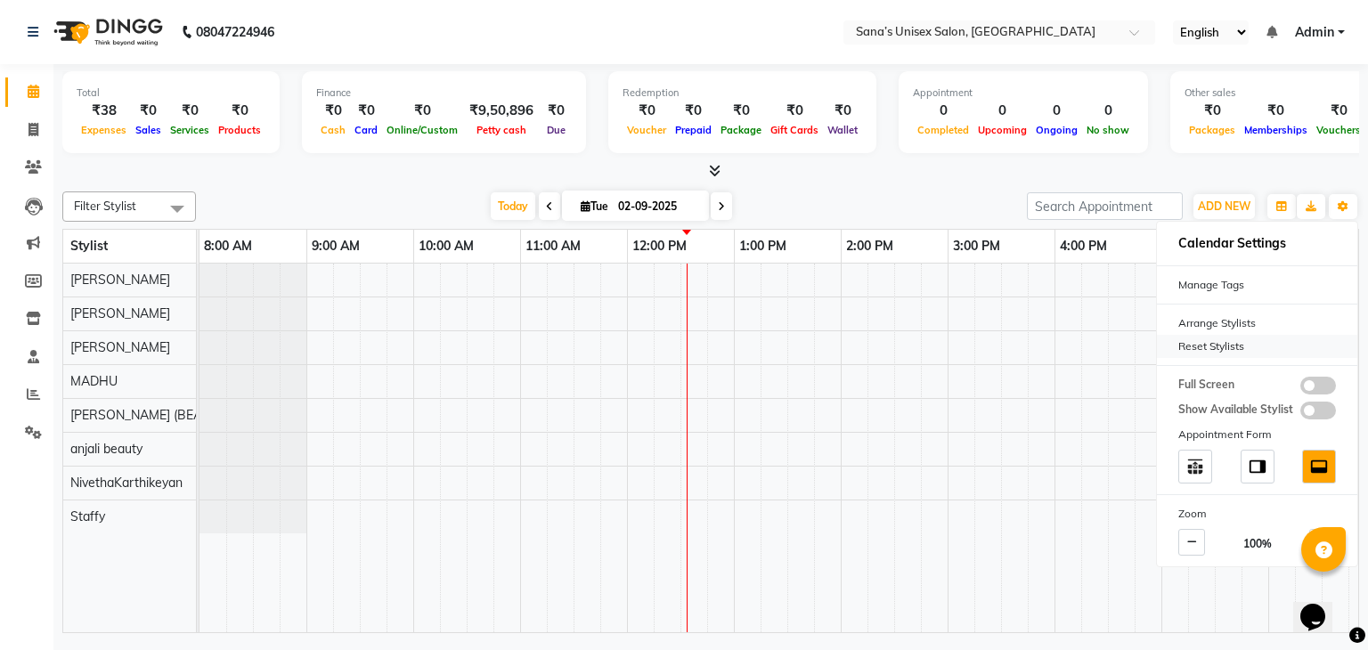
click at [1206, 347] on div "Reset Stylists" at bounding box center [1257, 346] width 200 height 23
click at [1205, 347] on div "Reset Stylists" at bounding box center [1257, 346] width 200 height 23
click at [1208, 321] on div "Arrange Stylists" at bounding box center [1257, 323] width 200 height 23
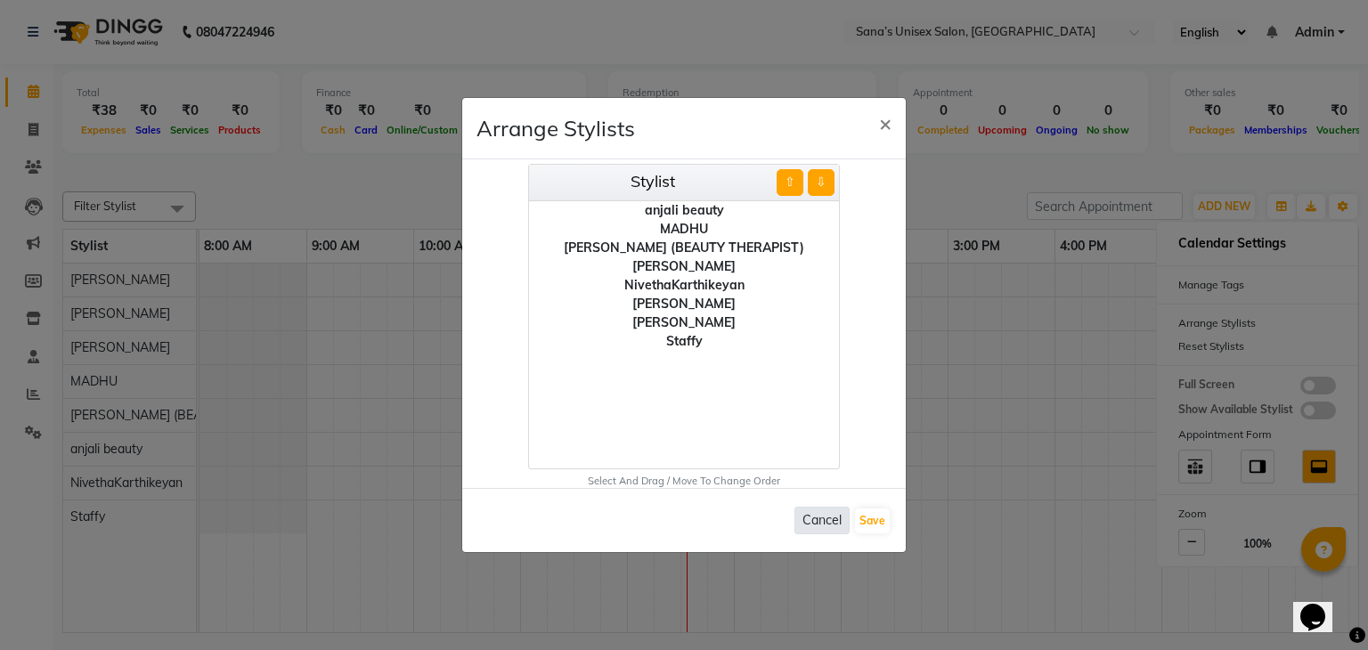
click at [815, 523] on button "Cancel" at bounding box center [822, 521] width 55 height 28
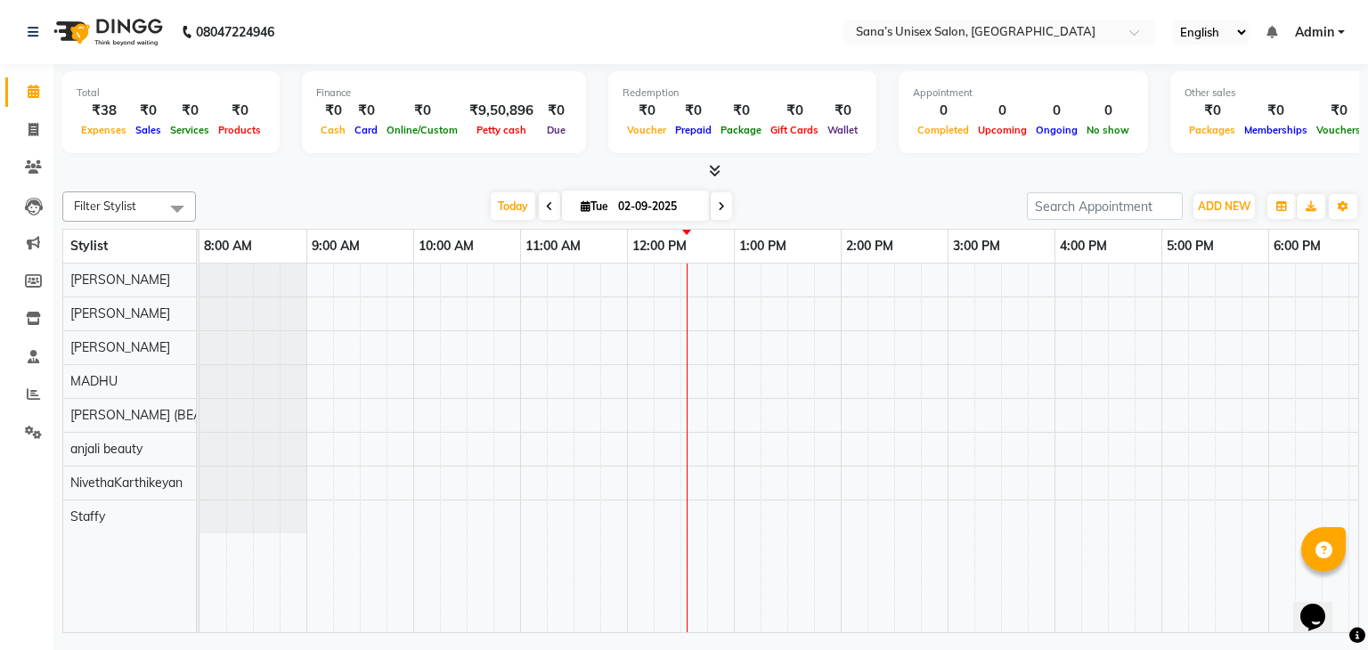
click at [1273, 33] on icon at bounding box center [1272, 32] width 11 height 12
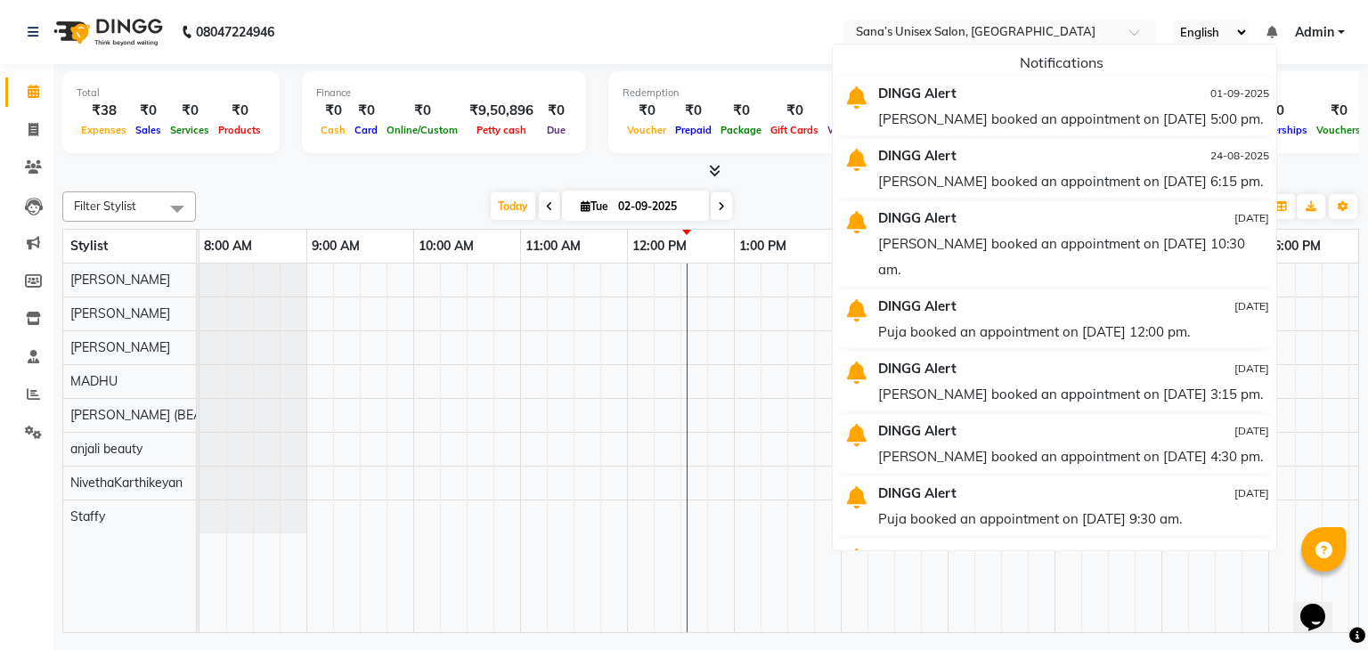
click at [784, 55] on nav "08047224946 Select Location × [GEOGRAPHIC_DATA], [GEOGRAPHIC_DATA] English ENGL…" at bounding box center [684, 32] width 1368 height 64
